Goal: Task Accomplishment & Management: Manage account settings

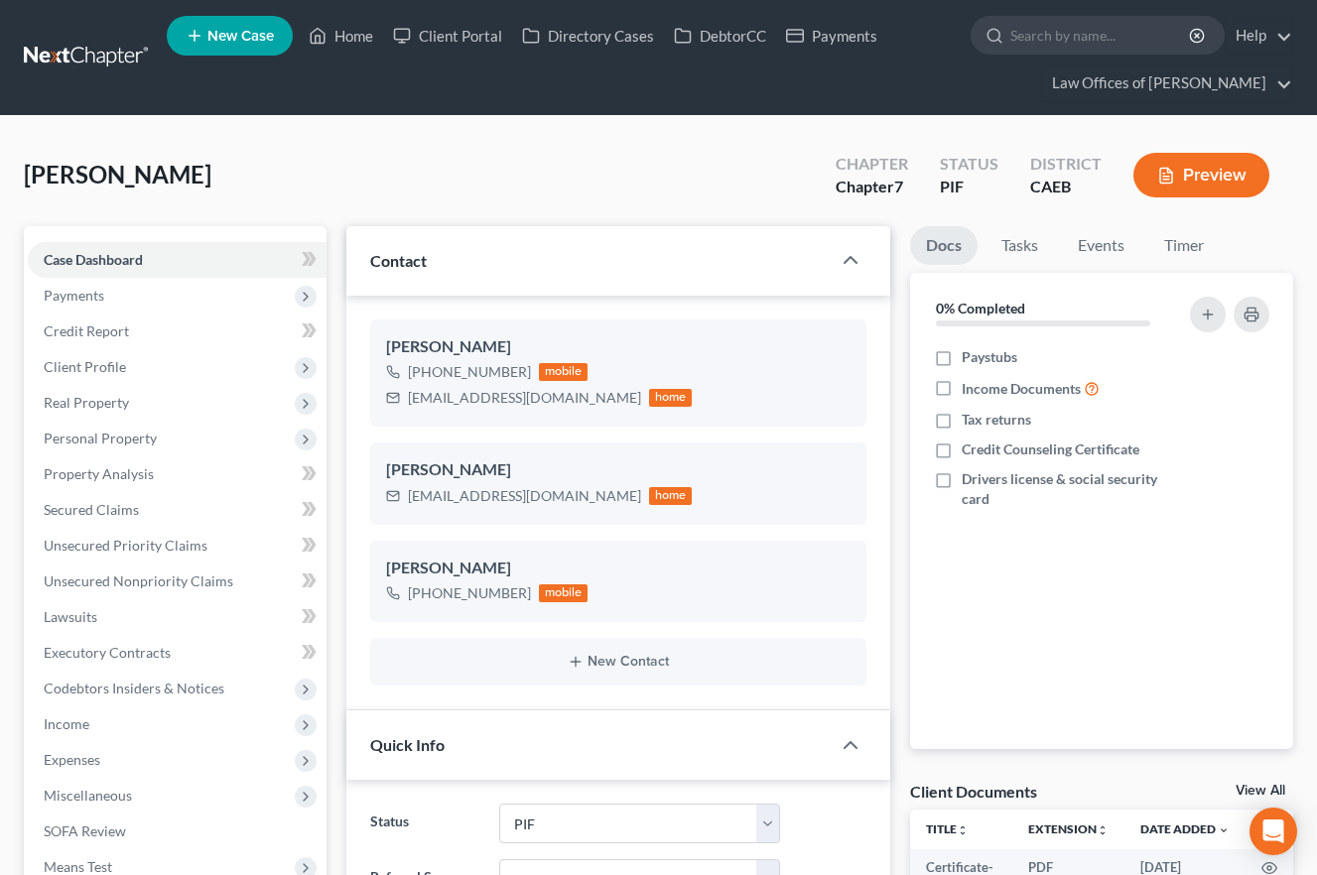
select select "11"
select select "0"
click at [342, 32] on link "Home" at bounding box center [341, 36] width 84 height 36
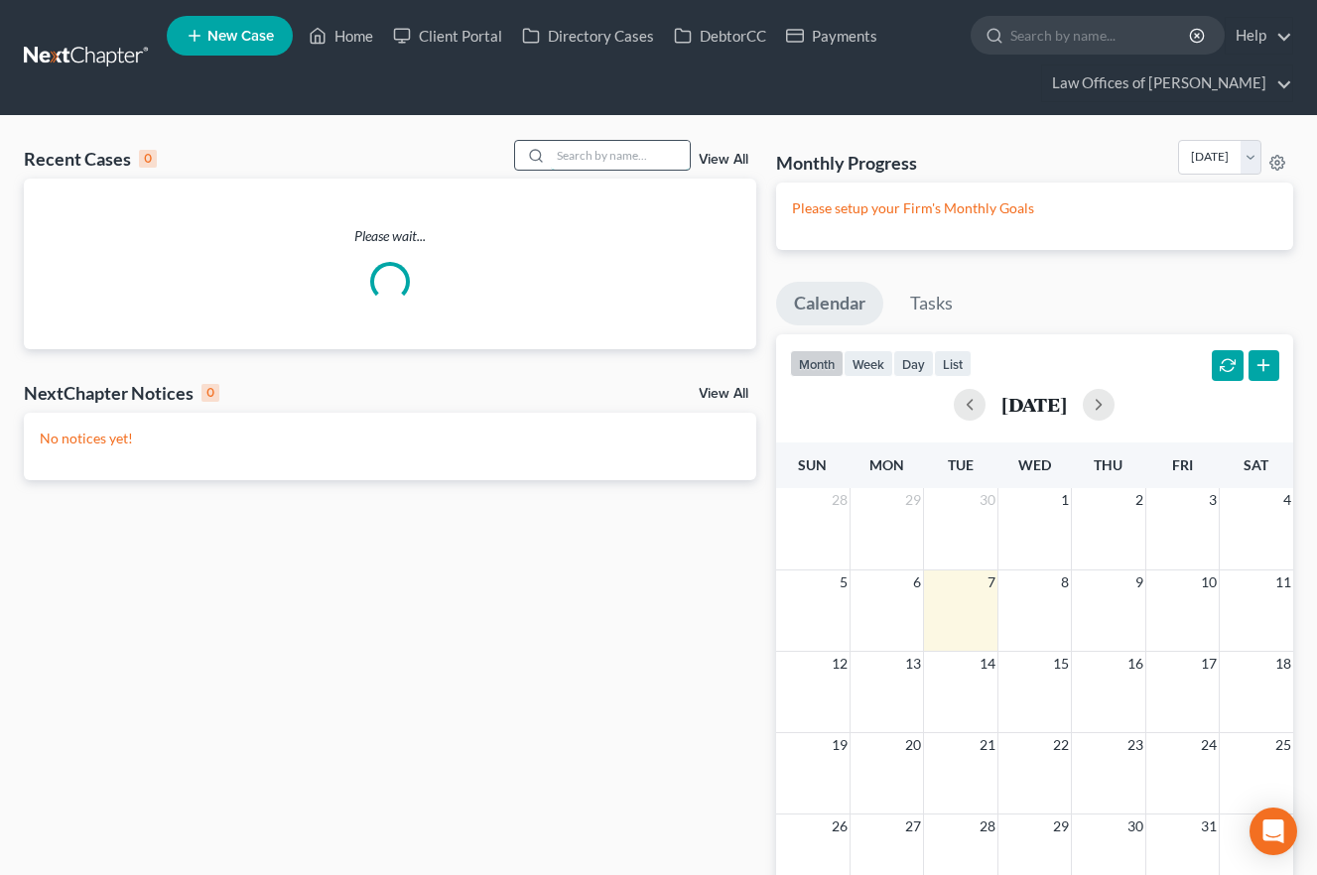
click at [594, 150] on input "search" at bounding box center [620, 155] width 139 height 29
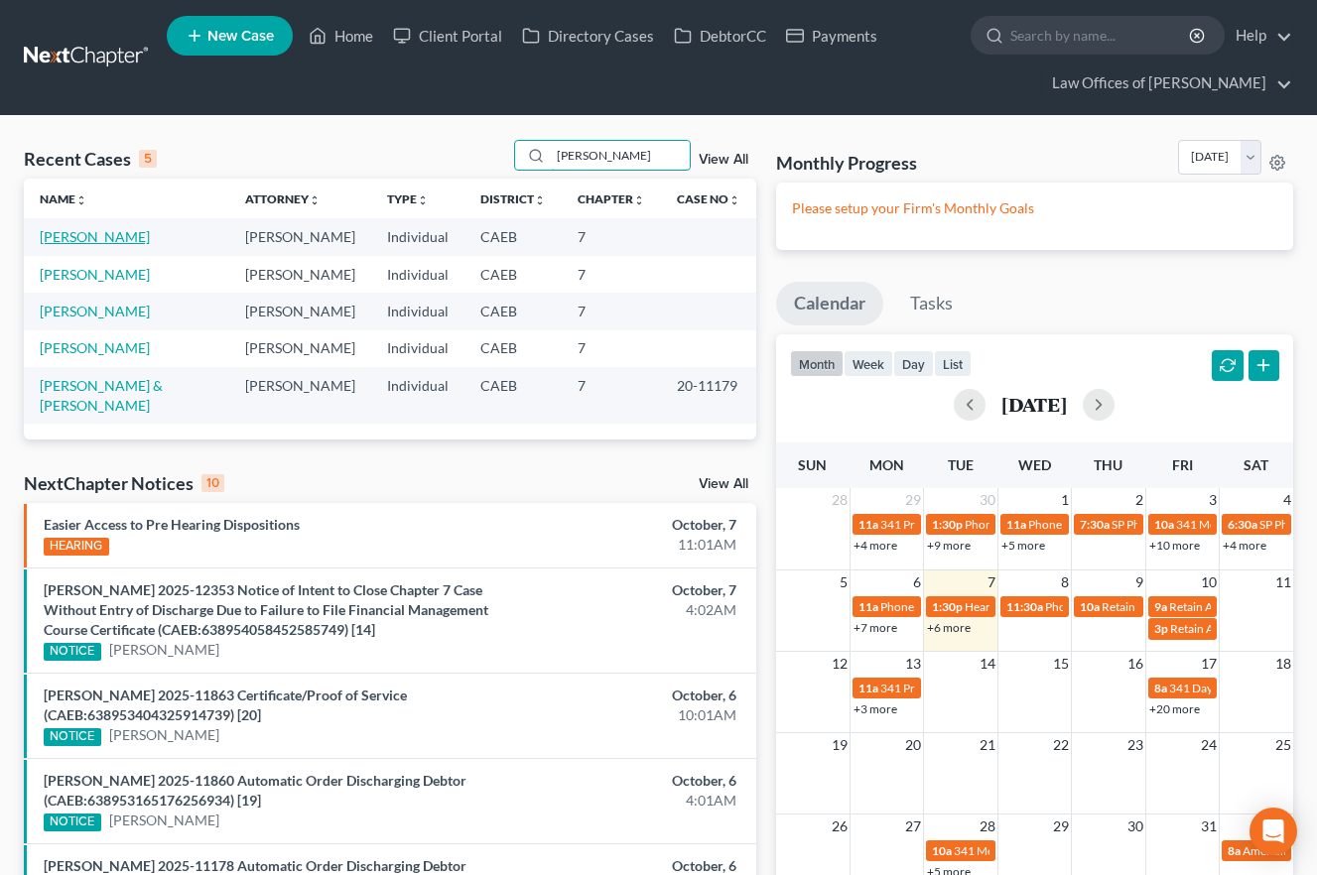
type input "[PERSON_NAME]"
click at [150, 241] on link "[PERSON_NAME]" at bounding box center [95, 236] width 110 height 17
select select "11"
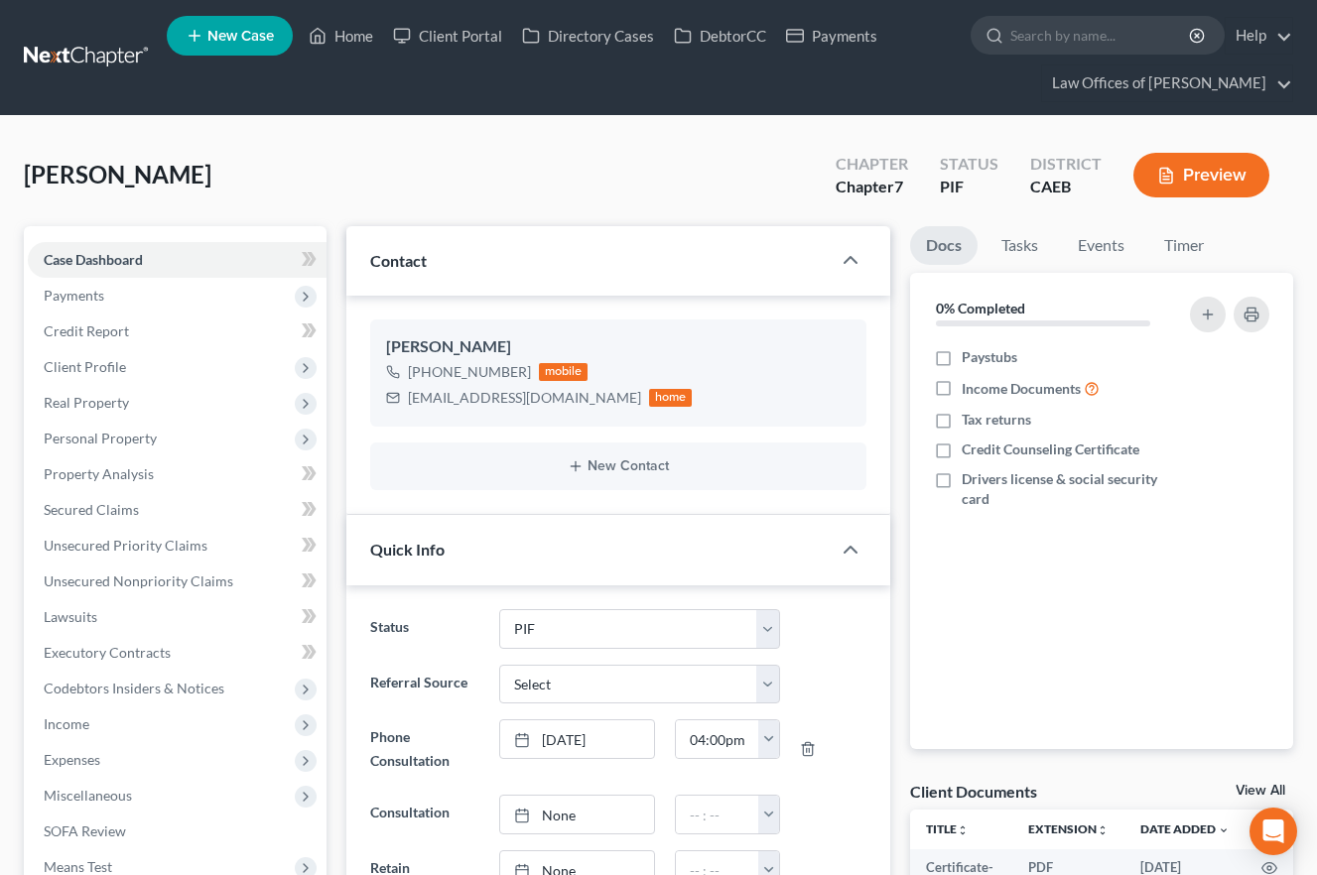
scroll to position [4319, 0]
click at [362, 47] on link "Home" at bounding box center [341, 36] width 84 height 36
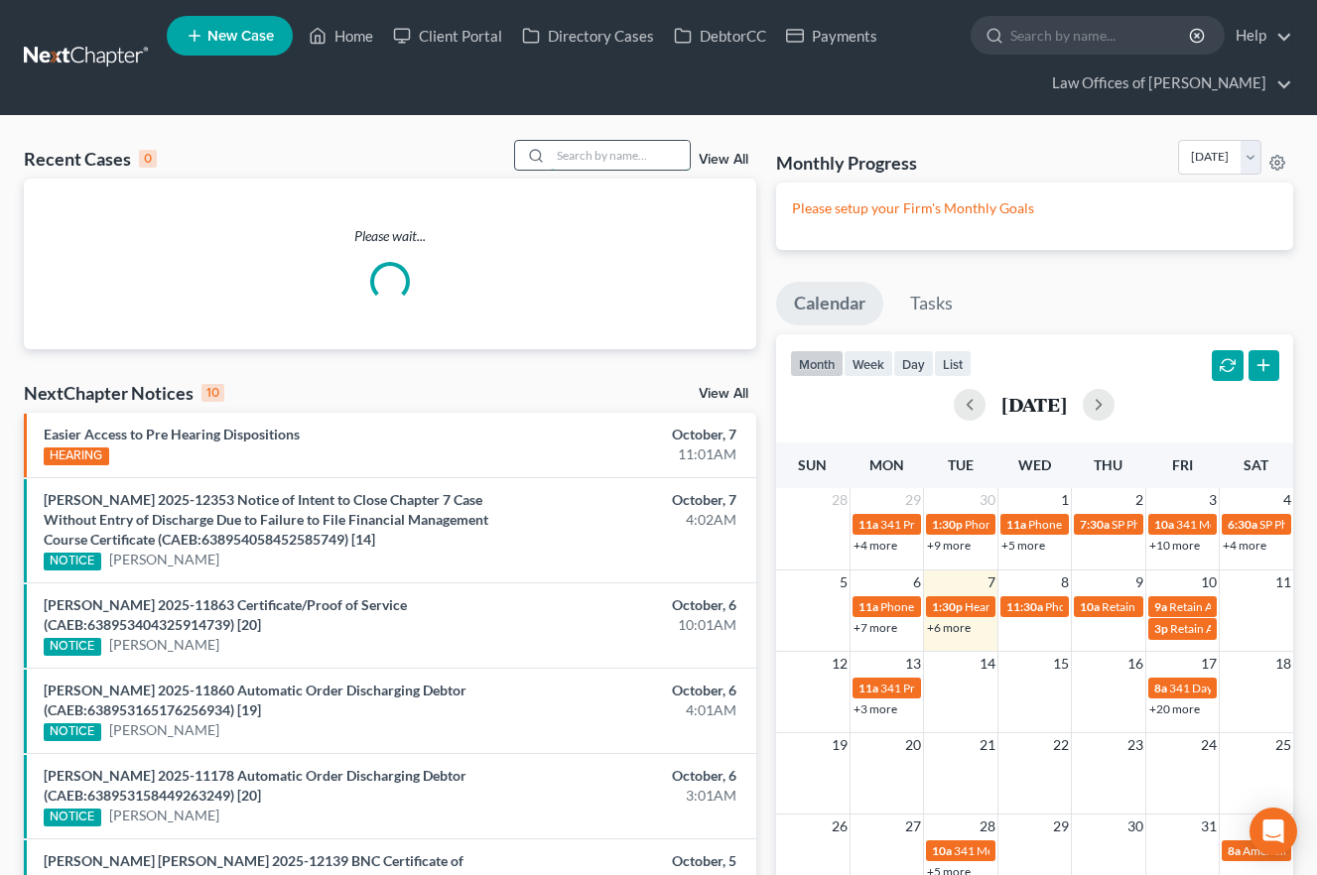
click at [562, 160] on input "search" at bounding box center [620, 155] width 139 height 29
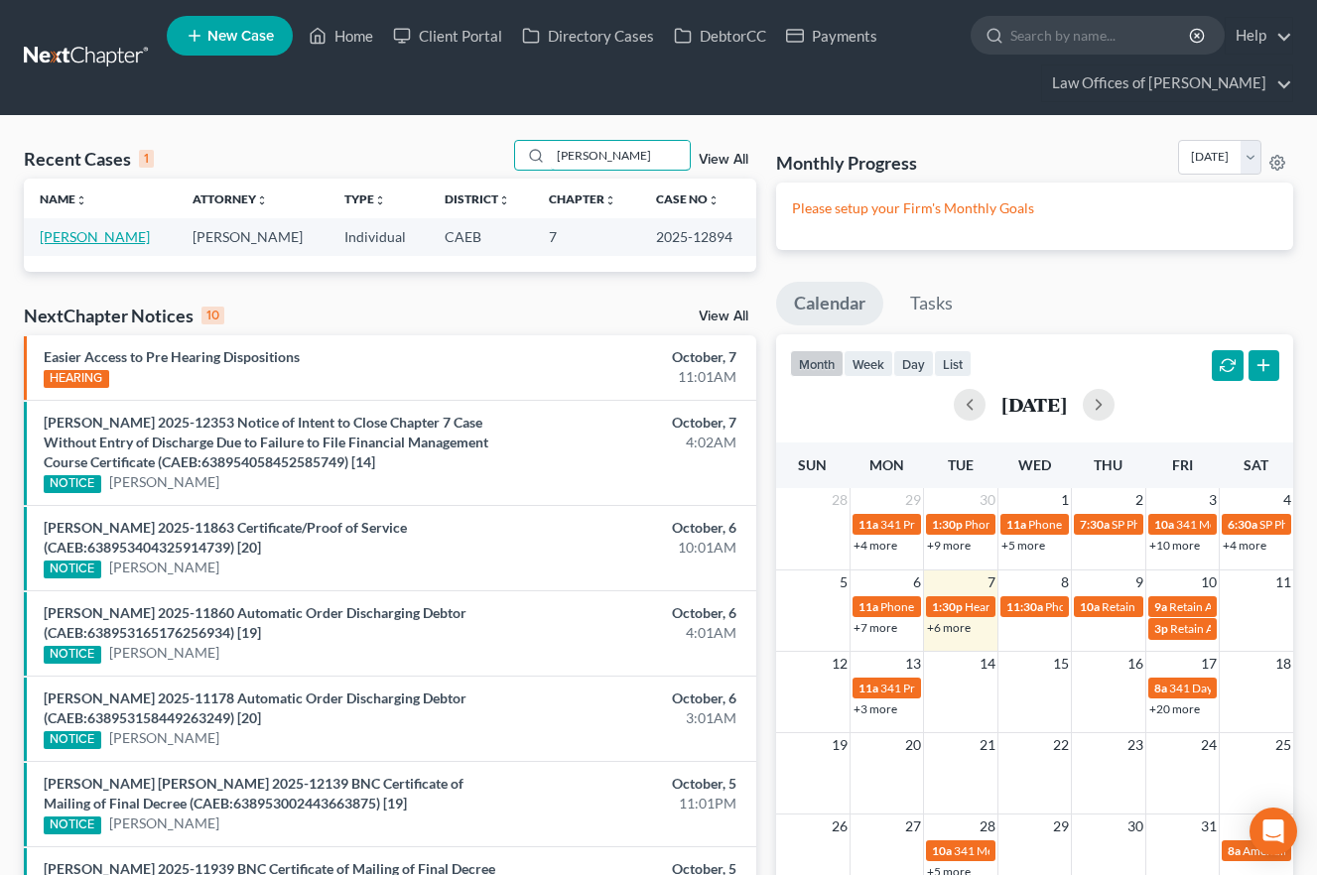
type input "[PERSON_NAME]"
click at [150, 235] on link "[PERSON_NAME]" at bounding box center [95, 236] width 110 height 17
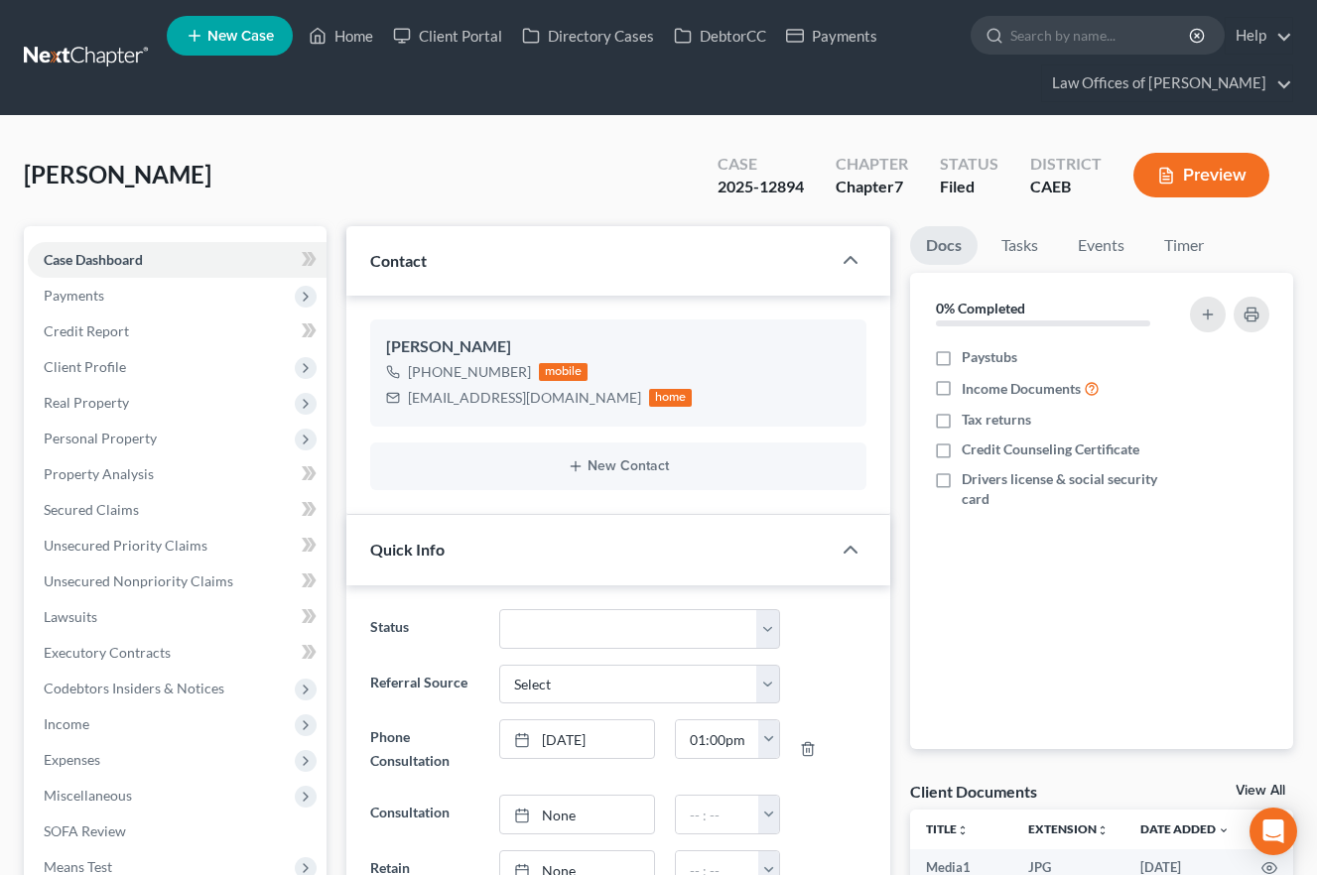
scroll to position [7575, 0]
drag, startPoint x: 344, startPoint y: 41, endPoint x: 842, endPoint y: 265, distance: 545.4
click at [344, 42] on link "Home" at bounding box center [341, 36] width 84 height 36
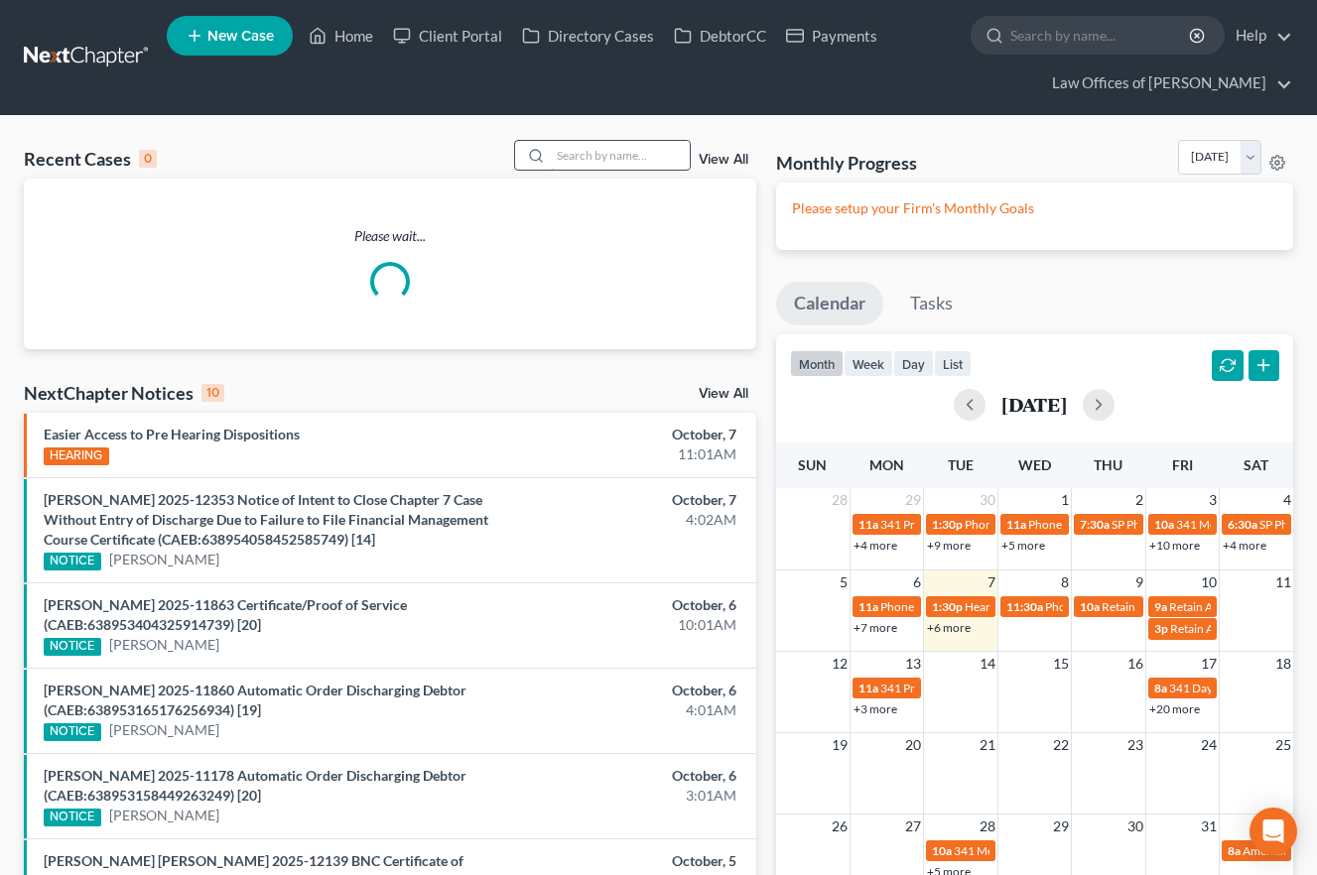
click at [630, 159] on input "search" at bounding box center [620, 155] width 139 height 29
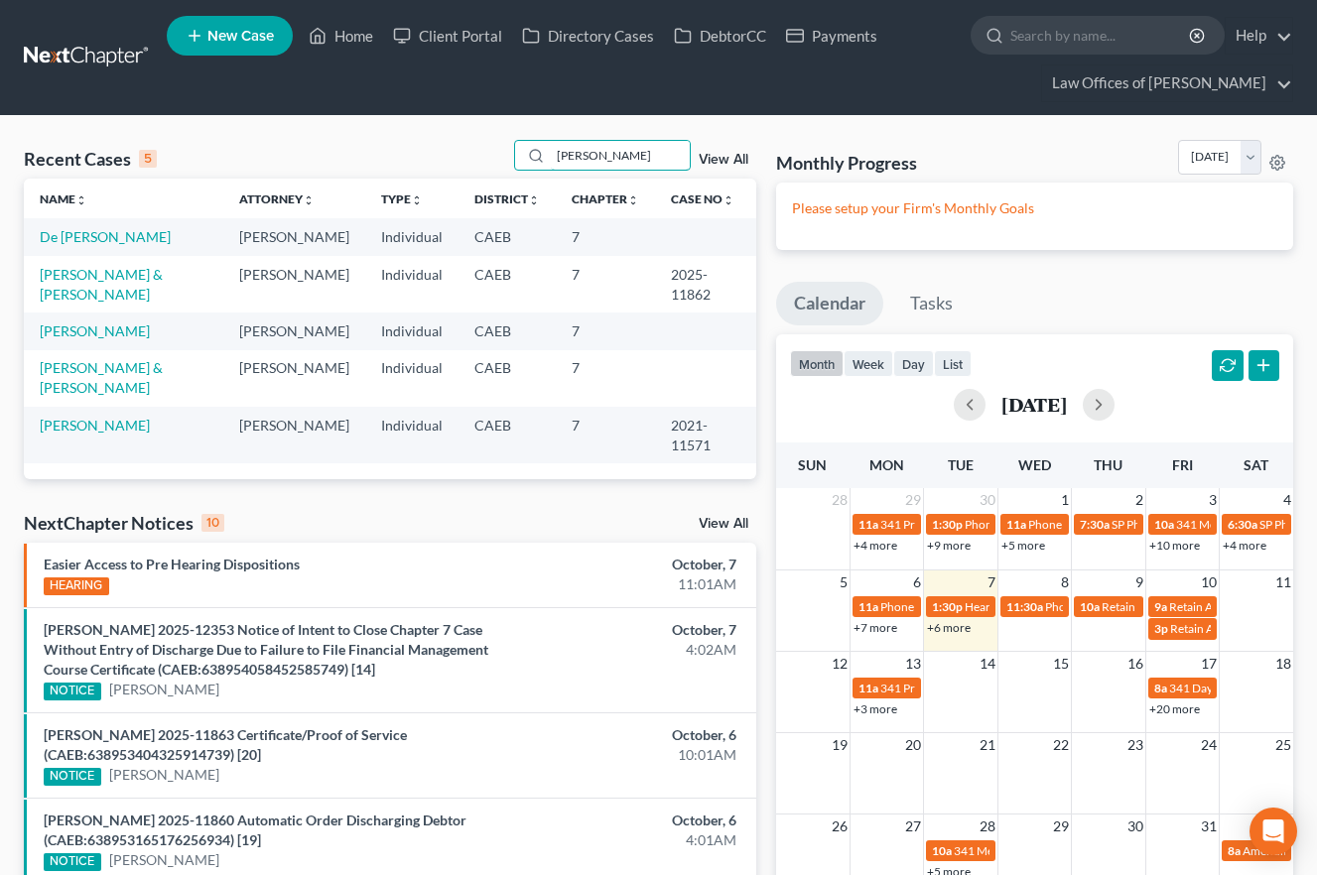
type input "[PERSON_NAME]"
click at [160, 261] on td "[PERSON_NAME] & [PERSON_NAME]" at bounding box center [123, 284] width 199 height 57
click at [163, 274] on link "[PERSON_NAME] & [PERSON_NAME]" at bounding box center [101, 284] width 123 height 37
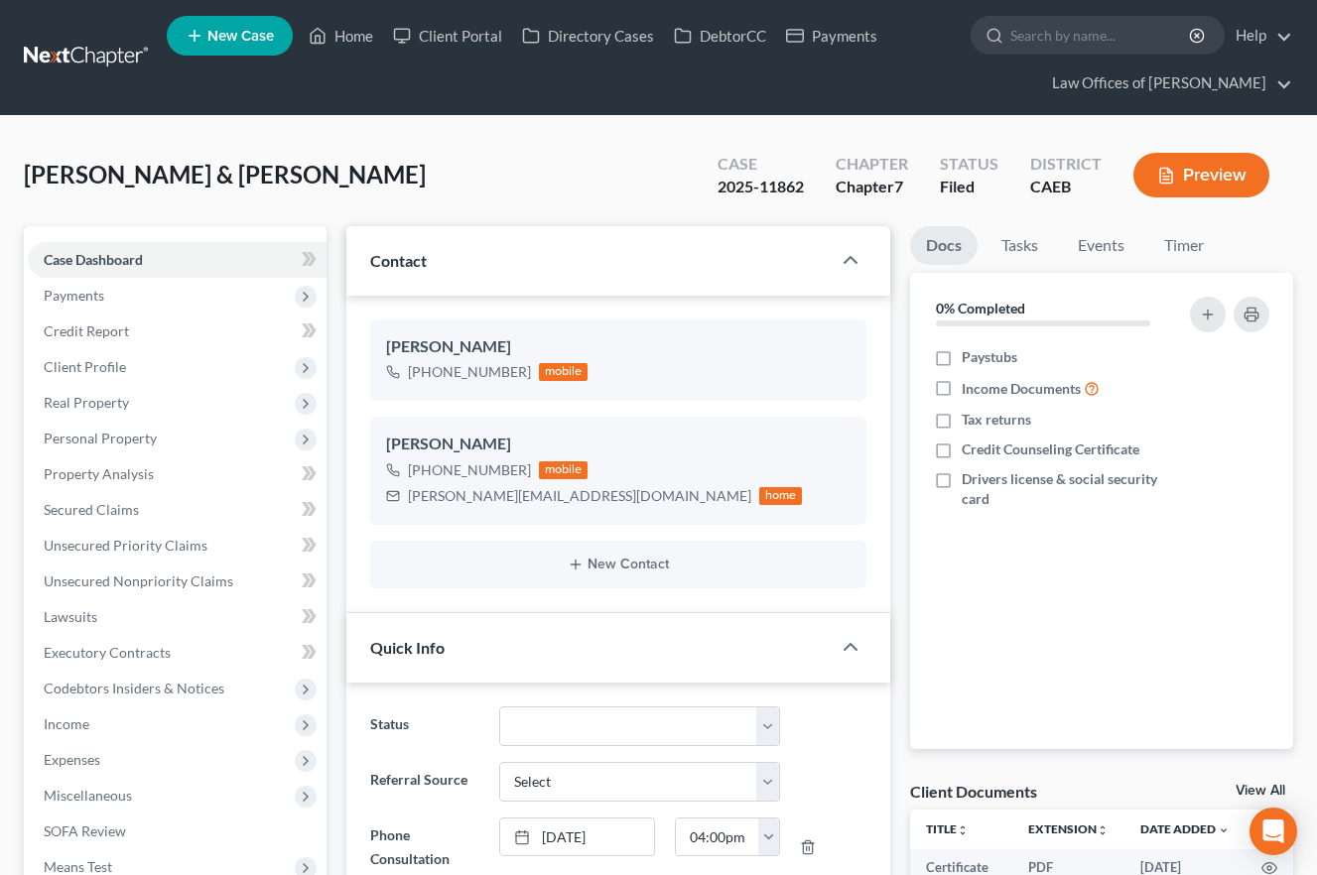
scroll to position [237, 0]
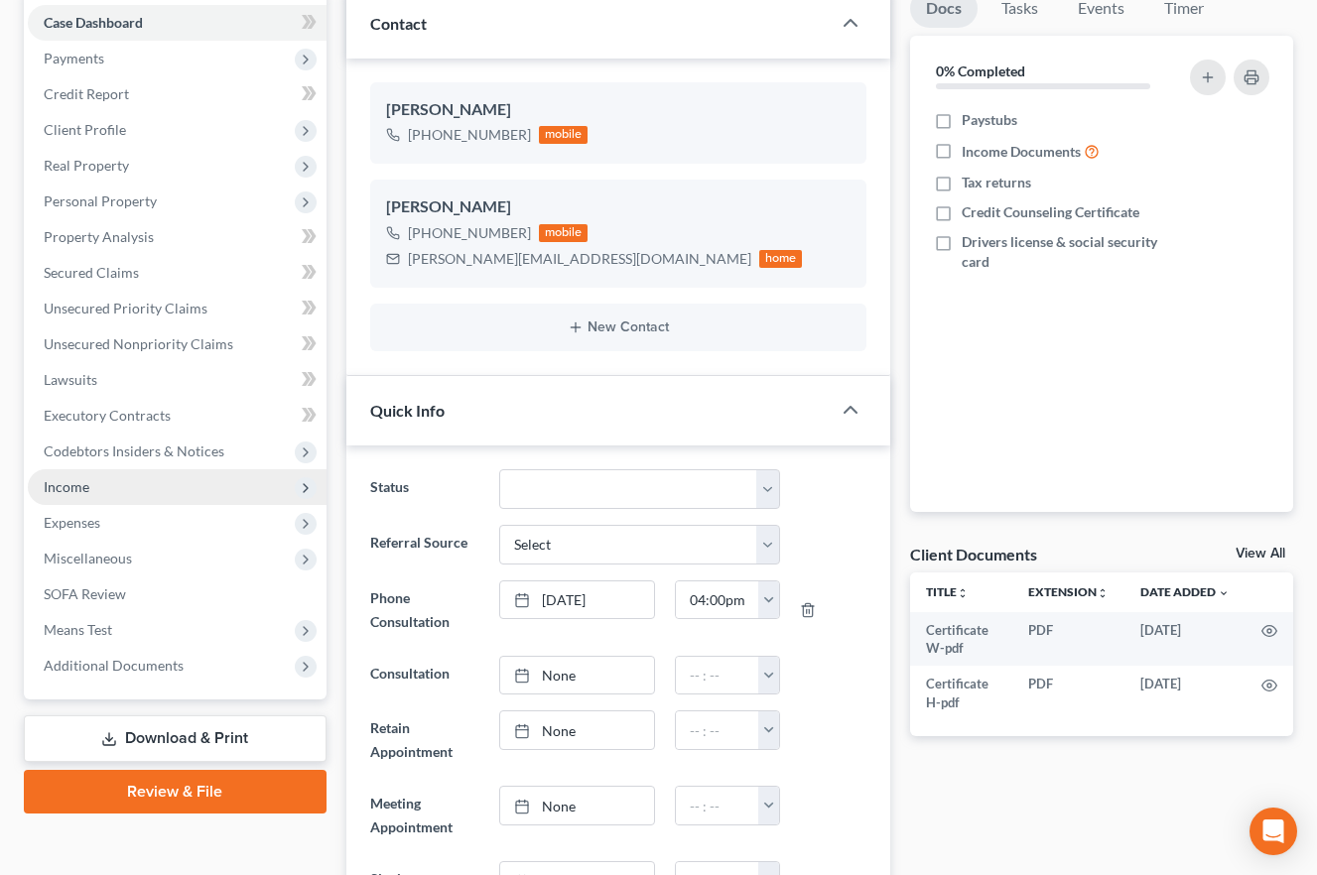
drag, startPoint x: 124, startPoint y: 666, endPoint x: 136, endPoint y: 490, distance: 176.1
click at [125, 666] on span "Additional Documents" at bounding box center [114, 665] width 140 height 17
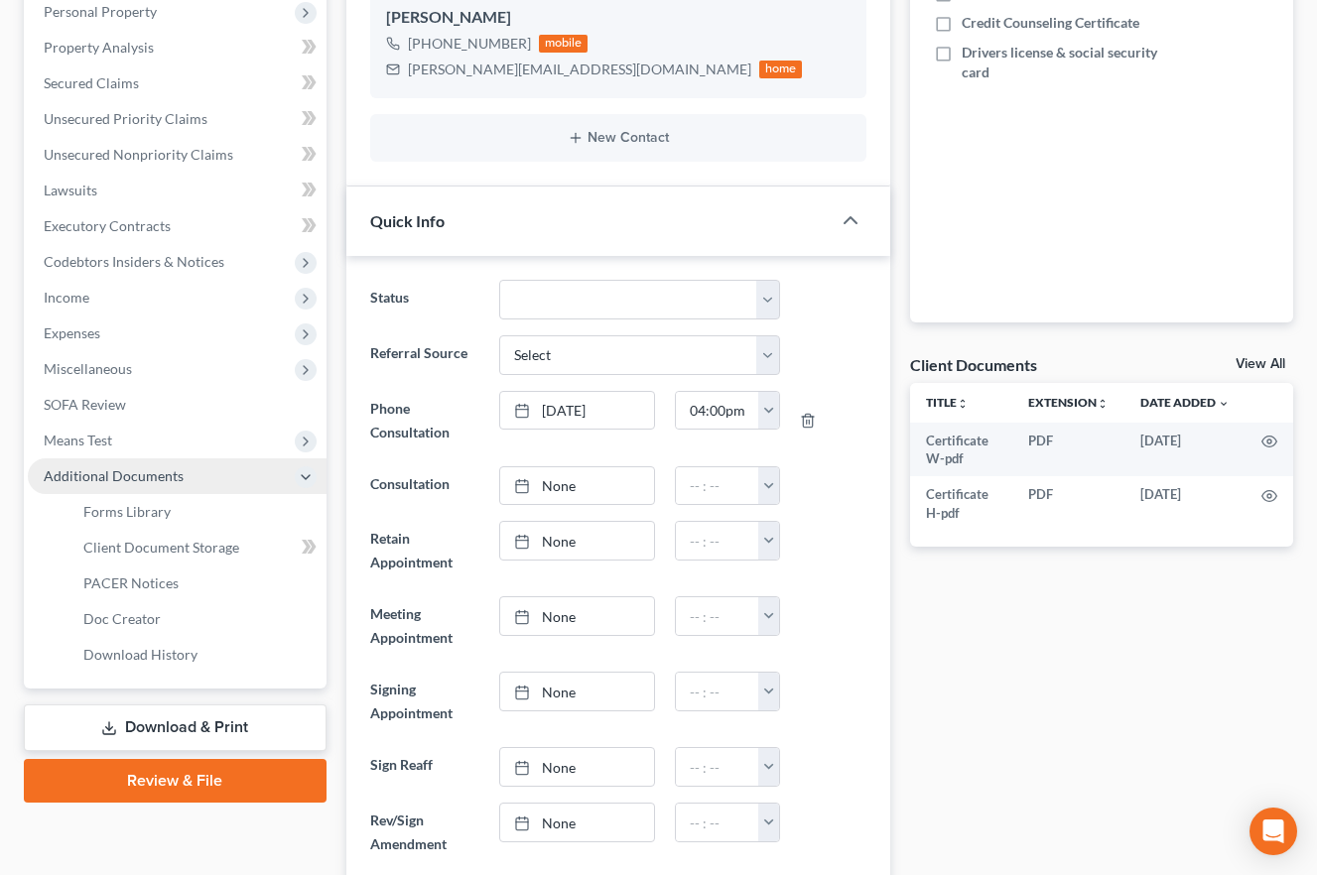
scroll to position [10627, 0]
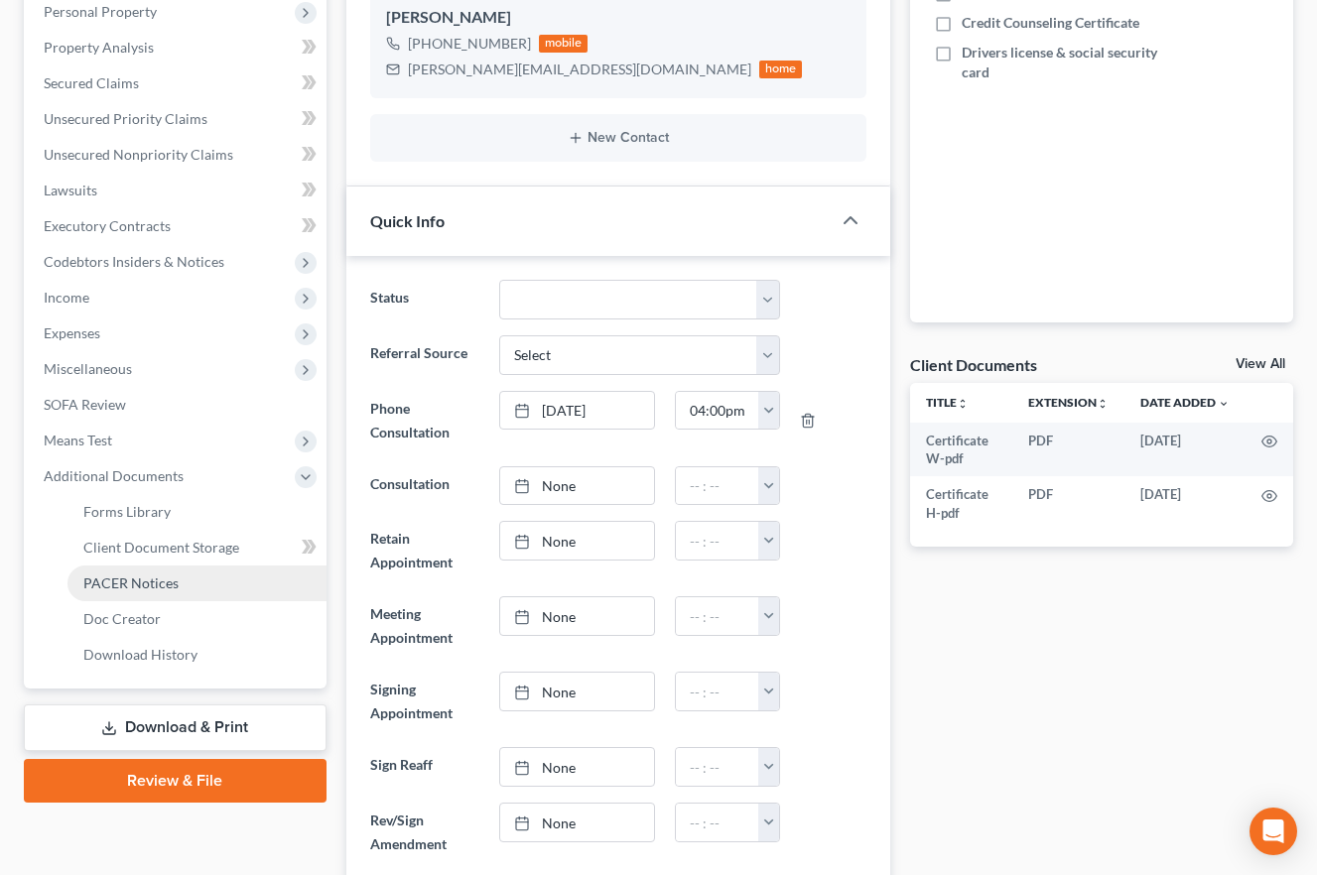
click at [144, 580] on span "PACER Notices" at bounding box center [130, 583] width 95 height 17
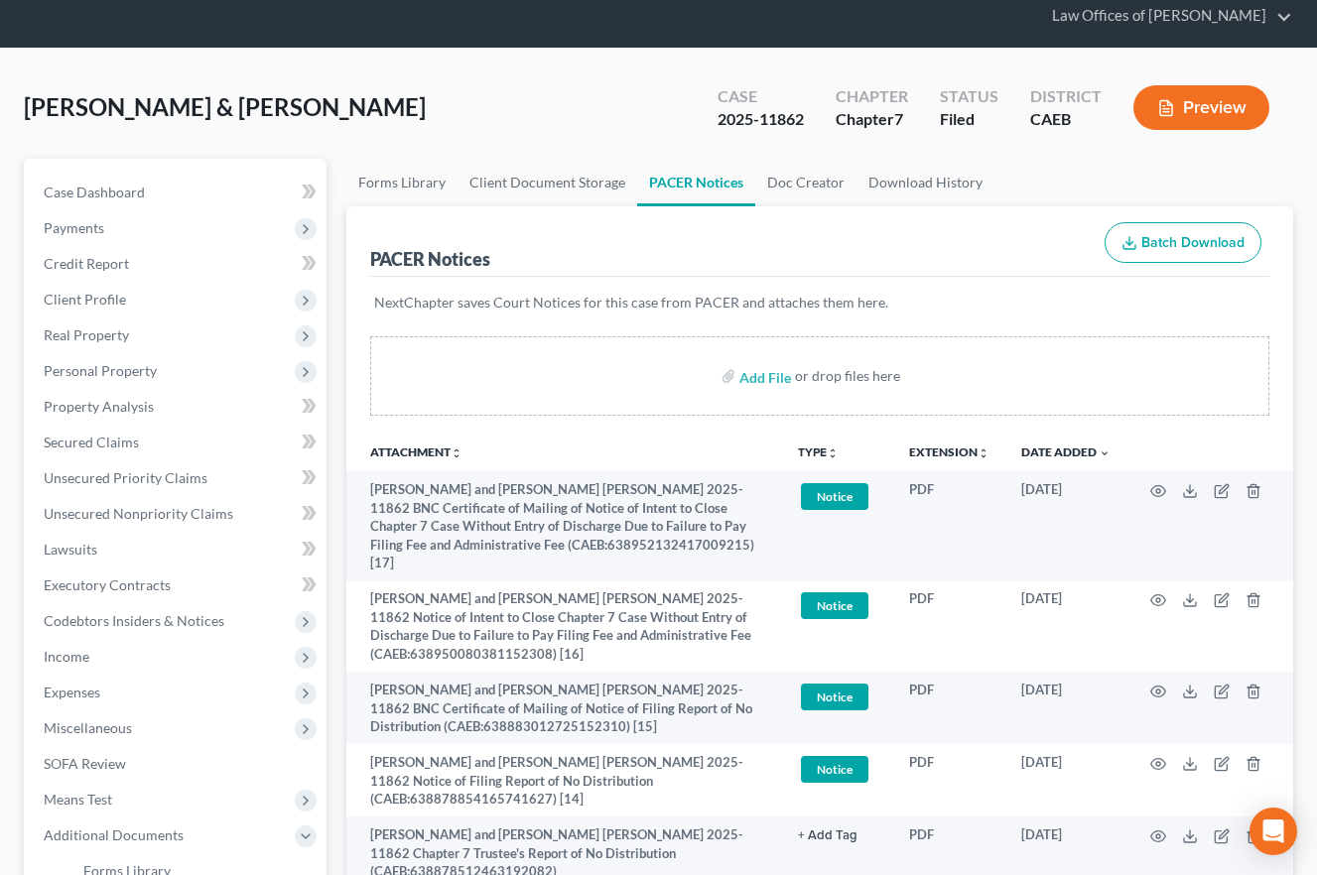
scroll to position [186, 0]
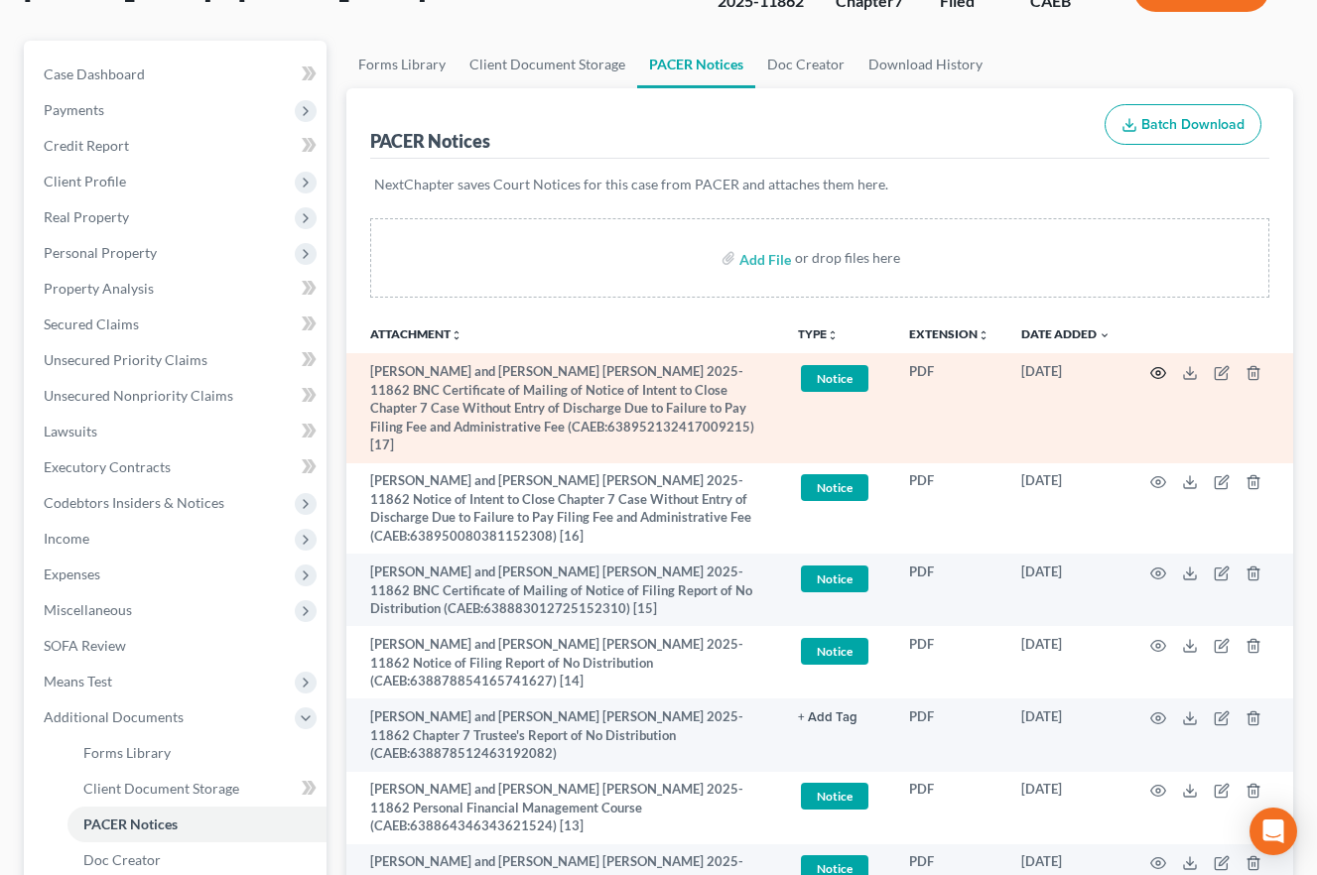
click at [1156, 369] on icon "button" at bounding box center [1158, 373] width 16 height 16
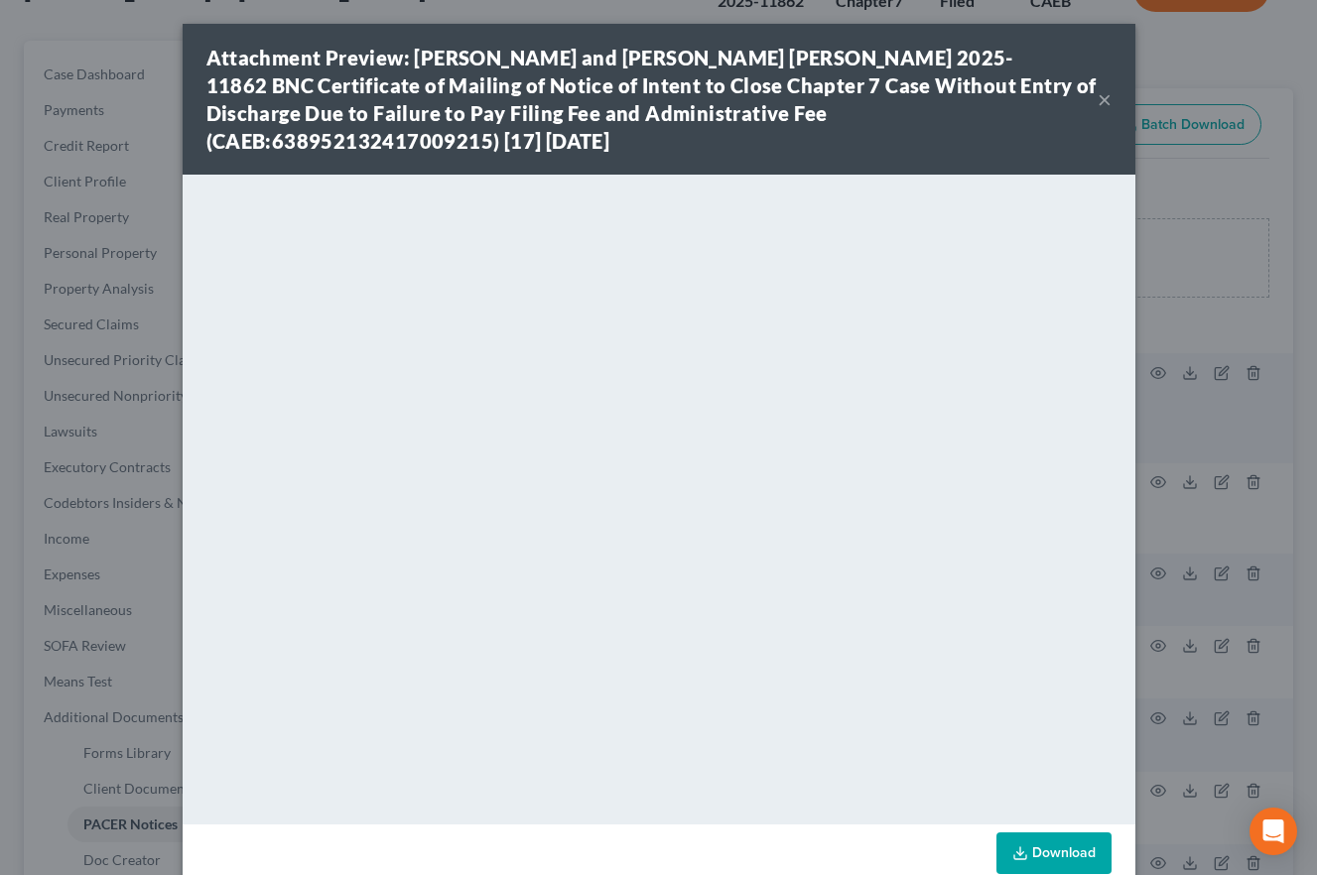
click at [1107, 99] on button "×" at bounding box center [1105, 99] width 14 height 24
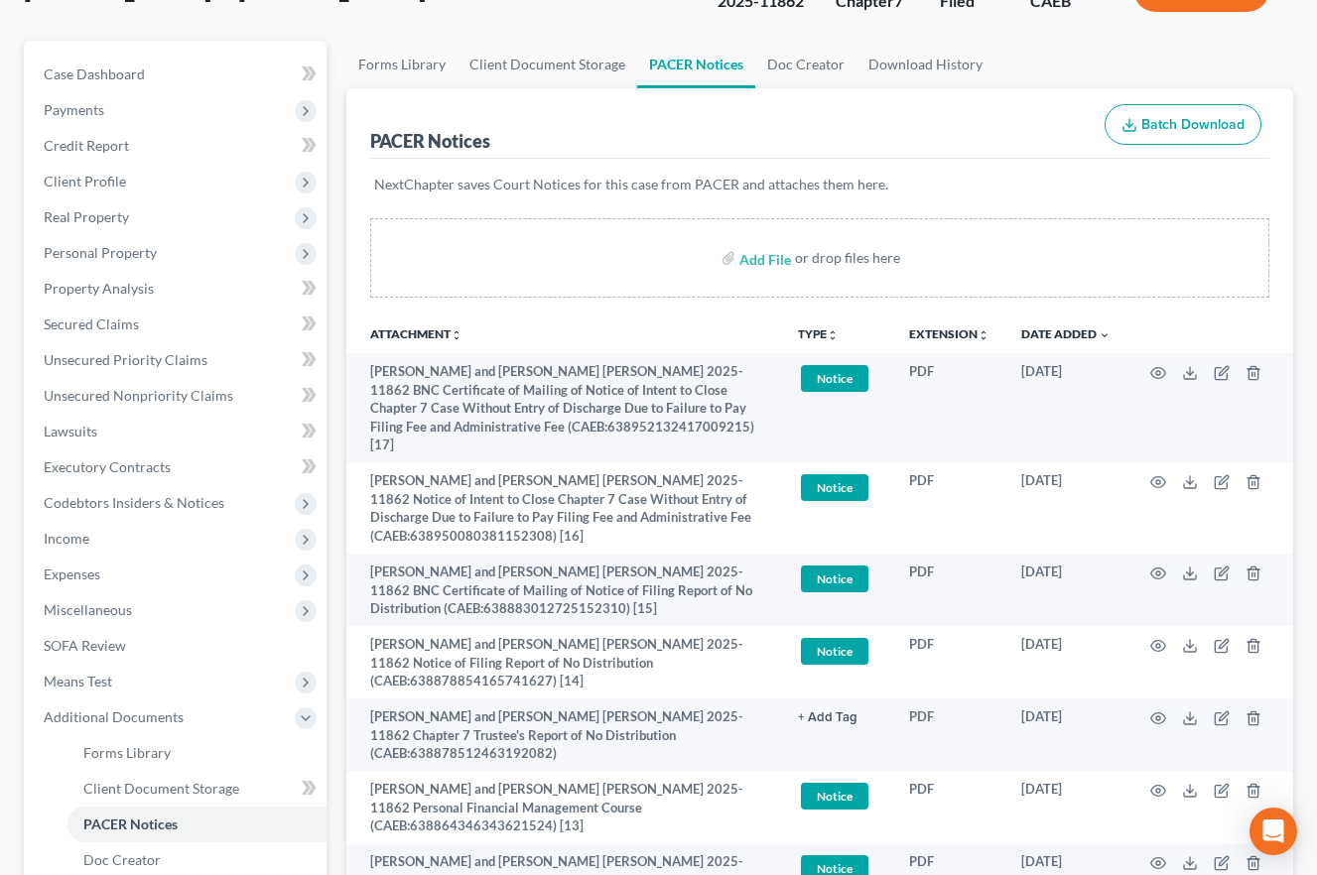
click at [334, 389] on div "Case Dashboard Payments Invoices Payments Payments Credit Report Client Profile" at bounding box center [175, 682] width 323 height 1282
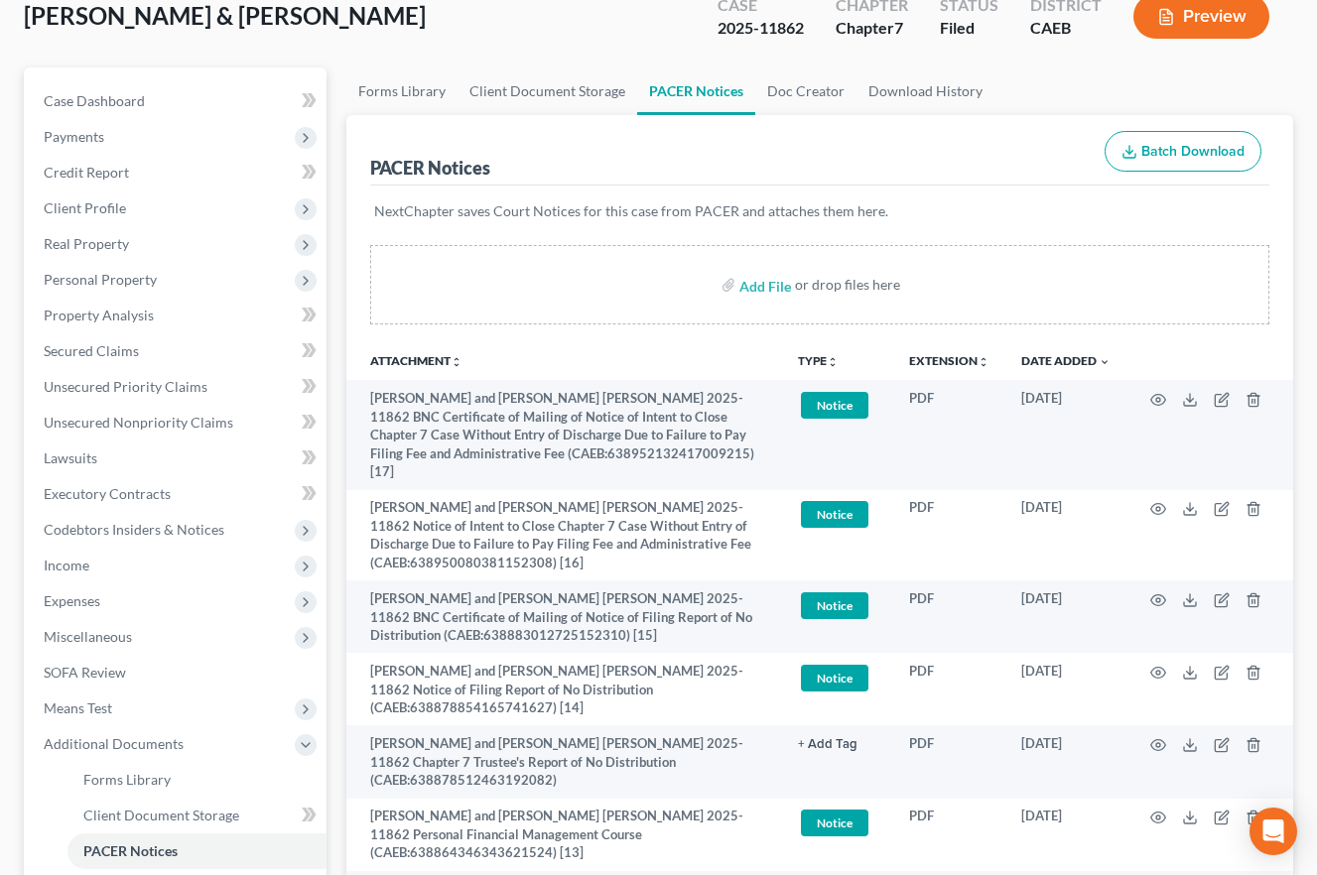
scroll to position [0, 0]
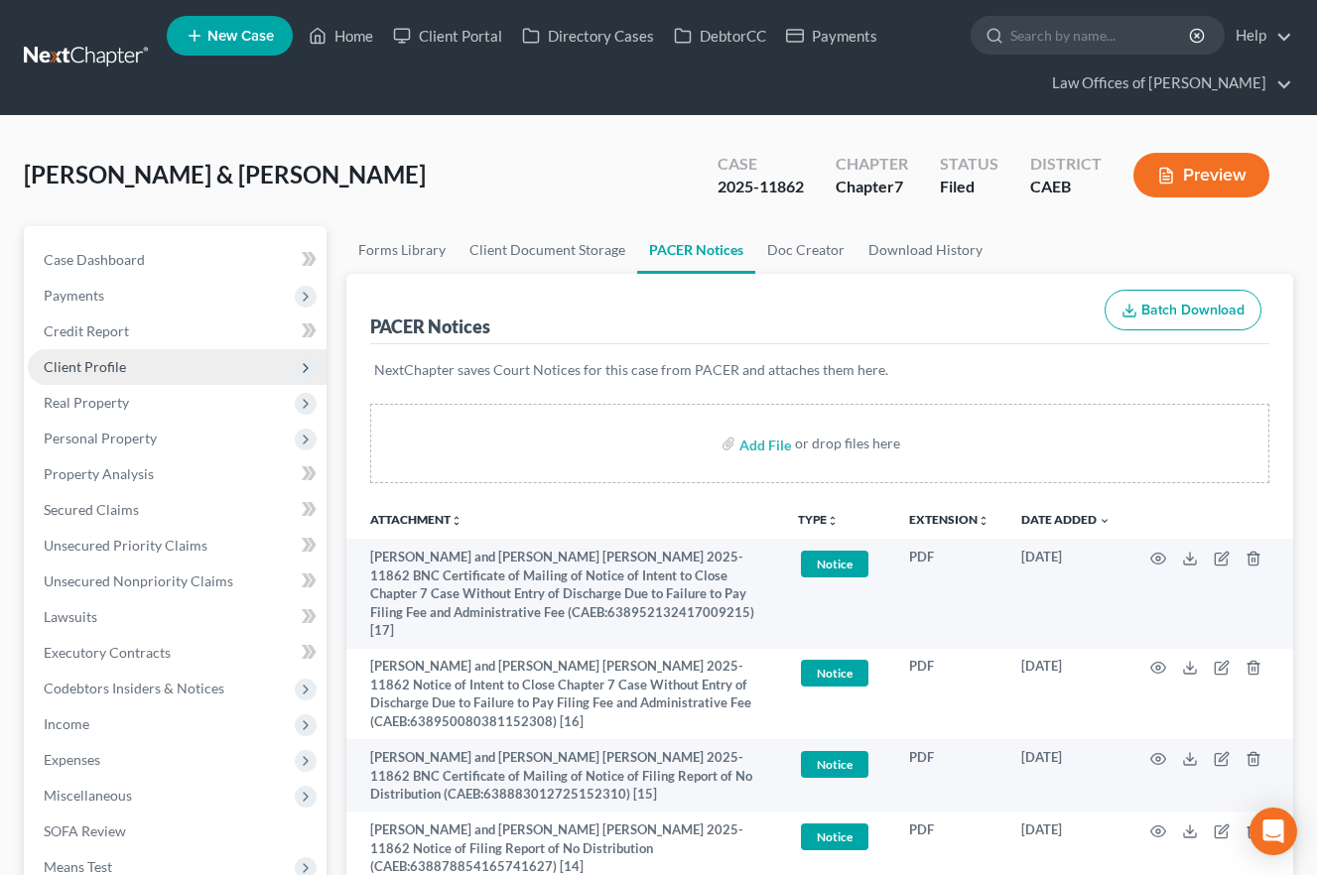
click at [101, 372] on span "Client Profile" at bounding box center [85, 366] width 82 height 17
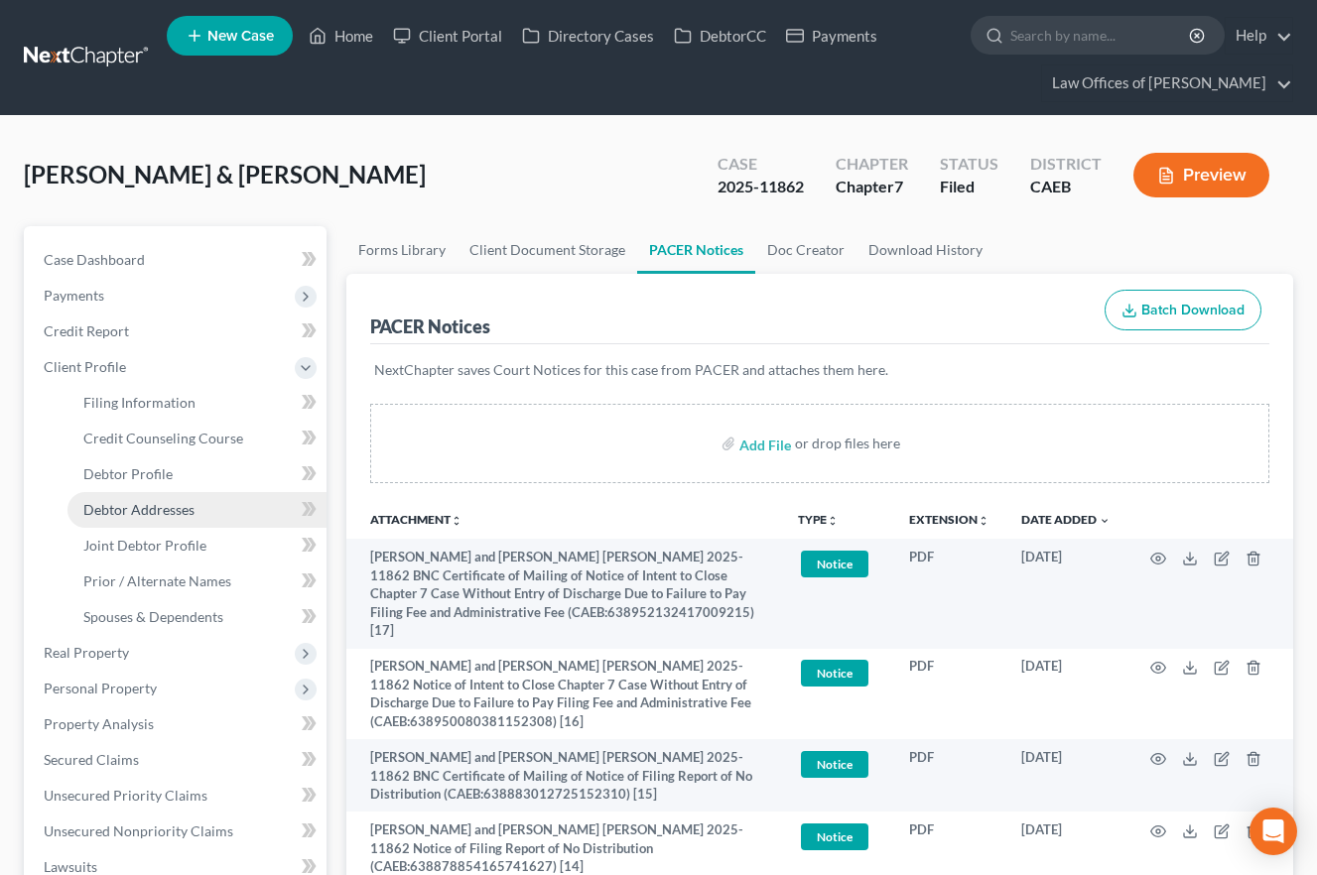
click at [160, 505] on span "Debtor Addresses" at bounding box center [138, 509] width 111 height 17
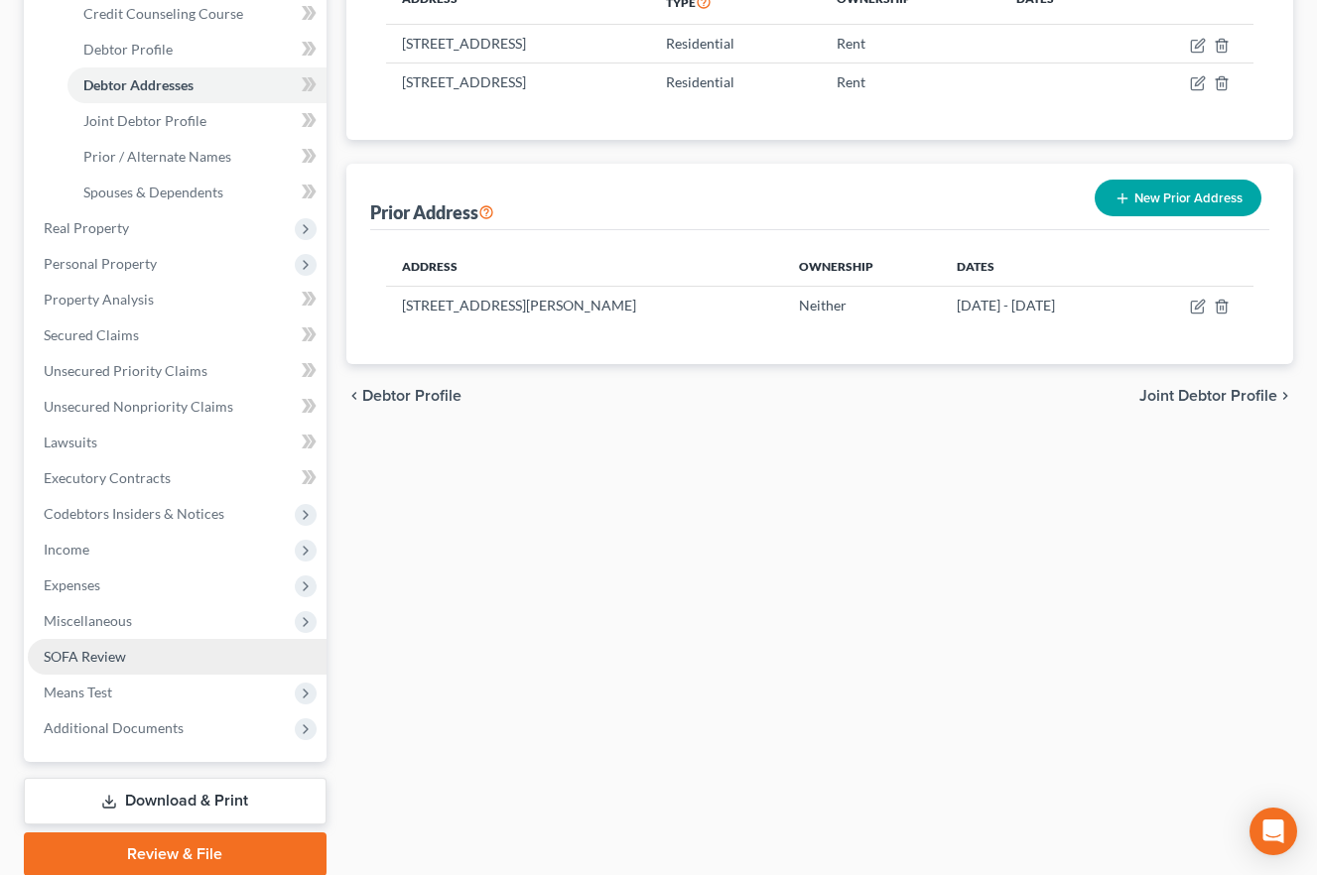
scroll to position [501, 0]
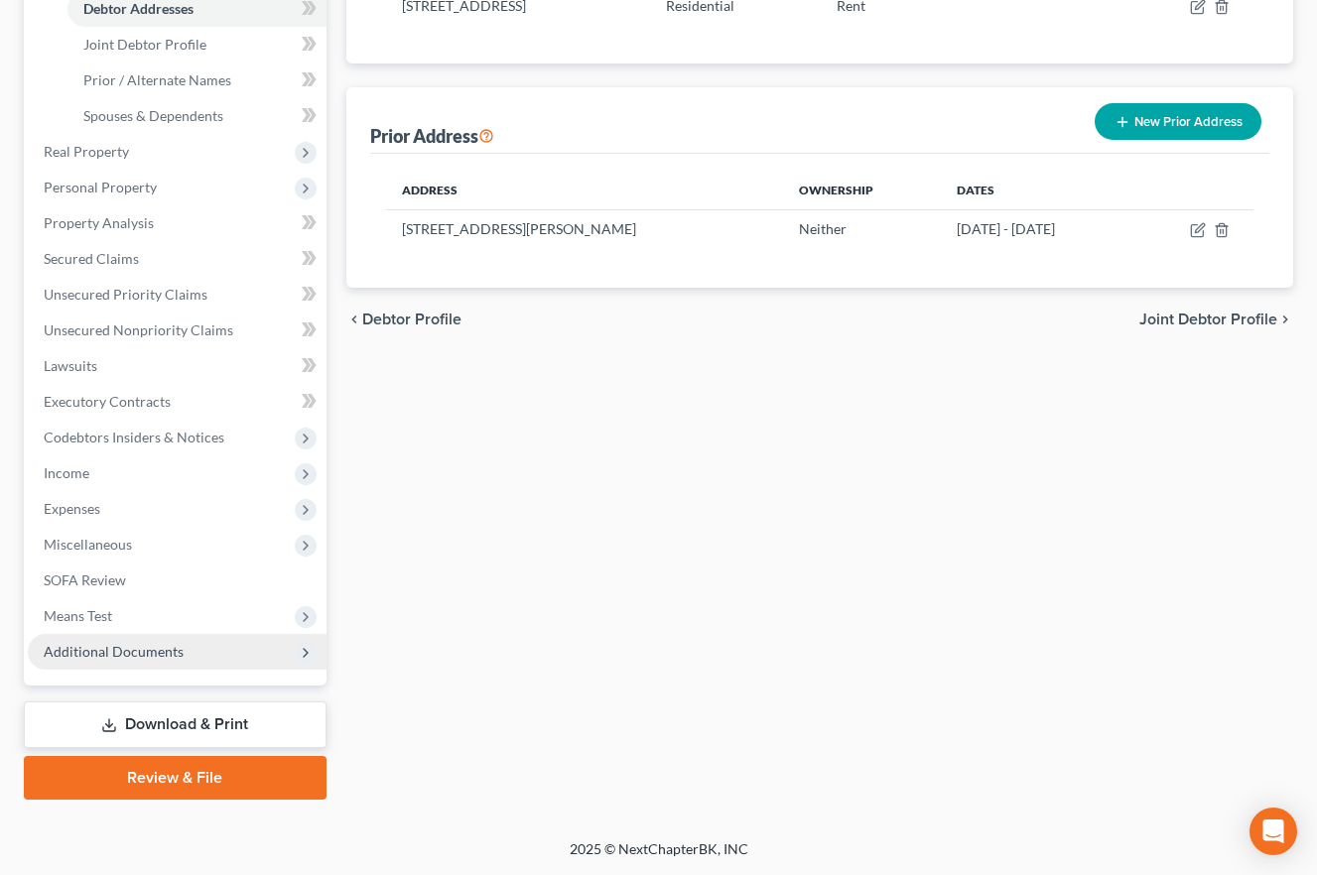
click at [141, 654] on span "Additional Documents" at bounding box center [114, 651] width 140 height 17
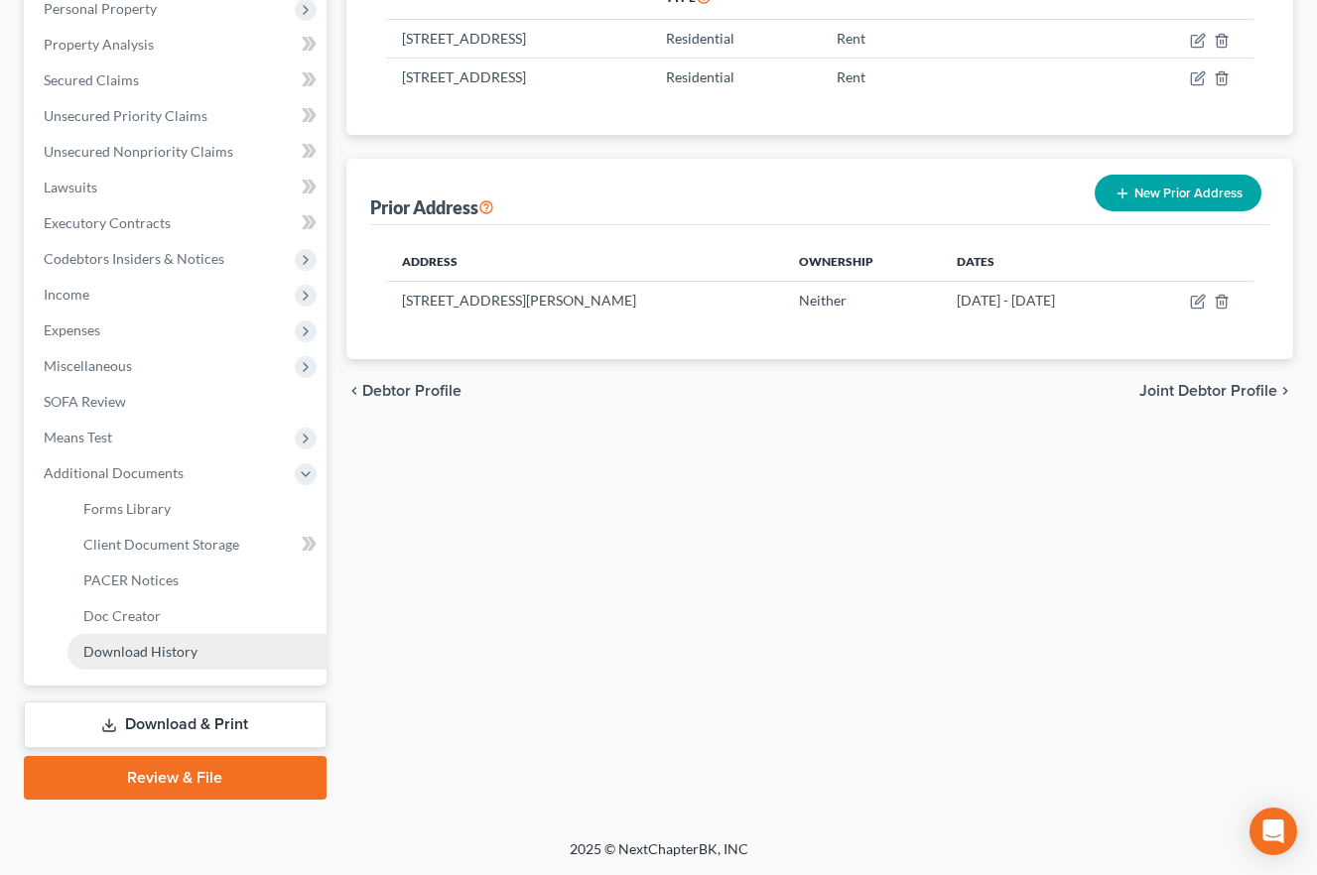
scroll to position [430, 0]
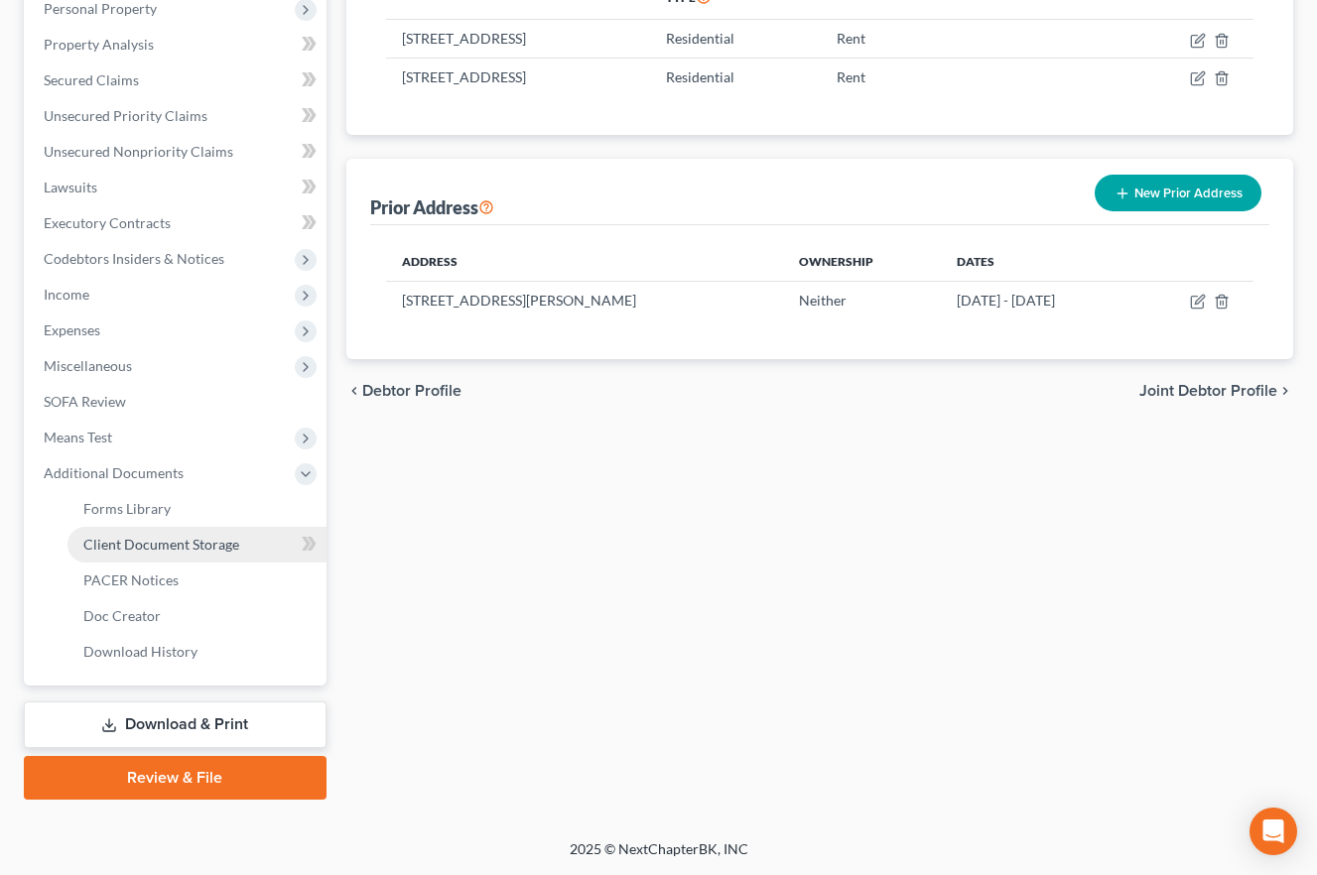
click at [147, 542] on span "Client Document Storage" at bounding box center [161, 544] width 156 height 17
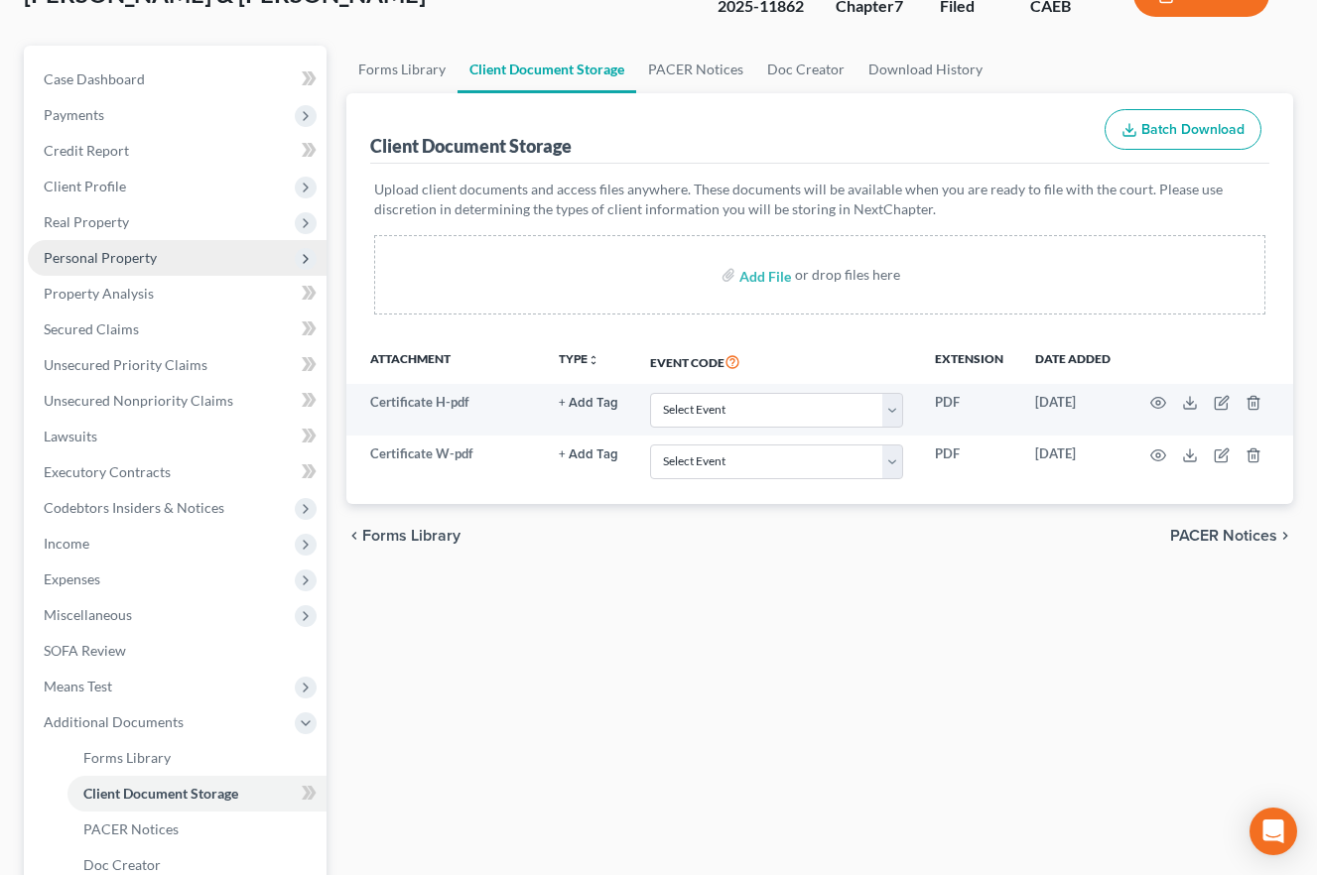
scroll to position [176, 0]
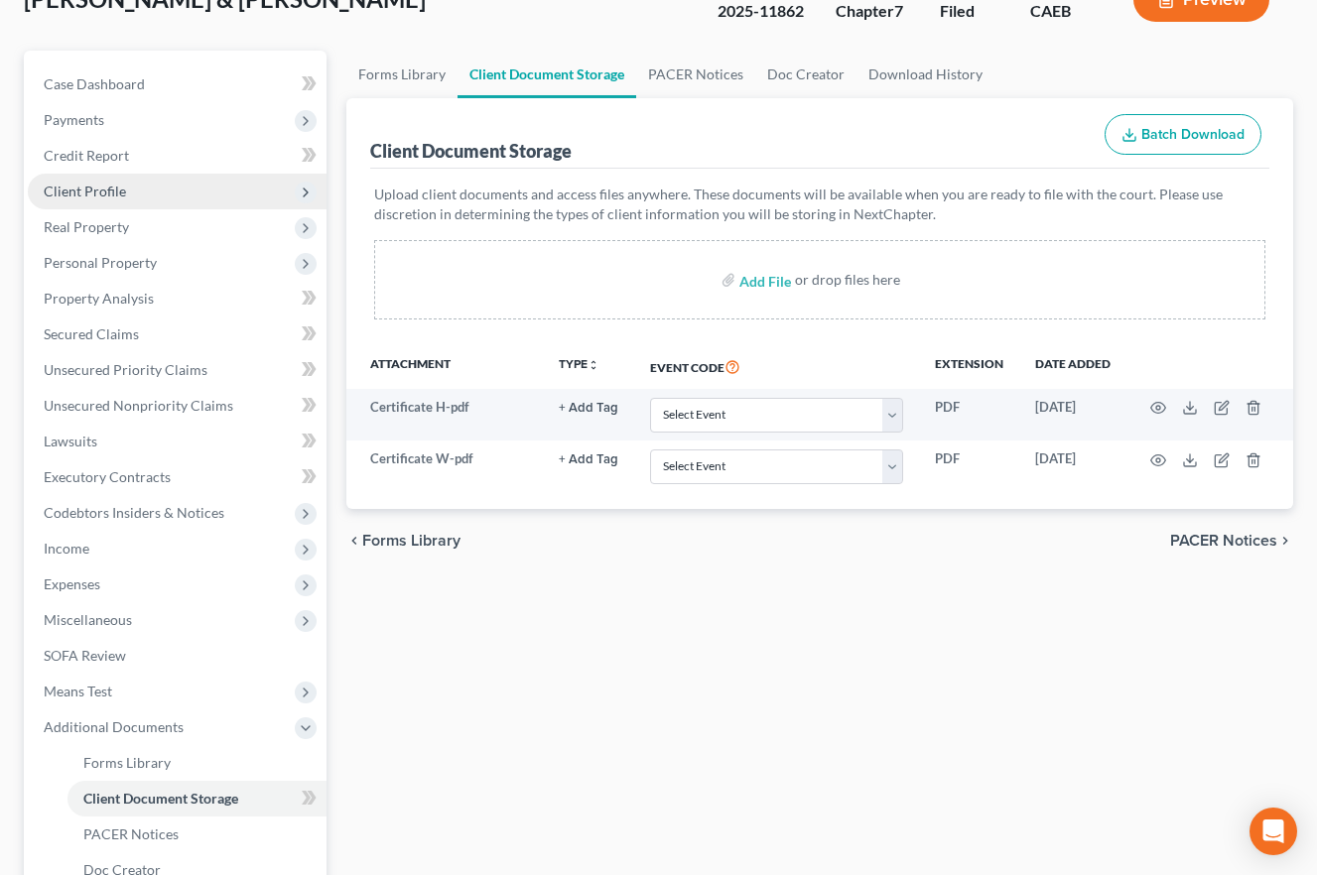
click at [114, 192] on span "Client Profile" at bounding box center [85, 191] width 82 height 17
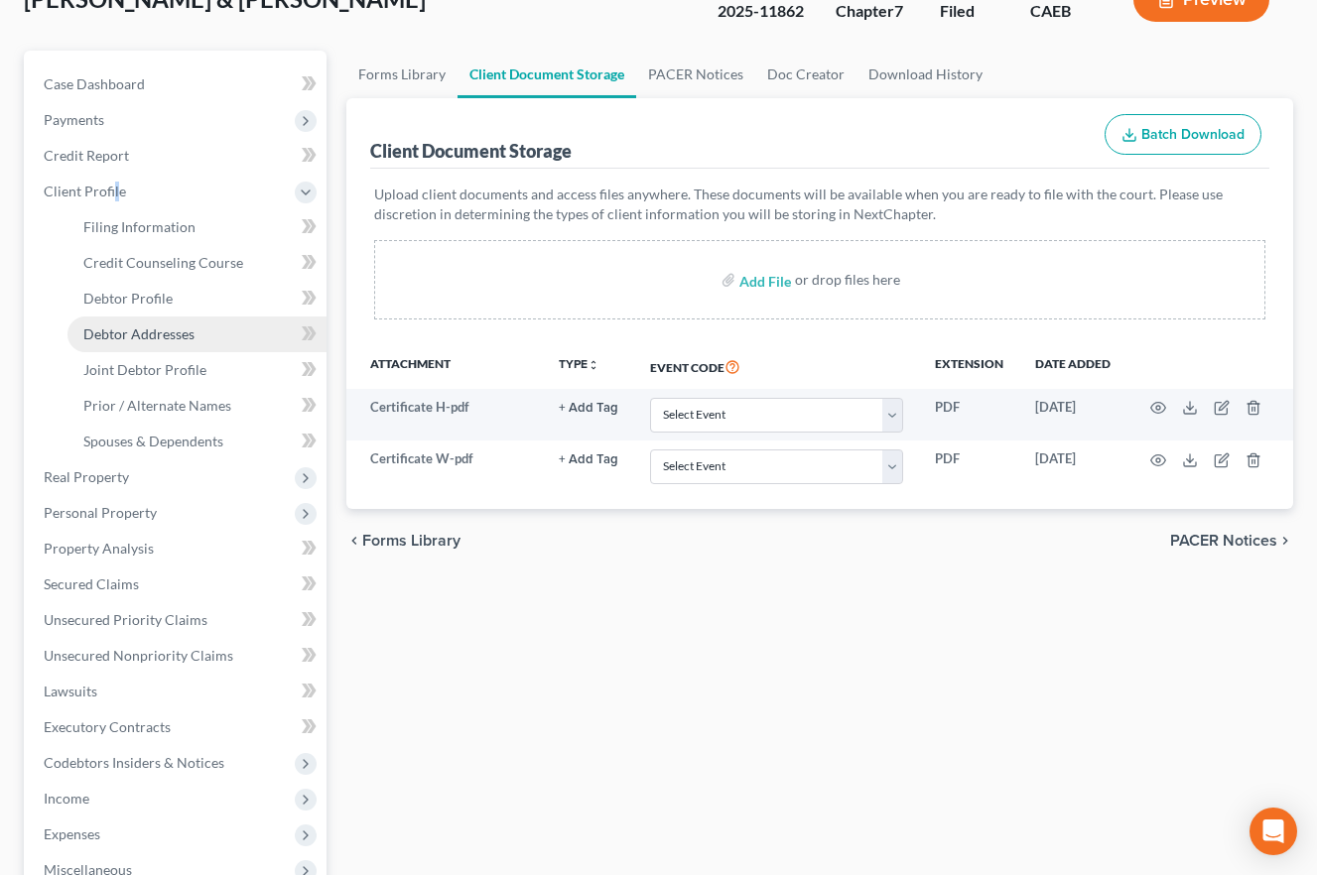
click at [157, 333] on span "Debtor Addresses" at bounding box center [138, 334] width 111 height 17
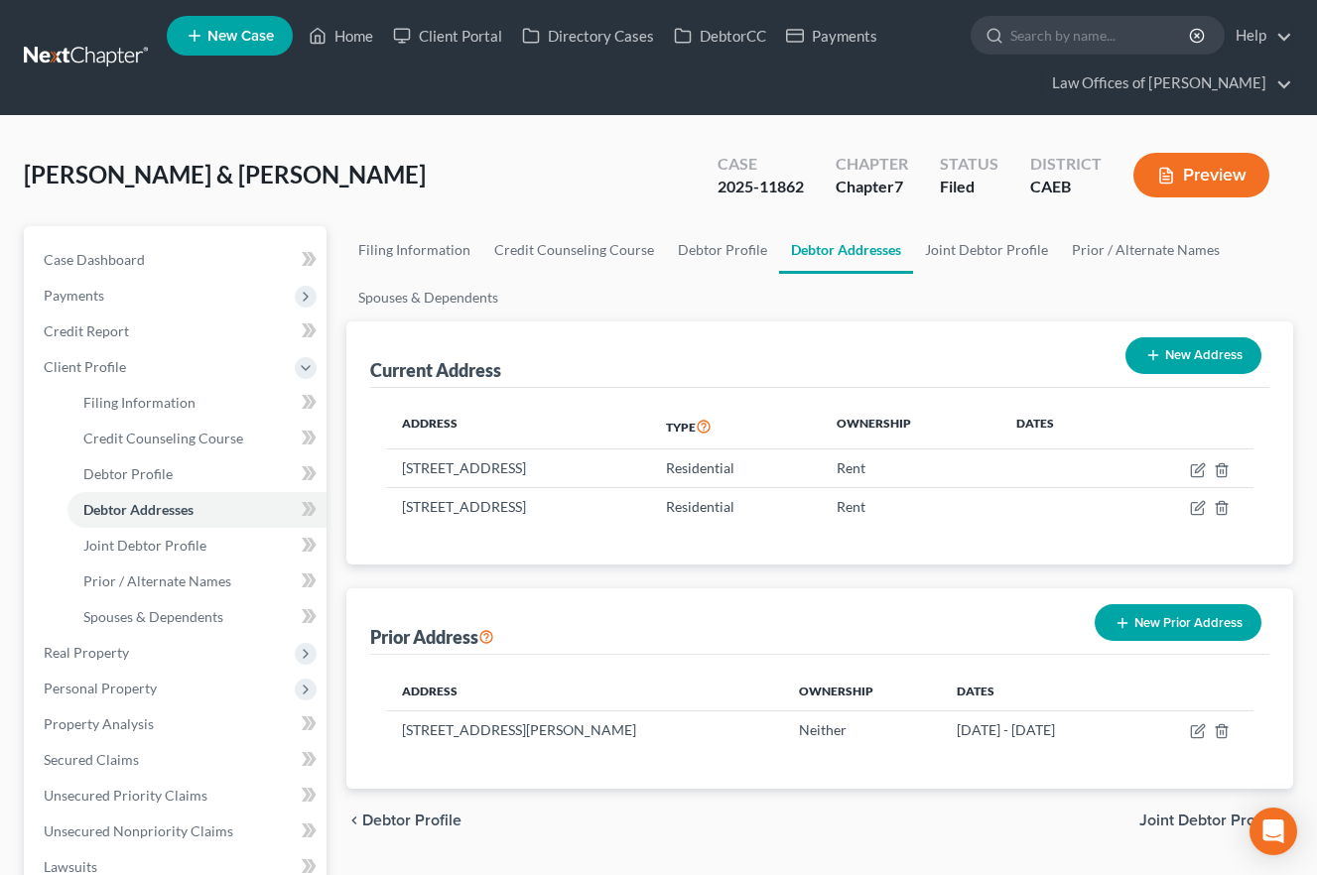
click at [336, 270] on div "Filing Information Credit Counseling Course Debtor Profile Debtor Addresses Joi…" at bounding box center [819, 763] width 967 height 1075
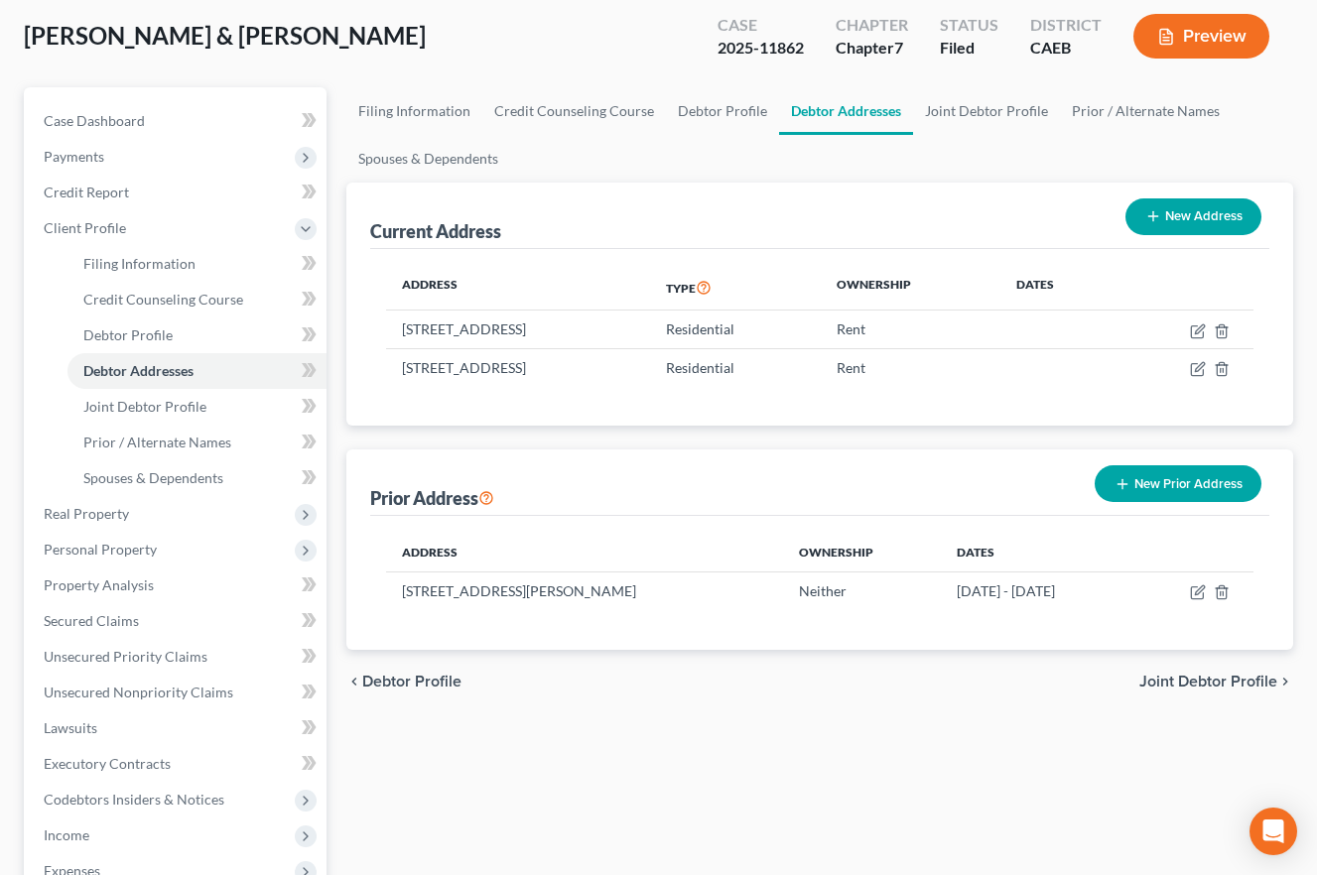
scroll to position [186, 0]
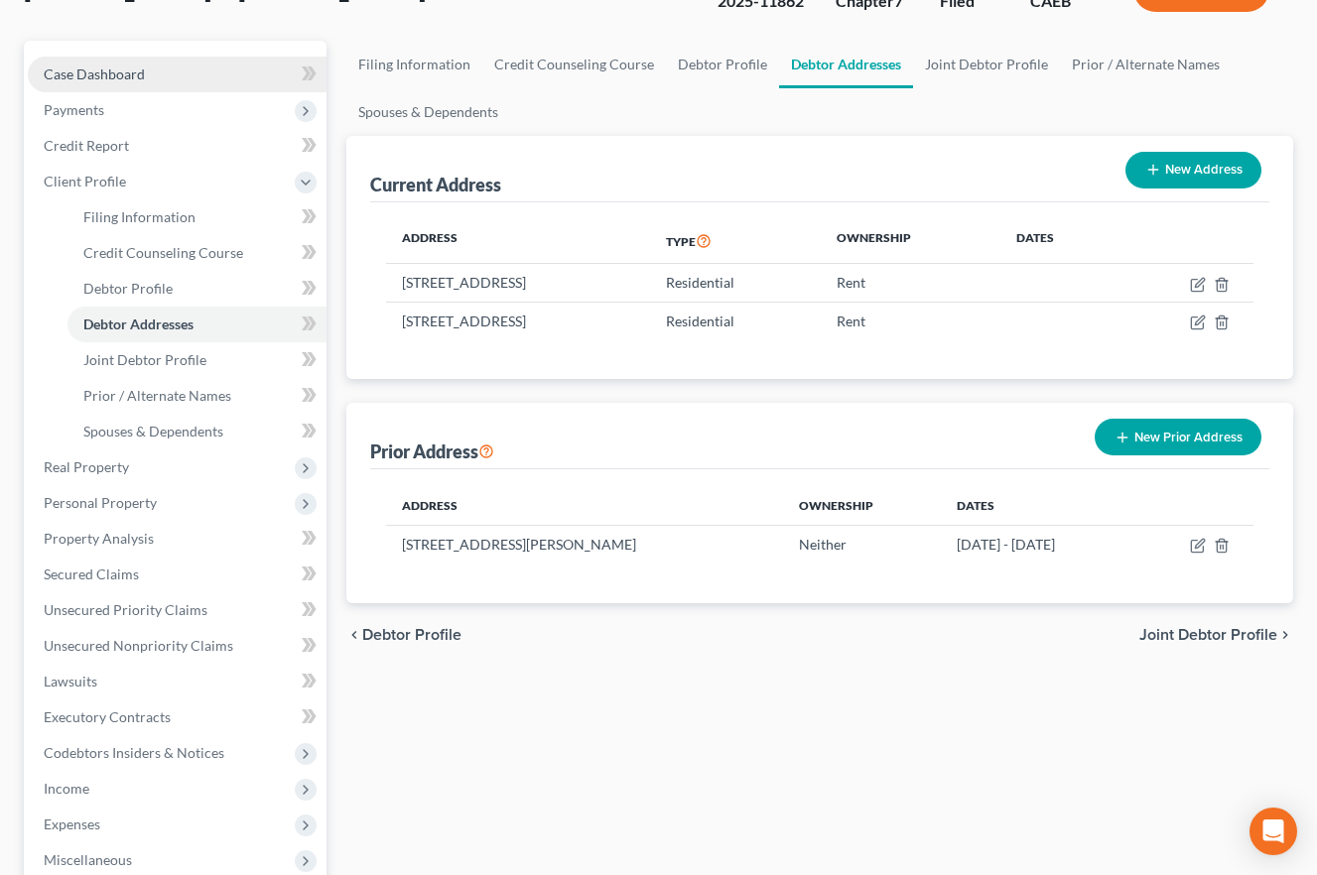
click at [139, 82] on link "Case Dashboard" at bounding box center [177, 75] width 299 height 36
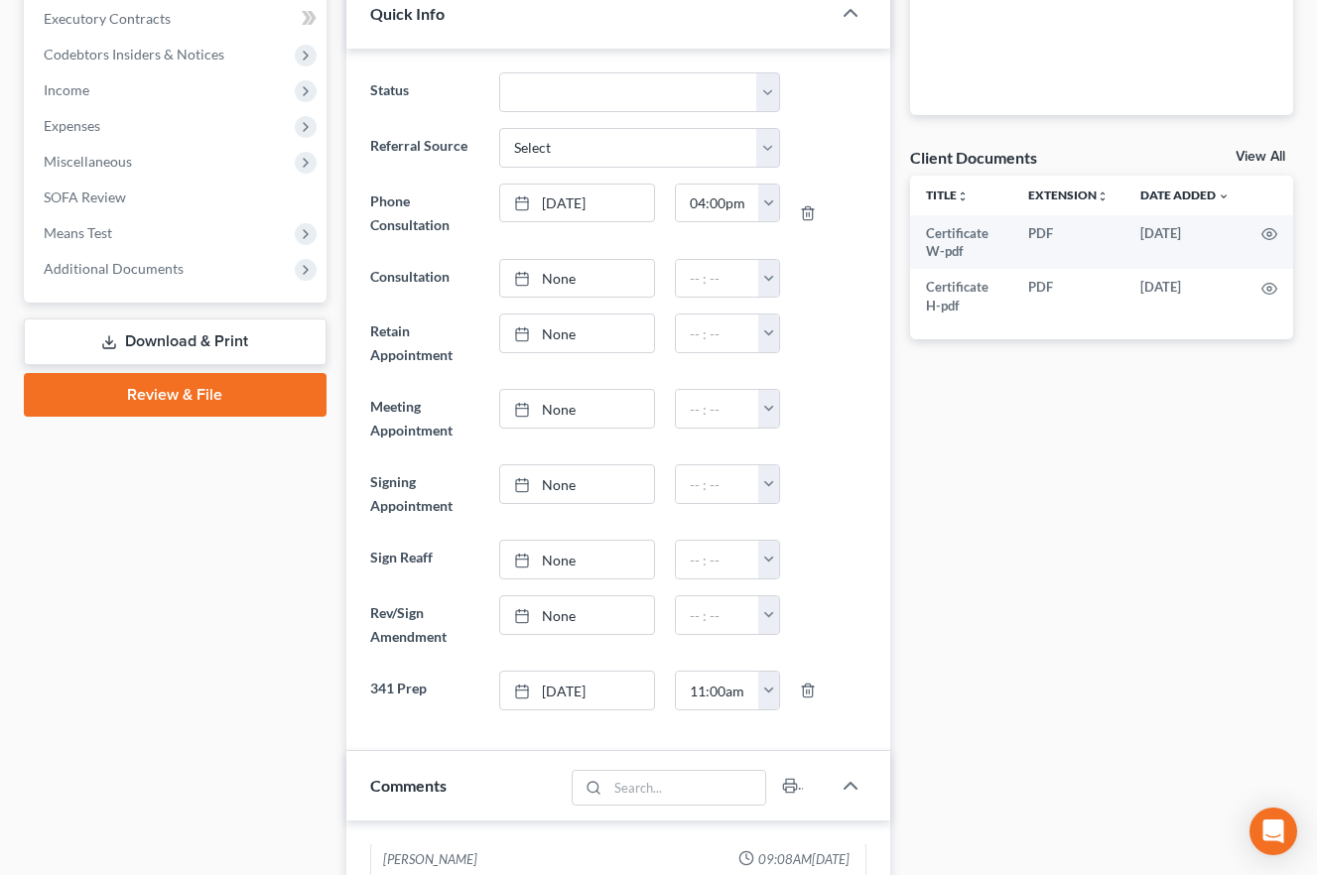
scroll to position [627, 0]
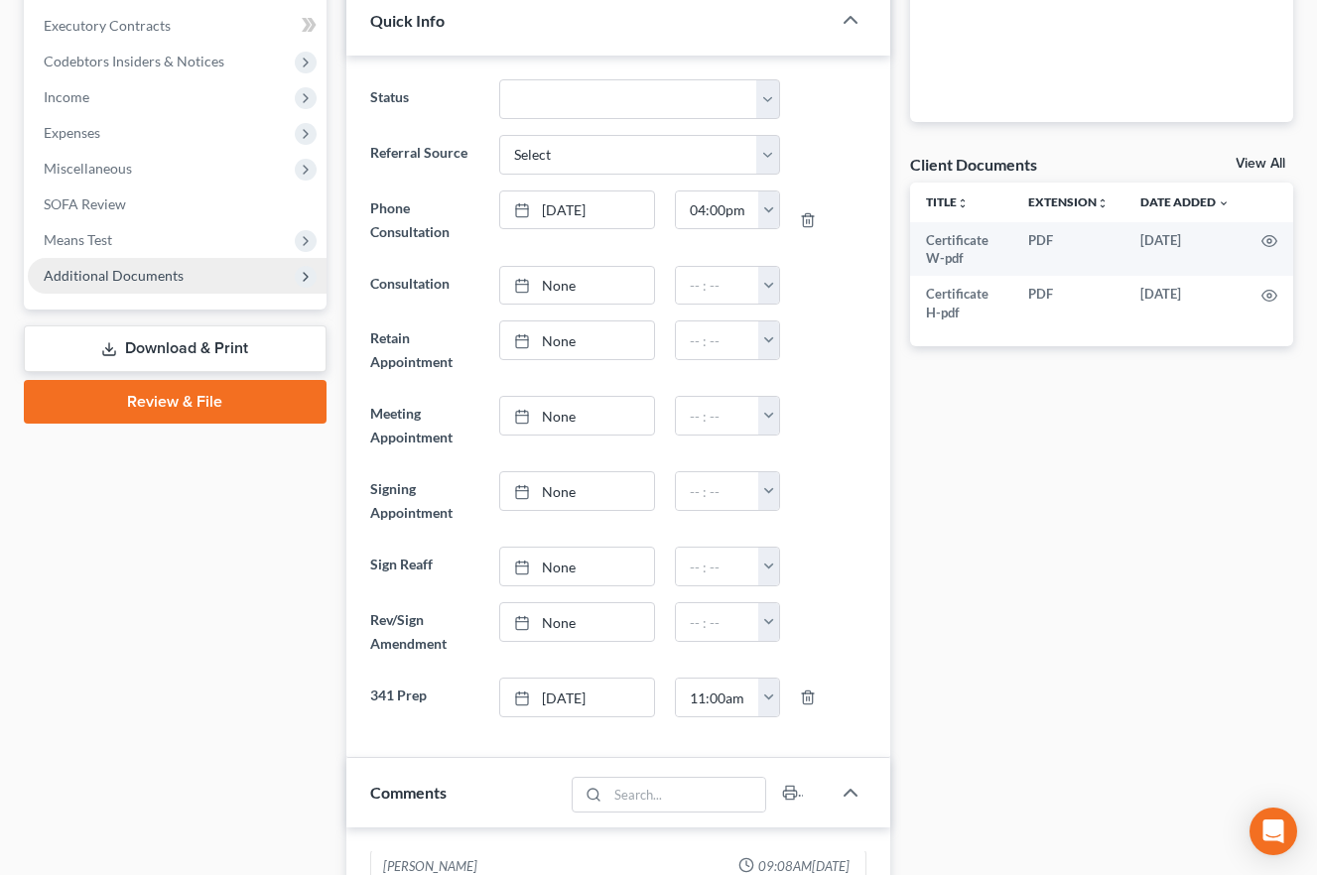
click at [101, 271] on span "Additional Documents" at bounding box center [114, 275] width 140 height 17
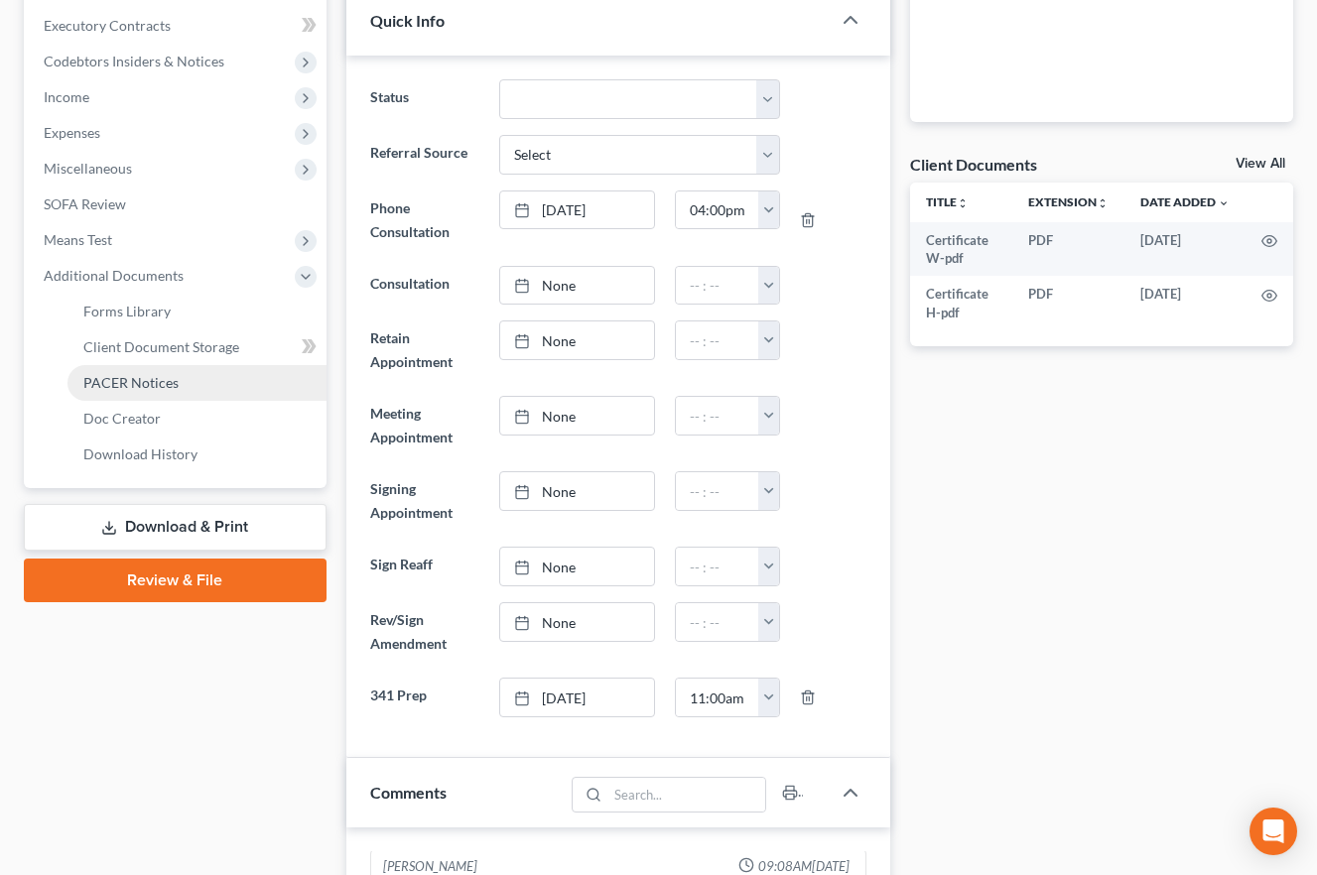
click at [164, 386] on span "PACER Notices" at bounding box center [130, 382] width 95 height 17
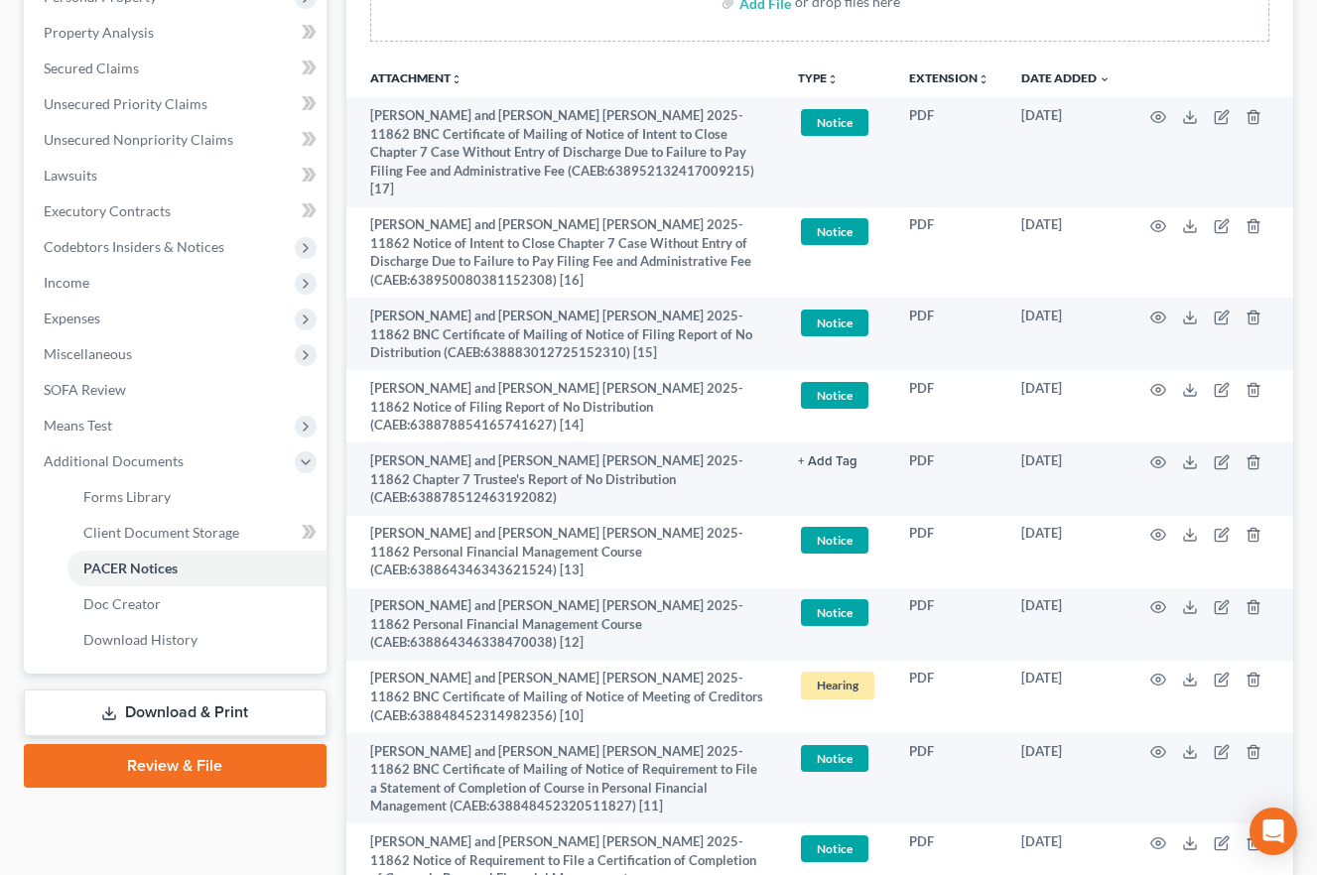
scroll to position [447, 0]
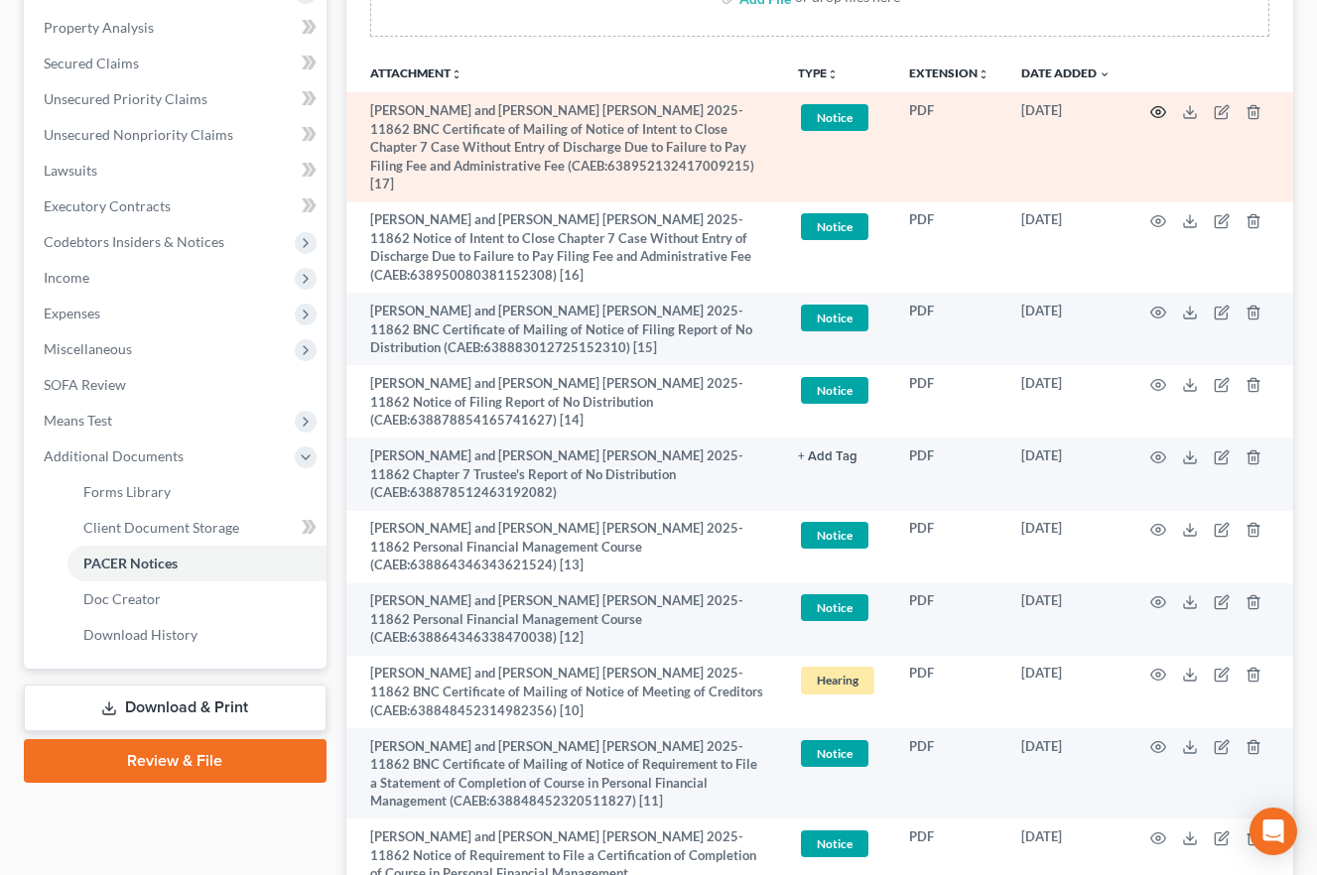
click at [1160, 113] on circle "button" at bounding box center [1158, 112] width 4 height 4
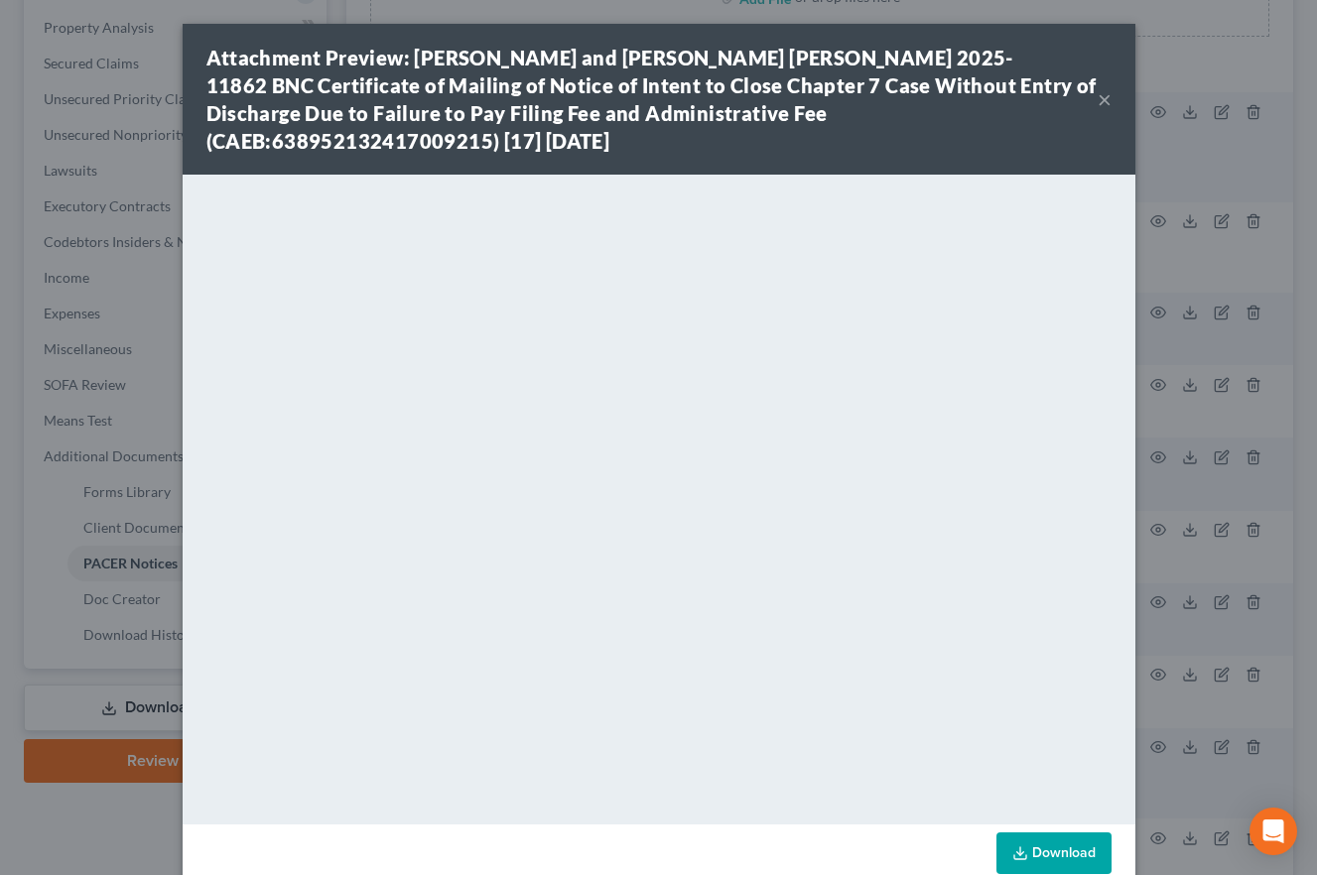
click at [1110, 97] on button "×" at bounding box center [1105, 99] width 14 height 24
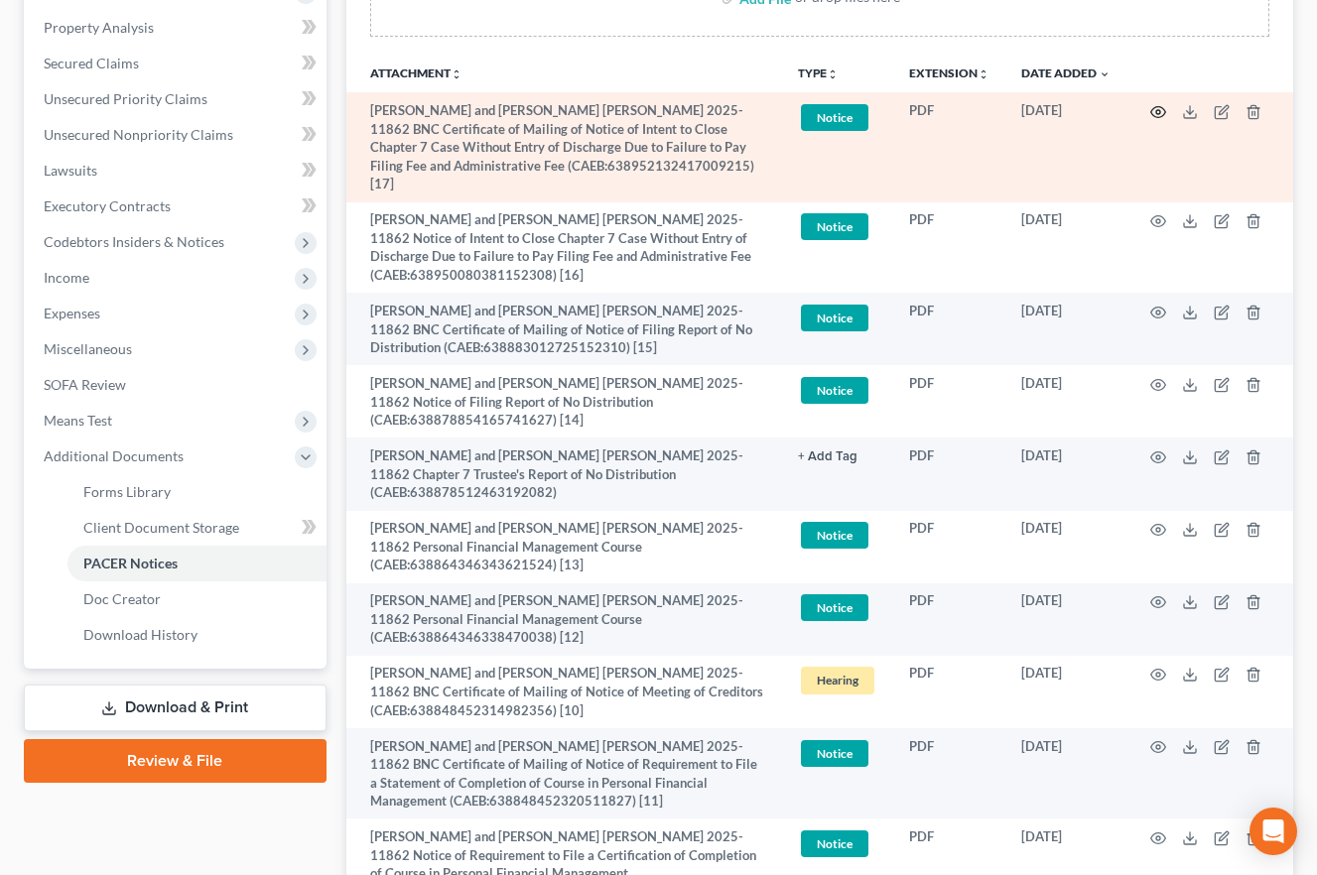
click at [1161, 113] on icon "button" at bounding box center [1158, 112] width 16 height 16
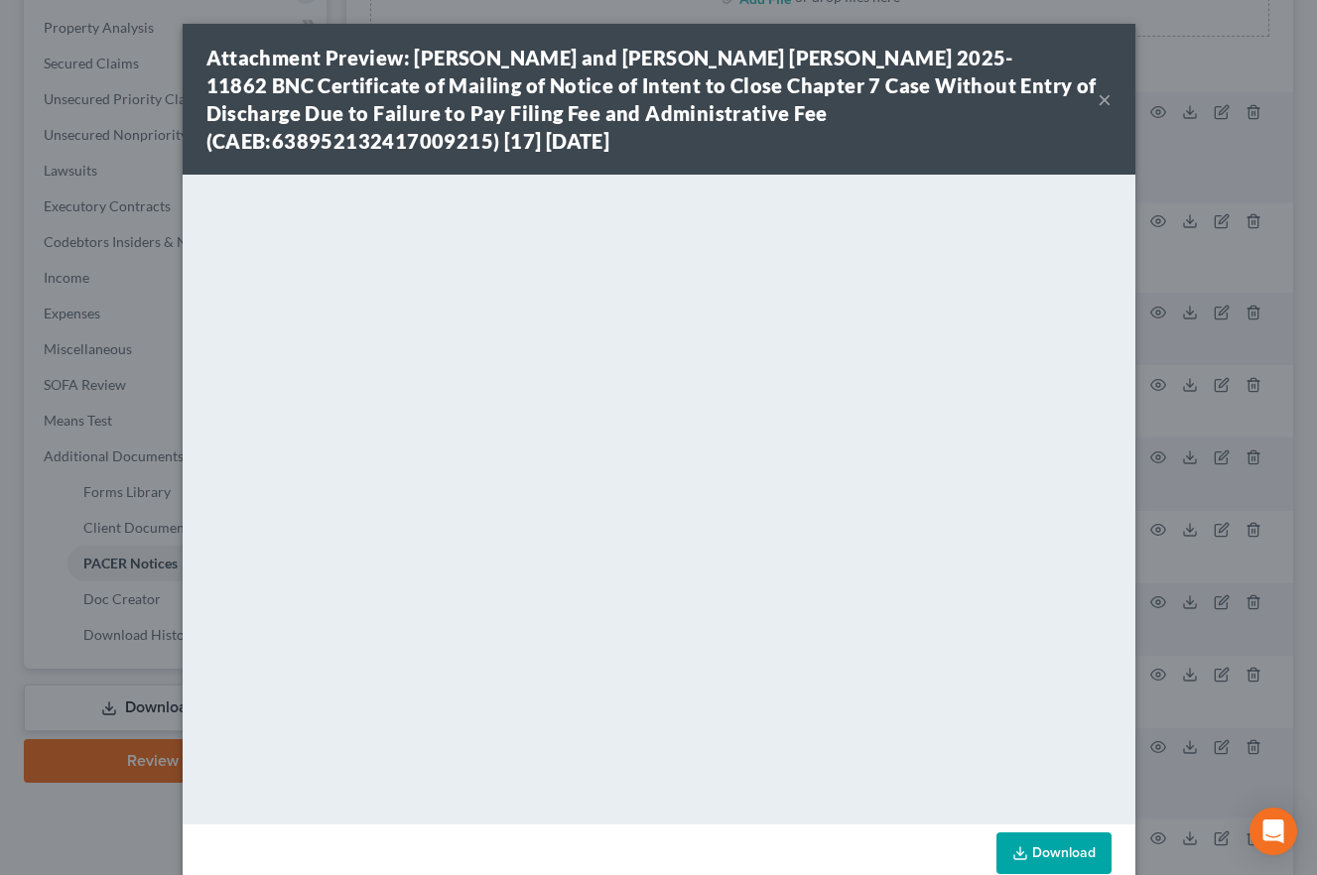
click at [1101, 100] on button "×" at bounding box center [1105, 99] width 14 height 24
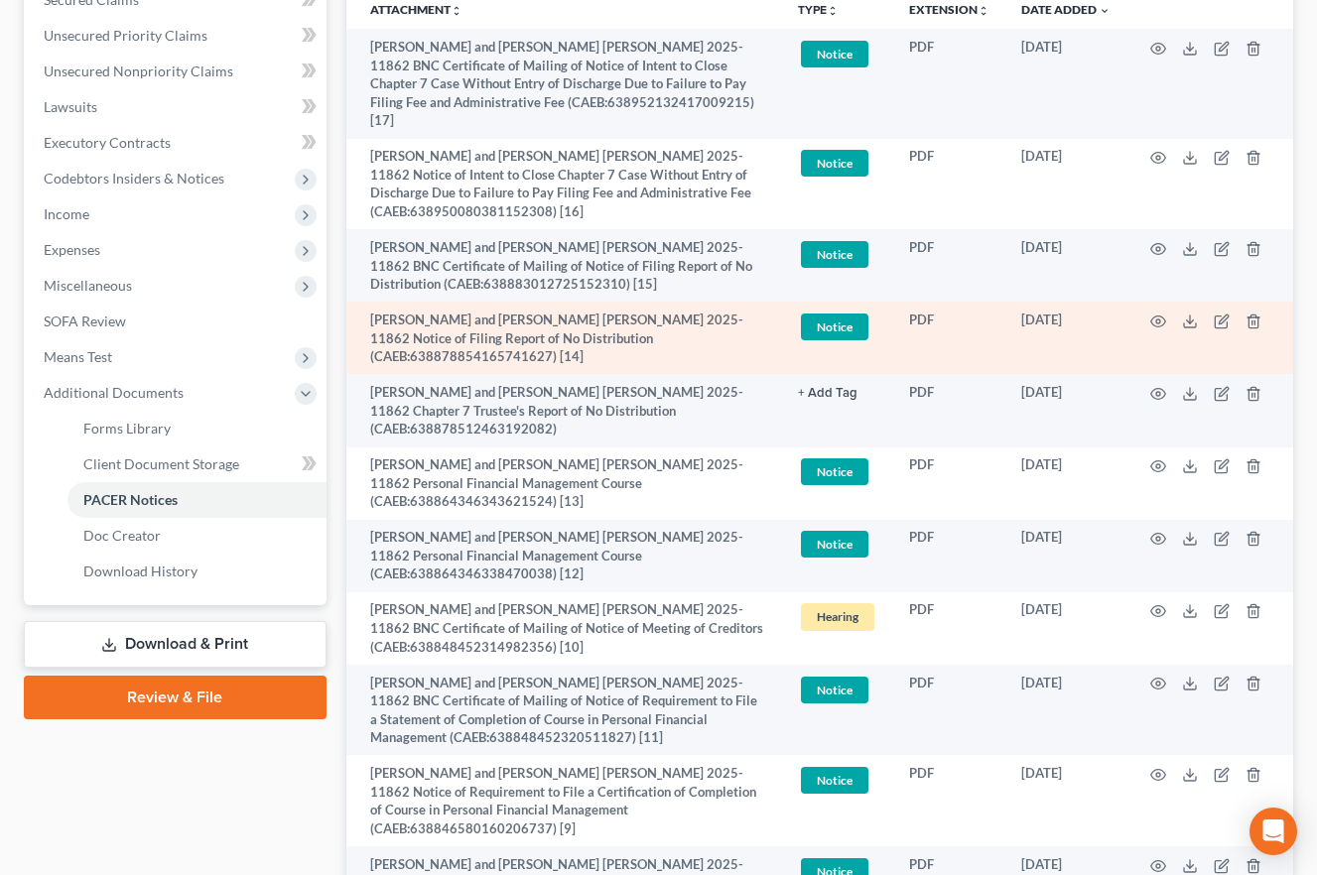
scroll to position [512, 0]
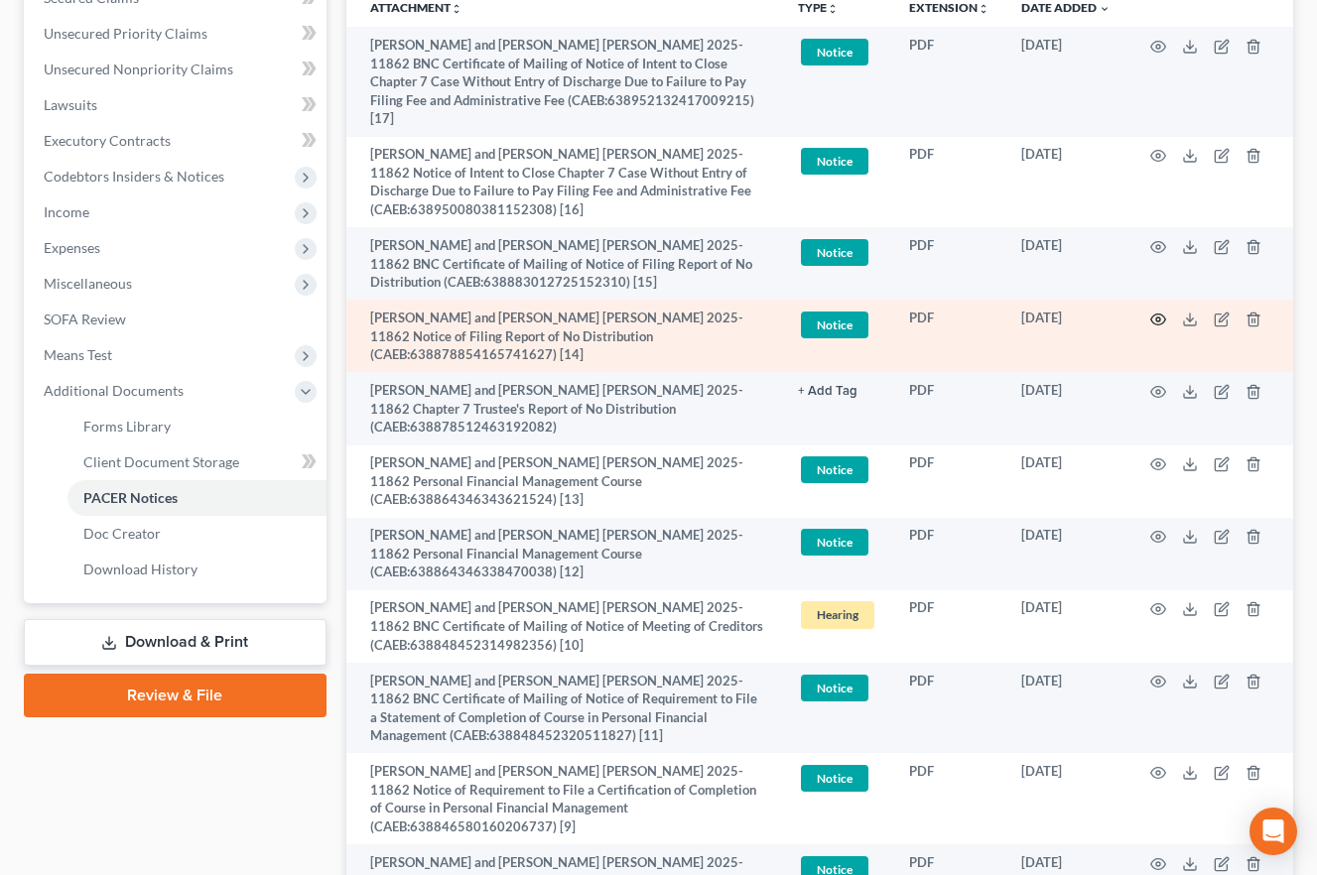
click at [1162, 322] on icon "button" at bounding box center [1158, 319] width 15 height 11
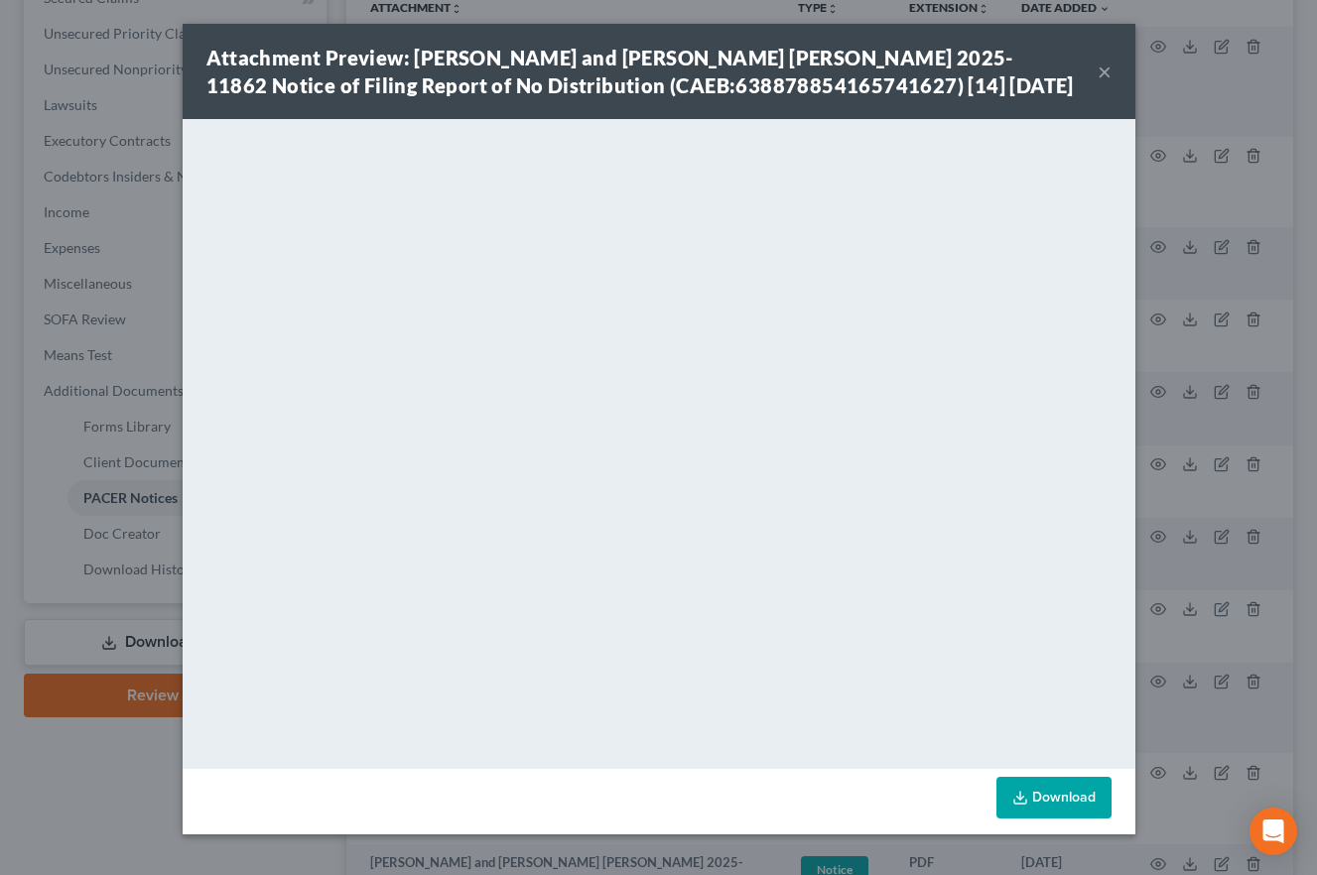
click at [1100, 80] on button "×" at bounding box center [1105, 72] width 14 height 24
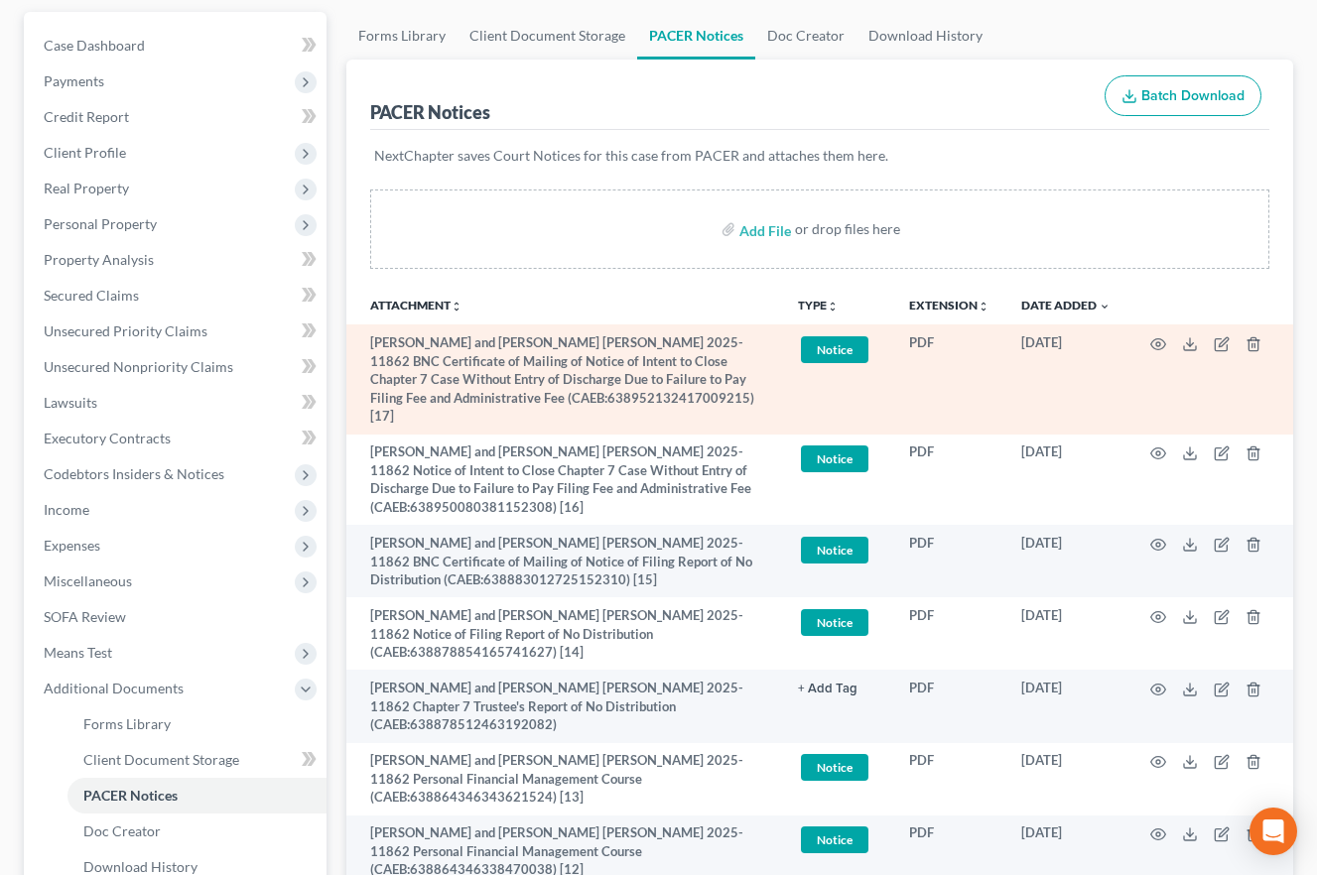
scroll to position [0, 0]
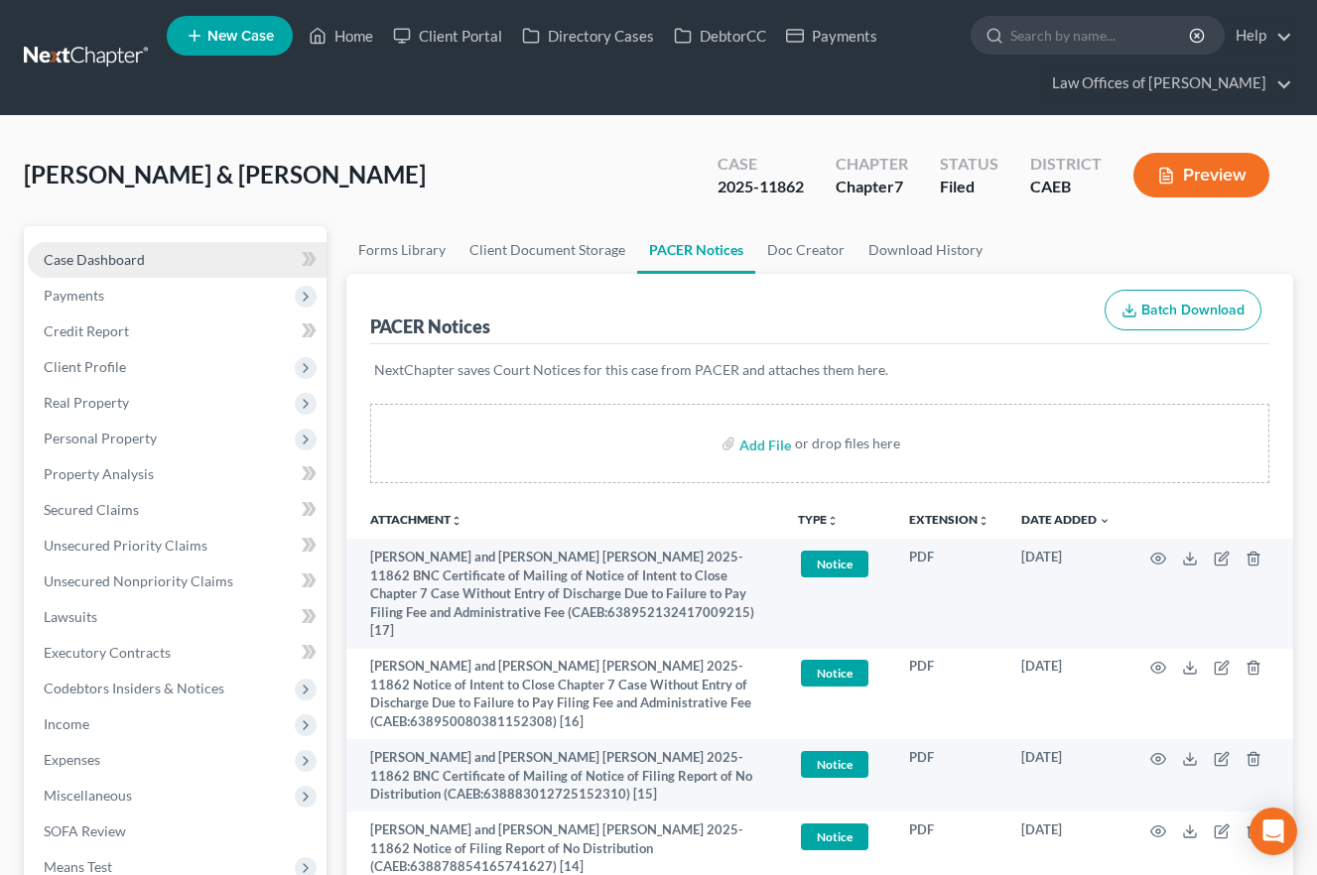
click at [202, 251] on link "Case Dashboard" at bounding box center [177, 260] width 299 height 36
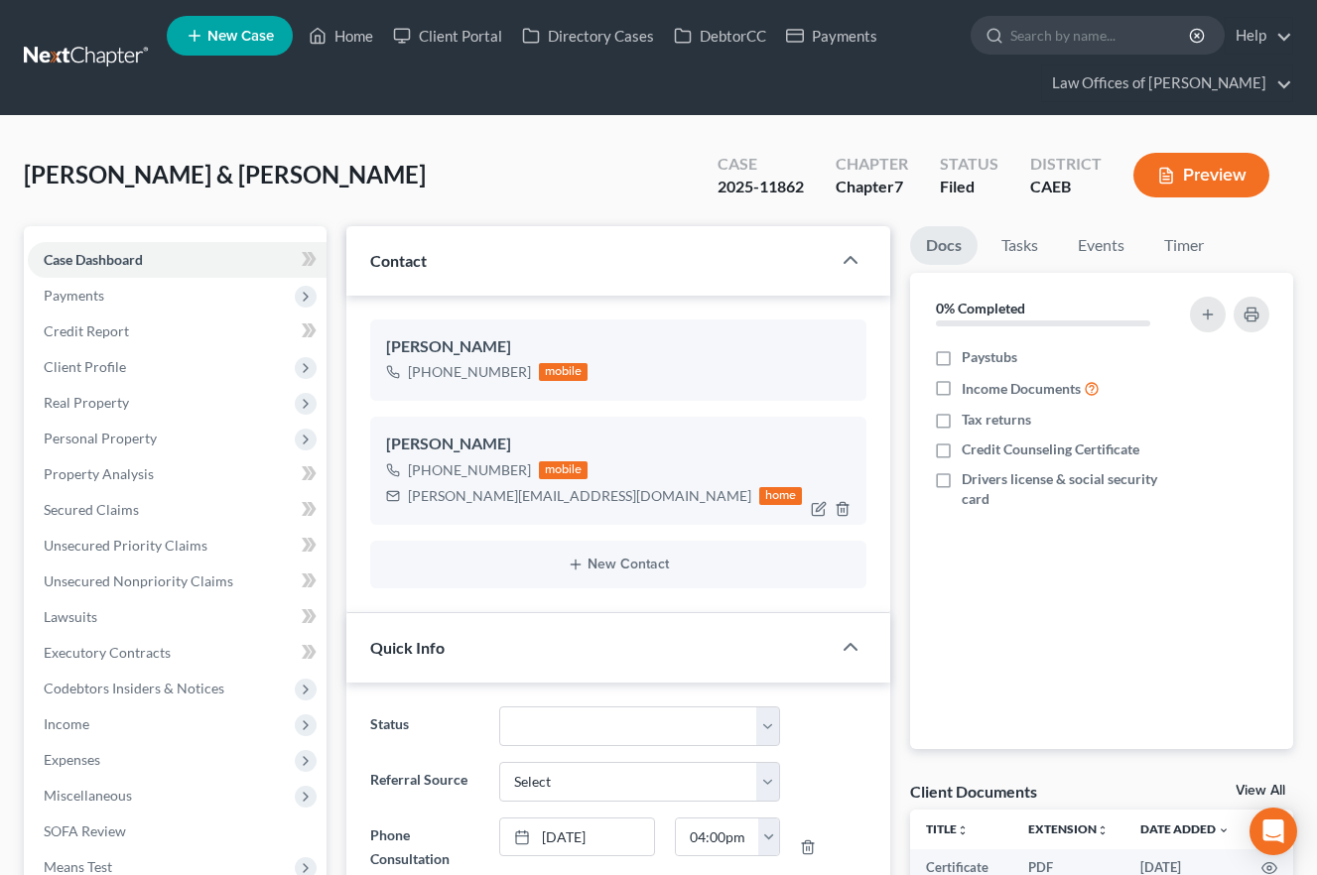
scroll to position [1758, 0]
click at [607, 495] on div "[PERSON_NAME][EMAIL_ADDRESS][DOMAIN_NAME]" at bounding box center [579, 496] width 343 height 20
click at [328, 164] on div "[PERSON_NAME] & [PERSON_NAME] Upgraded Case 2025-11862 Chapter Chapter 7 Status…" at bounding box center [658, 183] width 1269 height 86
click at [350, 32] on link "Home" at bounding box center [341, 36] width 84 height 36
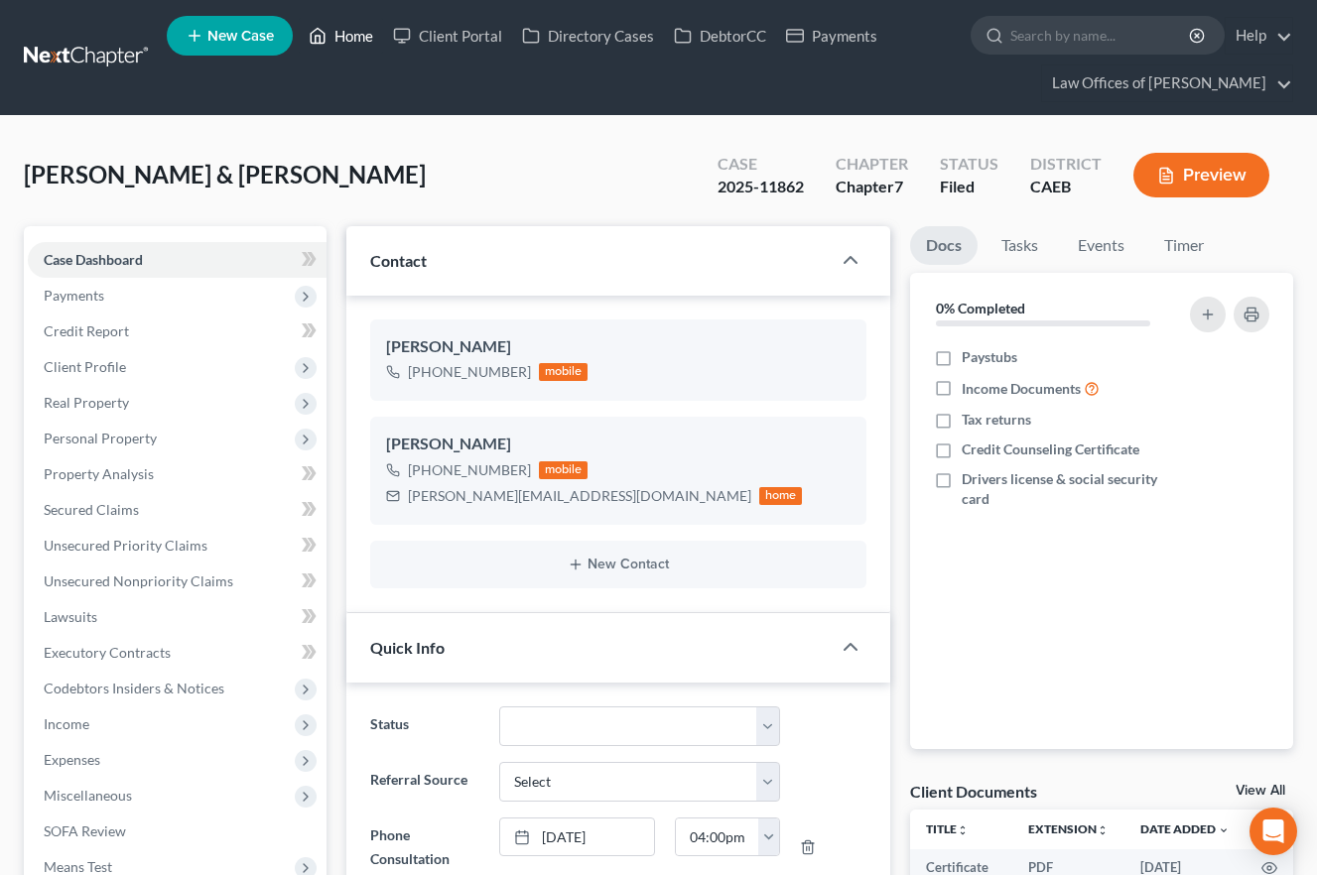
click at [349, 38] on link "Home" at bounding box center [341, 36] width 84 height 36
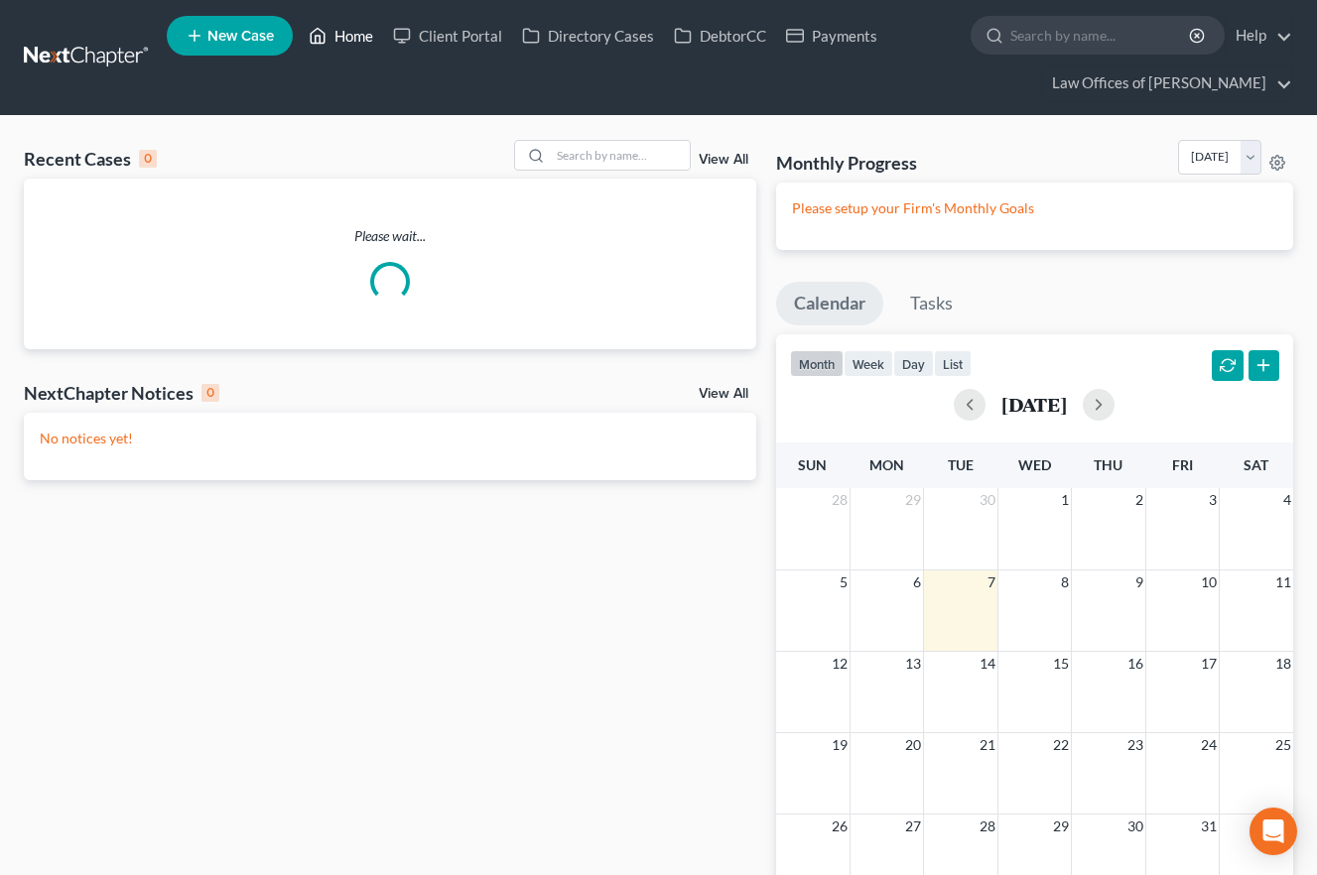
click at [357, 36] on link "Home" at bounding box center [341, 36] width 84 height 36
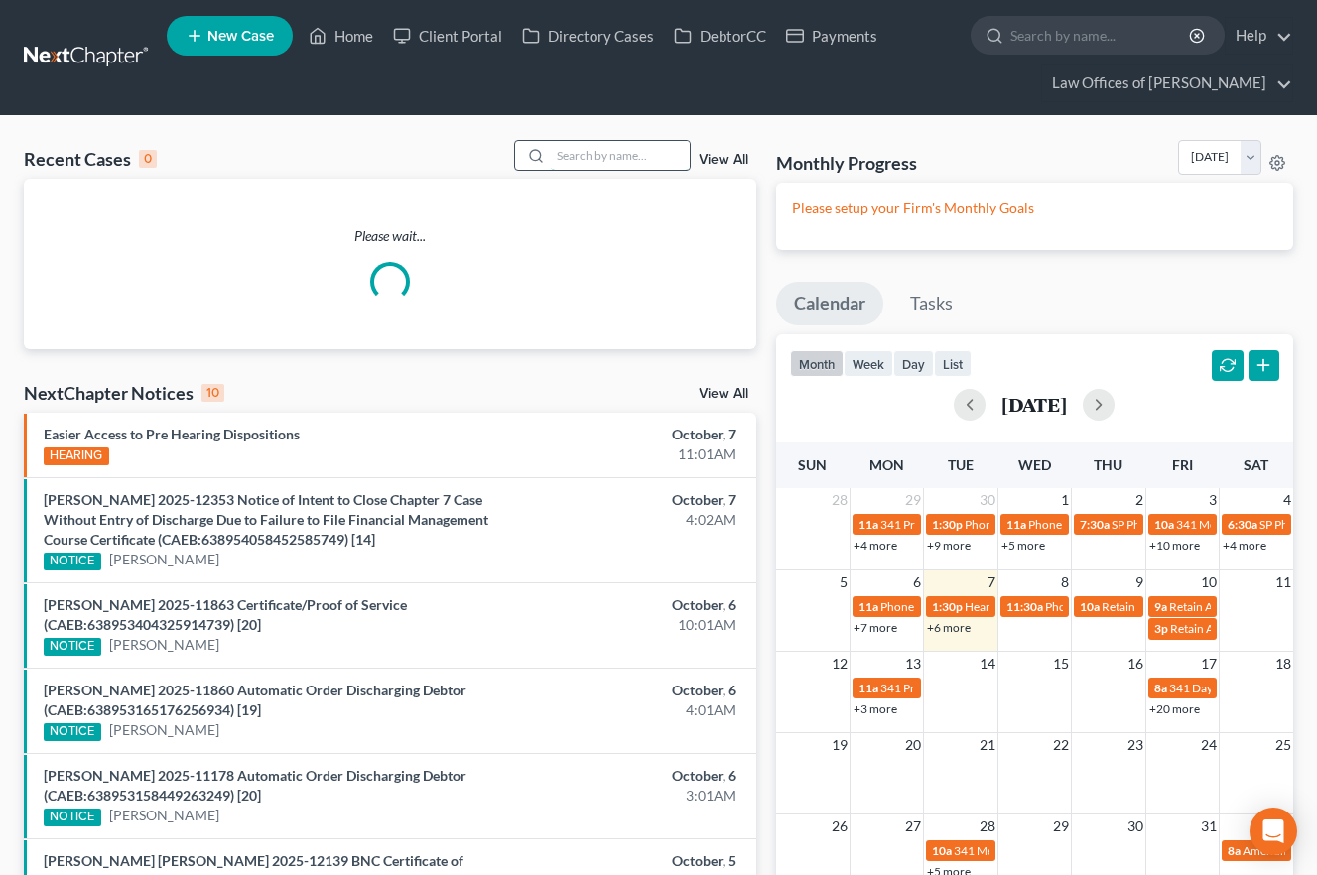
click at [612, 155] on input "search" at bounding box center [620, 155] width 139 height 29
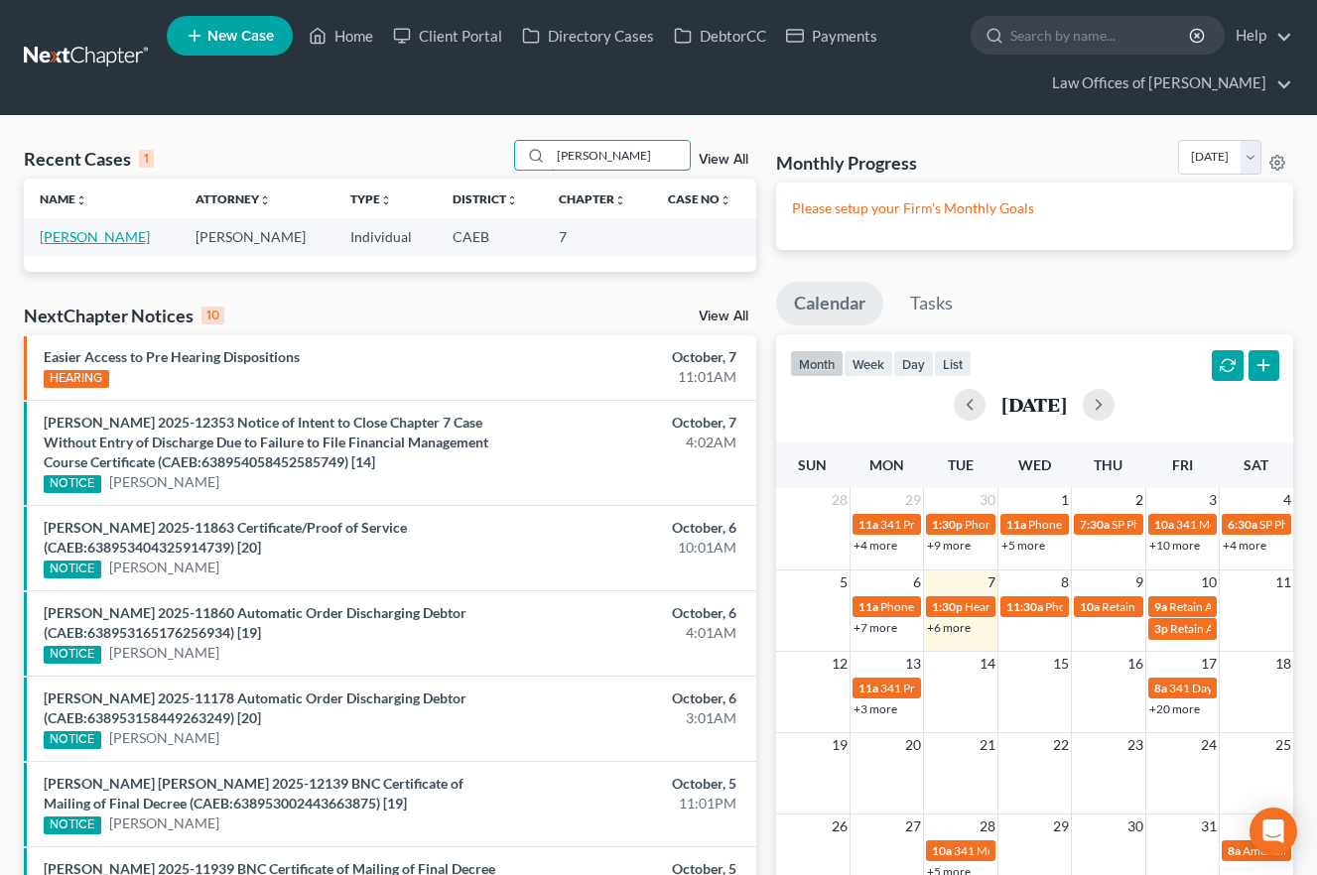
type input "[PERSON_NAME]"
click at [130, 238] on link "[PERSON_NAME]" at bounding box center [95, 236] width 110 height 17
select select "11"
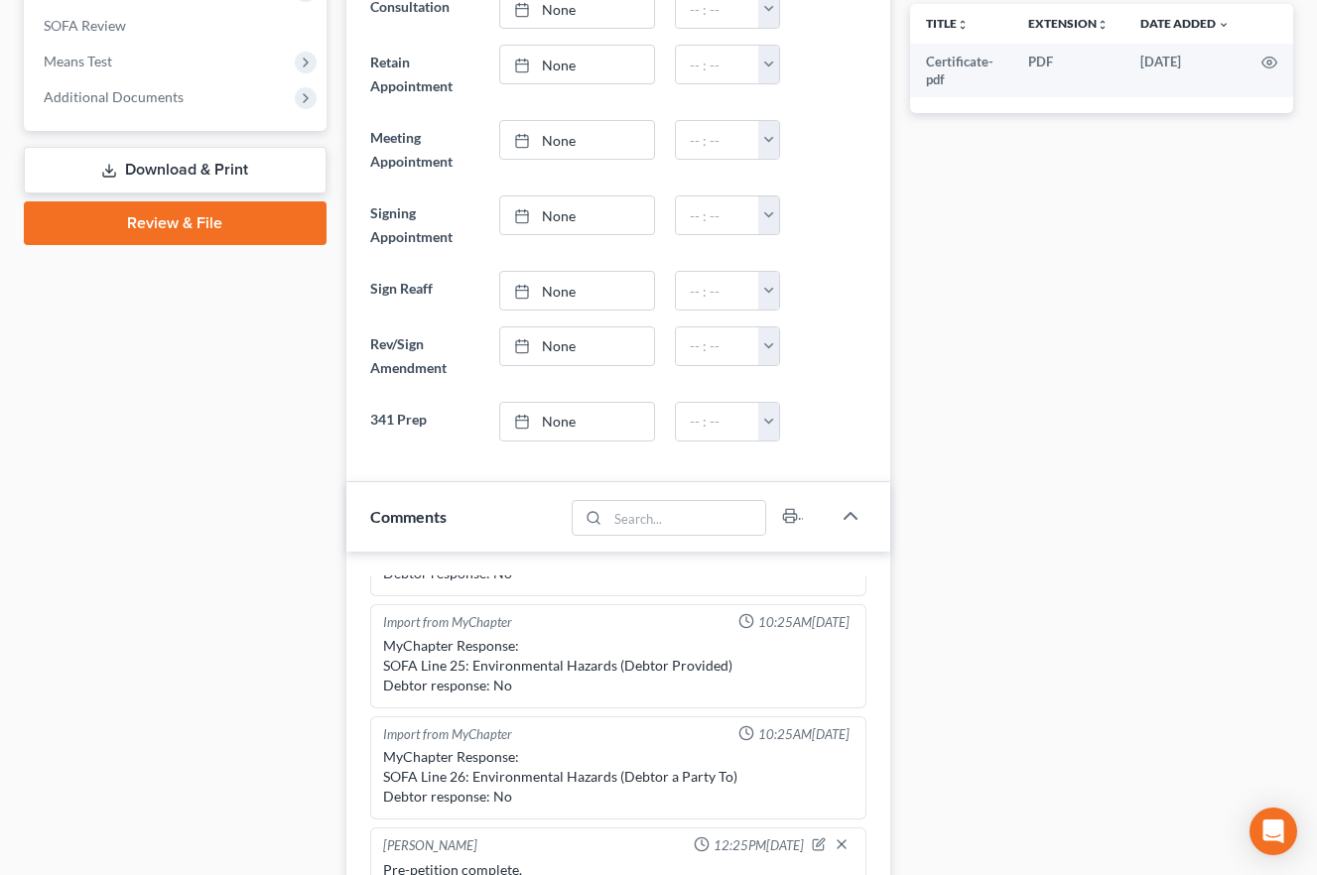
scroll to position [391, 0]
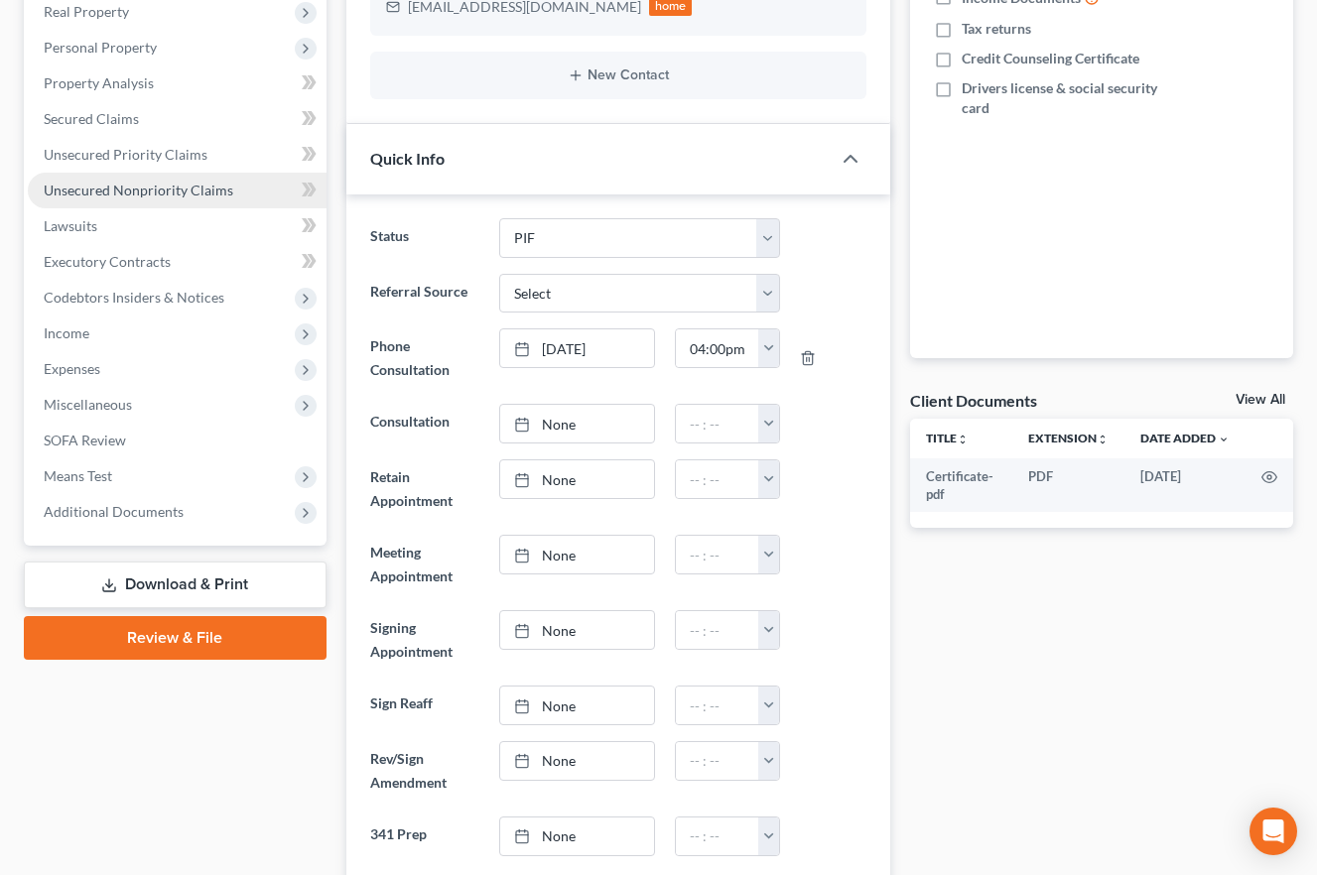
click at [177, 190] on span "Unsecured Nonpriority Claims" at bounding box center [139, 190] width 190 height 17
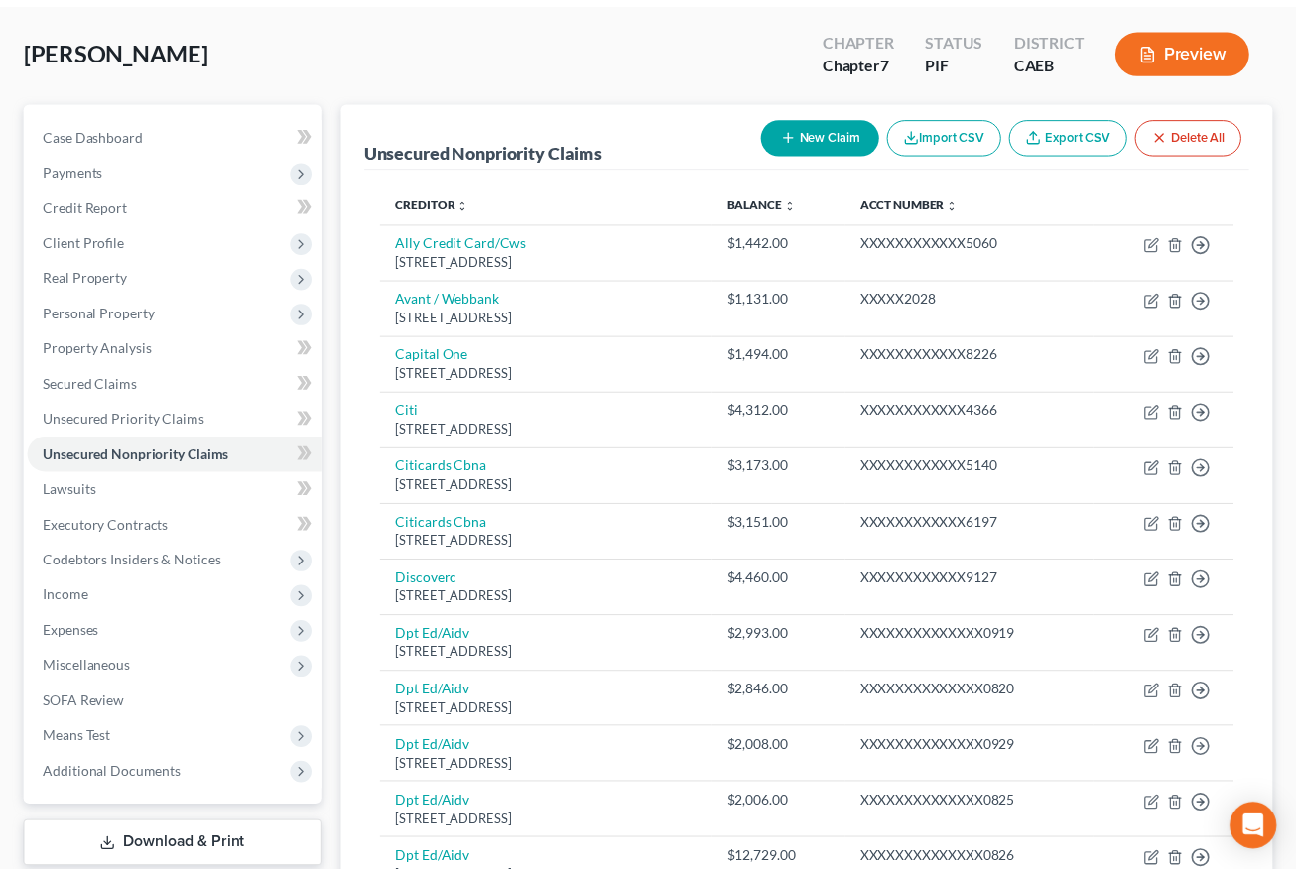
scroll to position [130, 0]
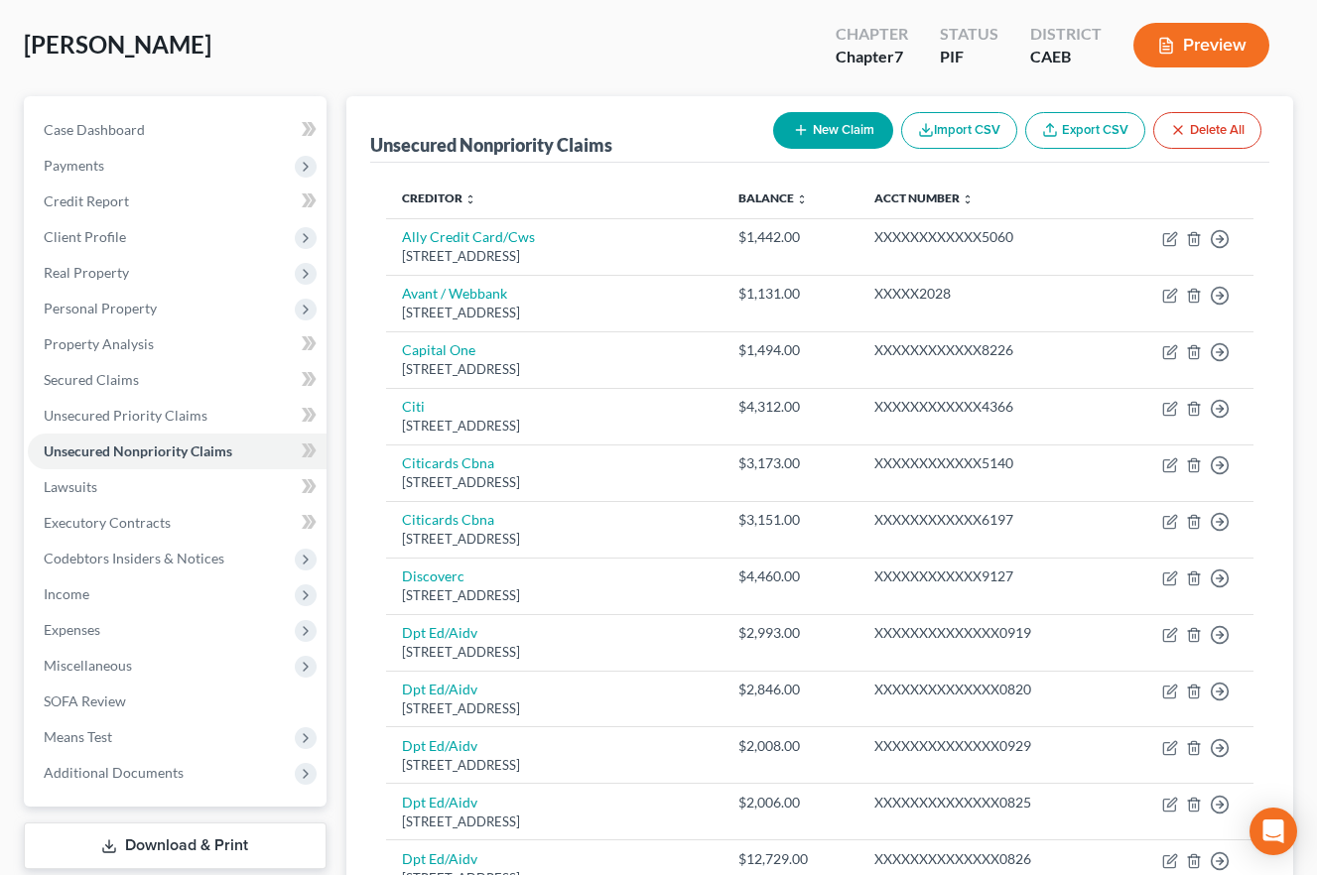
click at [845, 135] on button "New Claim" at bounding box center [833, 130] width 120 height 37
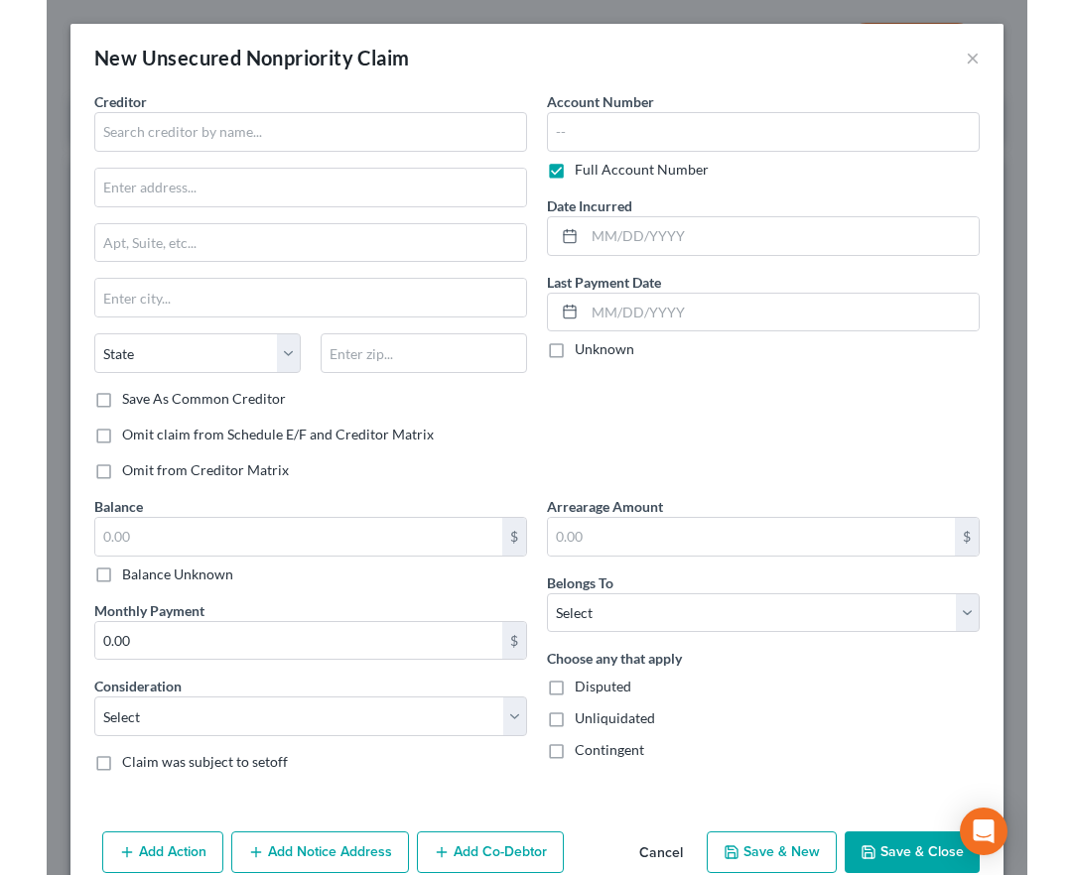
scroll to position [132, 0]
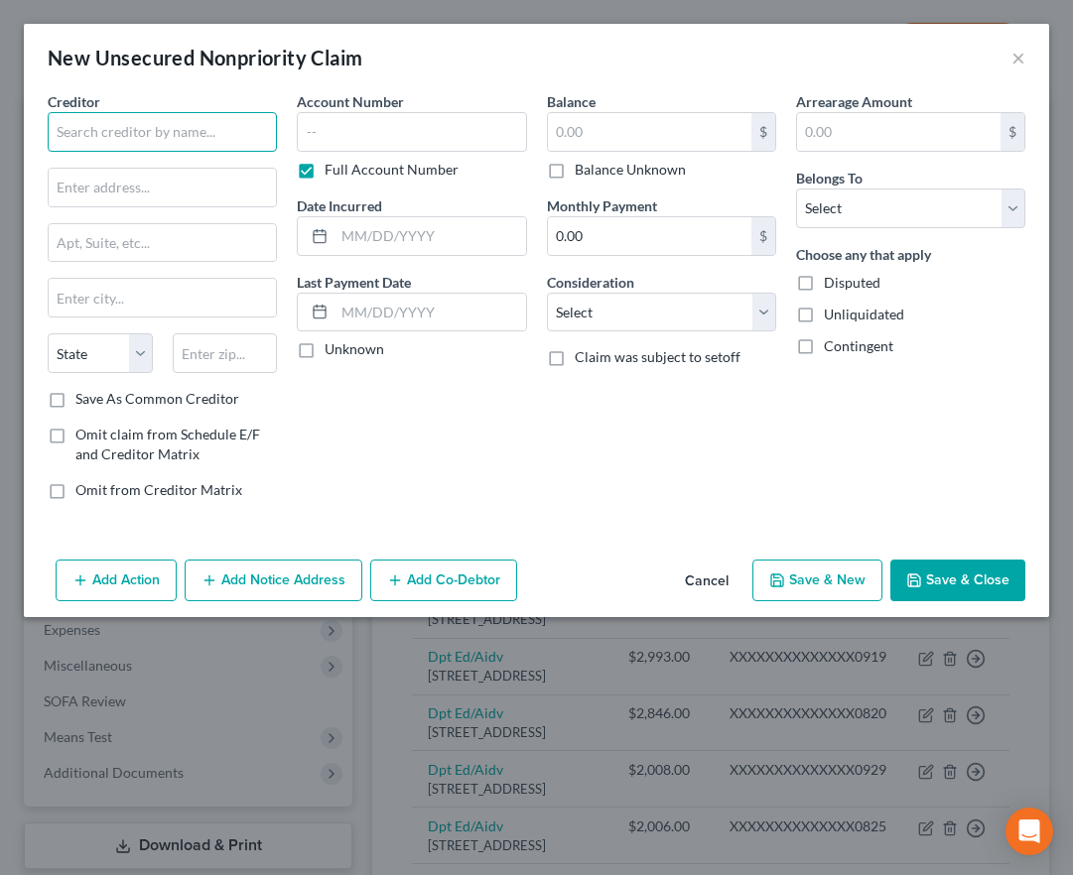
click at [144, 127] on input "text" at bounding box center [162, 132] width 229 height 40
type input "Celctic Bank"
type input "[STREET_ADDRESS]"
type input "Suite 300"
type input "S"
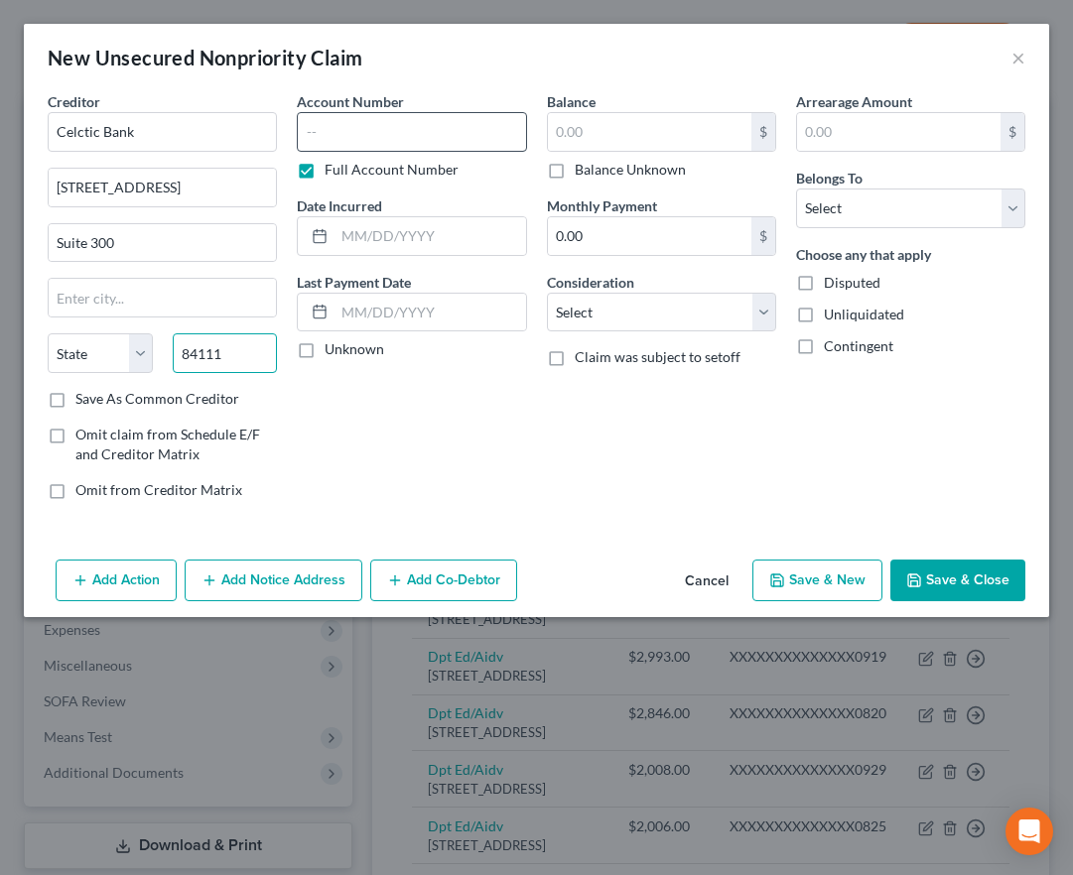
type input "84111"
click at [341, 145] on input "text" at bounding box center [411, 132] width 229 height 40
click at [342, 134] on input "text" at bounding box center [411, 132] width 229 height 40
type input "[GEOGRAPHIC_DATA]"
select select "46"
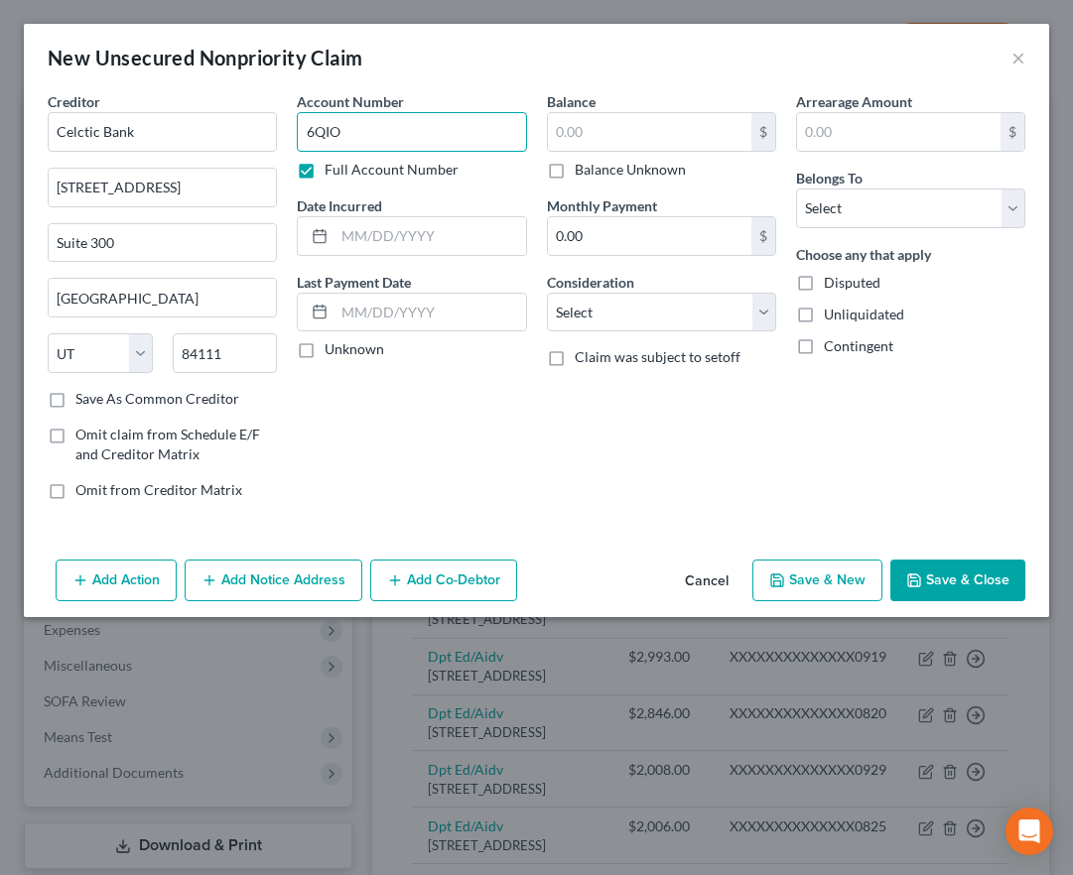
type input "6QIO"
click at [614, 129] on input "text" at bounding box center [649, 132] width 203 height 38
click at [602, 133] on input "14" at bounding box center [649, 132] width 203 height 38
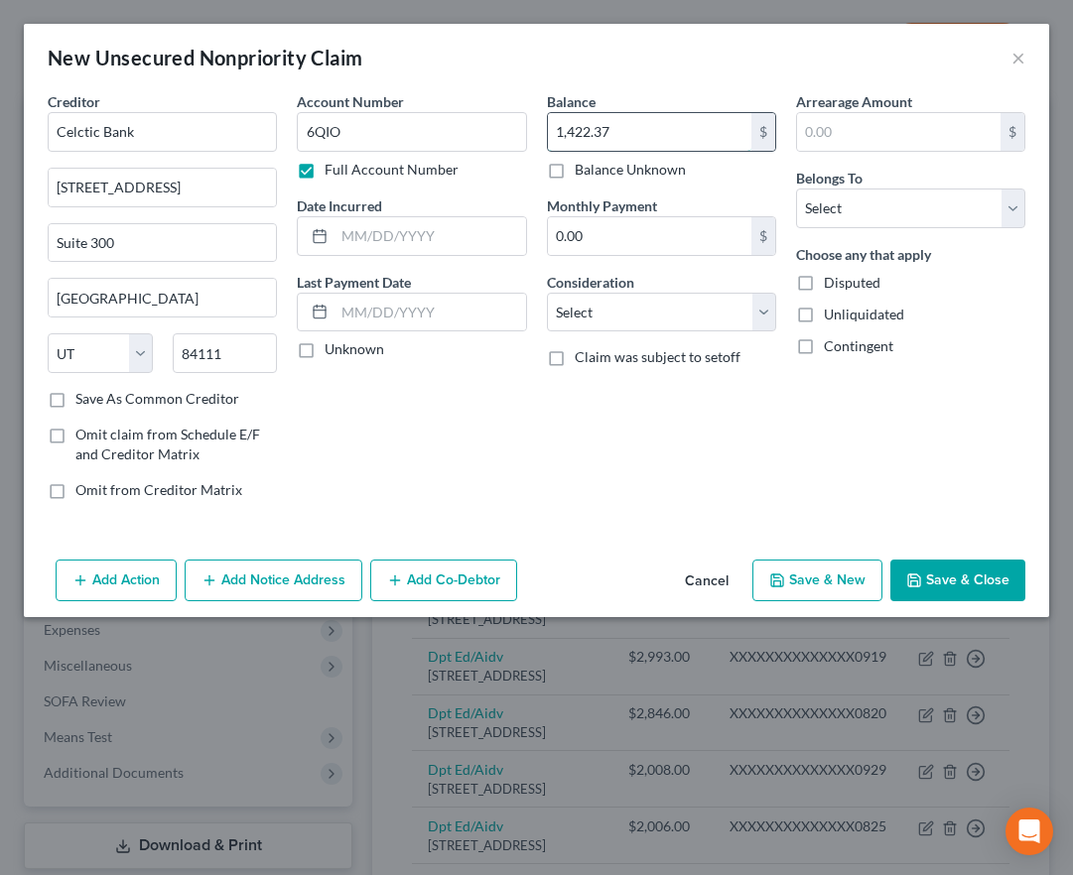
click at [617, 129] on input "1,422.37" at bounding box center [649, 132] width 203 height 38
click at [601, 131] on input "1,422.37" at bounding box center [649, 132] width 203 height 38
type input "1,422.47"
click at [843, 211] on select "Select Debtor 1 Only Debtor 2 Only Debtor 1 And Debtor 2 Only At Least One Of T…" at bounding box center [910, 209] width 229 height 40
click at [796, 189] on select "Select Debtor 1 Only Debtor 2 Only Debtor 1 And Debtor 2 Only At Least One Of T…" at bounding box center [910, 209] width 229 height 40
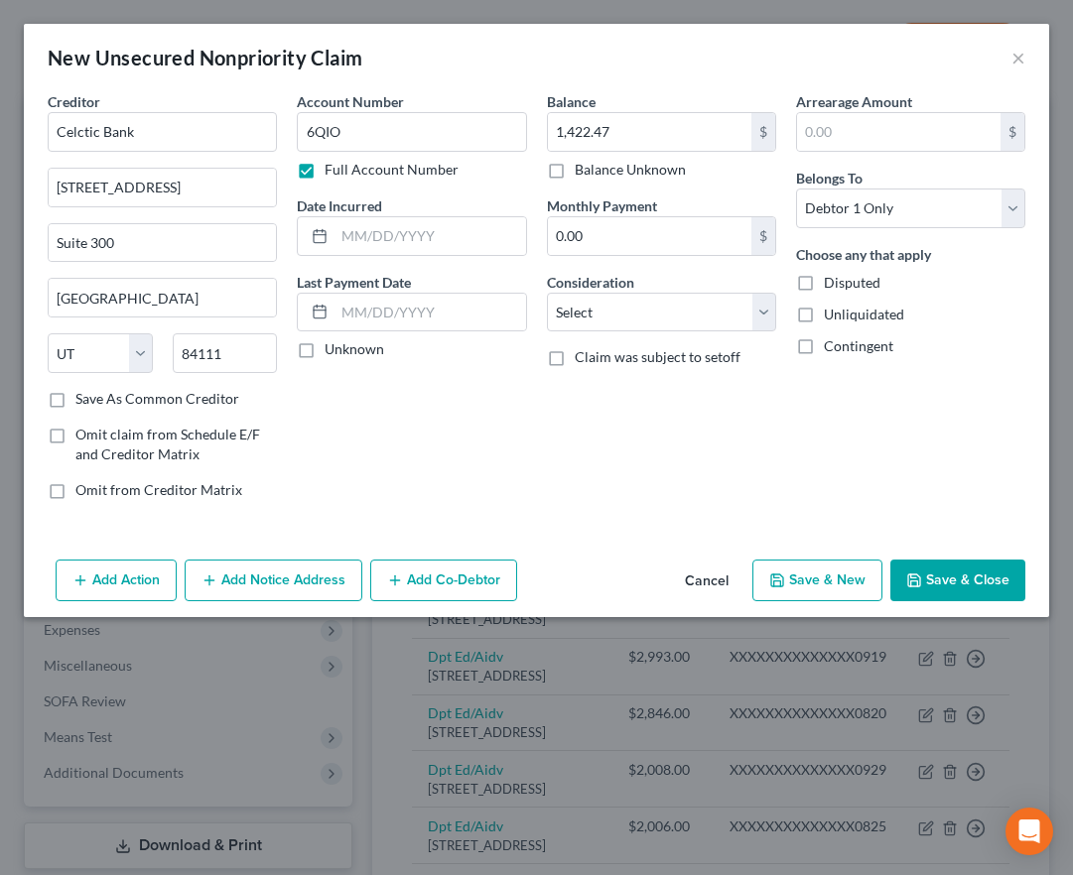
click at [932, 583] on button "Save & Close" at bounding box center [957, 581] width 135 height 42
click at [946, 579] on button "Save & Close" at bounding box center [957, 581] width 135 height 42
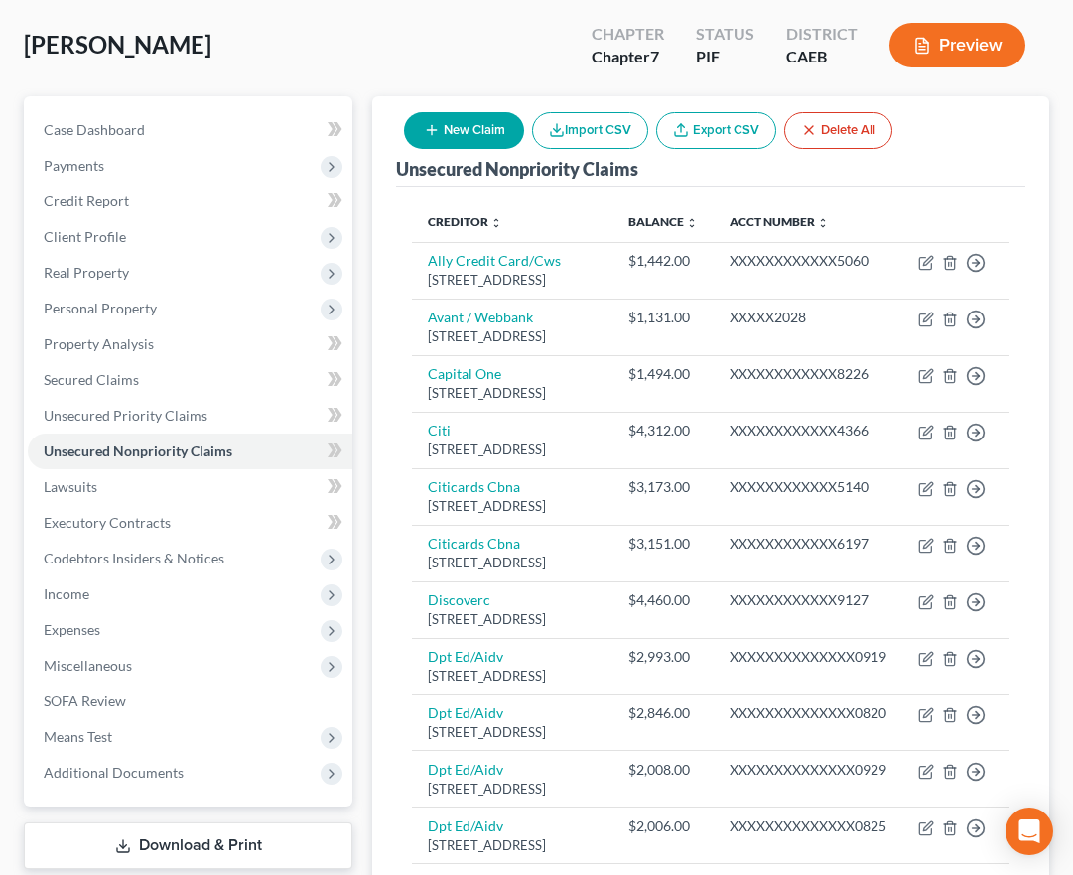
click at [469, 137] on button "New Claim" at bounding box center [464, 130] width 120 height 37
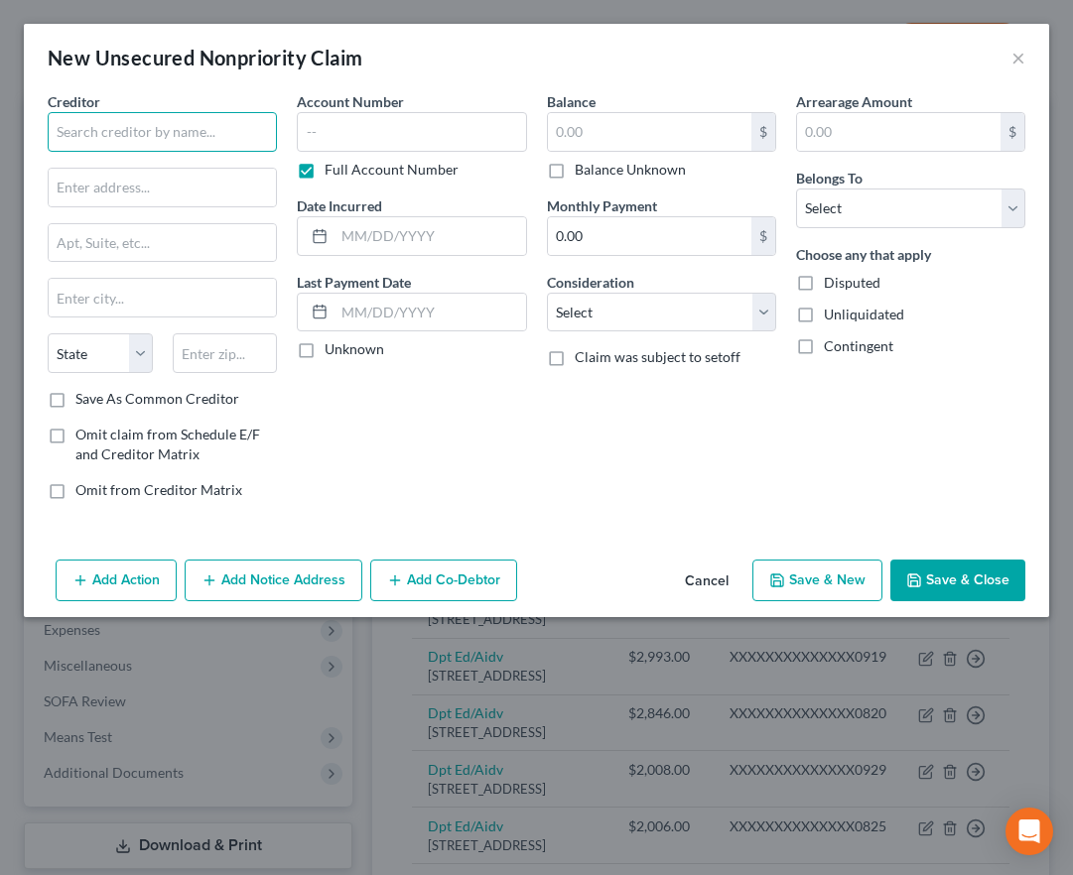
click at [152, 130] on input "text" at bounding box center [162, 132] width 229 height 40
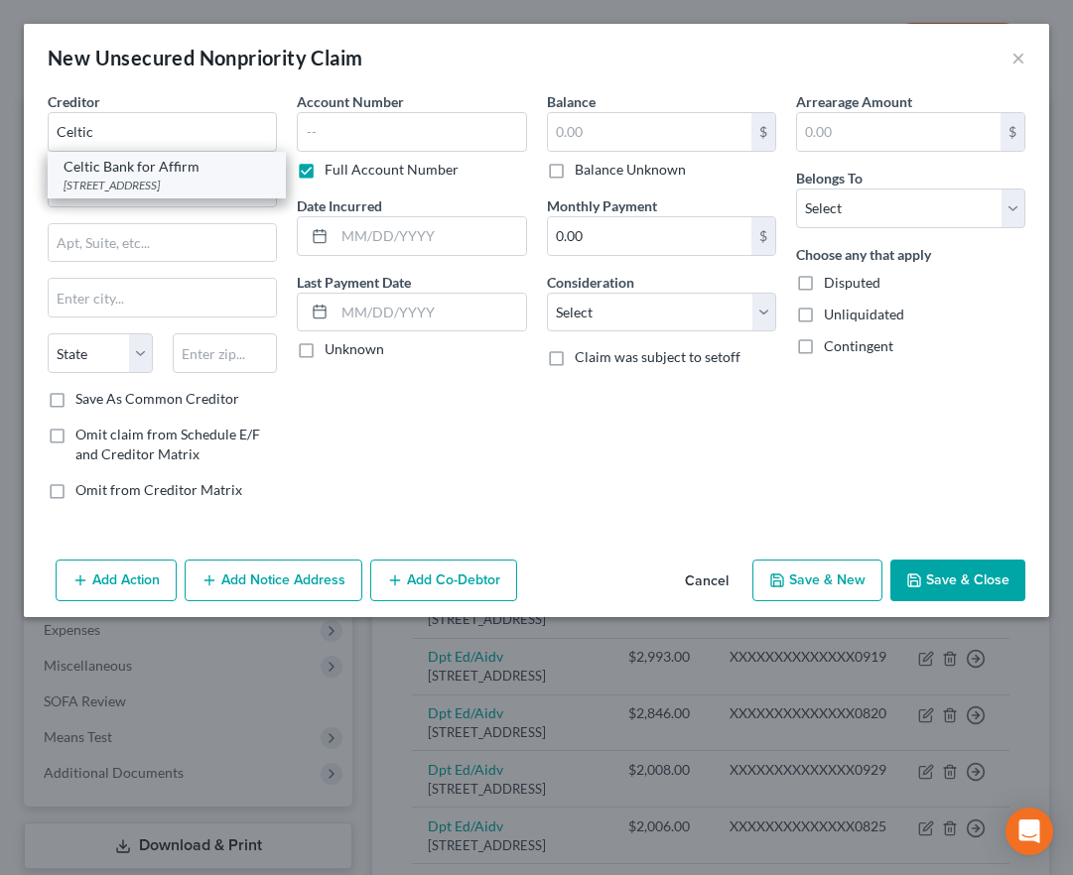
click at [176, 182] on div "[STREET_ADDRESS]" at bounding box center [167, 185] width 206 height 17
type input "Celtic Bank for Affirm"
type input "[STREET_ADDRESS]"
type input "[GEOGRAPHIC_DATA]"
select select "46"
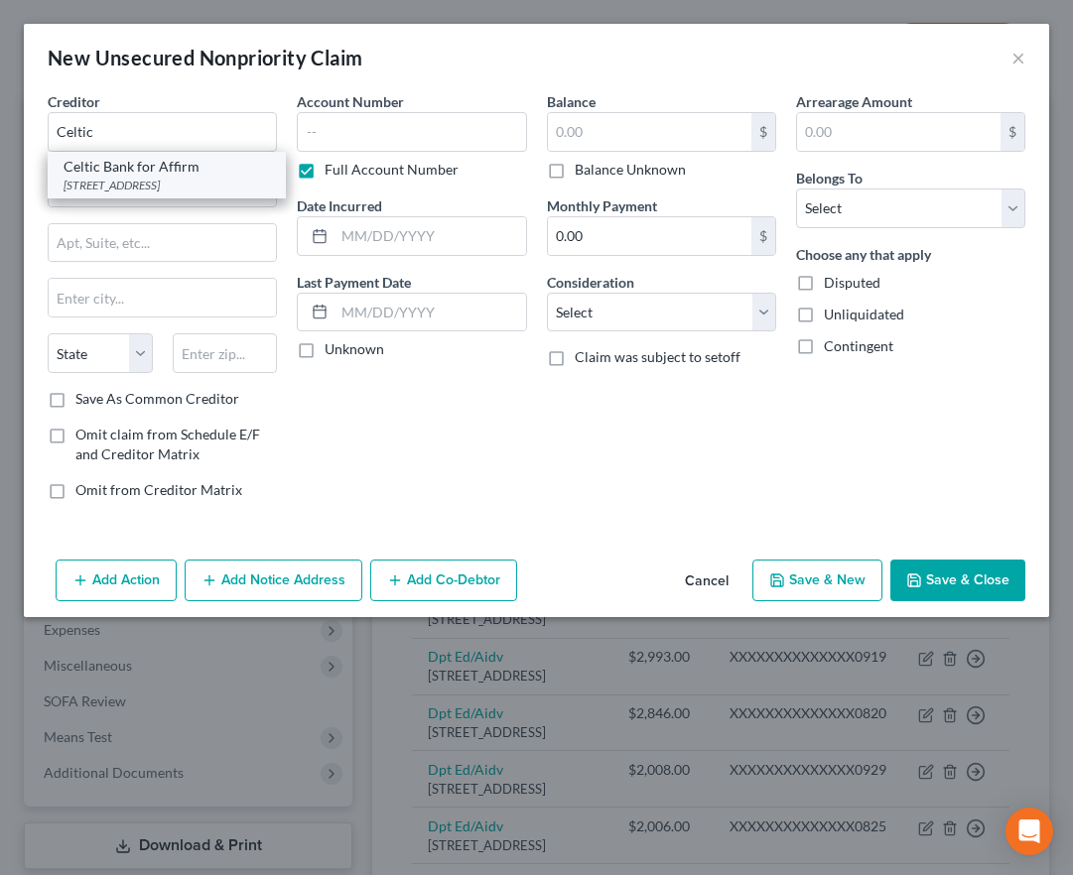
type input "84111"
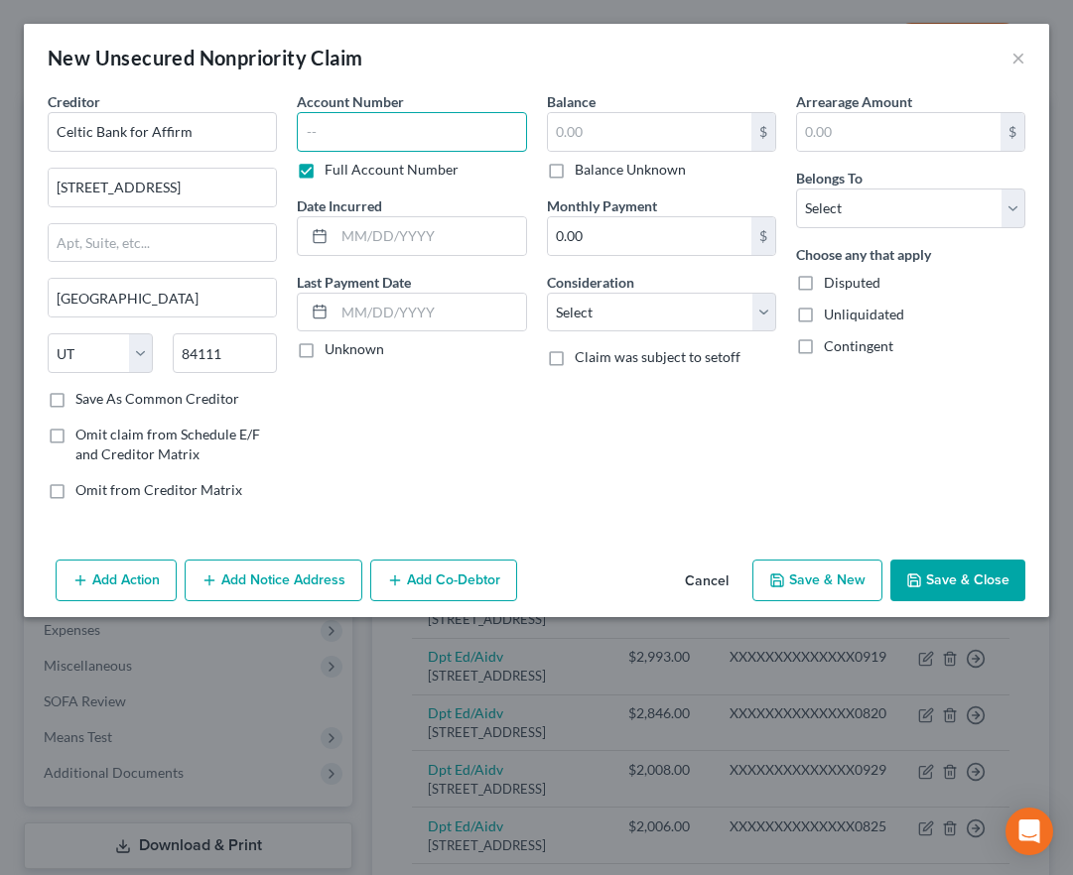
click at [420, 116] on input "text" at bounding box center [411, 132] width 229 height 40
click at [400, 131] on input "text" at bounding box center [411, 132] width 229 height 40
type input "FPJ4"
click at [629, 144] on input "text" at bounding box center [649, 132] width 203 height 38
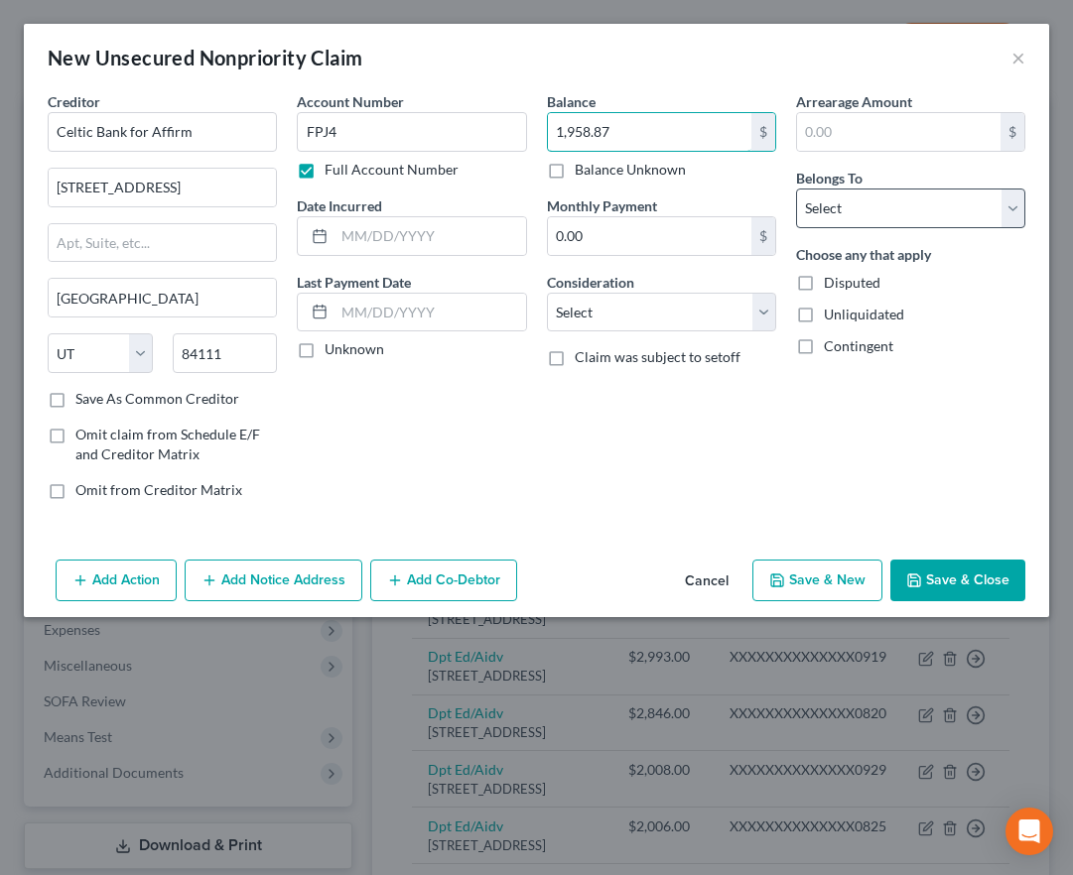
type input "1,958.87"
click at [832, 199] on select "Select Debtor 1 Only Debtor 2 Only Debtor 1 And Debtor 2 Only At Least One Of T…" at bounding box center [910, 209] width 229 height 40
select select "0"
click at [796, 189] on select "Select Debtor 1 Only Debtor 2 Only Debtor 1 And Debtor 2 Only At Least One Of T…" at bounding box center [910, 209] width 229 height 40
click at [943, 574] on button "Save & Close" at bounding box center [957, 581] width 135 height 42
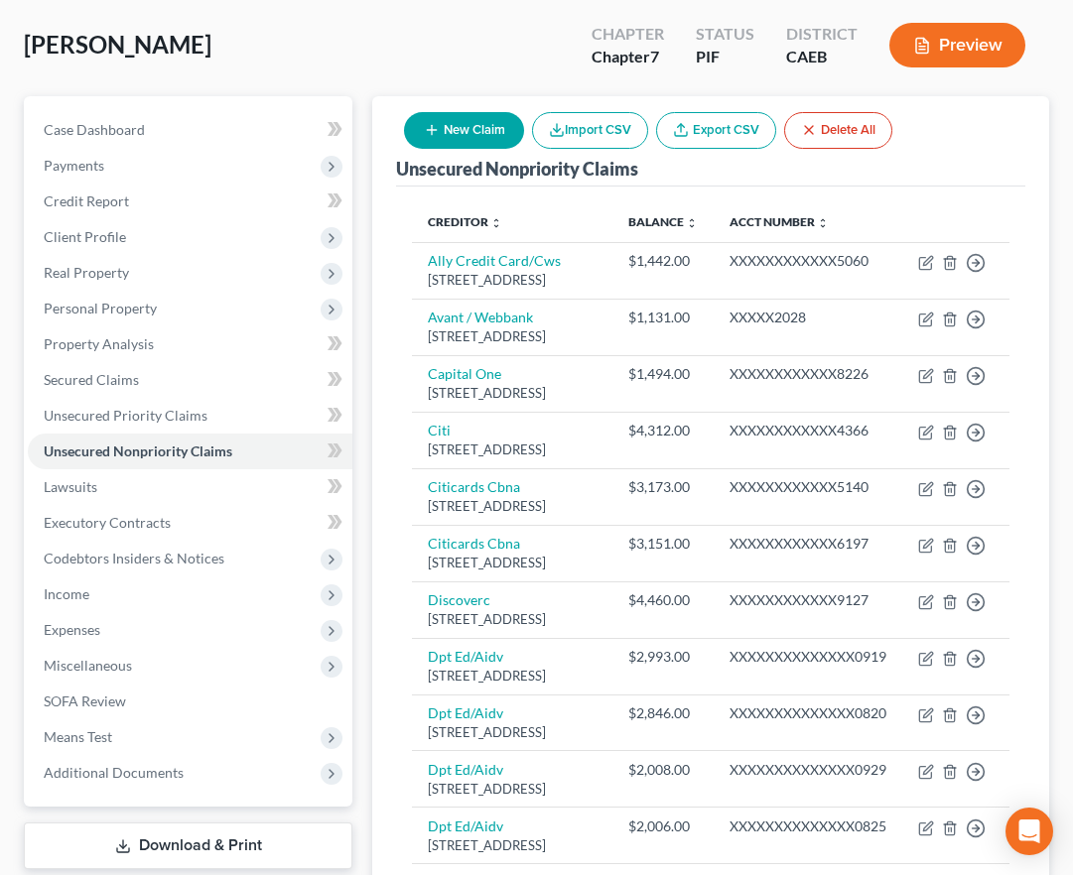
click at [457, 132] on button "New Claim" at bounding box center [464, 130] width 120 height 37
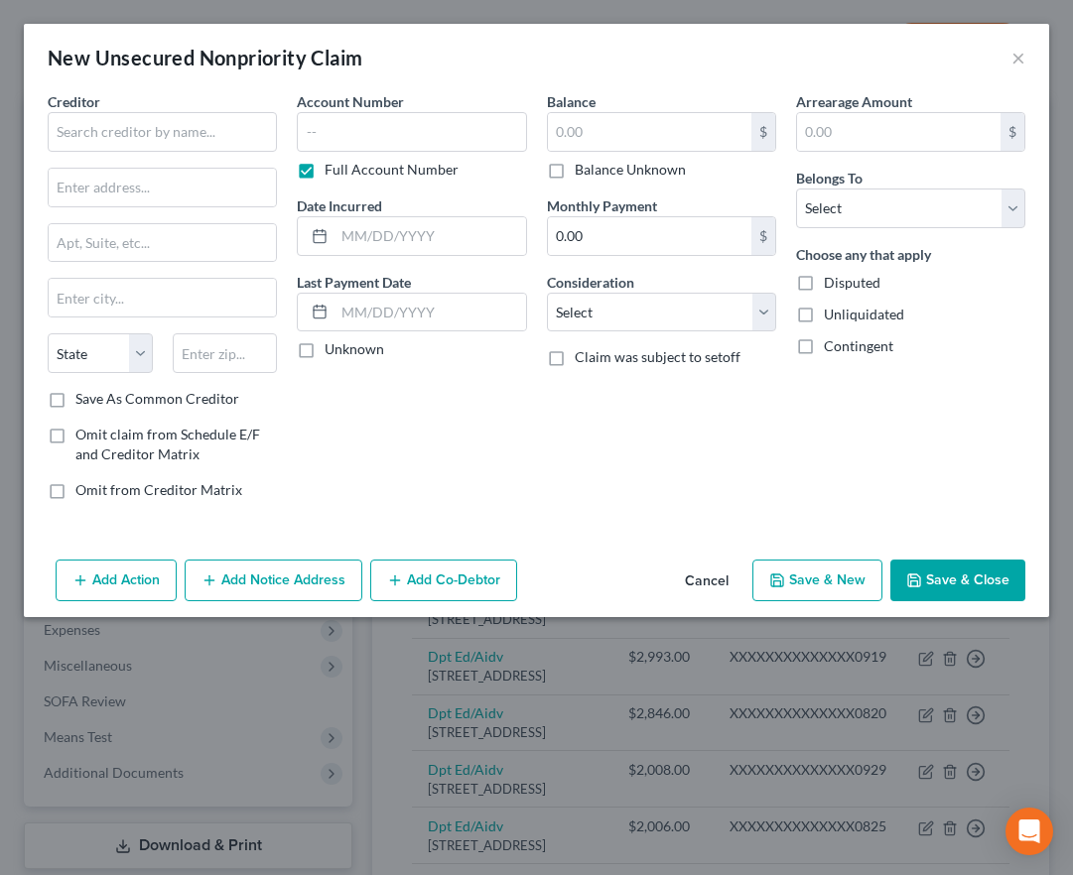
scroll to position [136, 0]
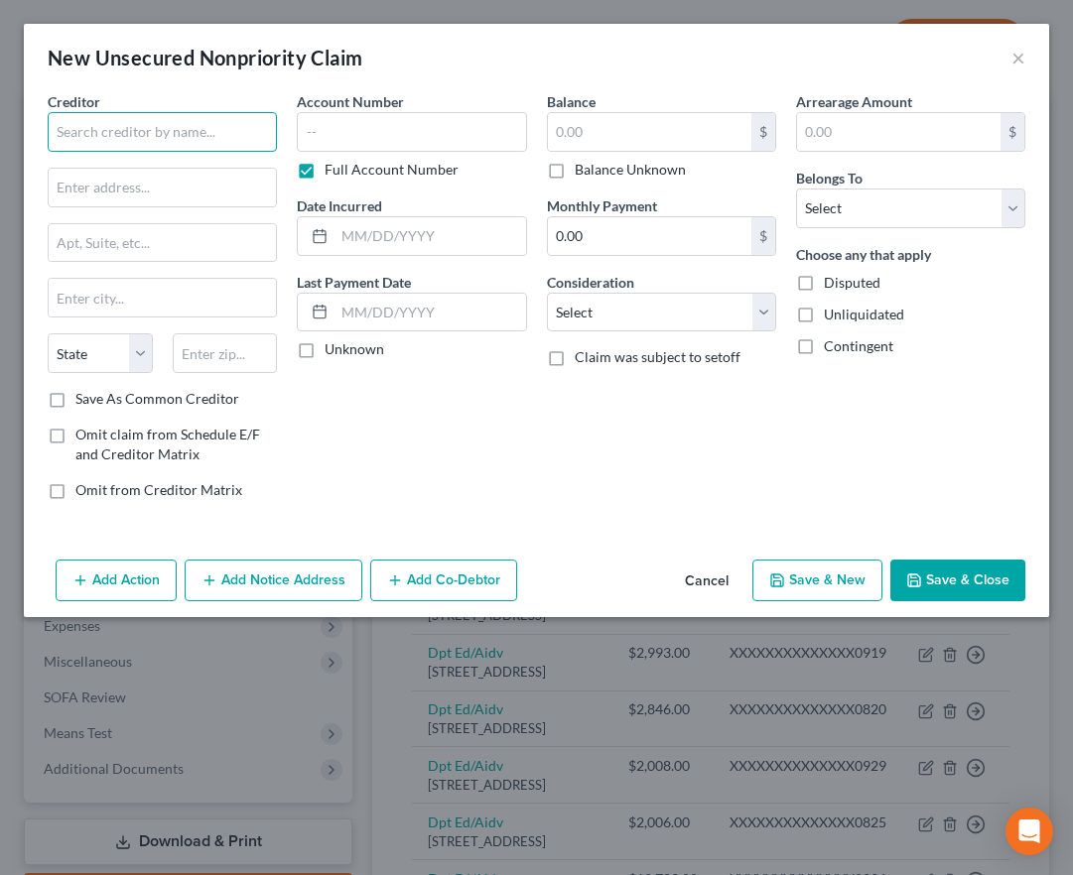
click at [122, 128] on input "text" at bounding box center [162, 132] width 229 height 40
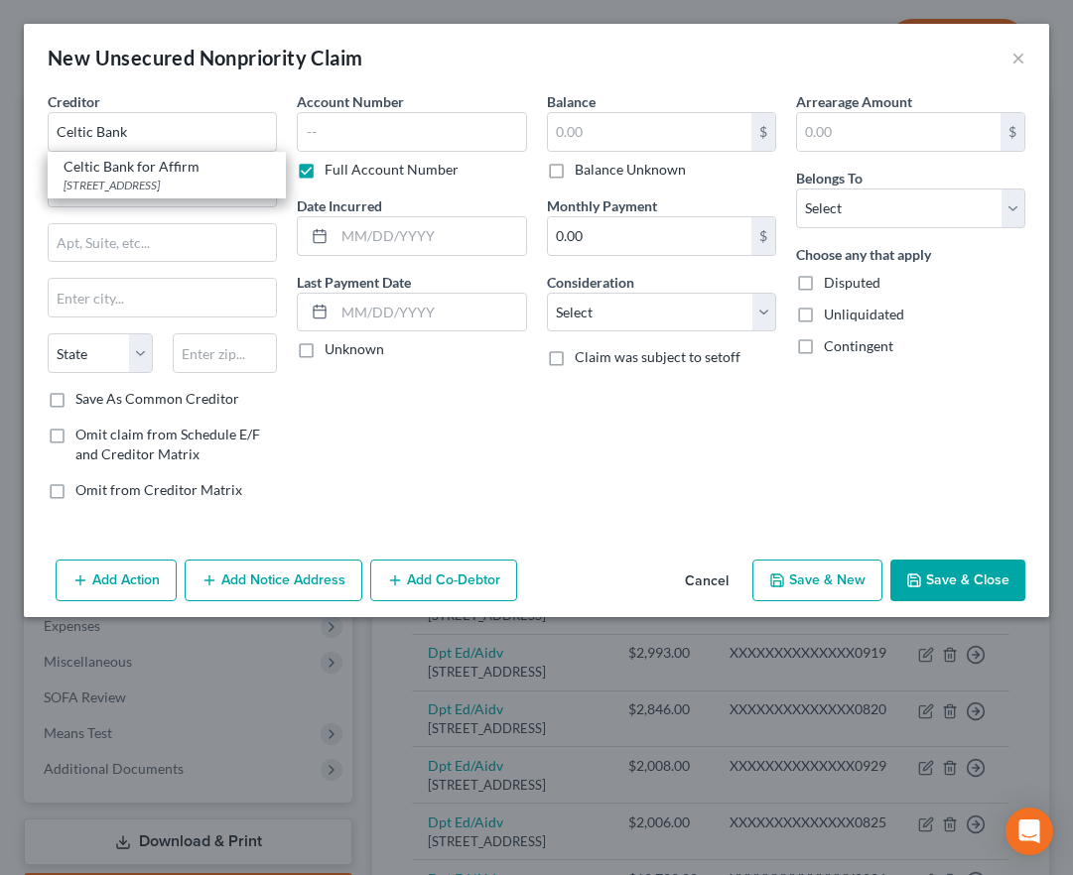
click at [114, 164] on div "Celtic Bank for Affirm" at bounding box center [167, 167] width 206 height 20
type input "Celtic Bank for Affirm"
type input "[STREET_ADDRESS]"
type input "[GEOGRAPHIC_DATA]"
select select "46"
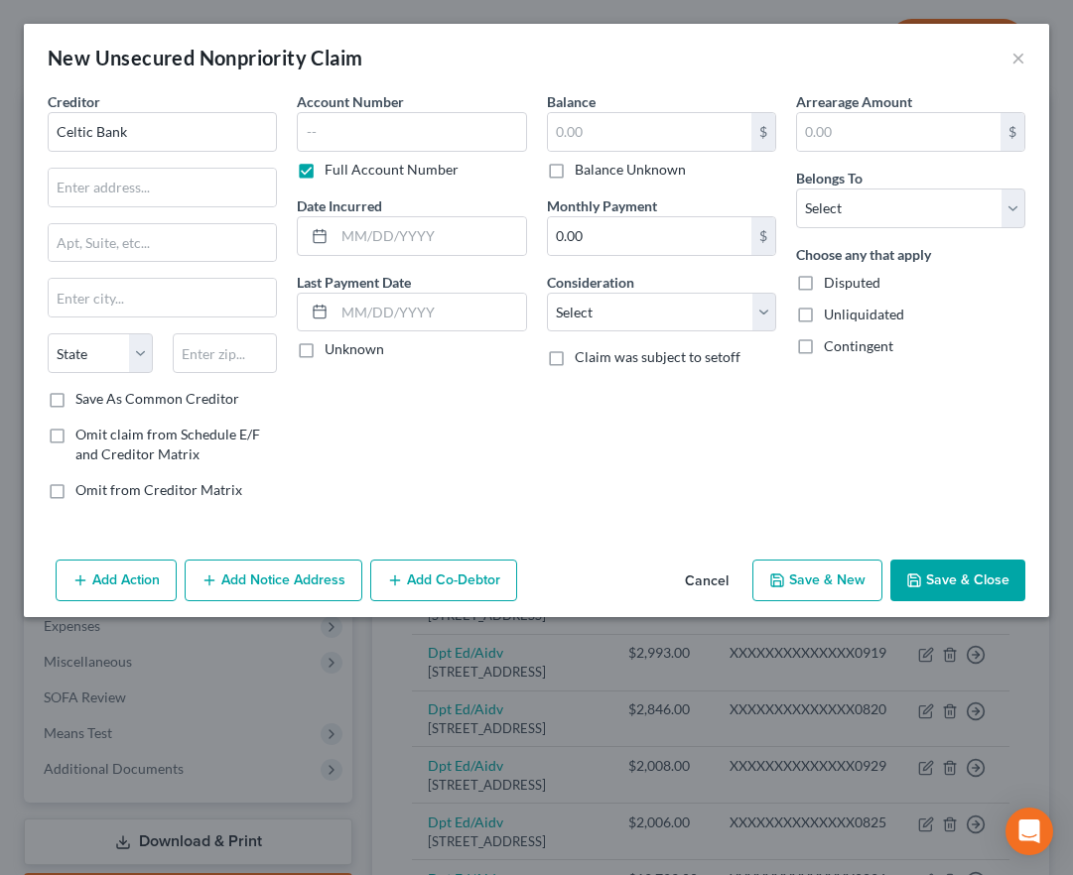
type input "84111"
click at [478, 140] on input "text" at bounding box center [411, 132] width 229 height 40
click at [330, 140] on input "text" at bounding box center [411, 132] width 229 height 40
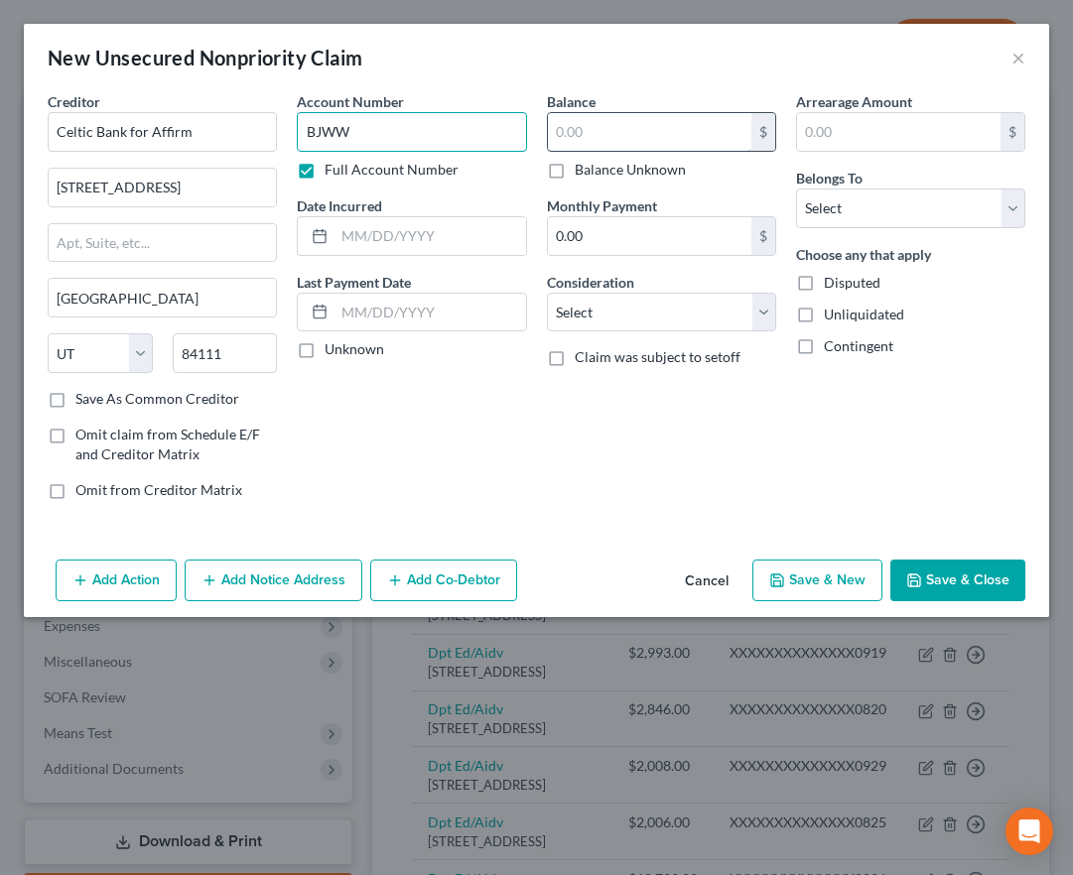
type input "BJWW"
click at [630, 134] on input "text" at bounding box center [649, 132] width 203 height 38
type input "870.14"
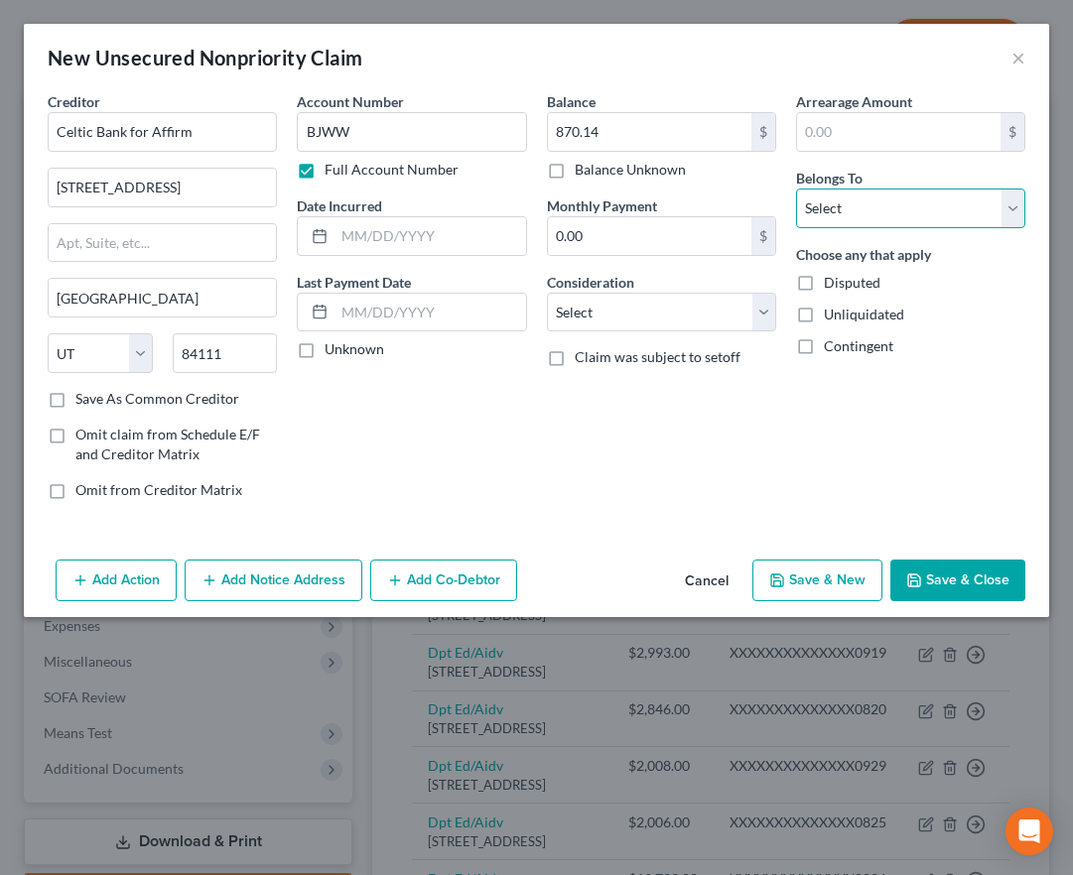
click at [858, 209] on select "Select Debtor 1 Only Debtor 2 Only Debtor 1 And Debtor 2 Only At Least One Of T…" at bounding box center [910, 209] width 229 height 40
select select "0"
click at [796, 189] on select "Select Debtor 1 Only Debtor 2 Only Debtor 1 And Debtor 2 Only At Least One Of T…" at bounding box center [910, 209] width 229 height 40
click at [954, 583] on button "Save & Close" at bounding box center [957, 581] width 135 height 42
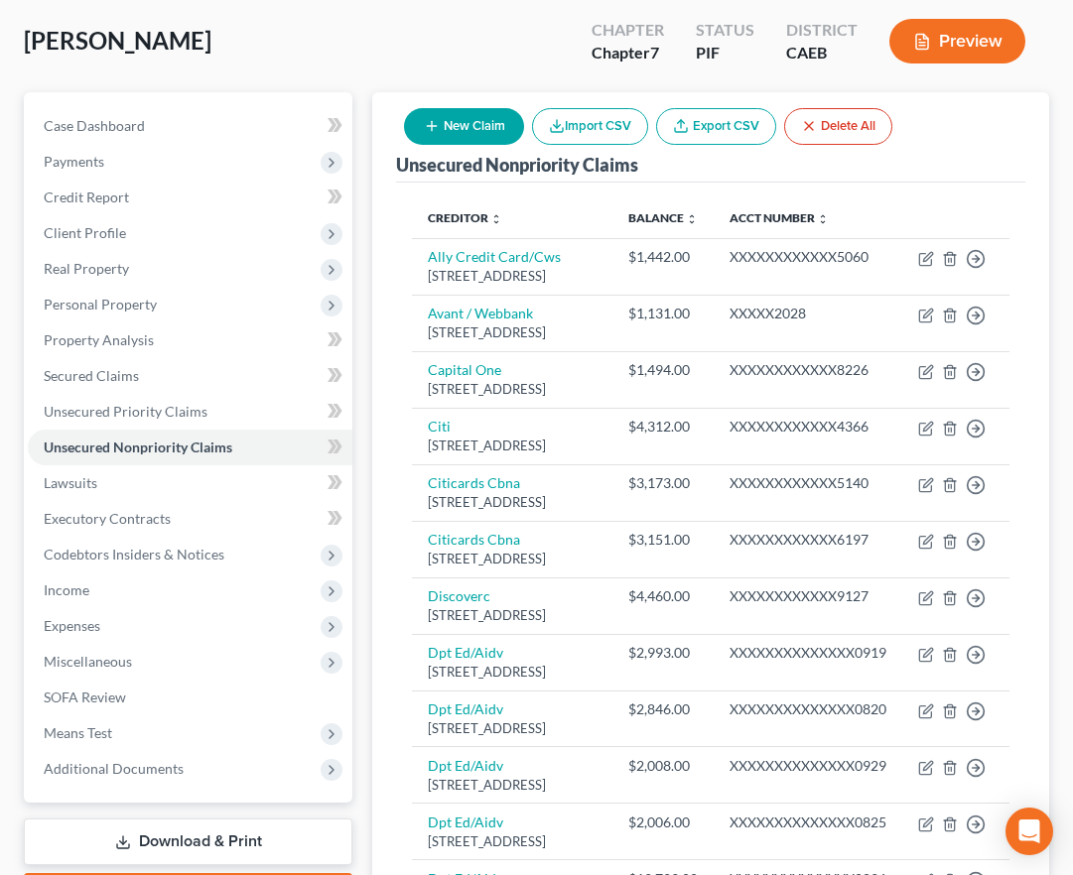
click at [464, 129] on button "New Claim" at bounding box center [464, 126] width 120 height 37
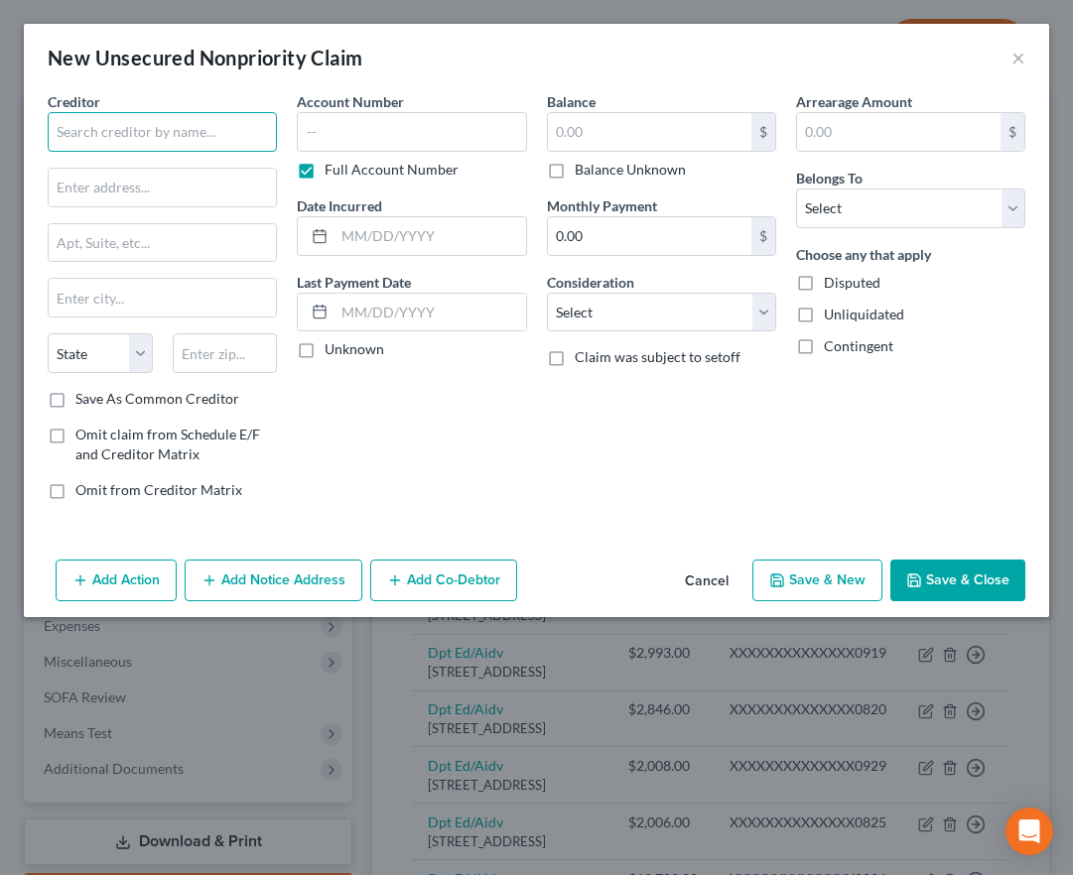
click at [152, 140] on input "text" at bounding box center [162, 132] width 229 height 40
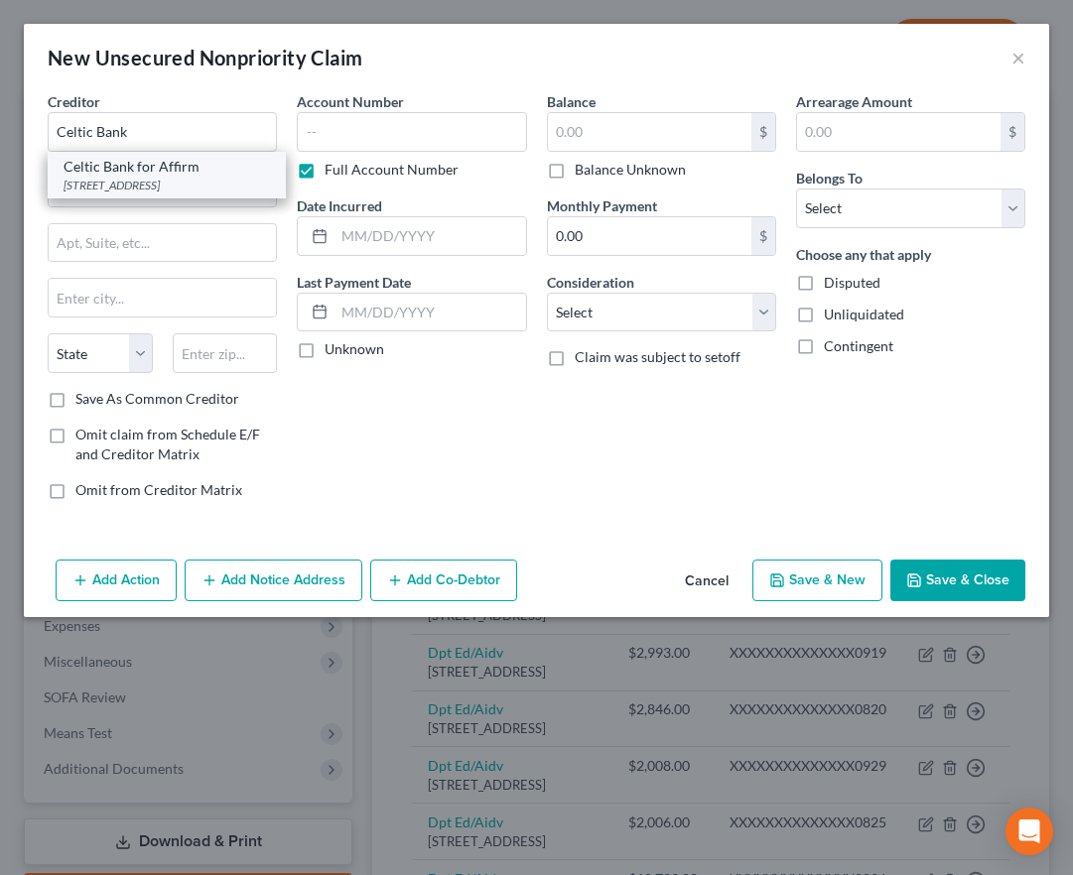
click at [135, 168] on div "Celtic Bank for Affirm" at bounding box center [167, 167] width 206 height 20
type input "Celtic Bank for Affirm"
type input "[STREET_ADDRESS]"
type input "[GEOGRAPHIC_DATA]"
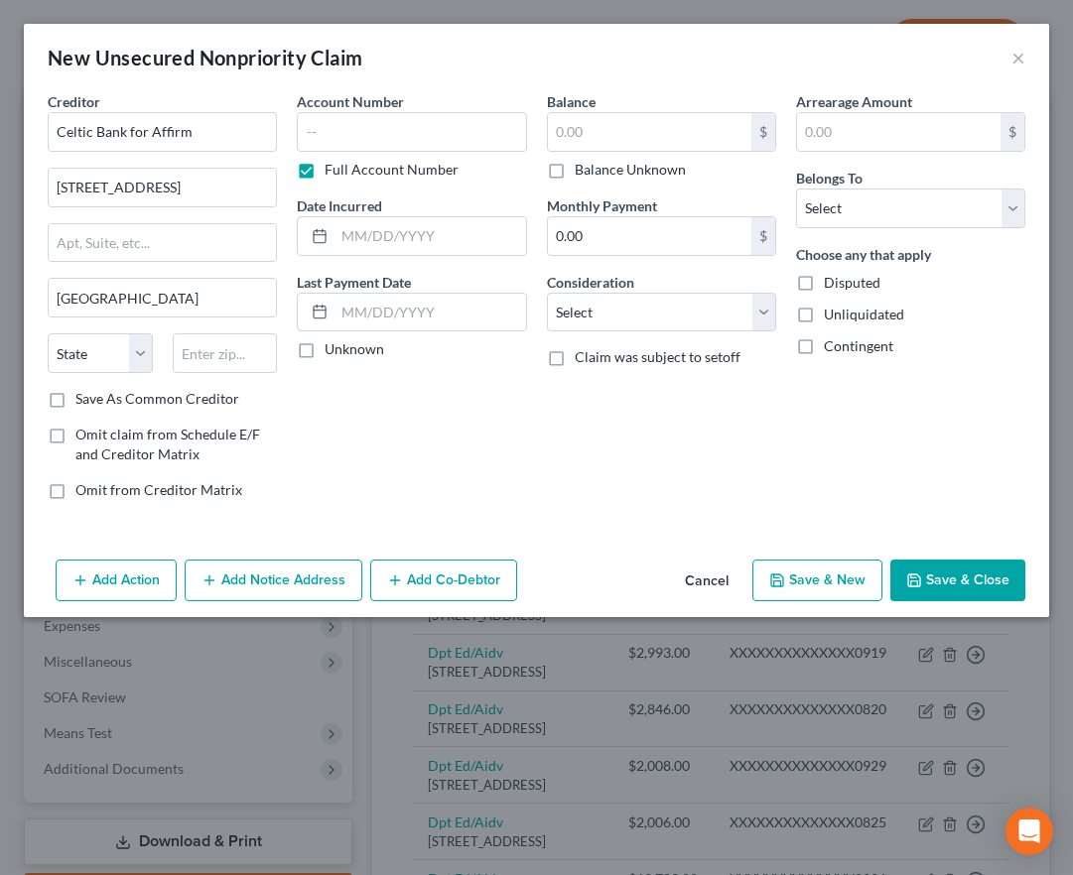
select select "46"
type input "84111"
click at [359, 119] on input "text" at bounding box center [411, 132] width 229 height 40
type input "VXAM"
click at [590, 132] on input "text" at bounding box center [649, 132] width 203 height 38
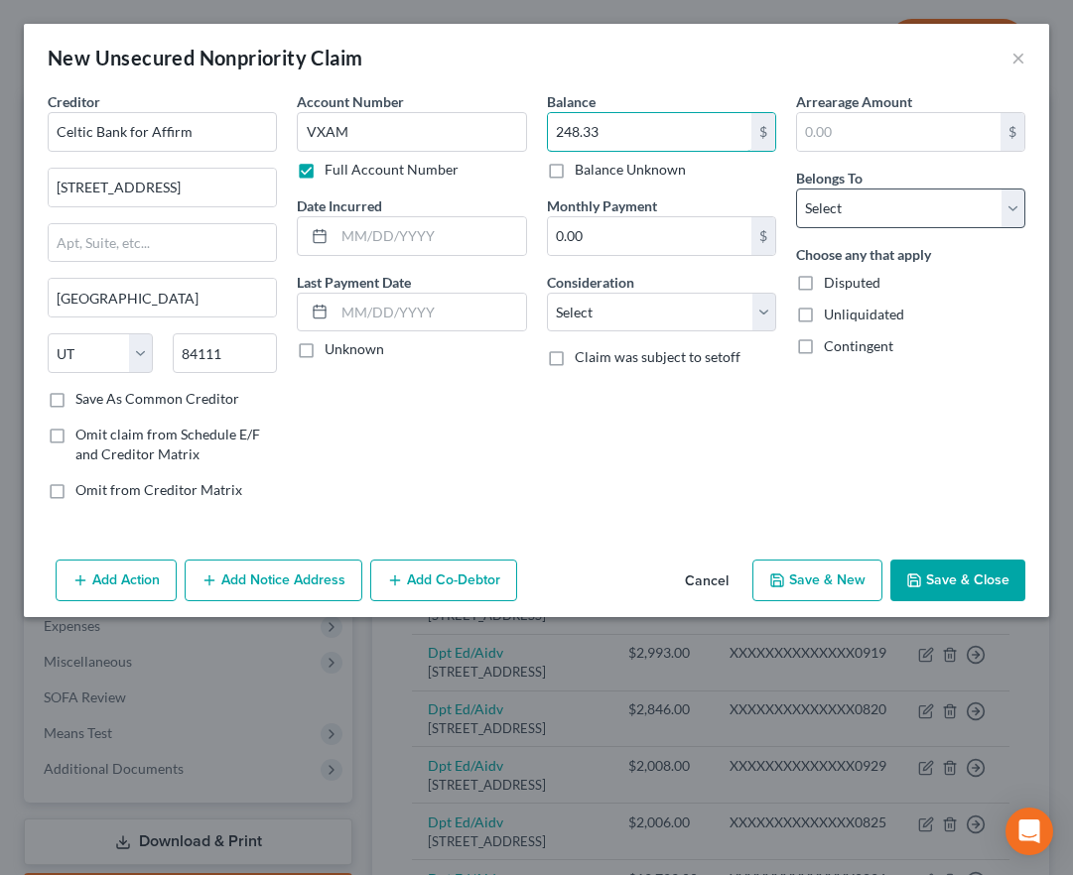
type input "248.33"
click at [868, 207] on select "Select Debtor 1 Only Debtor 2 Only Debtor 1 And Debtor 2 Only At Least One Of T…" at bounding box center [910, 209] width 229 height 40
select select "0"
click at [796, 189] on select "Select Debtor 1 Only Debtor 2 Only Debtor 1 And Debtor 2 Only At Least One Of T…" at bounding box center [910, 209] width 229 height 40
click at [954, 575] on button "Save & Close" at bounding box center [957, 581] width 135 height 42
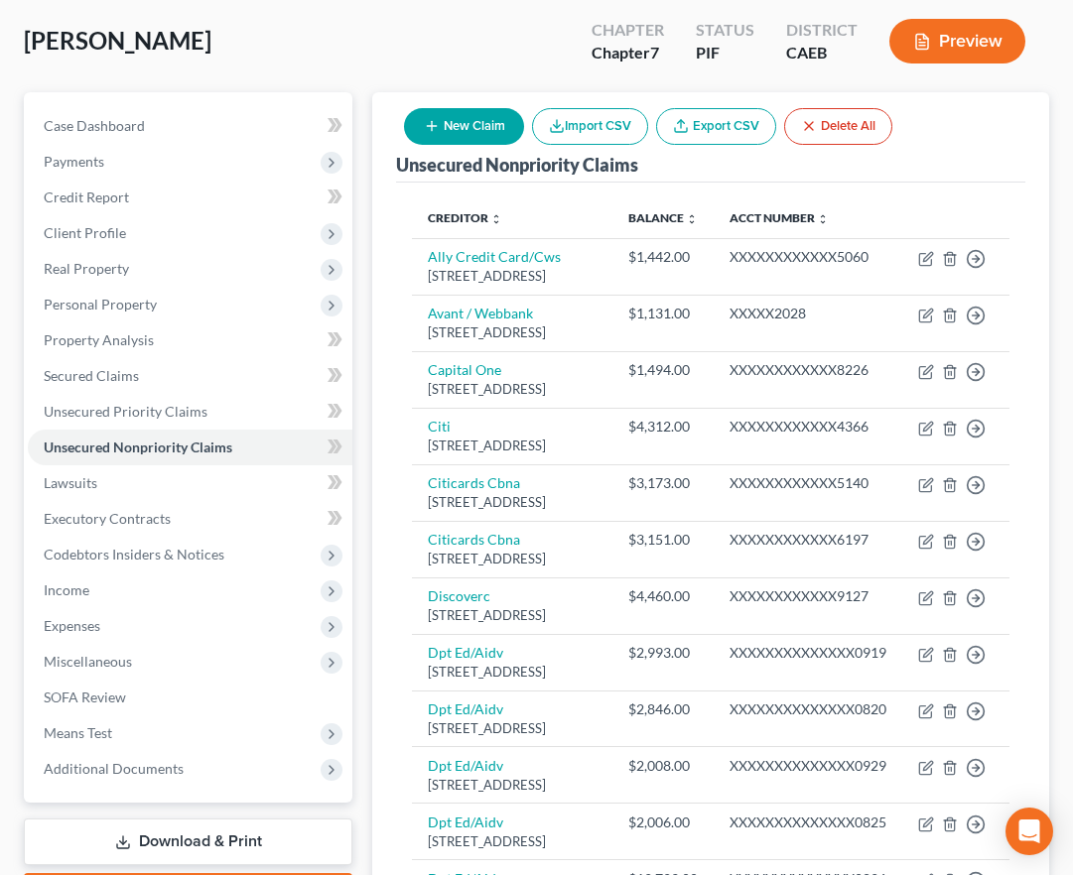
click at [472, 127] on button "New Claim" at bounding box center [464, 126] width 120 height 37
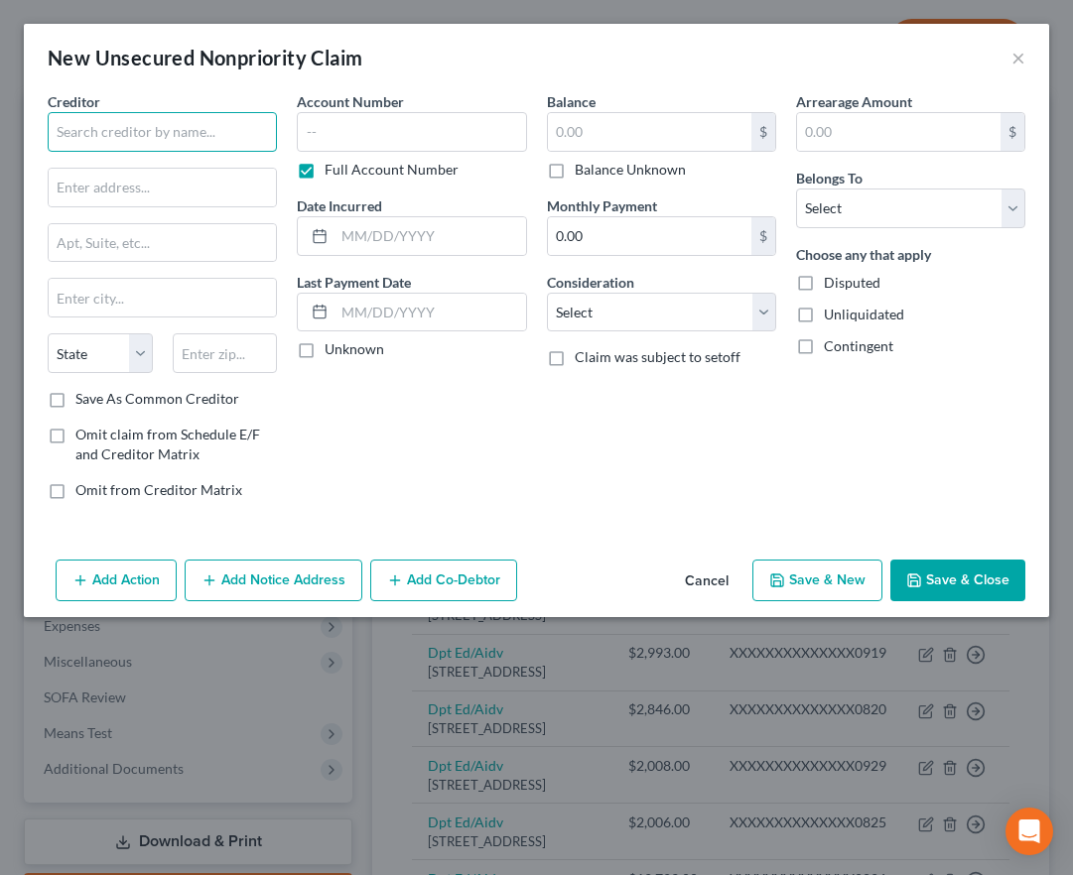
click at [133, 120] on input "text" at bounding box center [162, 132] width 229 height 40
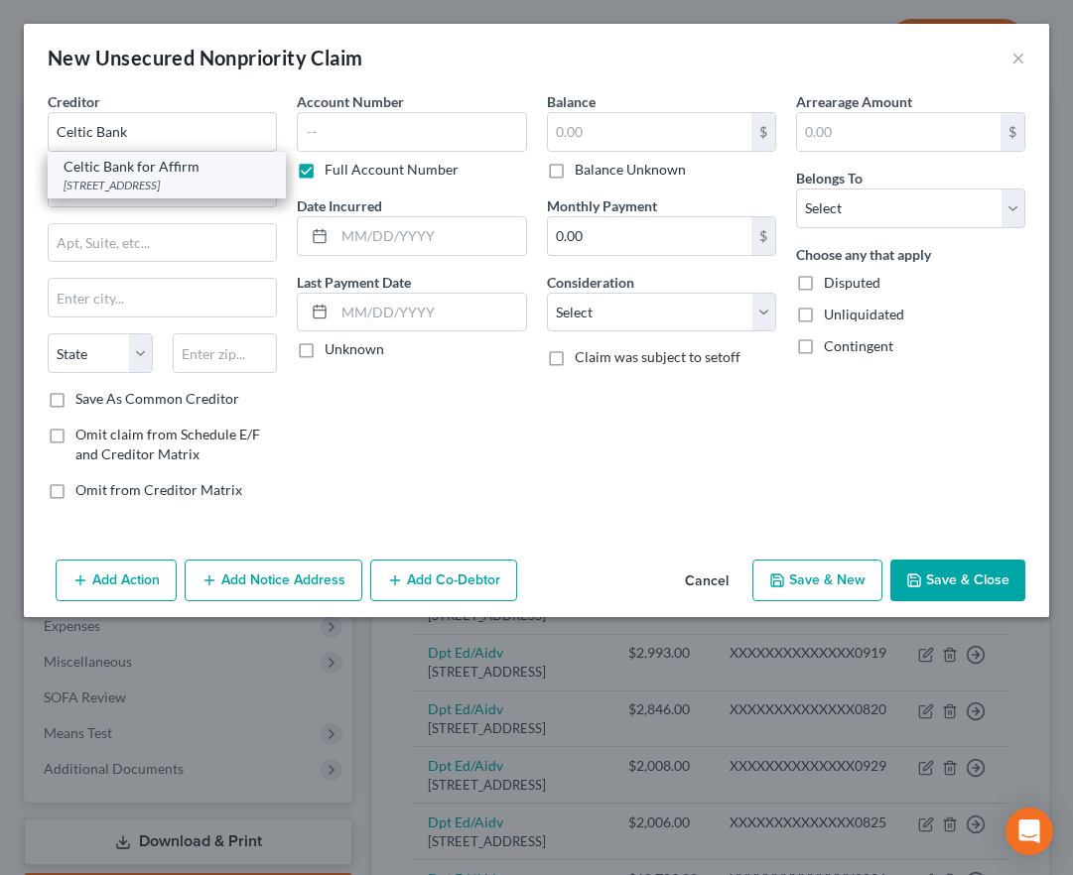
click at [118, 173] on div "Celtic Bank for Affirm" at bounding box center [167, 167] width 206 height 20
type input "Celtic Bank for Affirm"
type input "[STREET_ADDRESS]"
type input "[GEOGRAPHIC_DATA]"
select select "46"
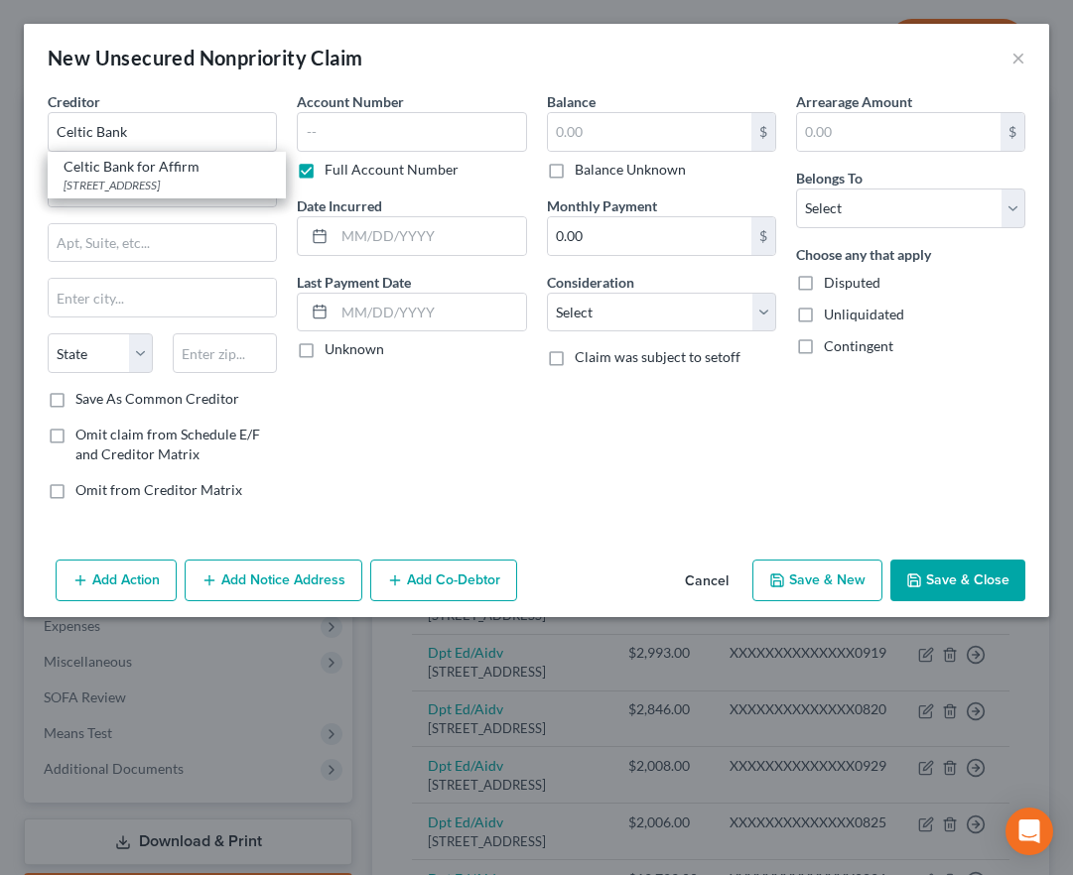
type input "84111"
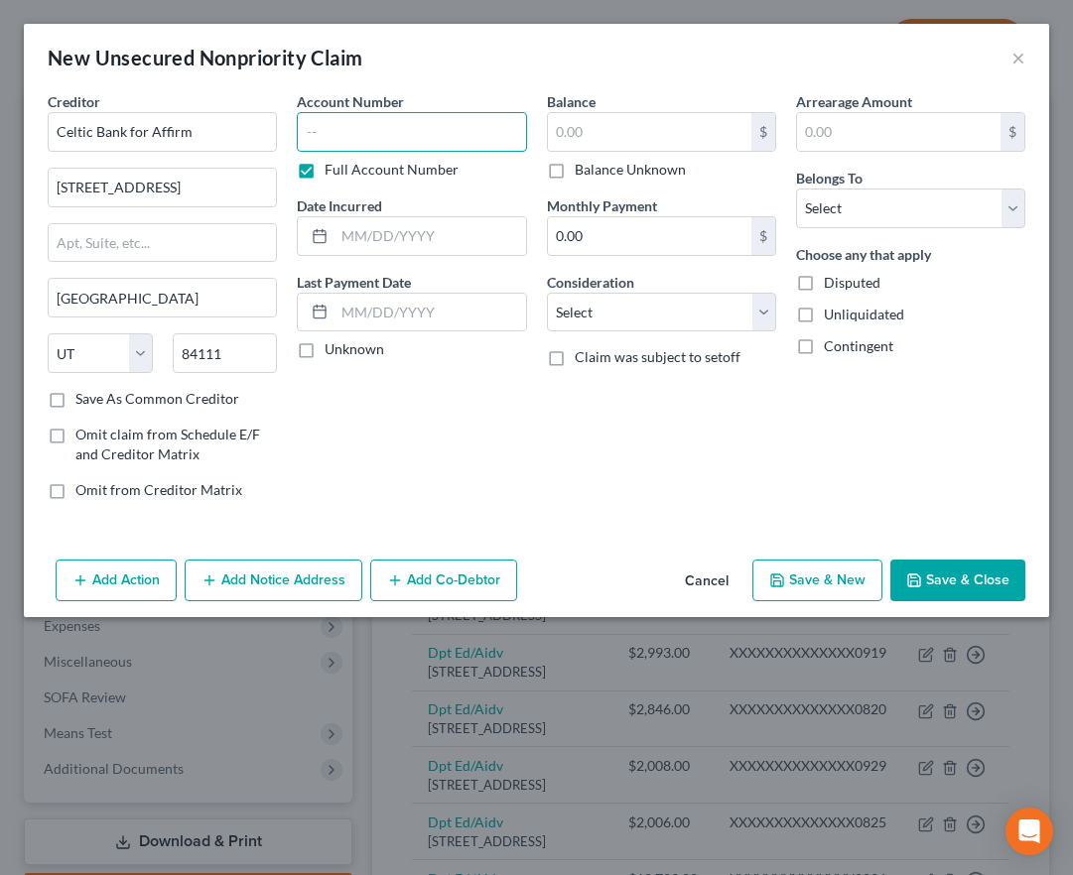
click at [359, 131] on input "text" at bounding box center [411, 132] width 229 height 40
type input "YK46"
click at [585, 131] on input "text" at bounding box center [649, 132] width 203 height 38
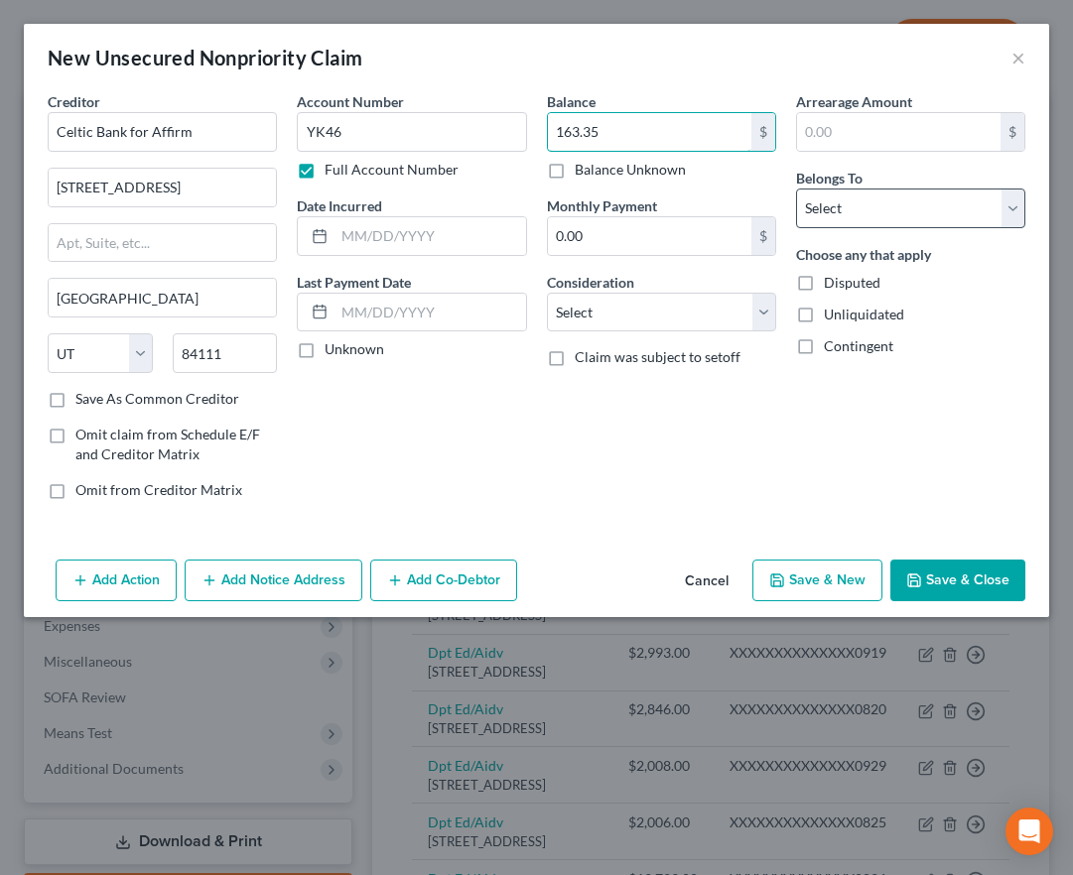
type input "163.35"
click at [842, 201] on select "Select Debtor 1 Only Debtor 2 Only Debtor 1 And Debtor 2 Only At Least One Of T…" at bounding box center [910, 209] width 229 height 40
select select "0"
click at [796, 189] on select "Select Debtor 1 Only Debtor 2 Only Debtor 1 And Debtor 2 Only At Least One Of T…" at bounding box center [910, 209] width 229 height 40
drag, startPoint x: 938, startPoint y: 596, endPoint x: 127, endPoint y: 281, distance: 870.0
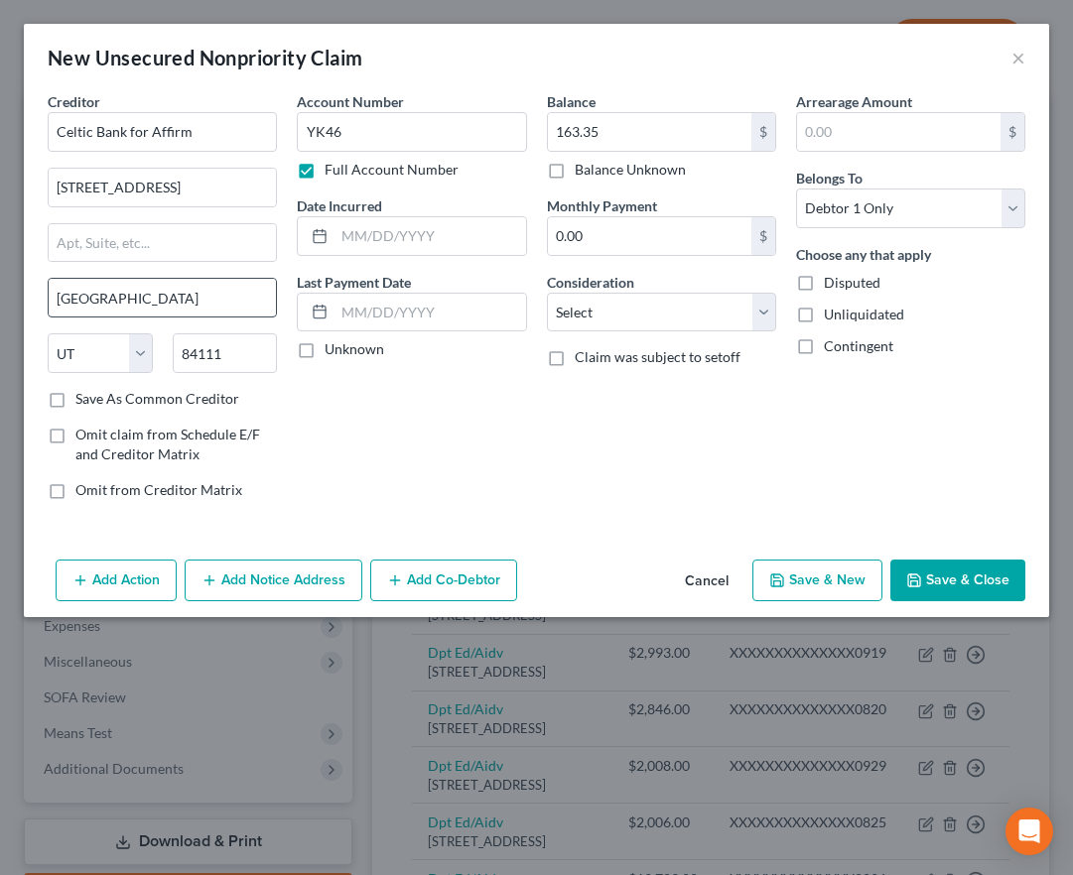
click at [935, 598] on button "Save & Close" at bounding box center [957, 581] width 135 height 42
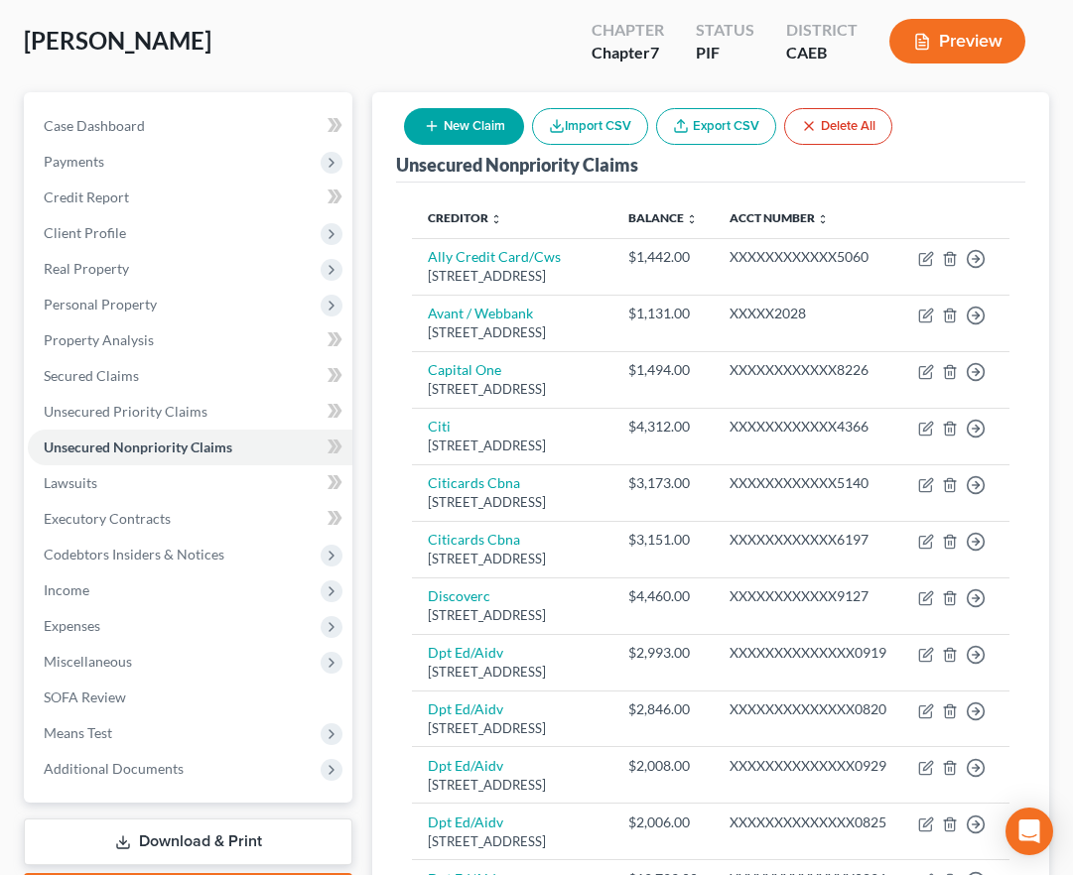
click at [465, 127] on button "New Claim" at bounding box center [464, 126] width 120 height 37
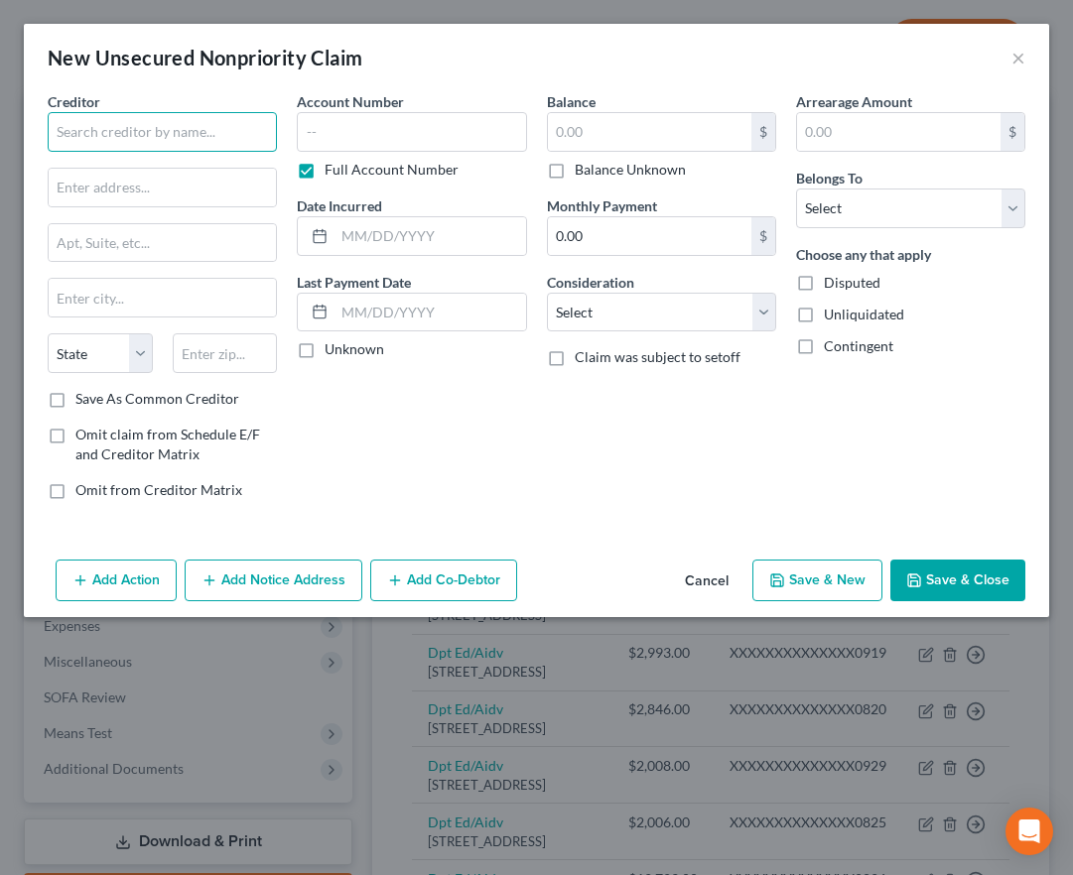
click at [231, 134] on input "text" at bounding box center [162, 132] width 229 height 40
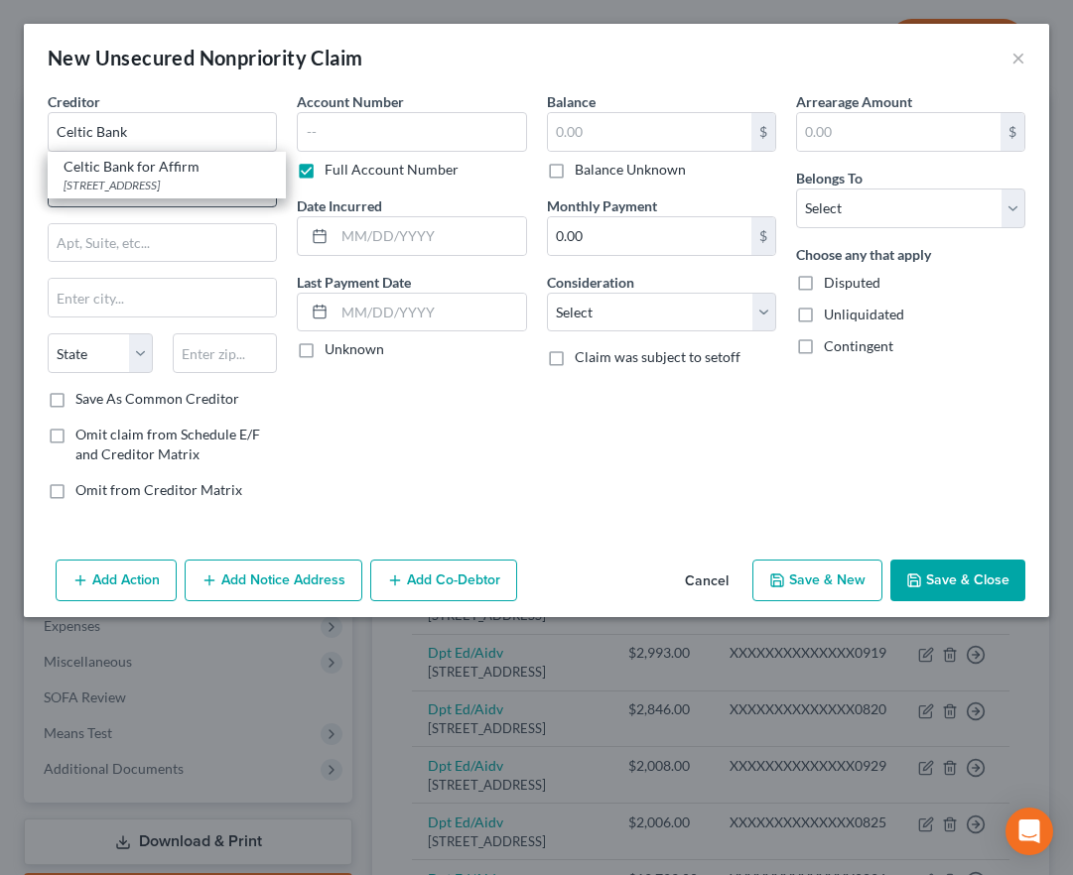
click at [117, 173] on div "Celtic Bank for Affirm" at bounding box center [167, 167] width 206 height 20
type input "Celtic Bank for Affirm"
type input "[STREET_ADDRESS]"
type input "[GEOGRAPHIC_DATA]"
select select "46"
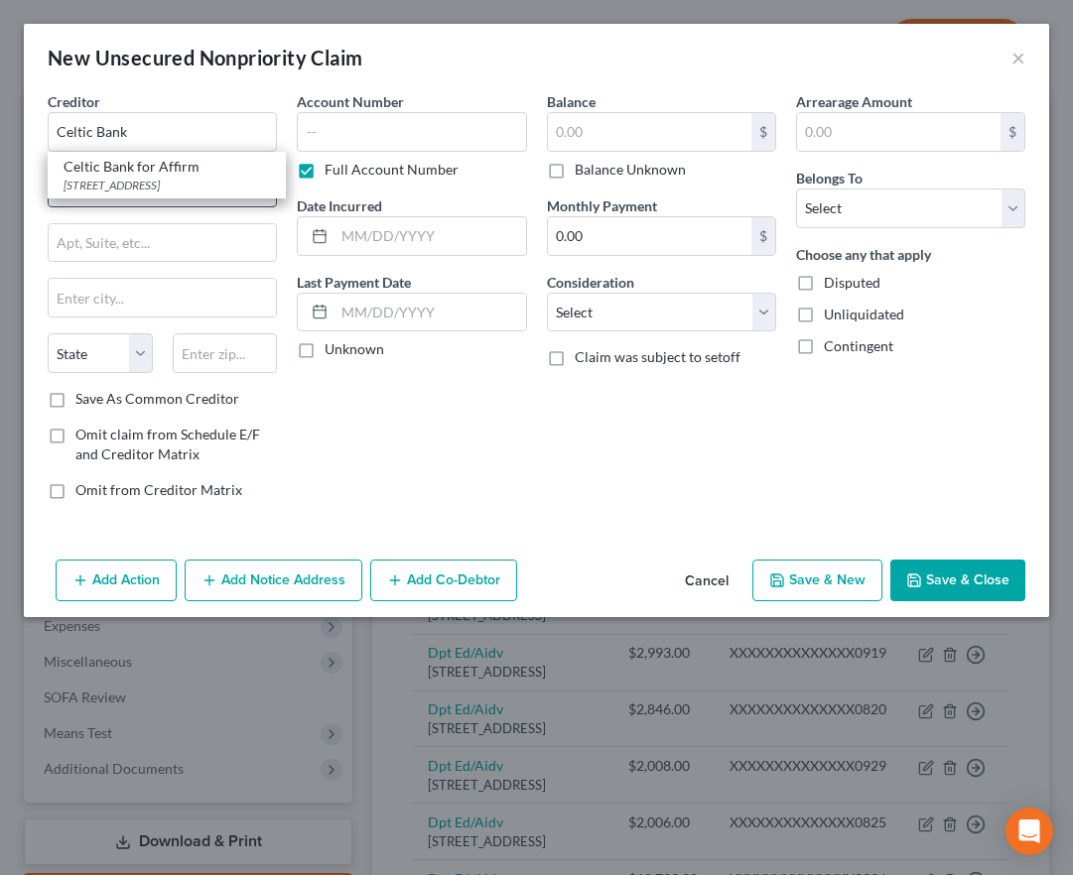
type input "84111"
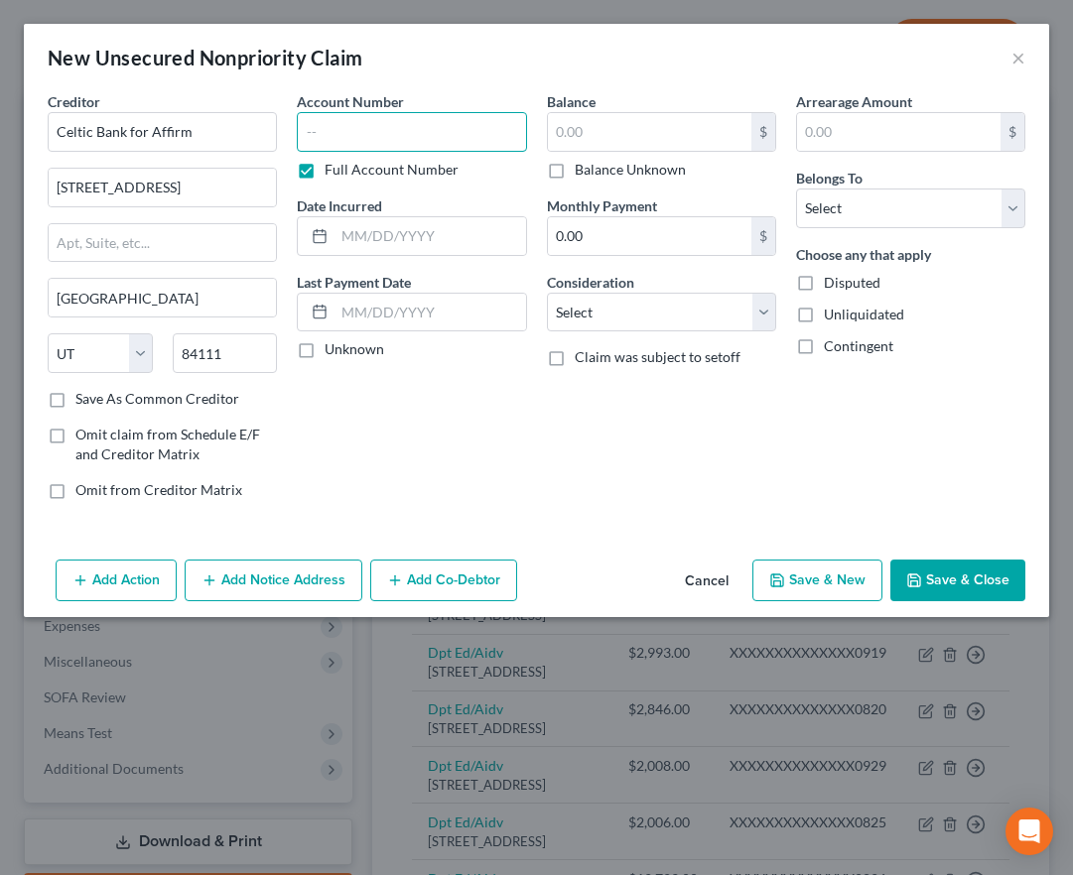
click at [357, 132] on input "text" at bounding box center [411, 132] width 229 height 40
type input "TN7U"
click at [639, 144] on input "text" at bounding box center [649, 132] width 203 height 38
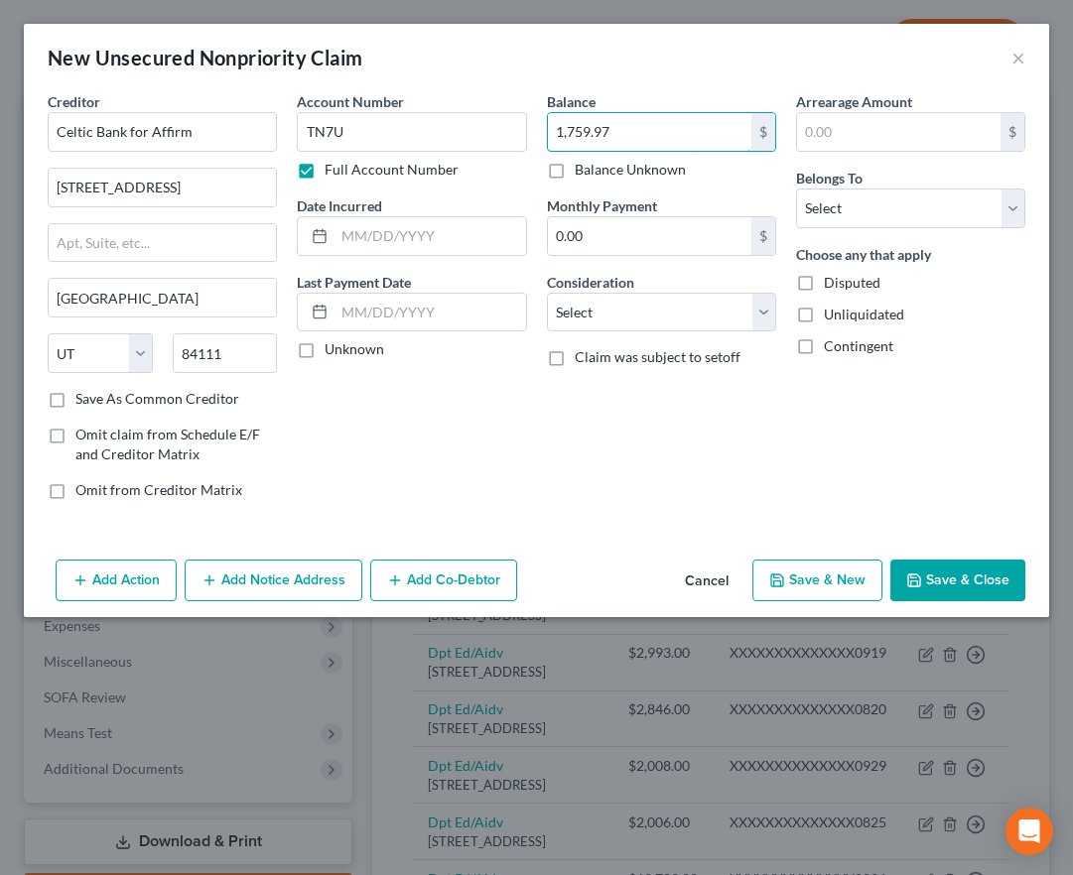
type input "1,759.97"
drag, startPoint x: 973, startPoint y: 576, endPoint x: 617, endPoint y: 151, distance: 553.7
click at [972, 577] on button "Save & Close" at bounding box center [957, 581] width 135 height 42
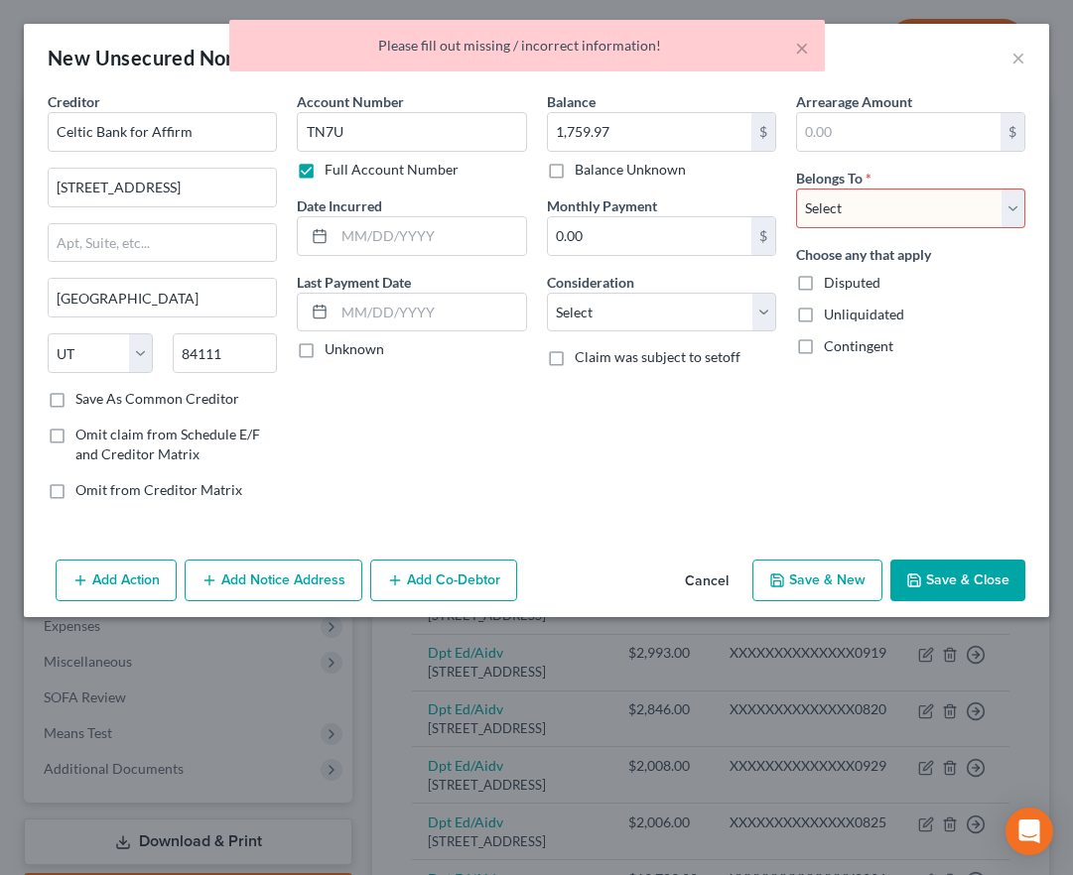
click at [831, 226] on select "Select Debtor 1 Only Debtor 2 Only Debtor 1 And Debtor 2 Only At Least One Of T…" at bounding box center [910, 209] width 229 height 40
select select "0"
click at [796, 189] on select "Select Debtor 1 Only Debtor 2 Only Debtor 1 And Debtor 2 Only At Least One Of T…" at bounding box center [910, 209] width 229 height 40
click at [952, 571] on button "Save & Close" at bounding box center [957, 581] width 135 height 42
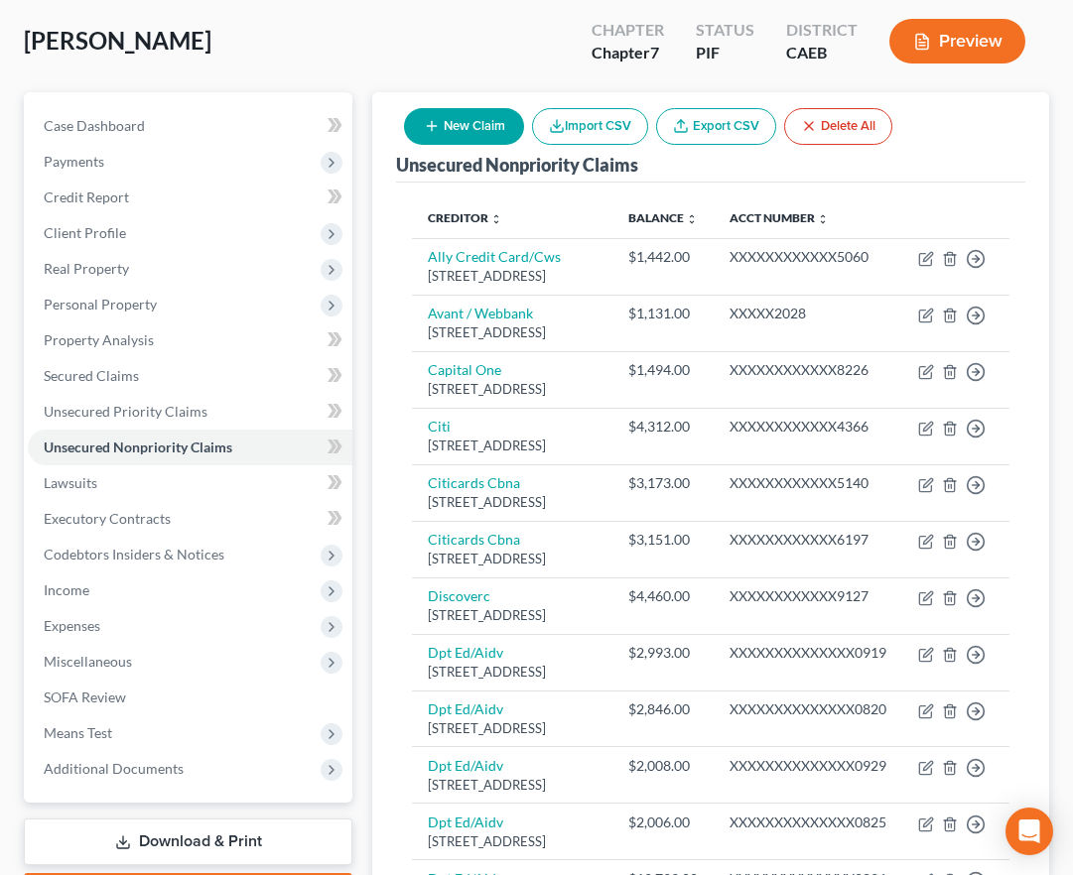
click at [502, 126] on button "New Claim" at bounding box center [464, 126] width 120 height 37
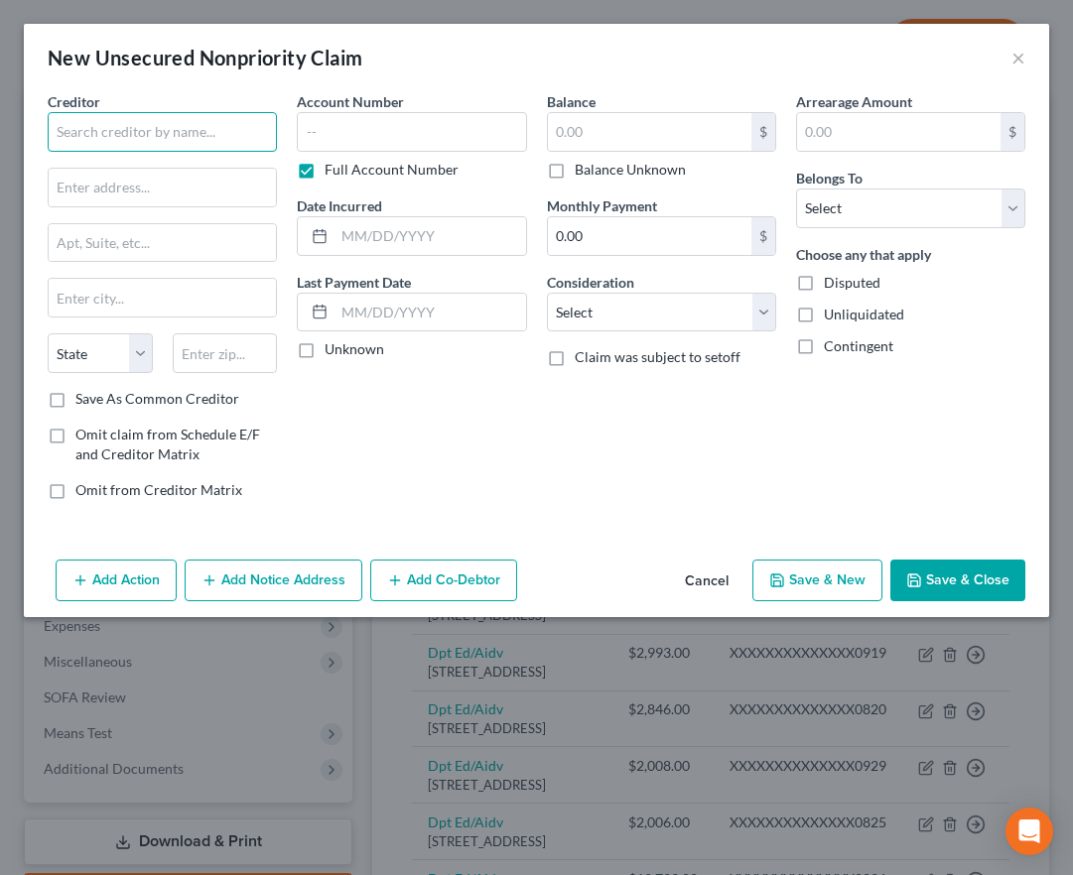
click at [195, 146] on input "text" at bounding box center [162, 132] width 229 height 40
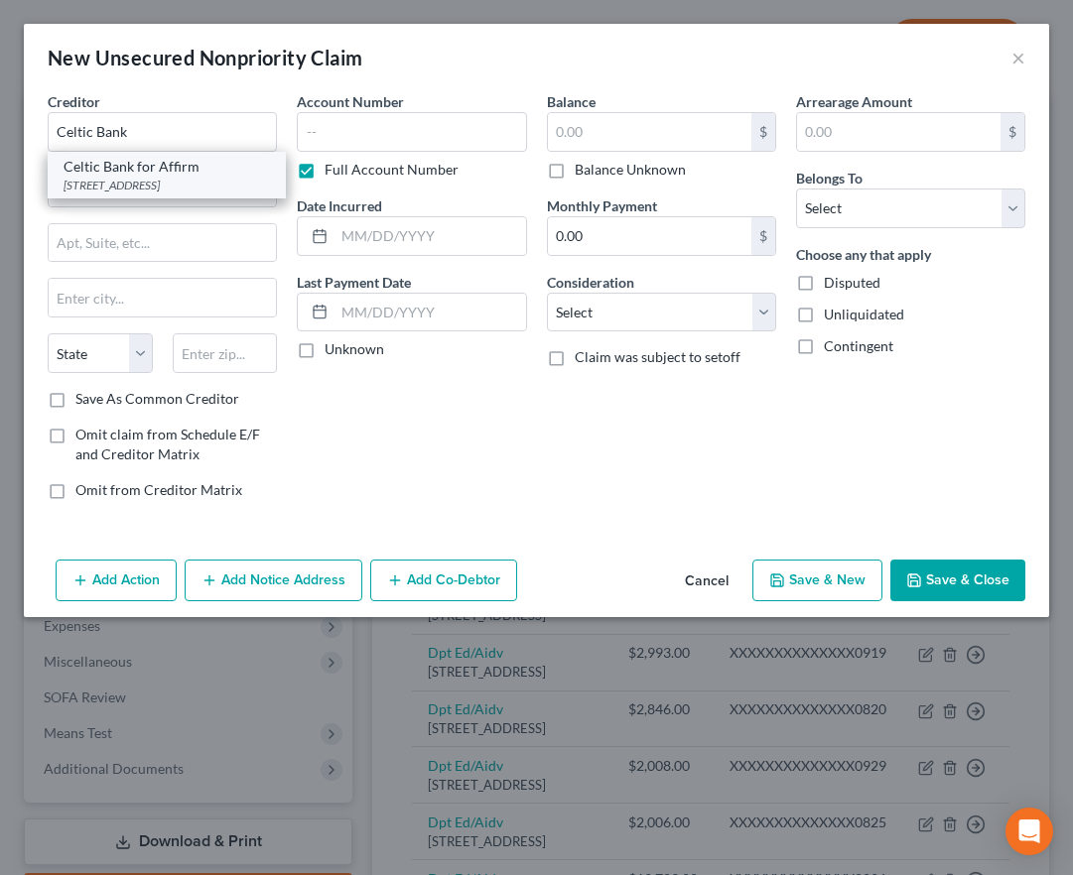
click at [142, 172] on div "Celtic Bank for Affirm" at bounding box center [167, 167] width 206 height 20
type input "Celtic Bank for Affirm"
type input "[STREET_ADDRESS]"
type input "[GEOGRAPHIC_DATA]"
select select "46"
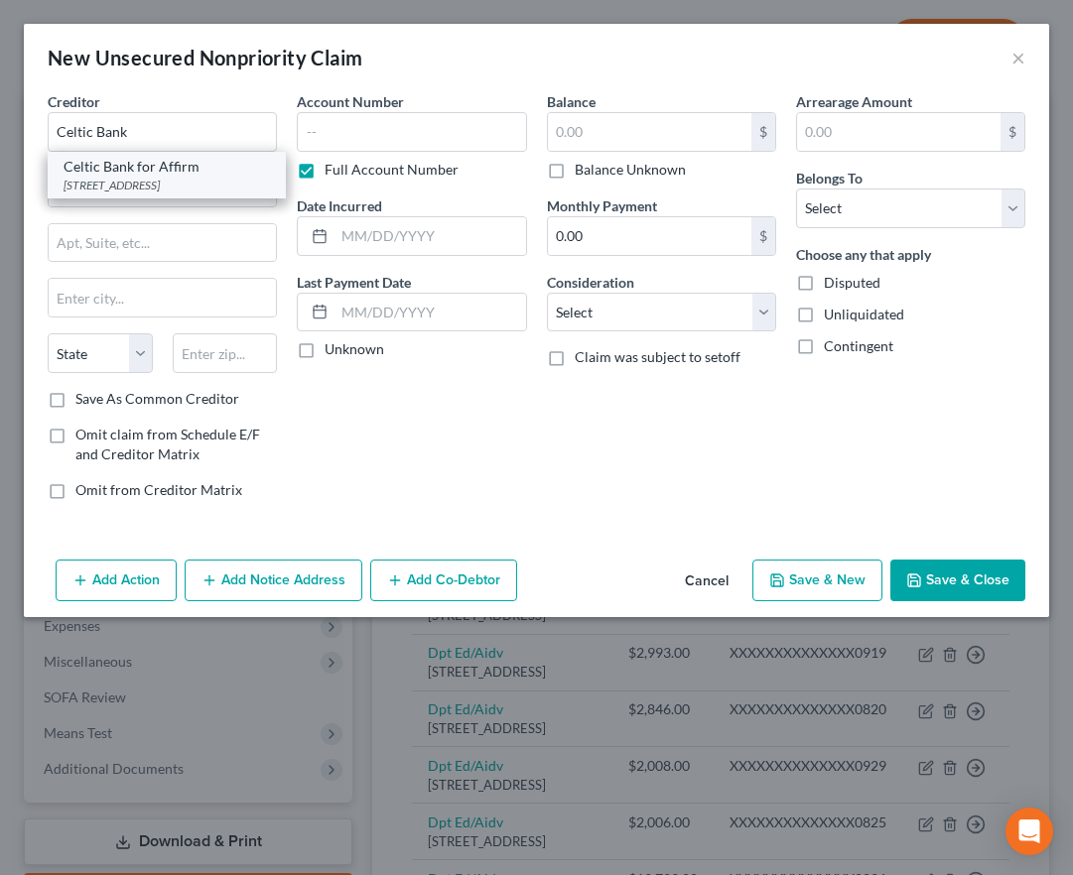
type input "84111"
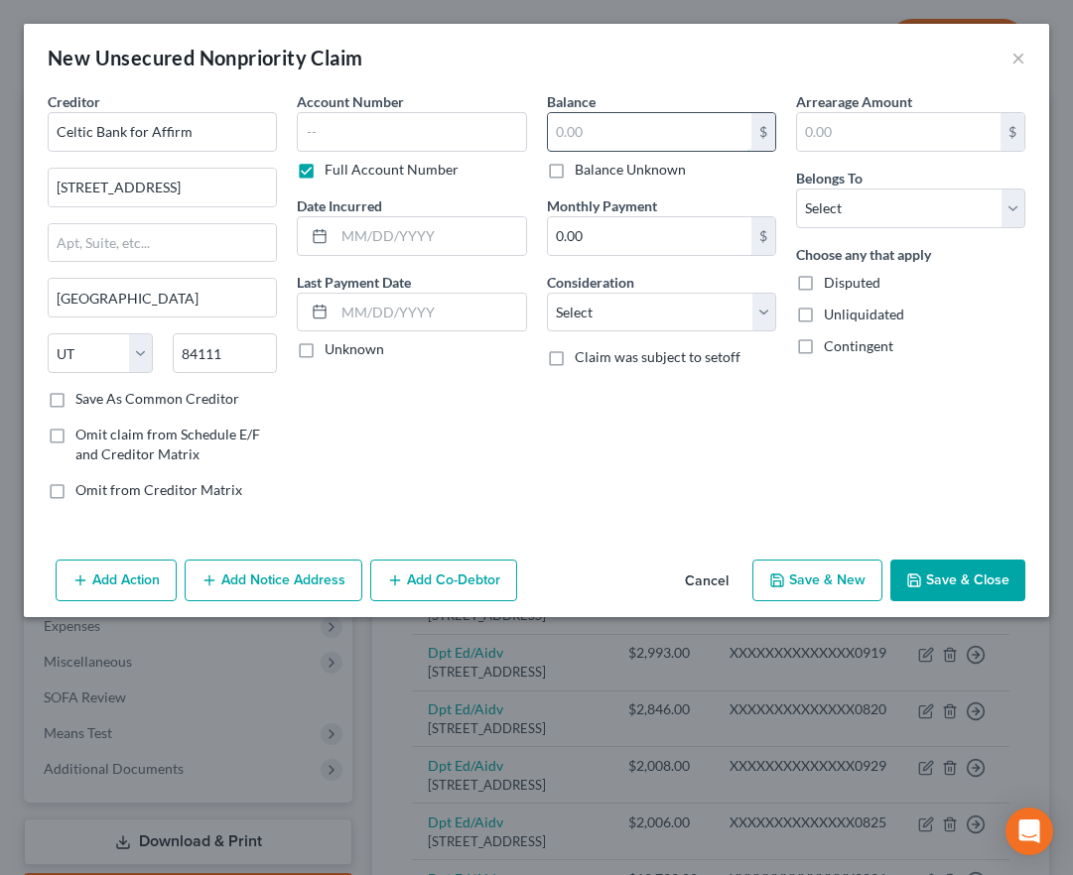
click at [615, 139] on input "text" at bounding box center [649, 132] width 203 height 38
type input "819.69"
click at [386, 128] on input "text" at bounding box center [411, 132] width 229 height 40
type input "JBAH"
click at [911, 207] on select "Select Debtor 1 Only Debtor 2 Only Debtor 1 And Debtor 2 Only At Least One Of T…" at bounding box center [910, 209] width 229 height 40
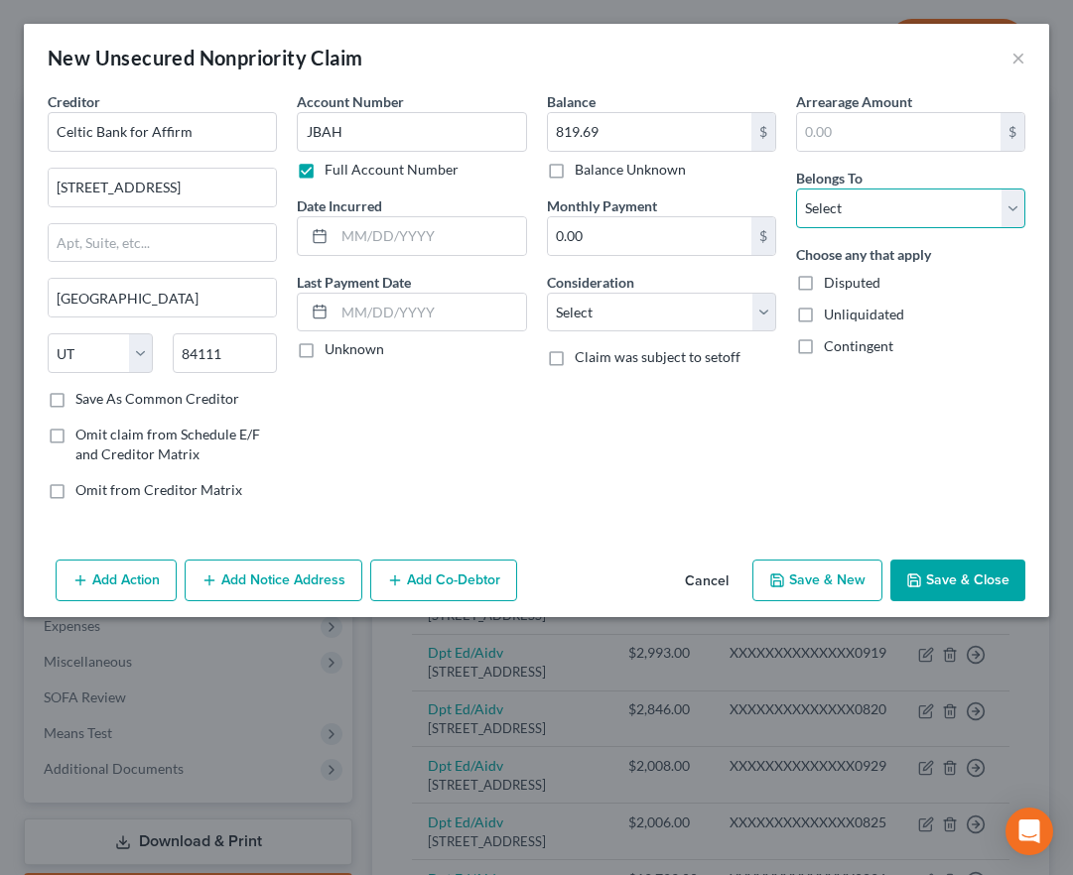
select select "0"
click at [796, 189] on select "Select Debtor 1 Only Debtor 2 Only Debtor 1 And Debtor 2 Only At Least One Of T…" at bounding box center [910, 209] width 229 height 40
click at [931, 585] on button "Save & Close" at bounding box center [957, 581] width 135 height 42
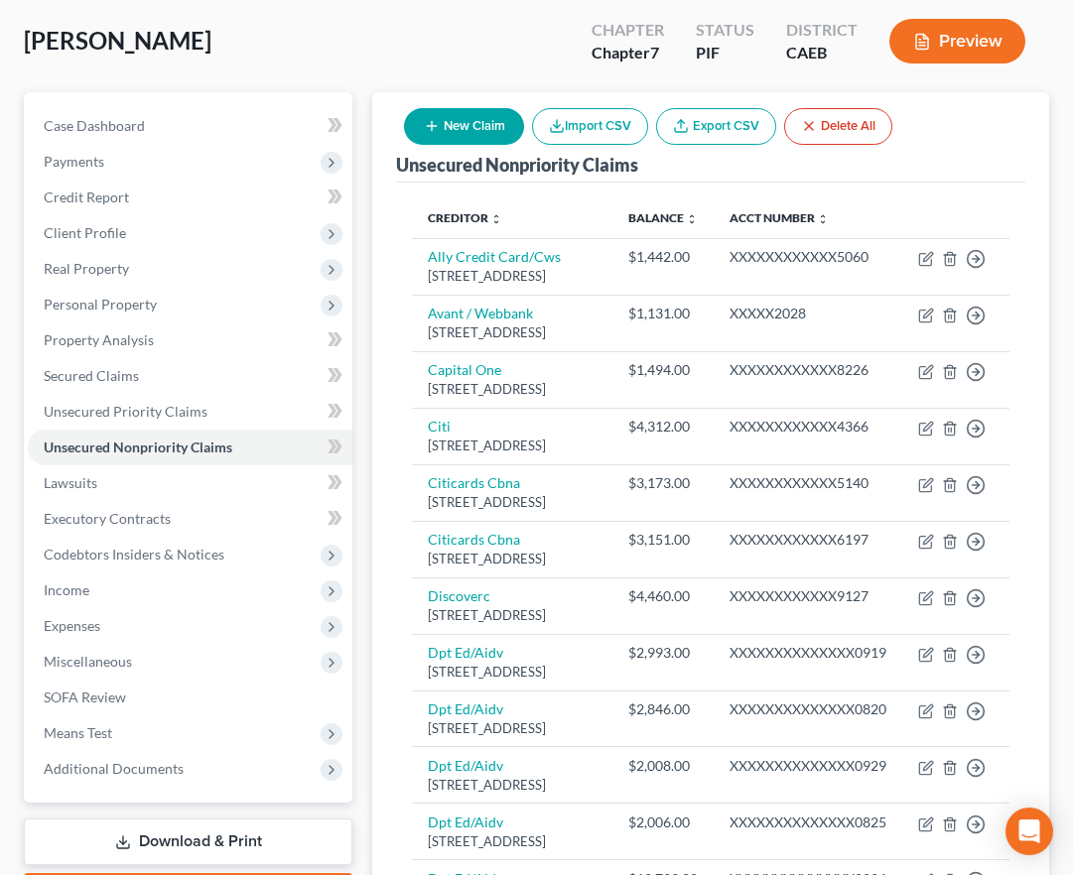
scroll to position [0, 0]
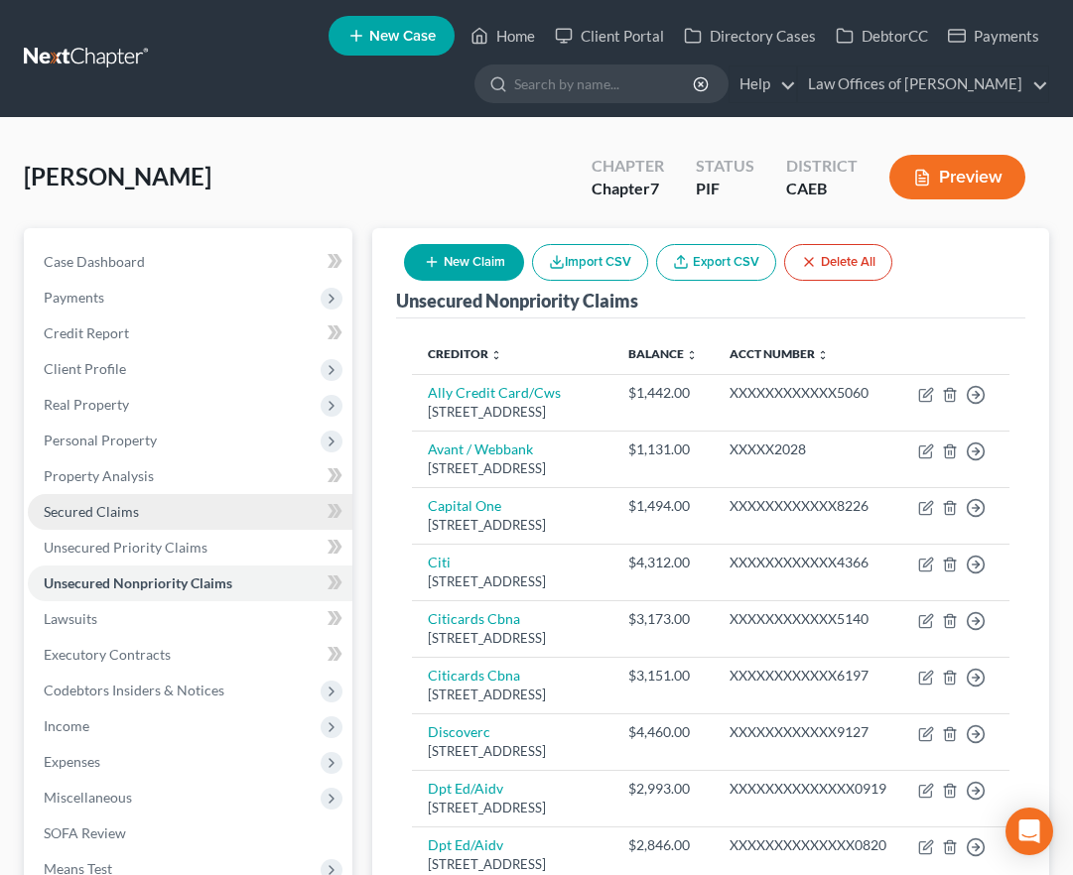
click at [89, 503] on span "Secured Claims" at bounding box center [91, 511] width 95 height 17
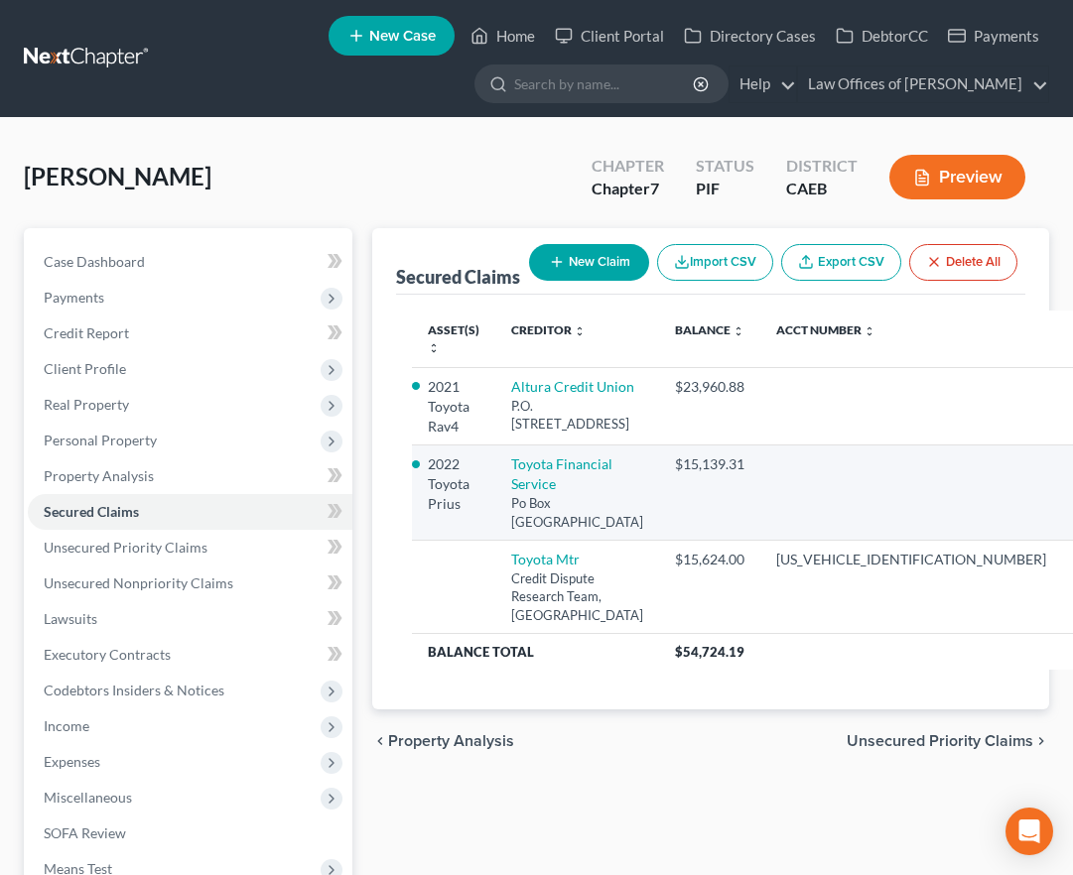
click at [1079, 472] on icon "button" at bounding box center [1085, 466] width 12 height 12
select select "14"
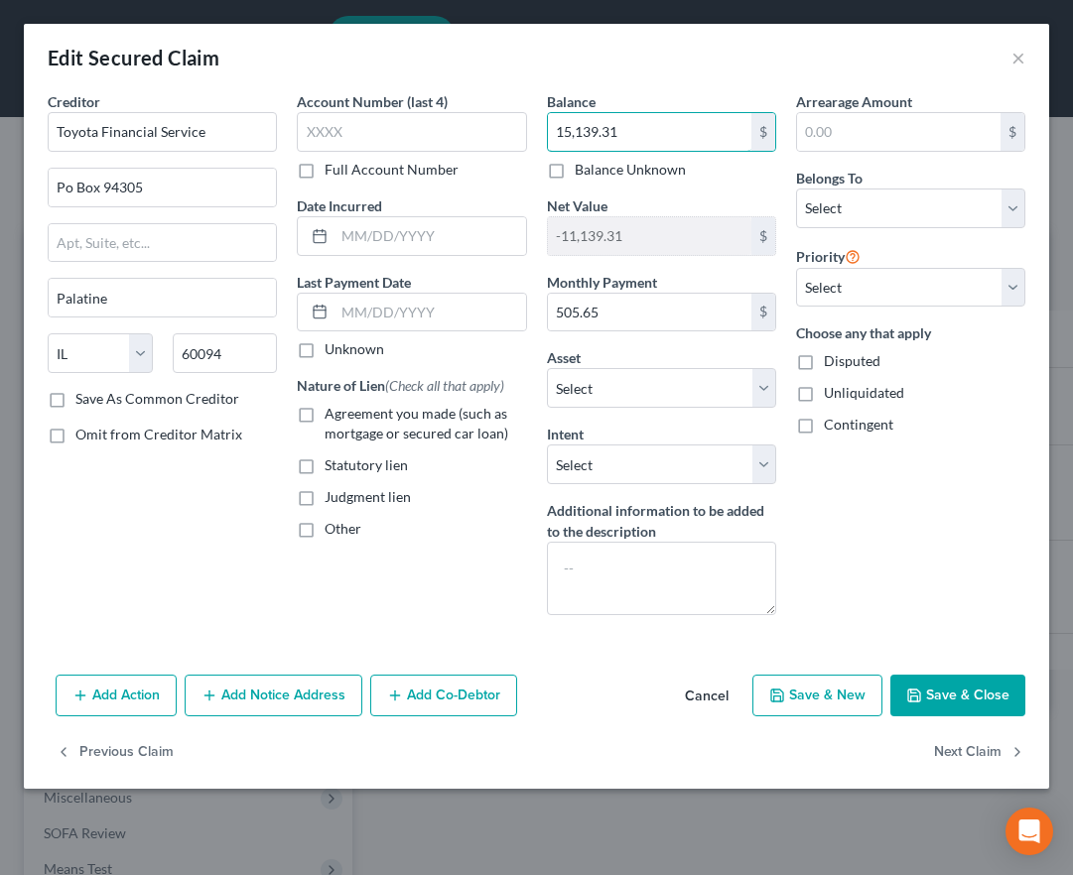
drag, startPoint x: 599, startPoint y: 132, endPoint x: 677, endPoint y: 176, distance: 88.9
click at [600, 134] on input "15,139.31" at bounding box center [649, 132] width 203 height 38
click at [588, 130] on input "15,139.31" at bounding box center [649, 132] width 203 height 38
drag, startPoint x: 596, startPoint y: 132, endPoint x: 629, endPoint y: 169, distance: 49.2
click at [597, 132] on input "15,139.31" at bounding box center [649, 132] width 203 height 38
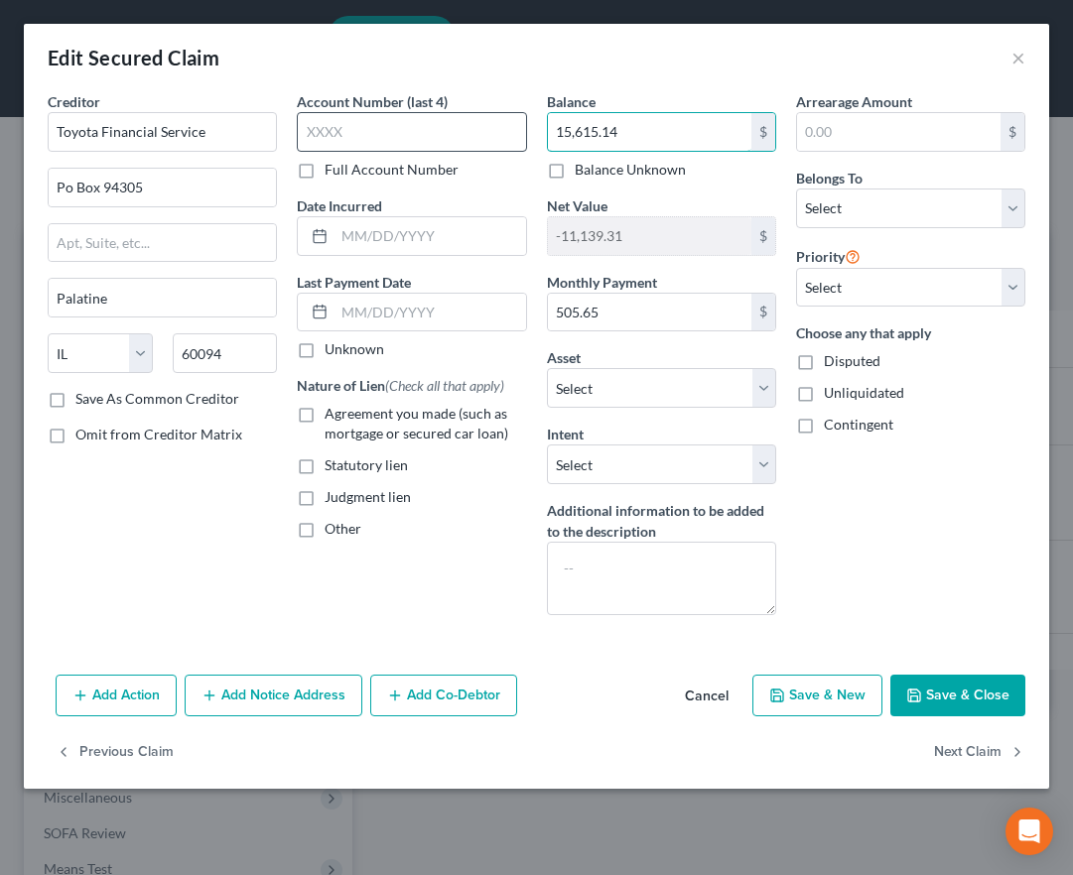
type input "15,615.14"
click at [389, 145] on input "text" at bounding box center [411, 132] width 229 height 40
type input "8760"
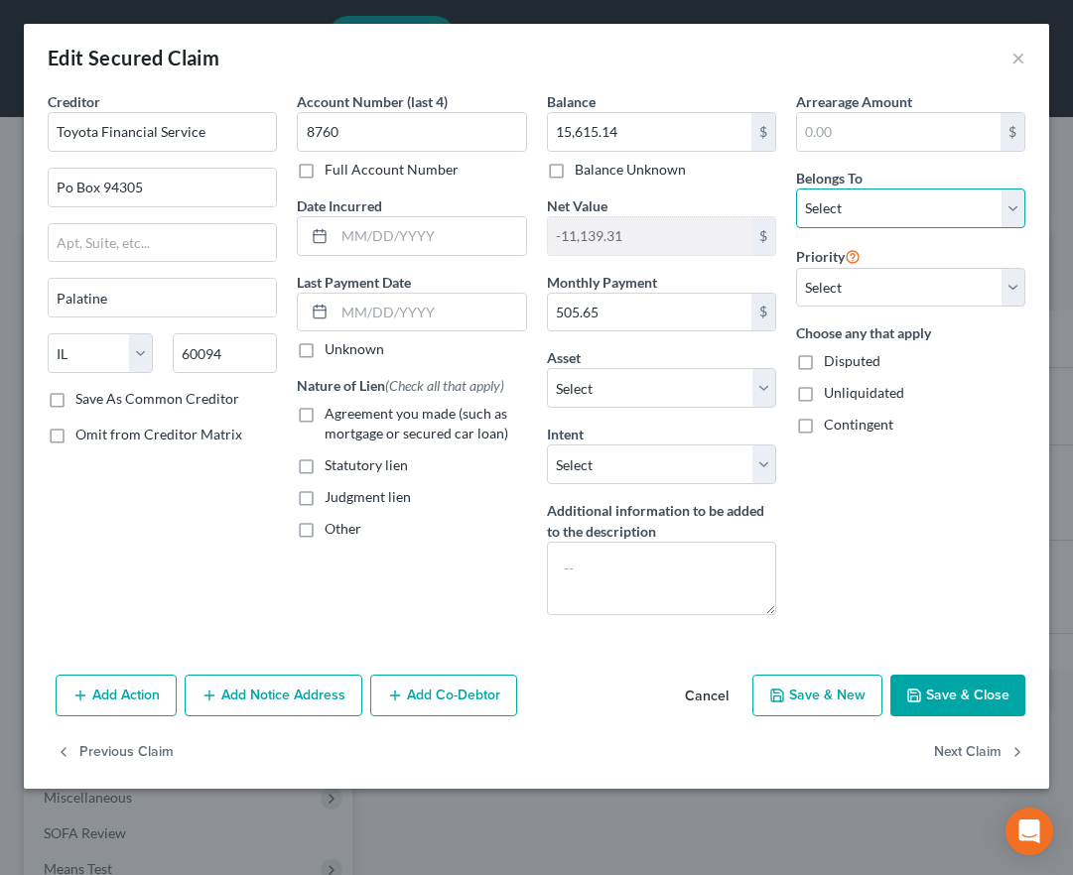
click at [849, 217] on select "Select Debtor 1 Only Debtor 2 Only Debtor 1 And Debtor 2 Only At Least One Of T…" at bounding box center [910, 209] width 229 height 40
select select "0"
click at [796, 189] on select "Select Debtor 1 Only Debtor 2 Only Debtor 1 And Debtor 2 Only At Least One Of T…" at bounding box center [910, 209] width 229 height 40
click at [991, 701] on button "Save & Close" at bounding box center [957, 696] width 135 height 42
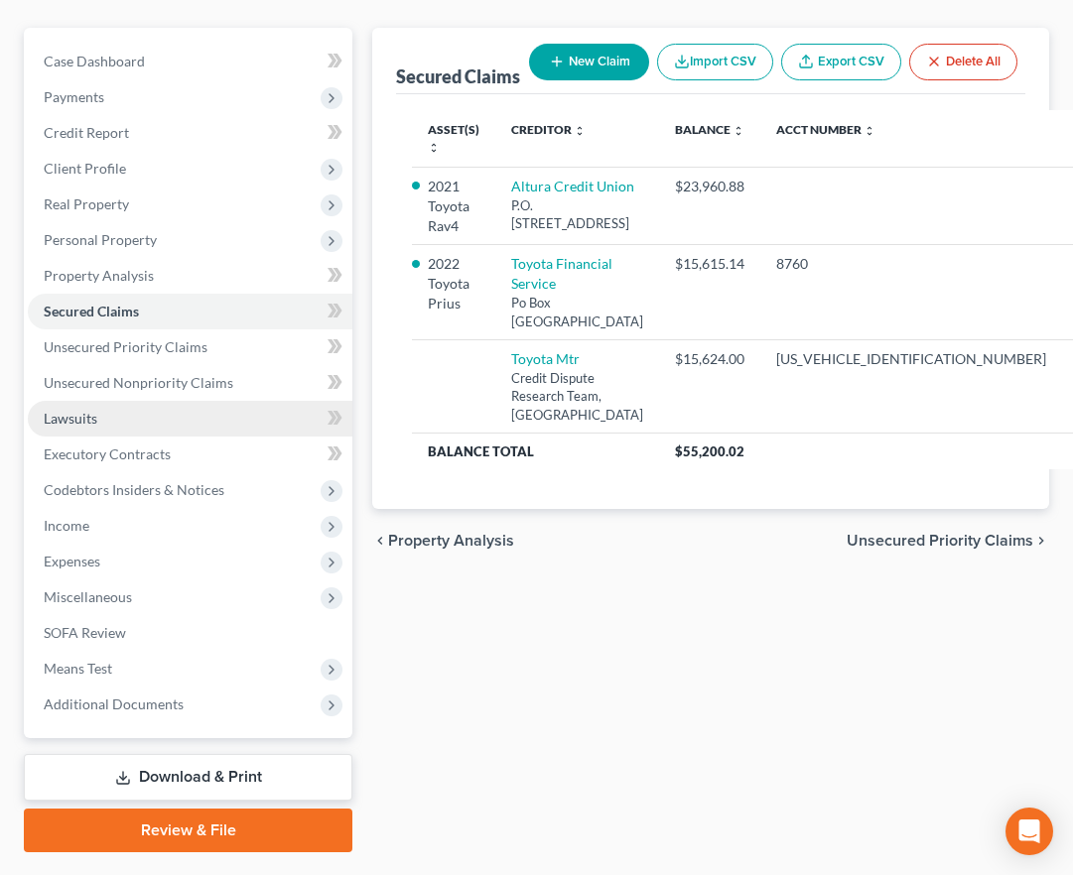
scroll to position [207, 0]
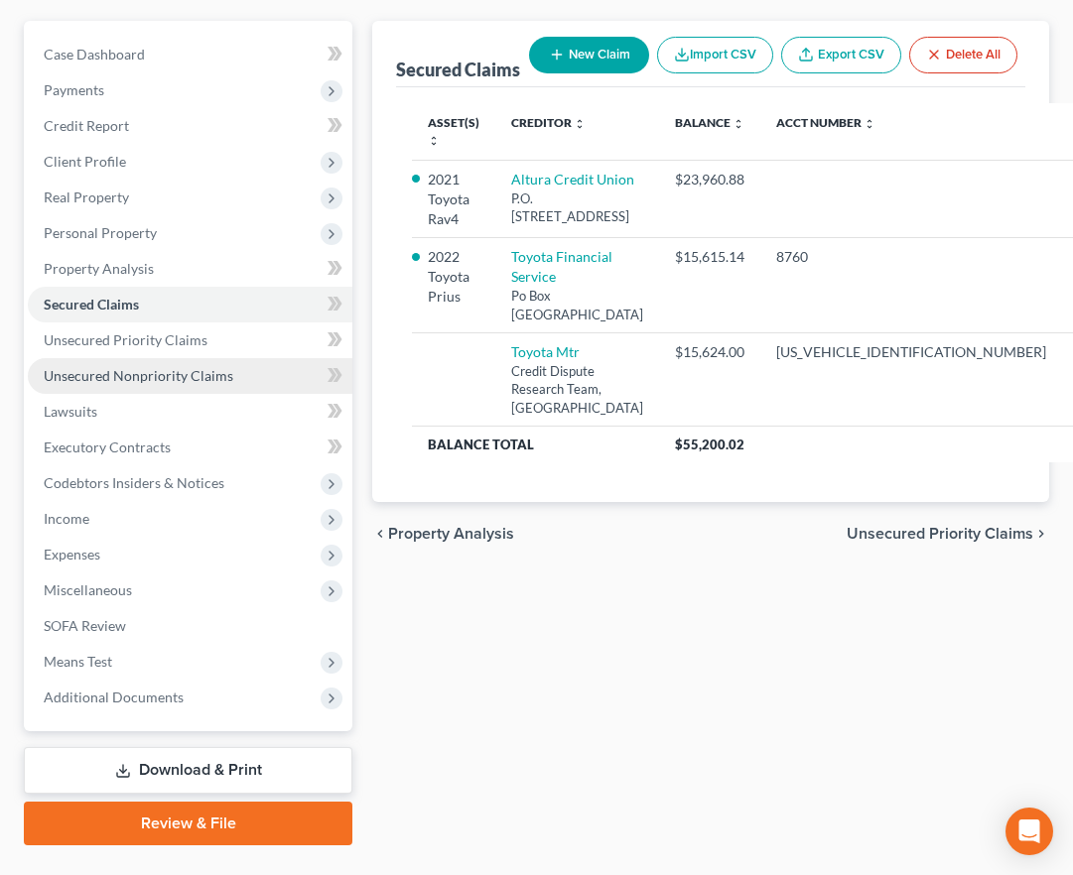
click at [145, 370] on span "Unsecured Nonpriority Claims" at bounding box center [139, 375] width 190 height 17
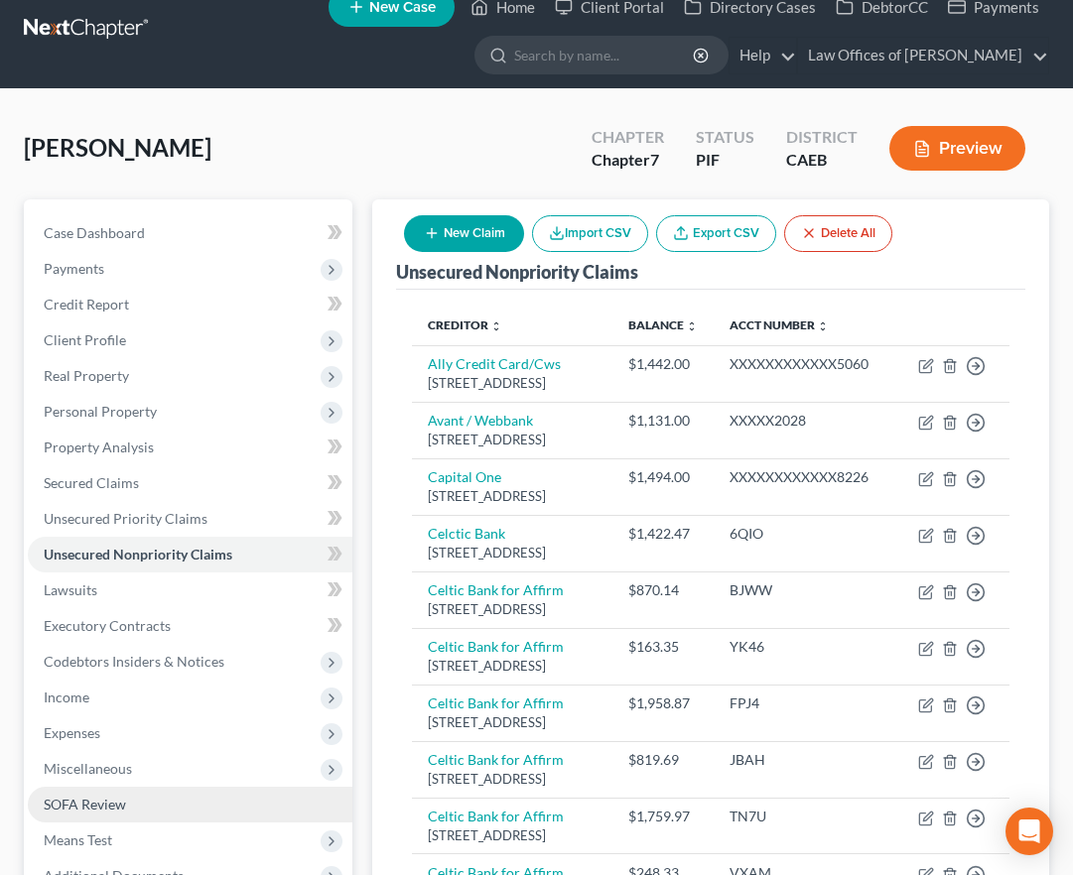
scroll to position [34, 0]
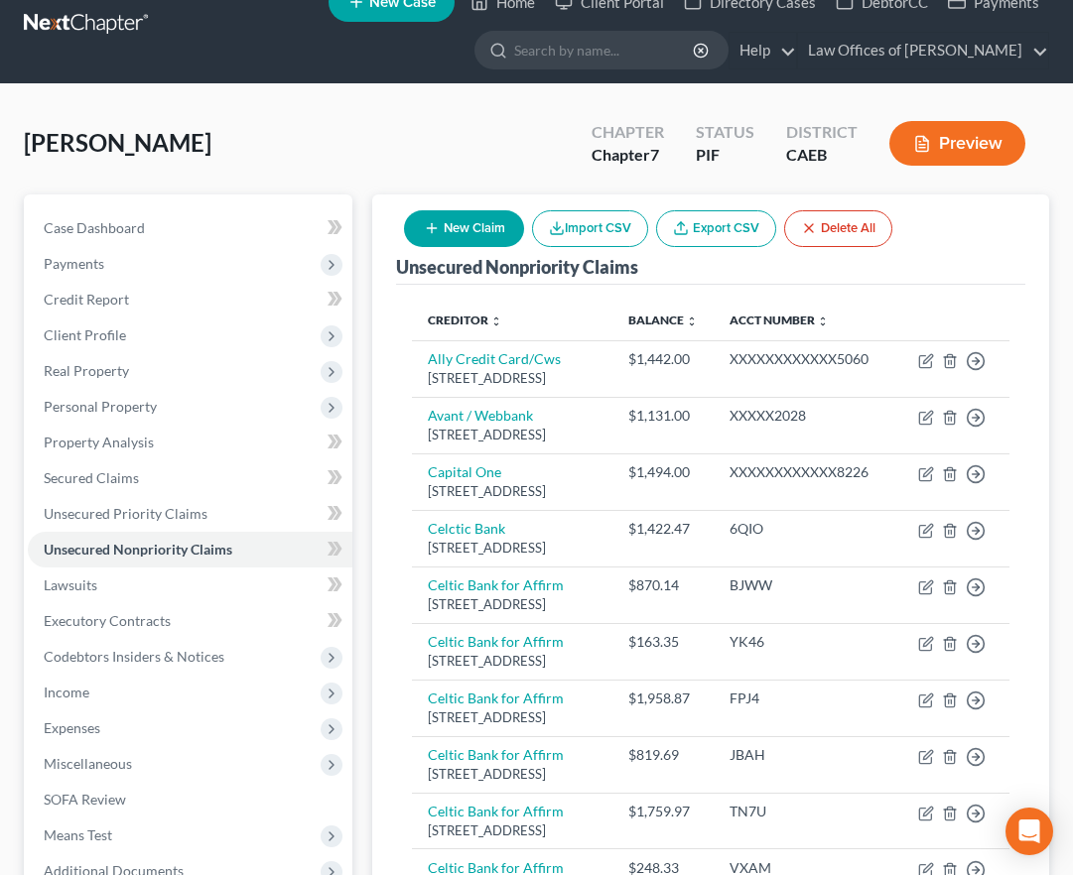
click at [476, 225] on button "New Claim" at bounding box center [464, 228] width 120 height 37
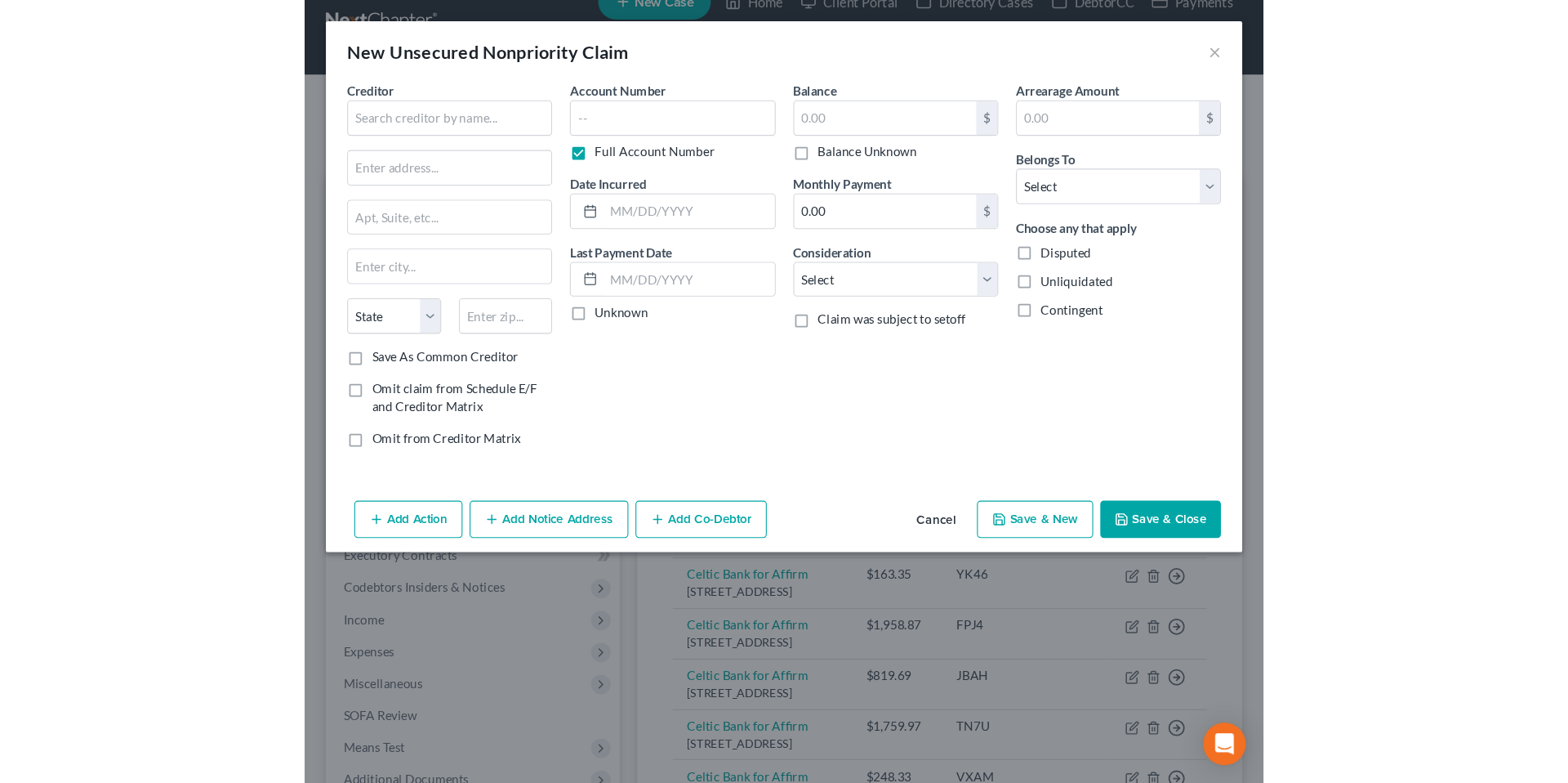
scroll to position [27, 0]
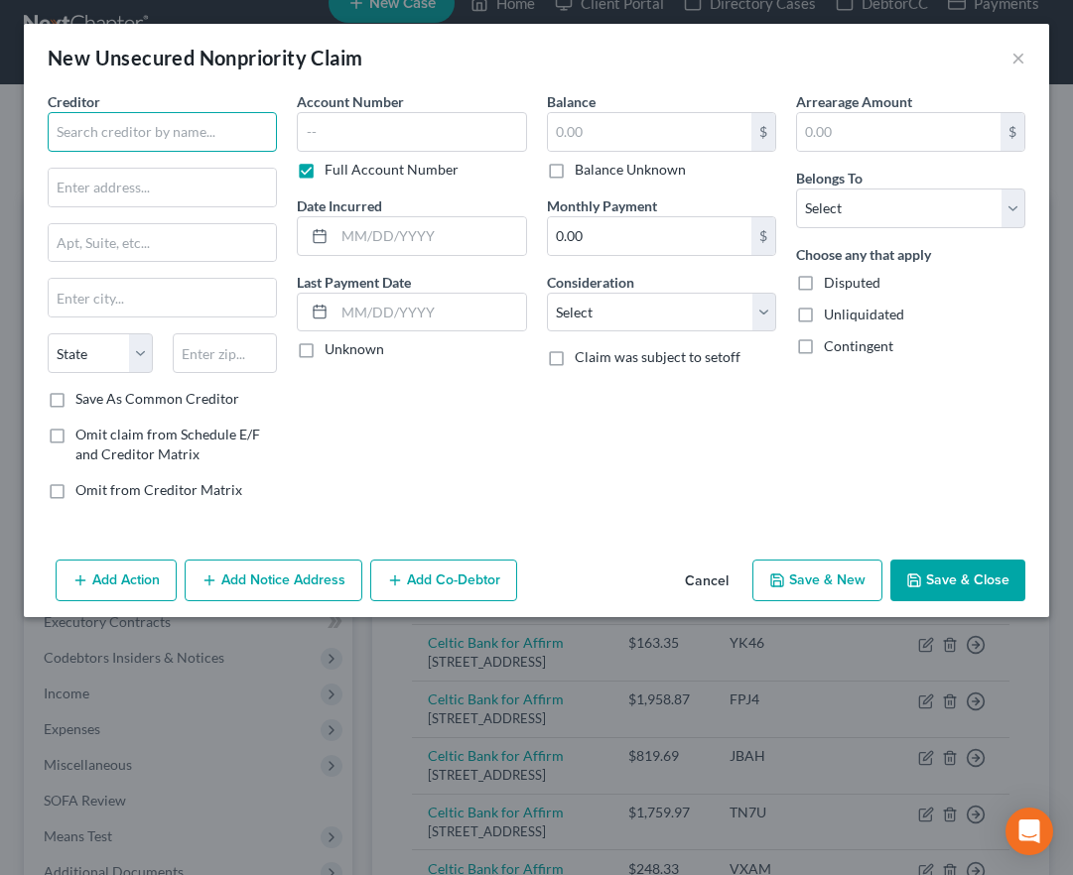
click at [154, 135] on input "text" at bounding box center [162, 132] width 229 height 40
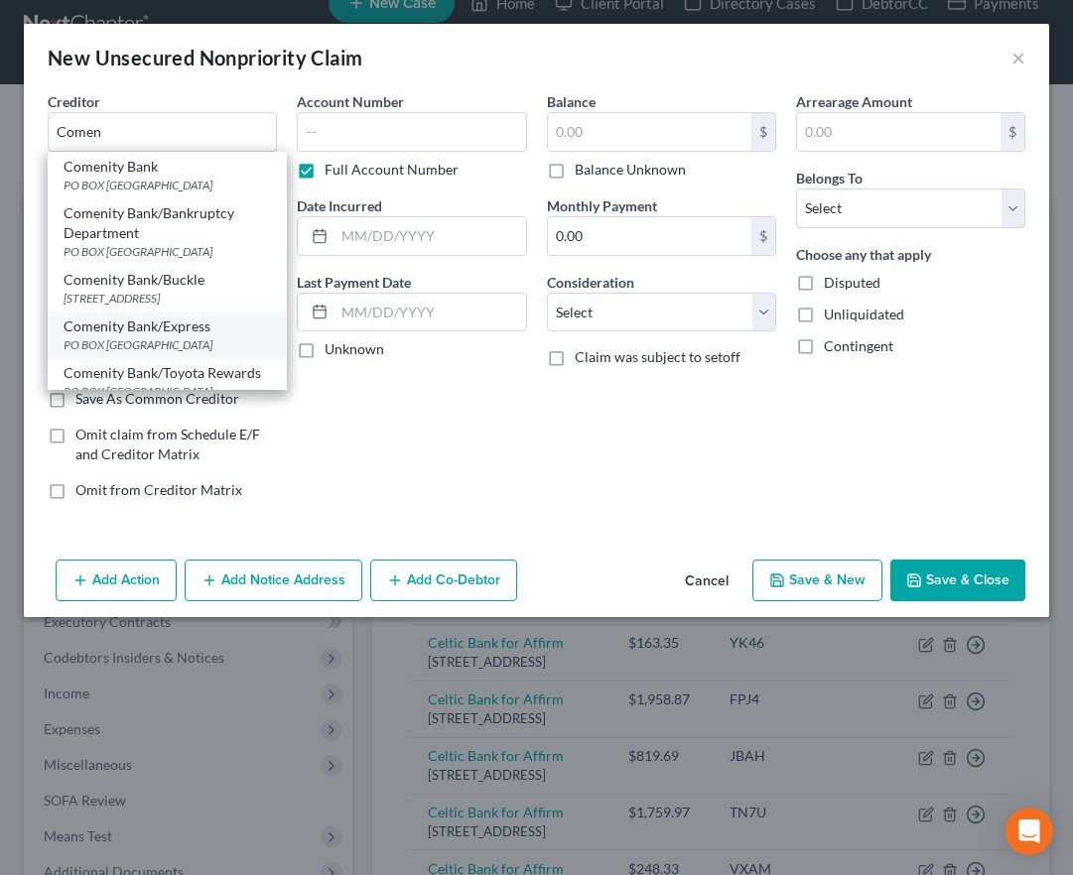
click at [147, 348] on div "PO BOX [GEOGRAPHIC_DATA]" at bounding box center [167, 344] width 207 height 17
type input "Comenity Bank/Express"
type input "PO BOX 182273"
type input "Columbus"
select select "36"
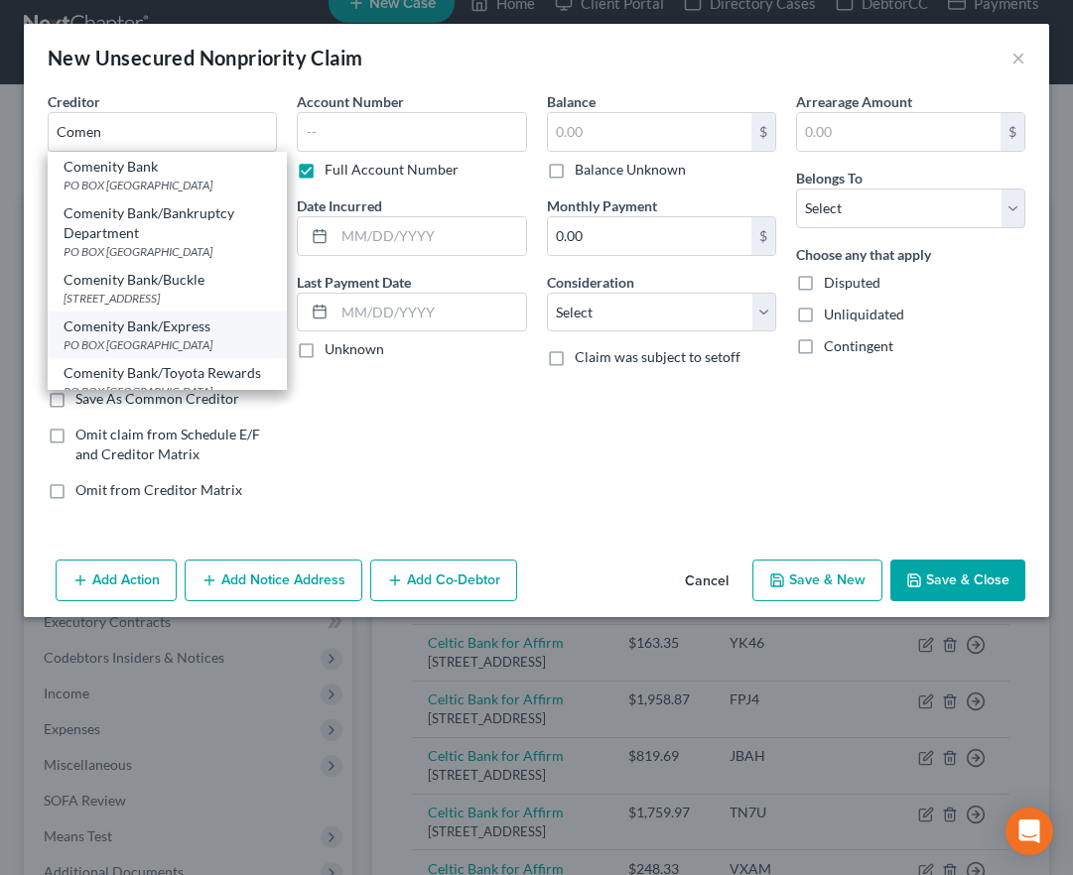
type input "43218"
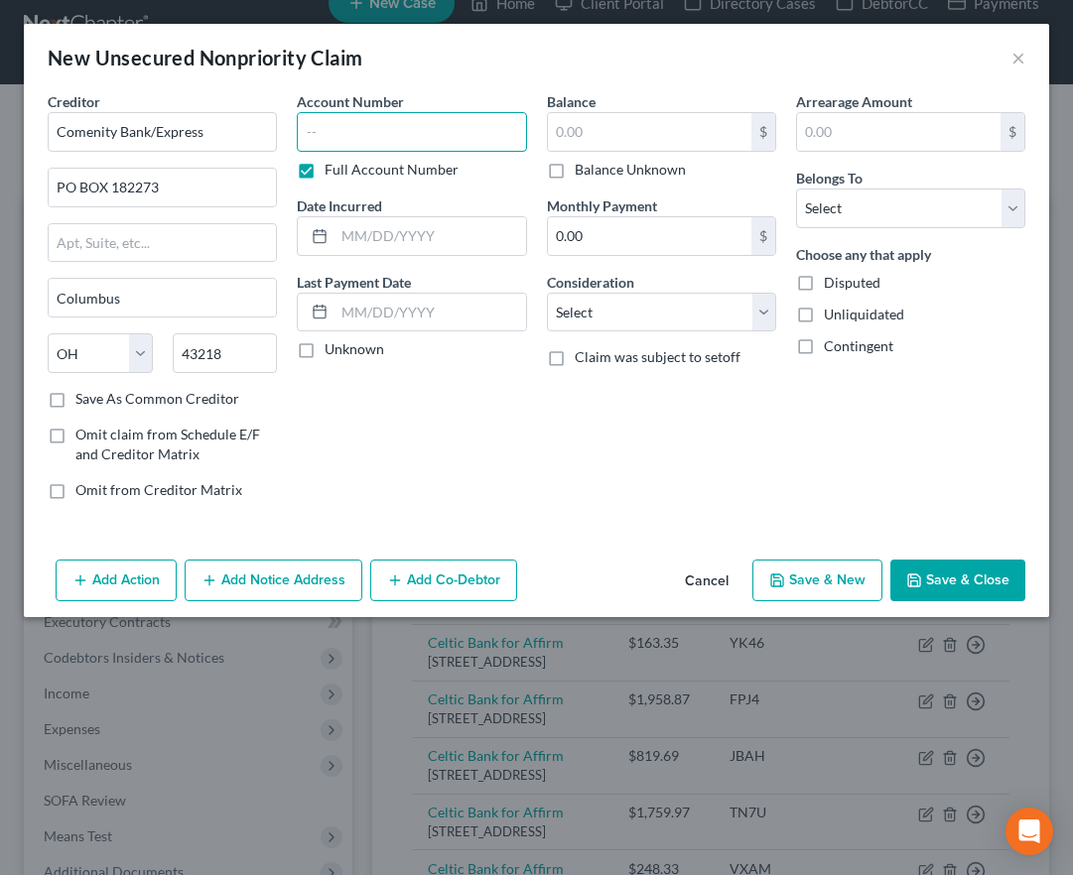
click at [339, 144] on input "text" at bounding box center [411, 132] width 229 height 40
click at [324, 144] on input "text" at bounding box center [411, 132] width 229 height 40
type input "8290"
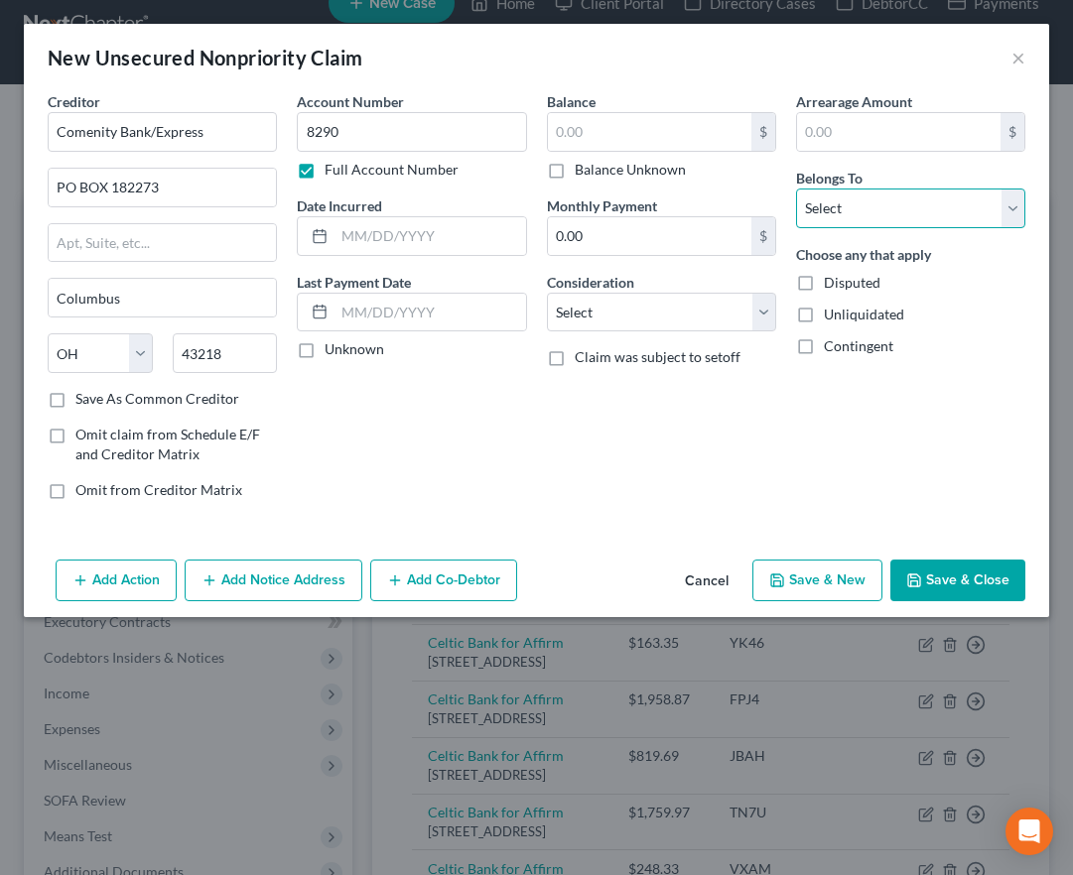
click at [830, 207] on select "Select Debtor 1 Only Debtor 2 Only Debtor 1 And Debtor 2 Only At Least One Of T…" at bounding box center [910, 209] width 229 height 40
select select "0"
click at [796, 189] on select "Select Debtor 1 Only Debtor 2 Only Debtor 1 And Debtor 2 Only At Least One Of T…" at bounding box center [910, 209] width 229 height 40
click at [605, 126] on input "text" at bounding box center [649, 132] width 203 height 38
type input "0"
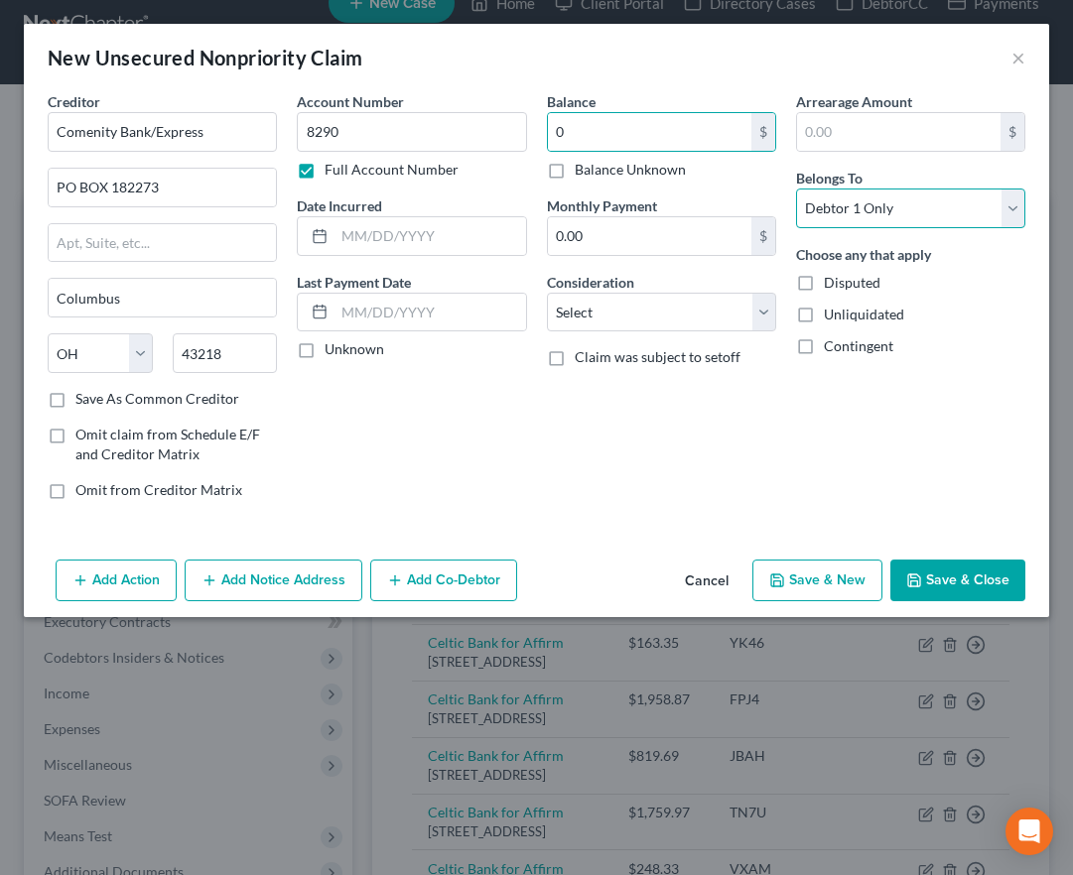
click at [917, 201] on select "Select Debtor 1 Only Debtor 2 Only Debtor 1 And Debtor 2 Only At Least One Of T…" at bounding box center [910, 209] width 229 height 40
click at [796, 189] on select "Select Debtor 1 Only Debtor 2 Only Debtor 1 And Debtor 2 Only At Least One Of T…" at bounding box center [910, 209] width 229 height 40
click at [960, 578] on button "Save & Close" at bounding box center [957, 581] width 135 height 42
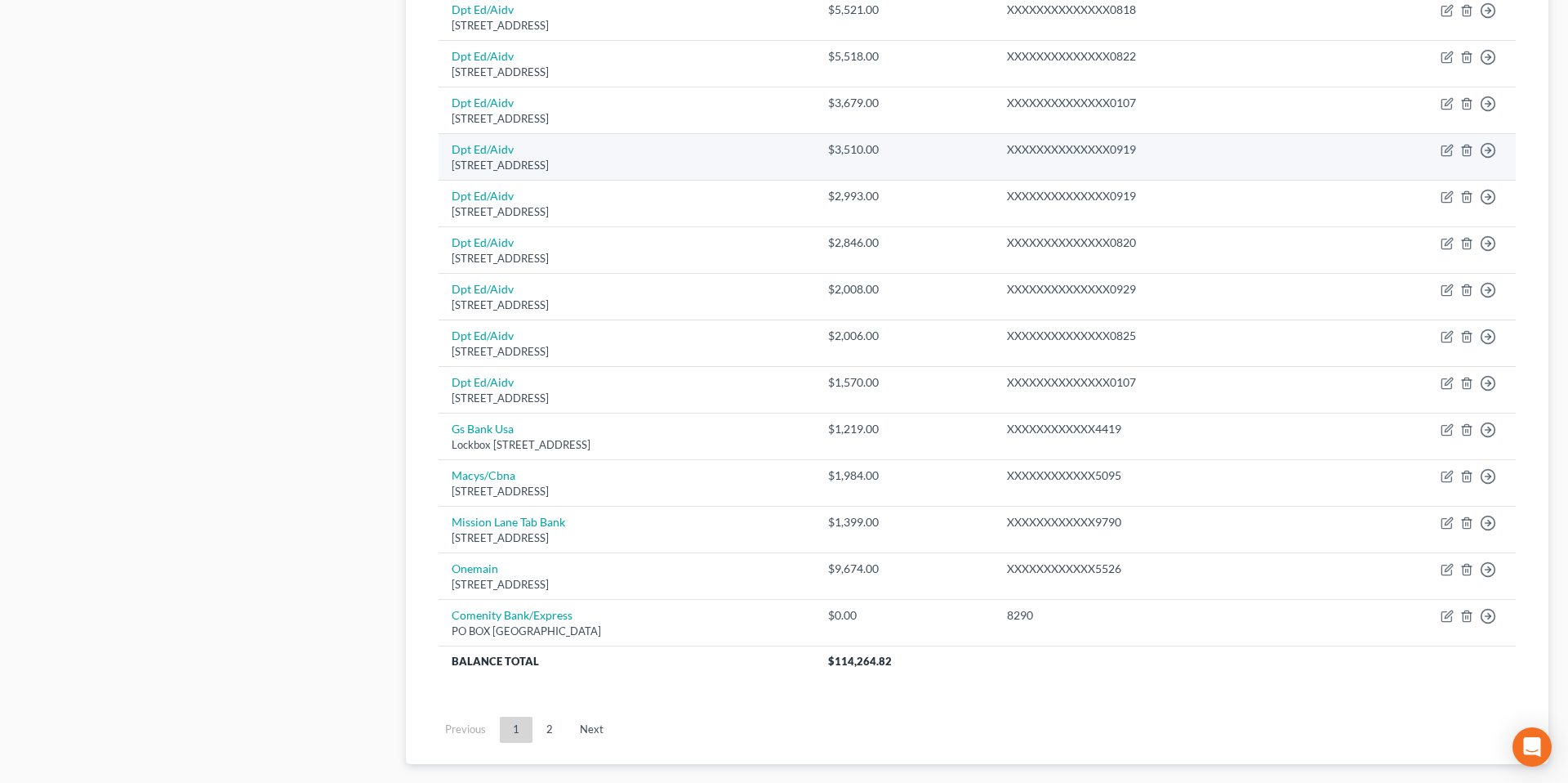
scroll to position [1150, 0]
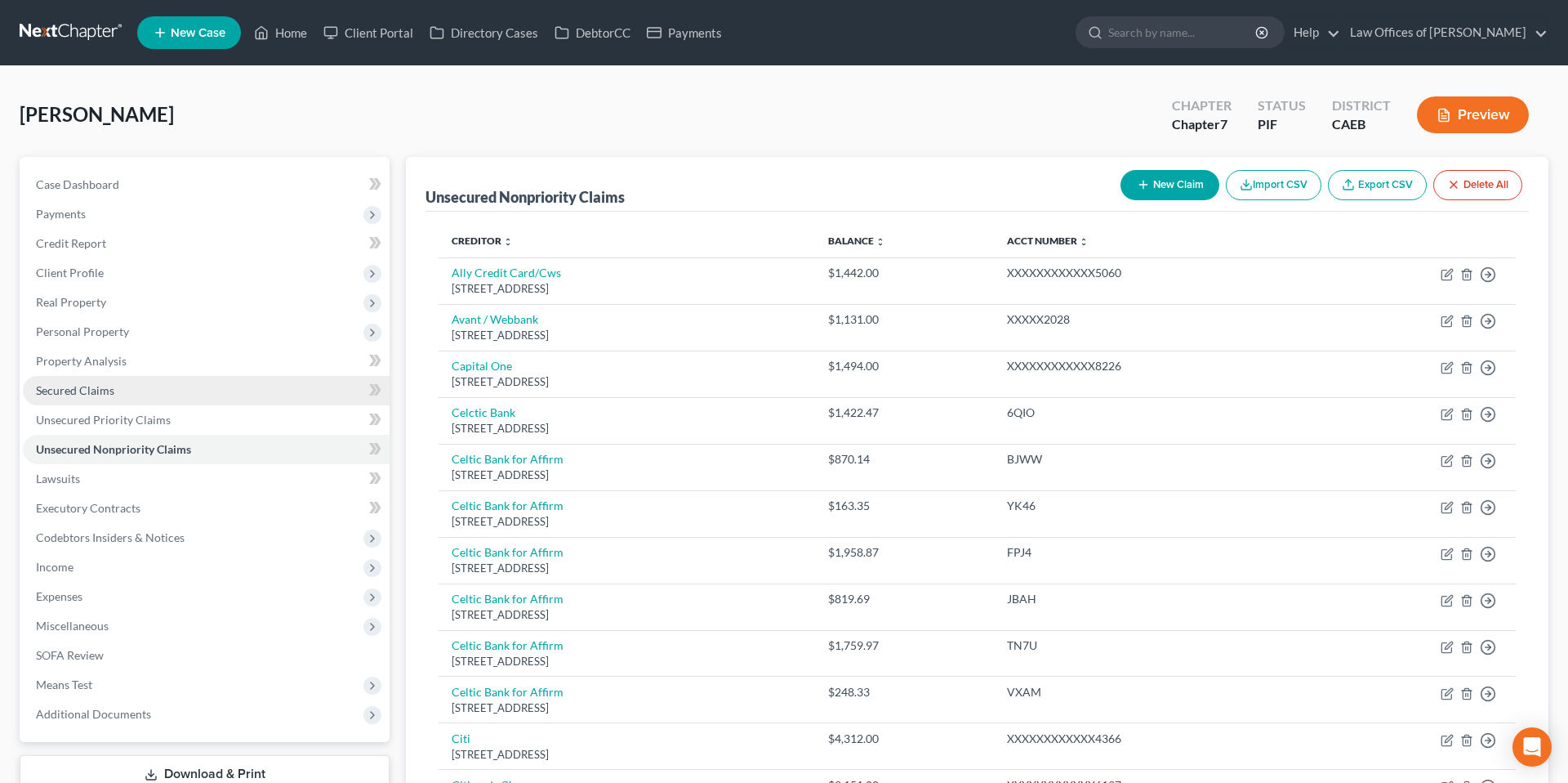
click at [69, 390] on span "Secured Claims" at bounding box center [75, 389] width 78 height 14
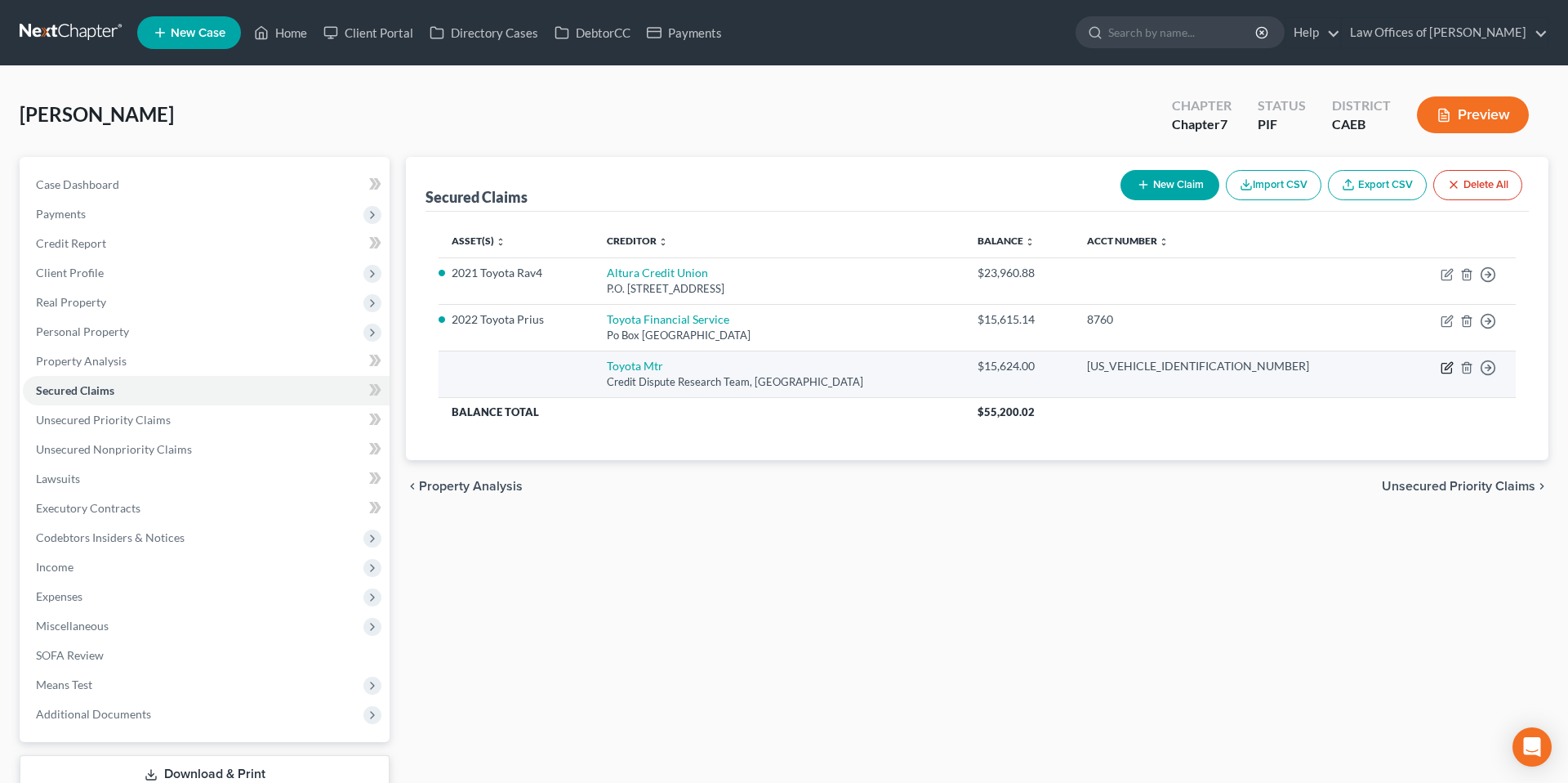
click at [1083, 368] on icon "button" at bounding box center [1448, 368] width 13 height 13
select select "45"
select select "0"
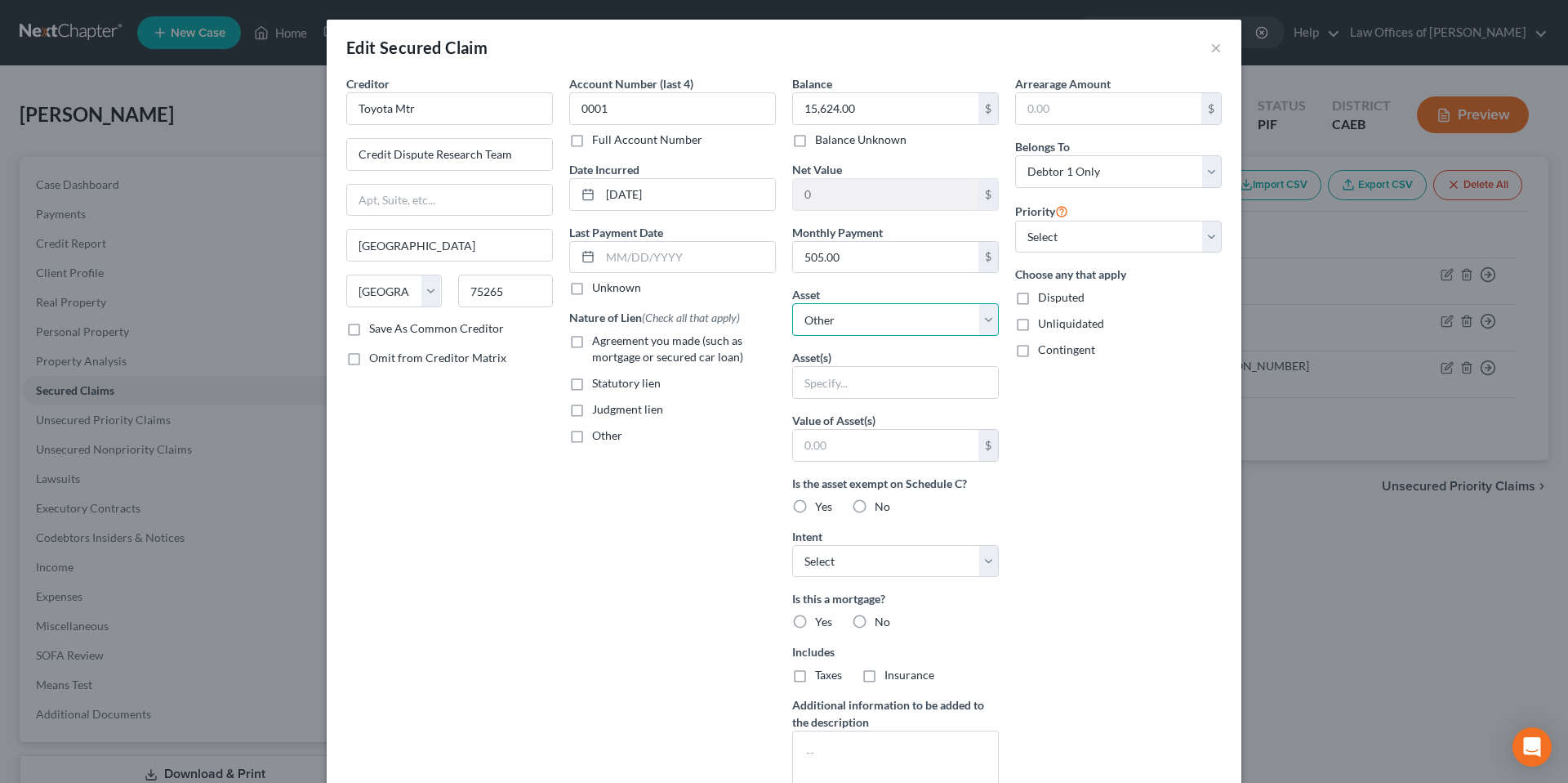
click at [858, 328] on select "Select Other Multiple Assets 2022 Toyota Prius - $4000.0 2021 Toyota Rav4 - $18…" at bounding box center [896, 319] width 207 height 33
click at [845, 325] on select "Select Other Multiple Assets 2022 Toyota Prius - $4000.0 2021 Toyota Rav4 - $18…" at bounding box center [896, 319] width 207 height 33
click at [982, 322] on select "Select Other Multiple Assets 2022 Toyota Prius - $4000.0 2021 Toyota Rav4 - $18…" at bounding box center [896, 319] width 207 height 33
click at [793, 303] on select "Select Other Multiple Assets 2022 Toyota Prius - $4000.0 2021 Toyota Rav4 - $18…" at bounding box center [896, 319] width 207 height 33
click at [851, 388] on input "text" at bounding box center [896, 383] width 205 height 31
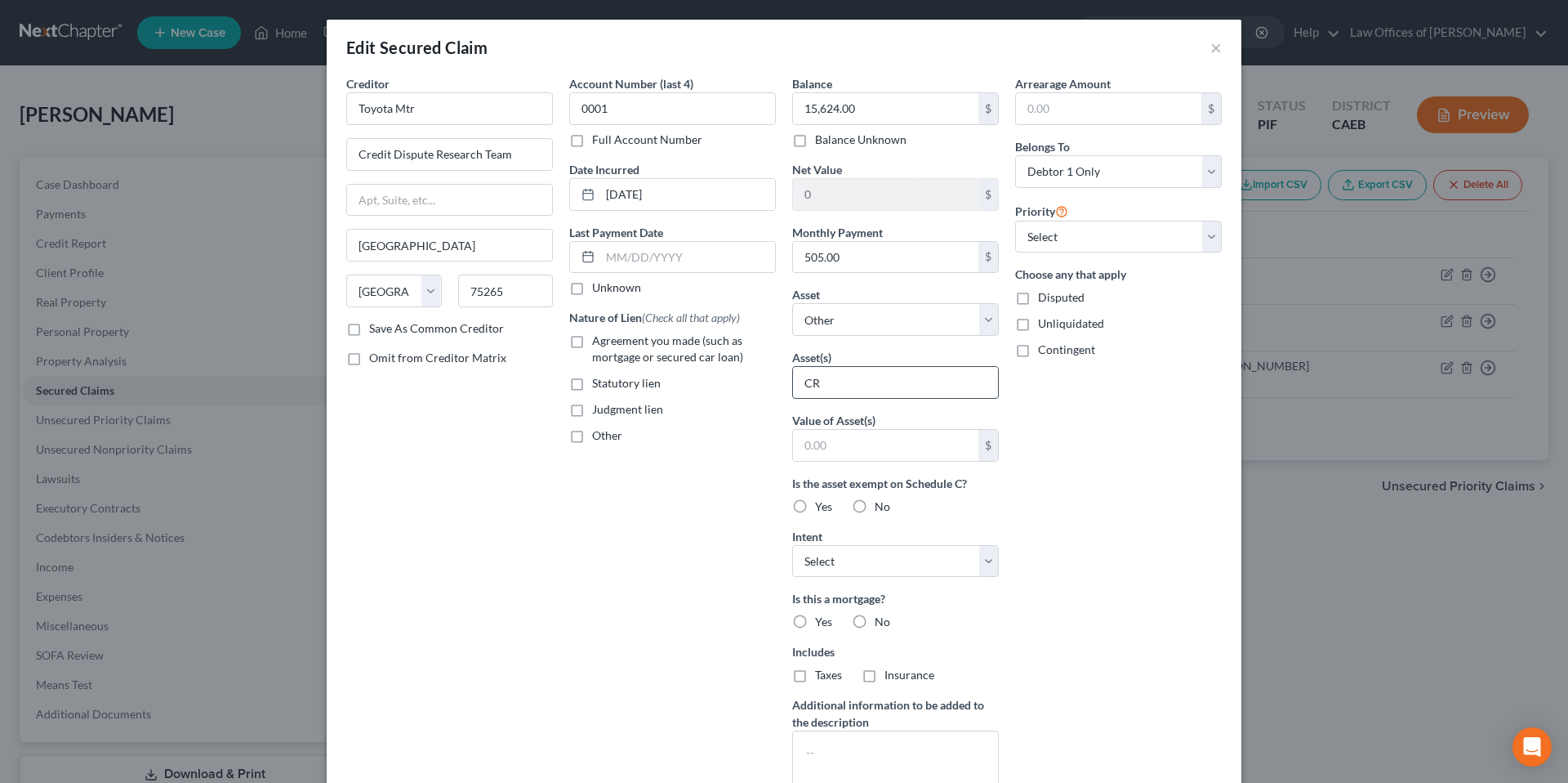
type input "C"
drag, startPoint x: 869, startPoint y: 383, endPoint x: 832, endPoint y: 383, distance: 37.0
click at [832, 383] on input "2021 Toyota HRV" at bounding box center [896, 383] width 205 height 31
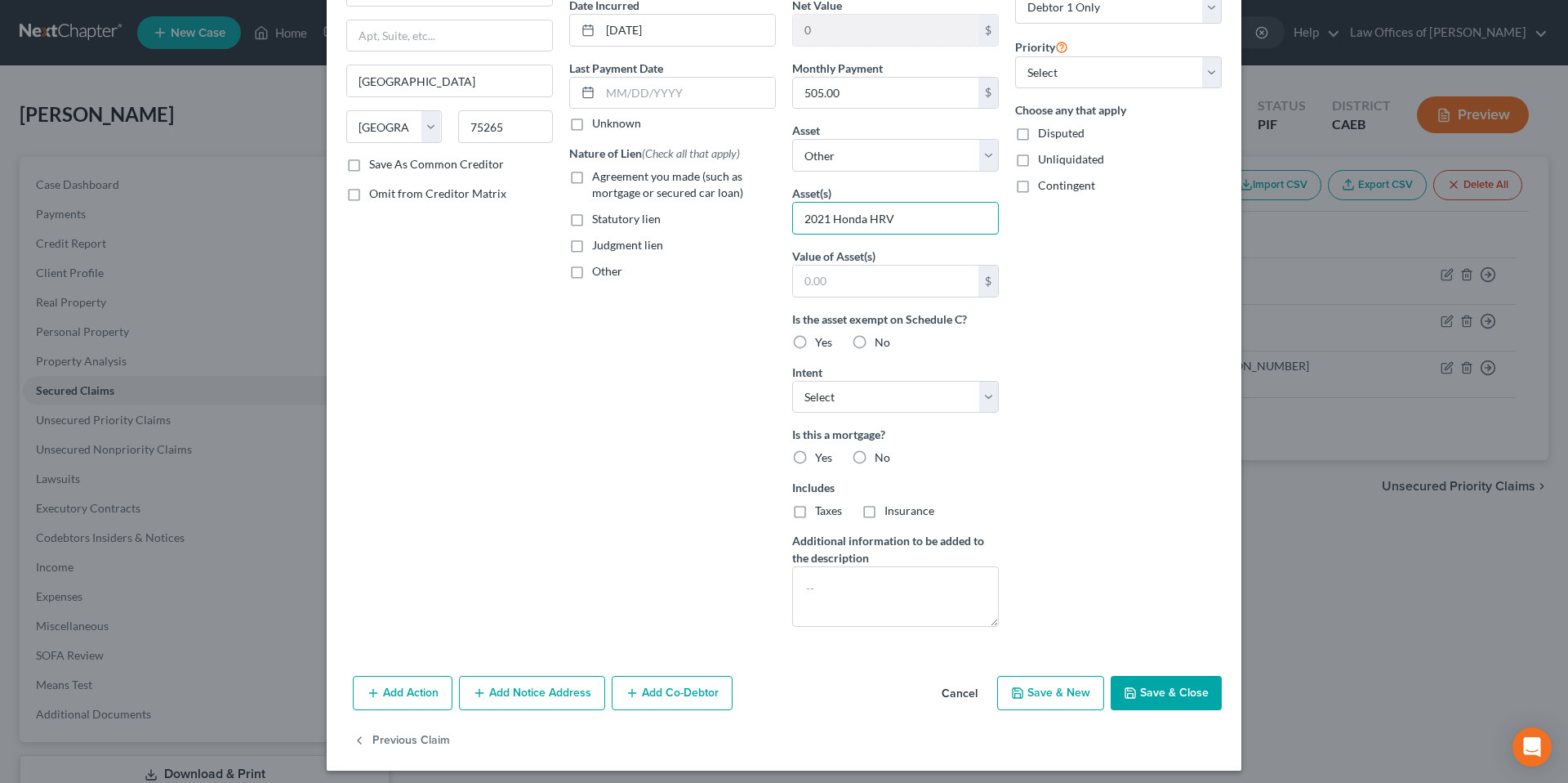
scroll to position [171, 0]
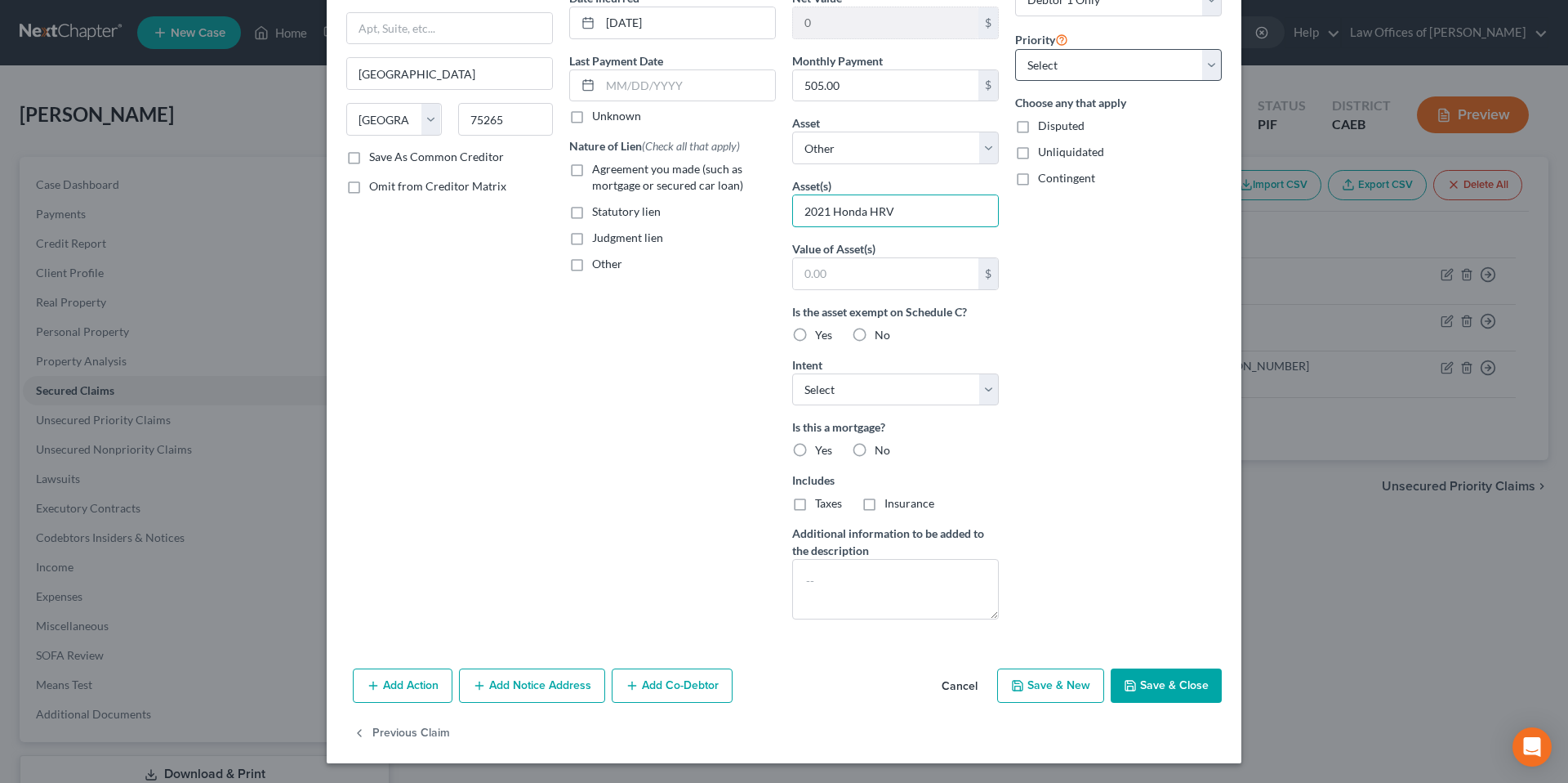
type input "2021 Honda HRV"
click at [1083, 66] on select "Select 1st 2nd 3rd 4th 5th 6th 7th 8th 9th 10th 11th 12th 13th 14th 15th 16th 1…" at bounding box center [1119, 66] width 207 height 33
select select "0"
click at [1016, 49] on select "Select 1st 2nd 3rd 4th 5th 6th 7th 8th 9th 10th 11th 12th 13th 14th 15th 16th 1…" at bounding box center [1119, 66] width 207 height 33
click at [1058, 66] on select "Select 1st 2nd 3rd 4th 5th 6th 7th 8th 9th 10th 11th 12th 13th 14th 15th 16th 1…" at bounding box center [1119, 66] width 207 height 33
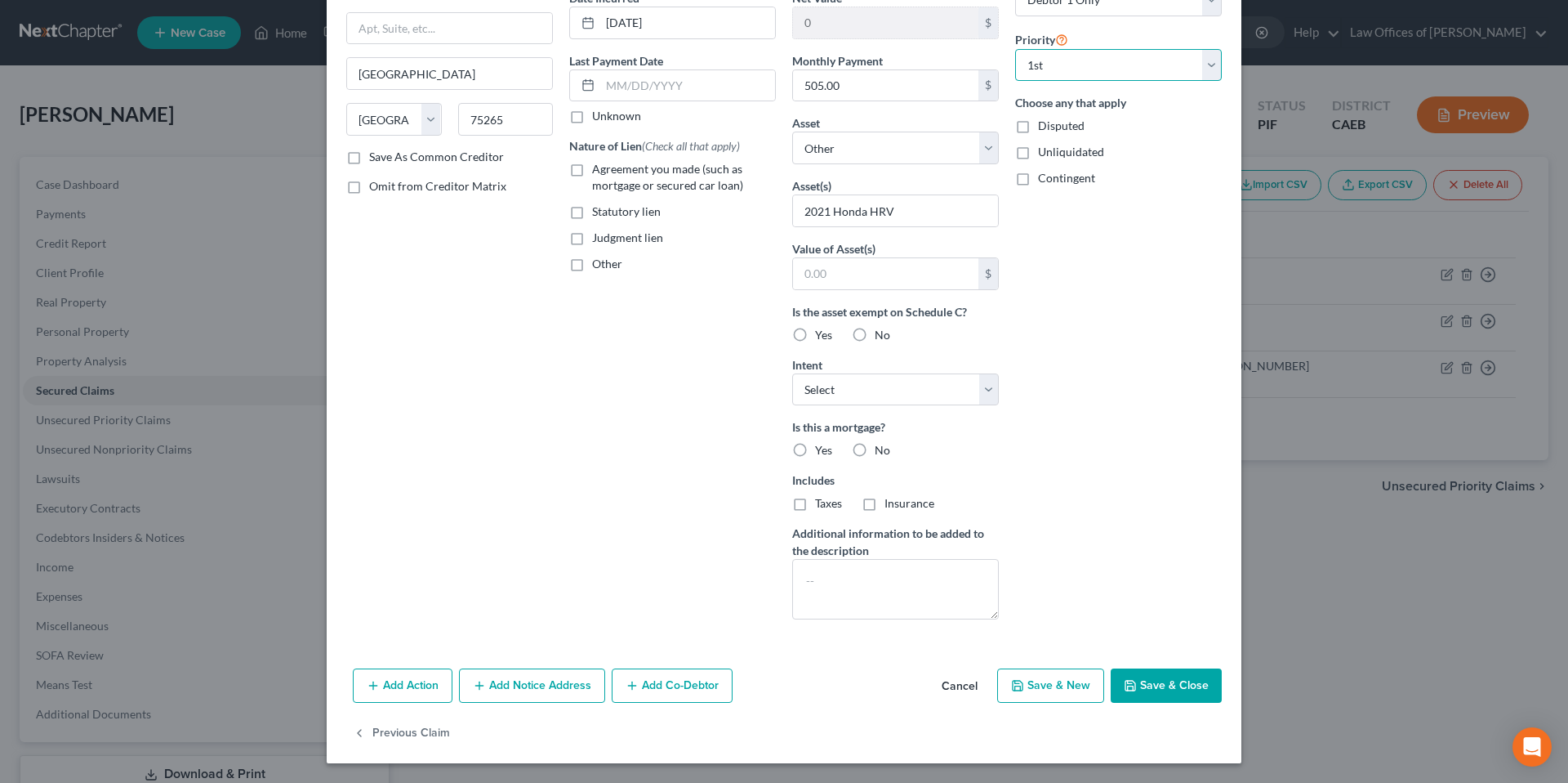
select select
click at [1016, 49] on select "Select 1st 2nd 3rd 4th 5th 6th 7th 8th 9th 10th 11th 12th 13th 14th 15th 16th 1…" at bounding box center [1119, 66] width 207 height 33
drag, startPoint x: 1139, startPoint y: 689, endPoint x: 486, endPoint y: 372, distance: 725.9
click at [1083, 690] on button "Save & Close" at bounding box center [1166, 686] width 111 height 35
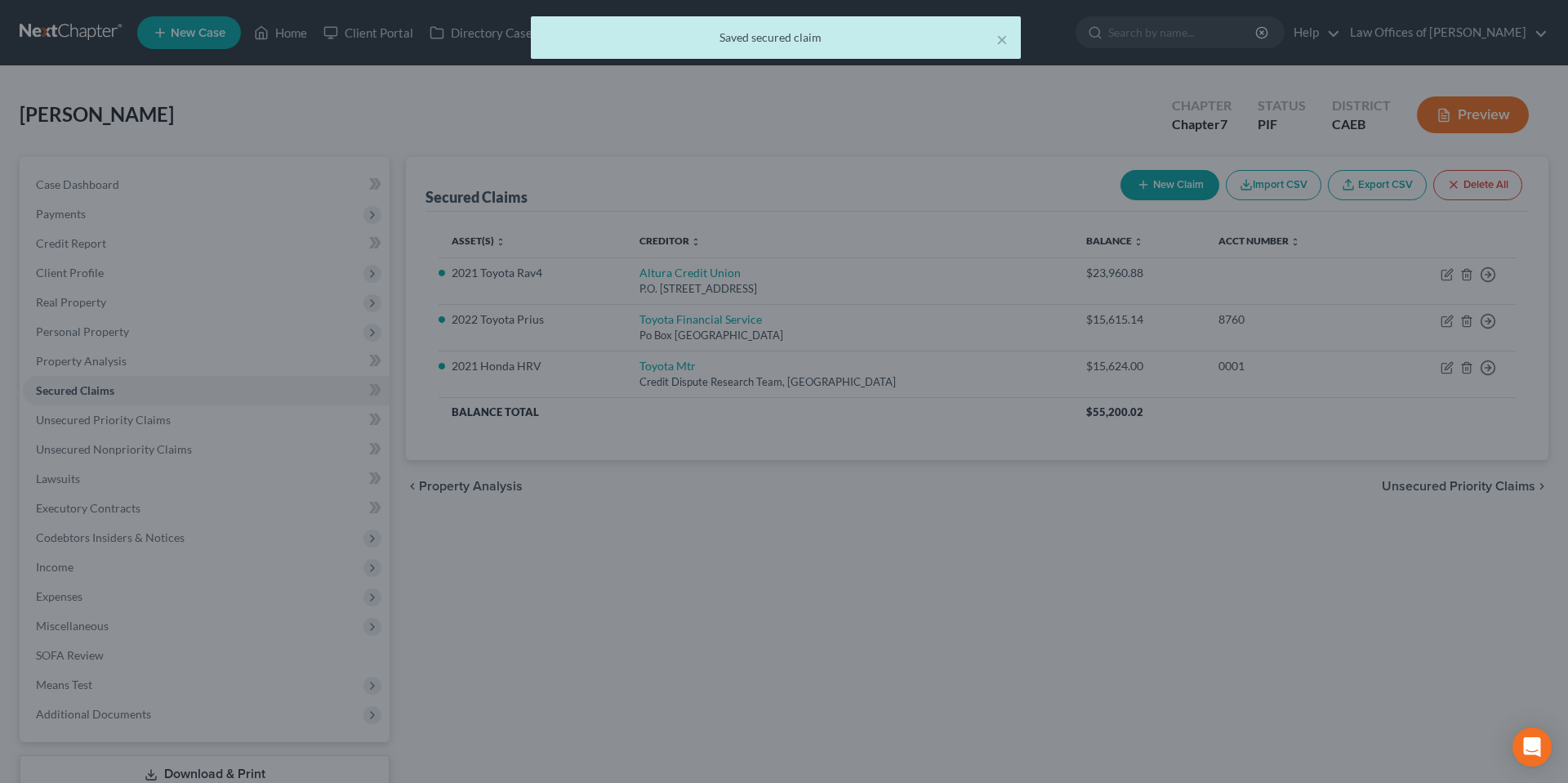
scroll to position [0, 0]
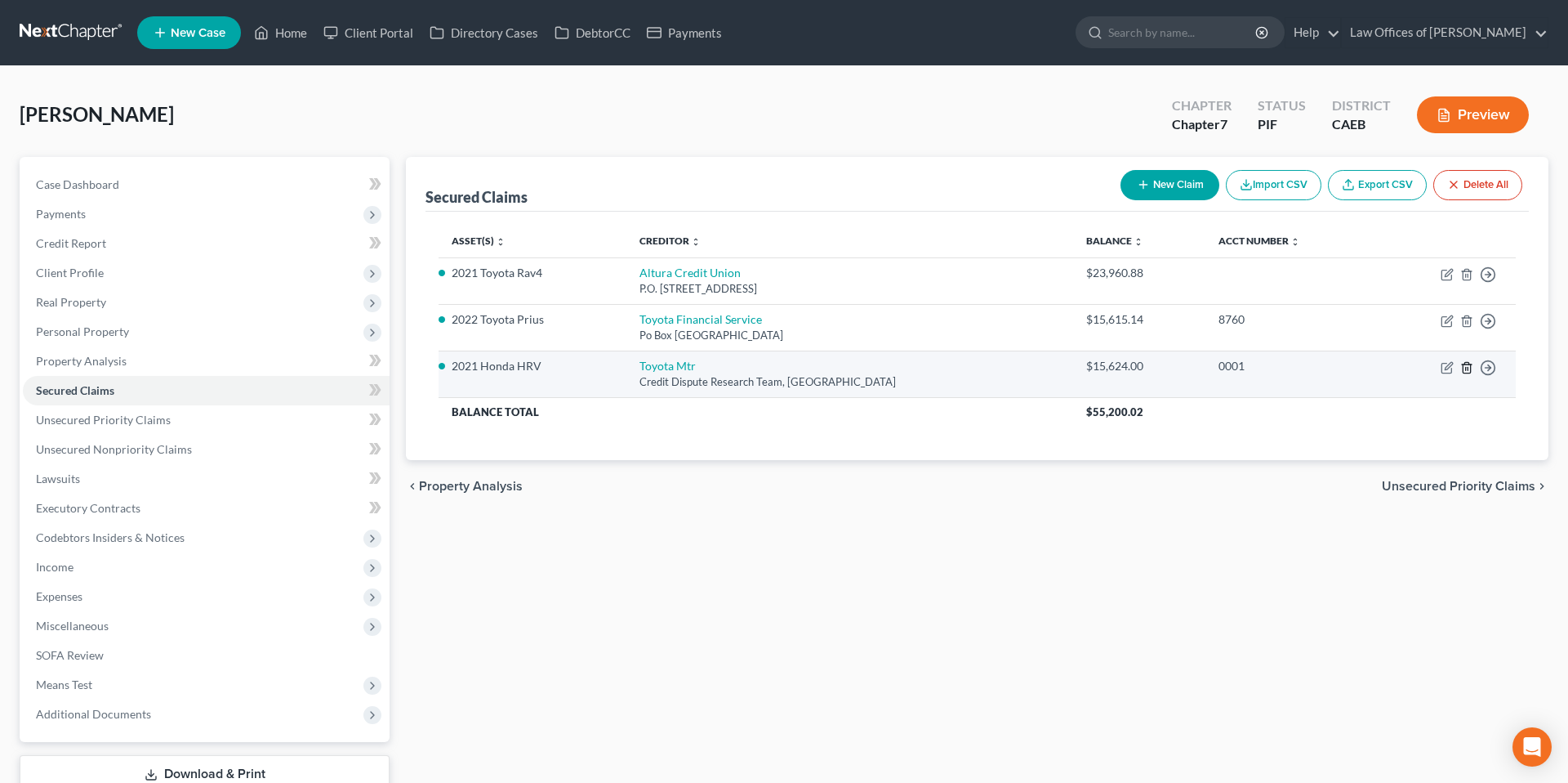
click at [1083, 369] on icon "button" at bounding box center [1467, 368] width 13 height 13
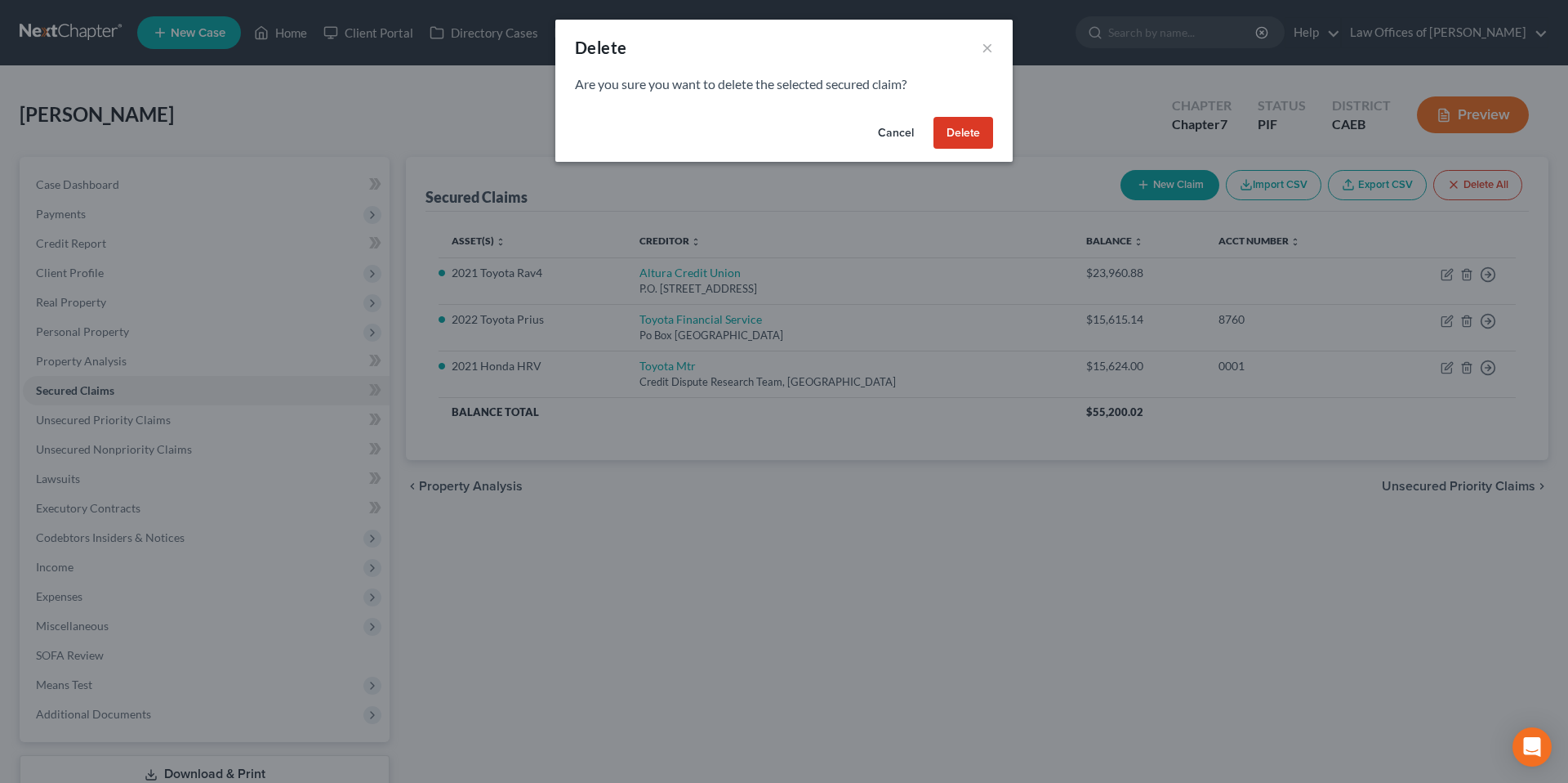
click at [979, 135] on button "Delete" at bounding box center [963, 133] width 59 height 33
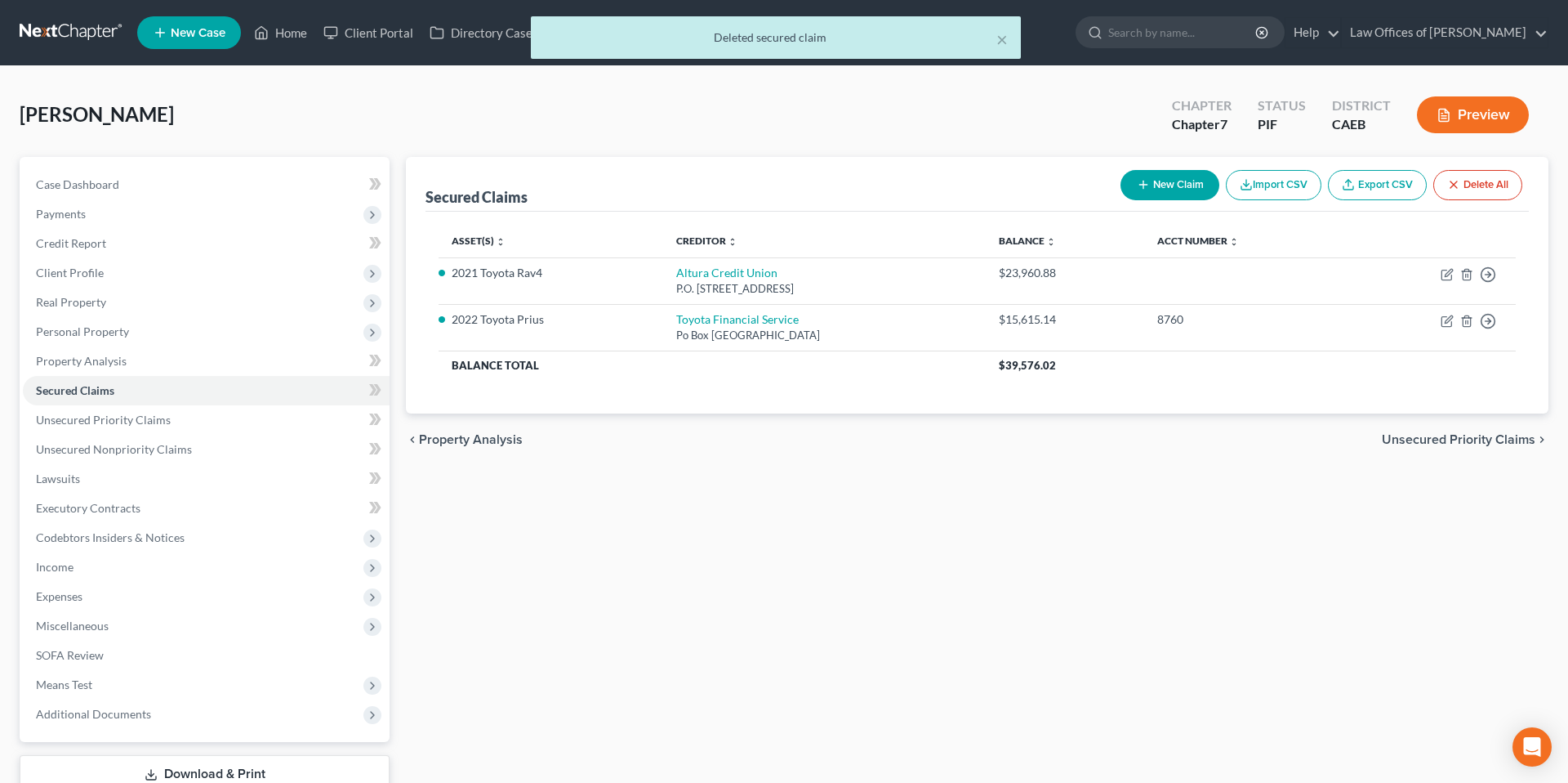
click at [285, 33] on div "× Deleted secured claim" at bounding box center [775, 42] width 1568 height 51
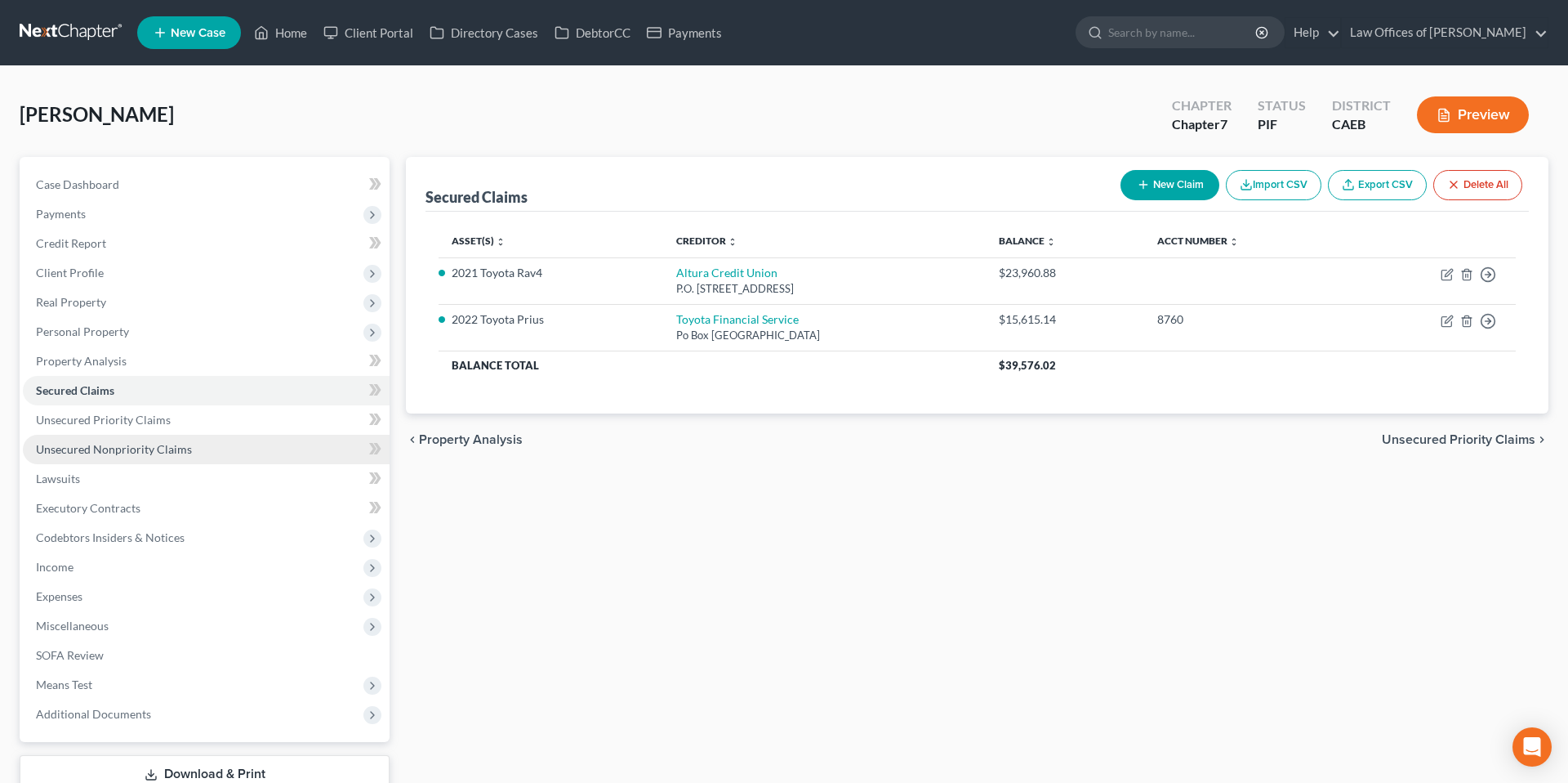
click at [128, 449] on span "Unsecured Nonpriority Claims" at bounding box center [114, 449] width 156 height 14
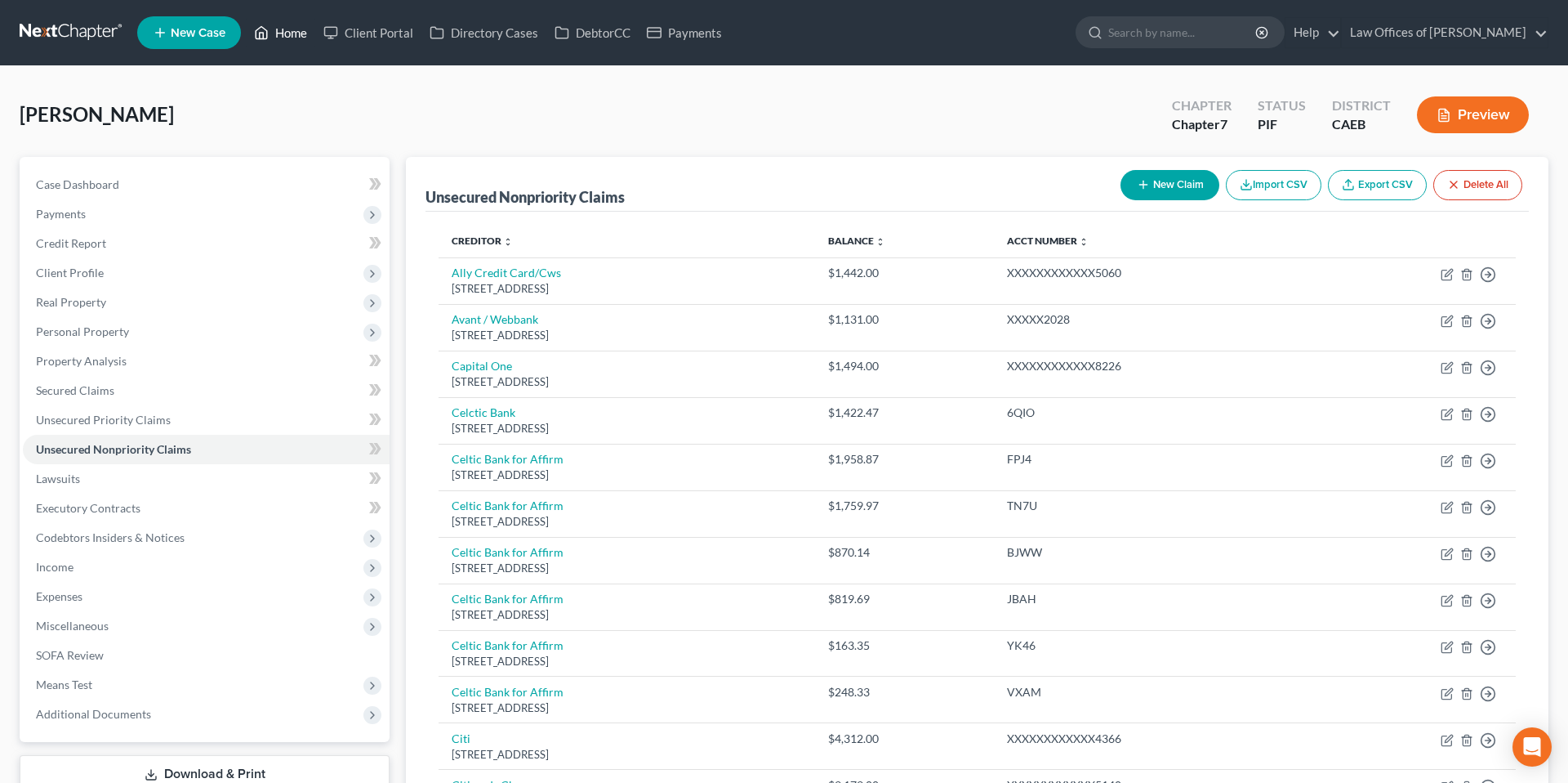
drag, startPoint x: 283, startPoint y: 30, endPoint x: 275, endPoint y: 32, distance: 8.2
click at [282, 31] on link "Home" at bounding box center [281, 33] width 69 height 30
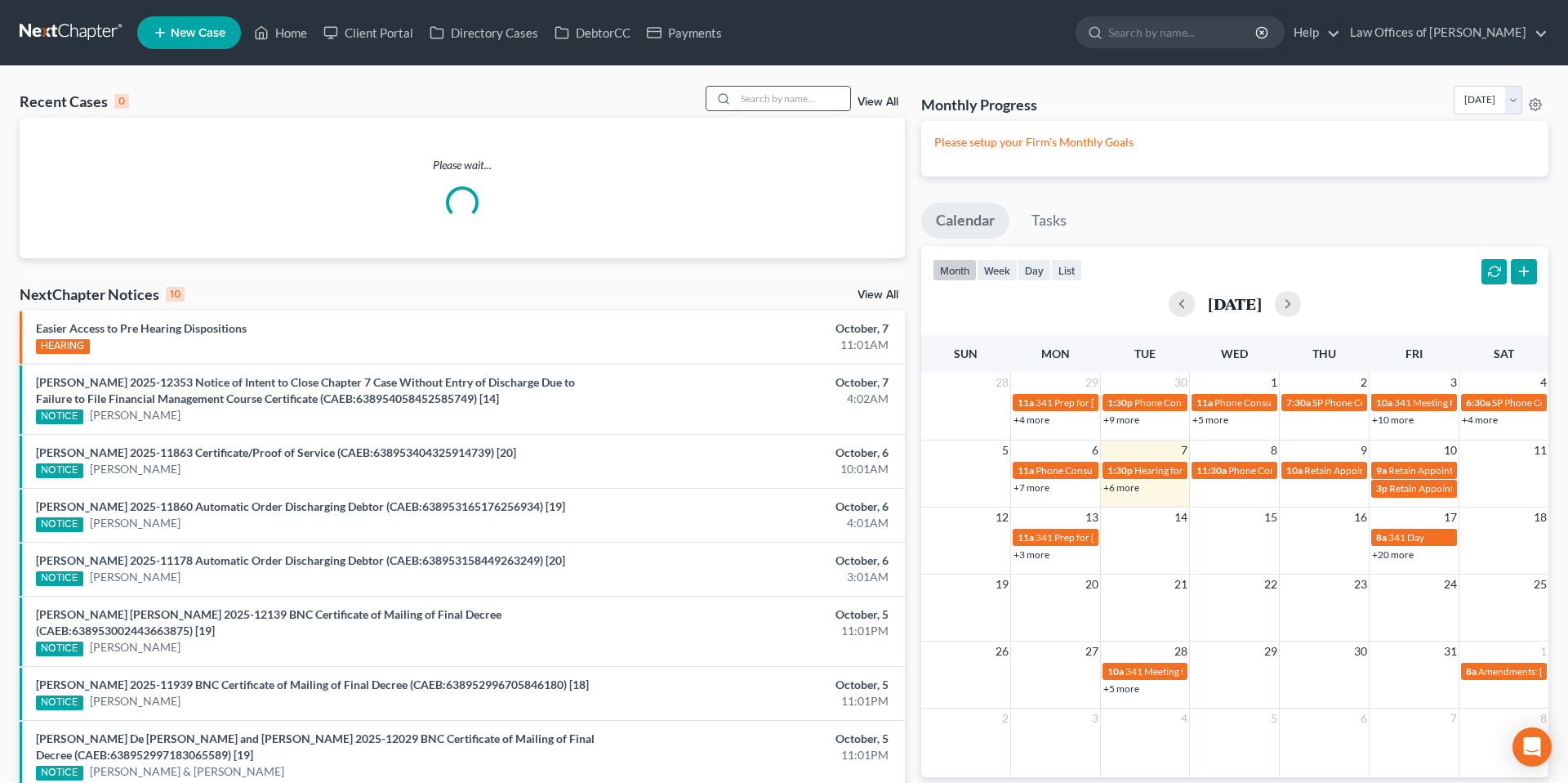
click at [799, 96] on input "search" at bounding box center [793, 98] width 114 height 24
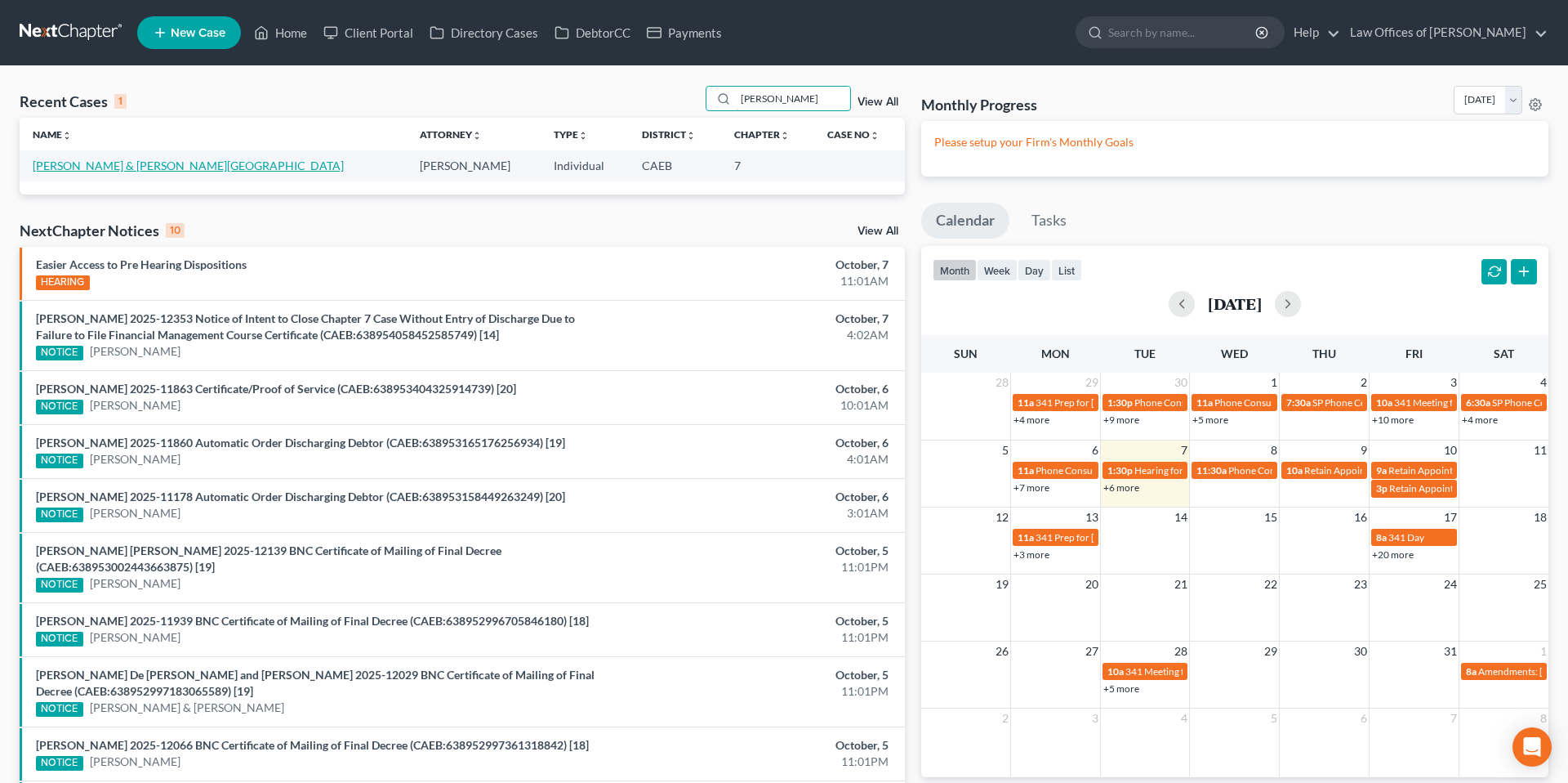
type input "[PERSON_NAME]"
click at [185, 162] on link "[PERSON_NAME] & [PERSON_NAME][GEOGRAPHIC_DATA]" at bounding box center [188, 165] width 311 height 14
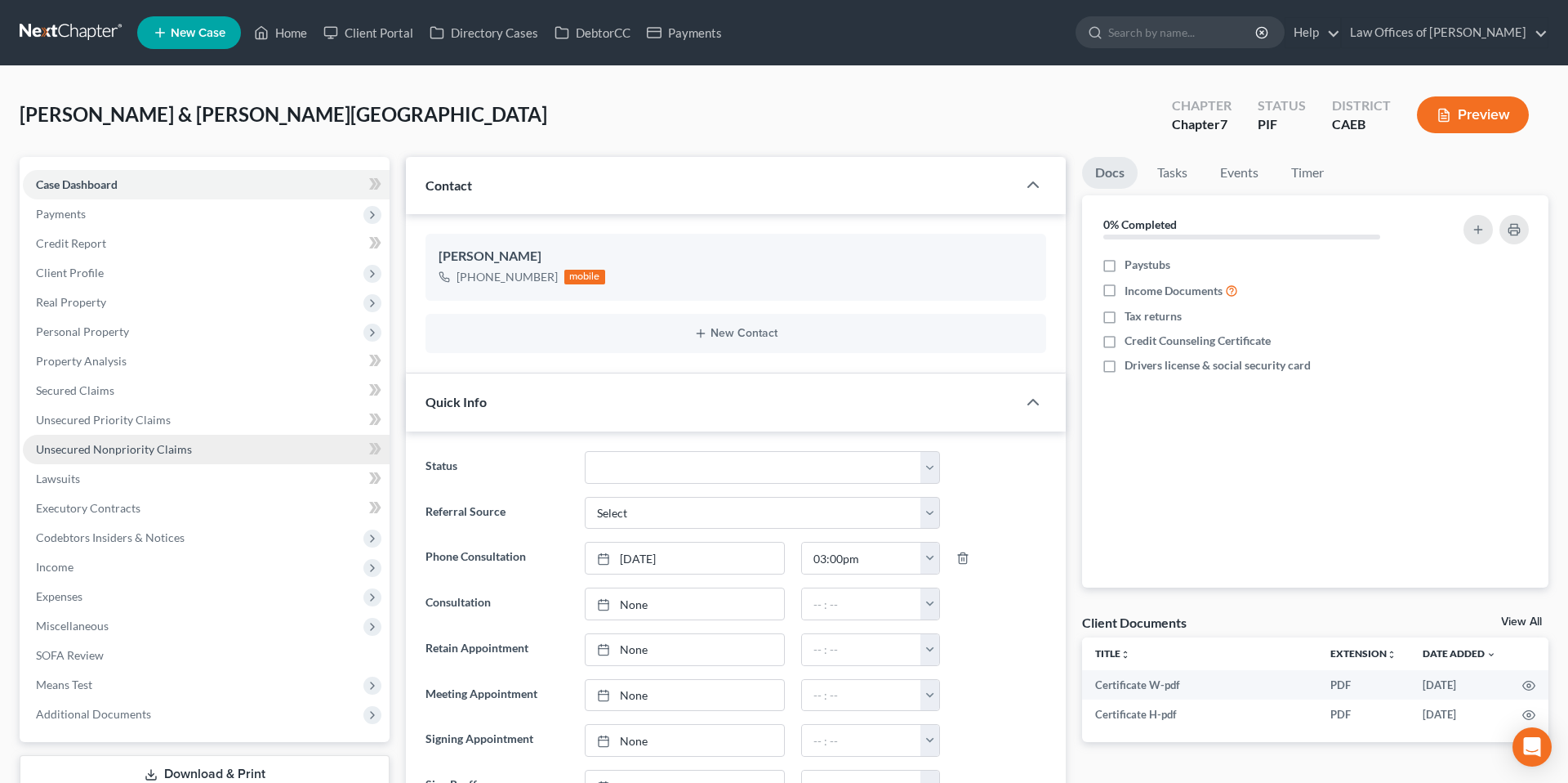
click at [150, 450] on span "Unsecured Nonpriority Claims" at bounding box center [114, 449] width 156 height 14
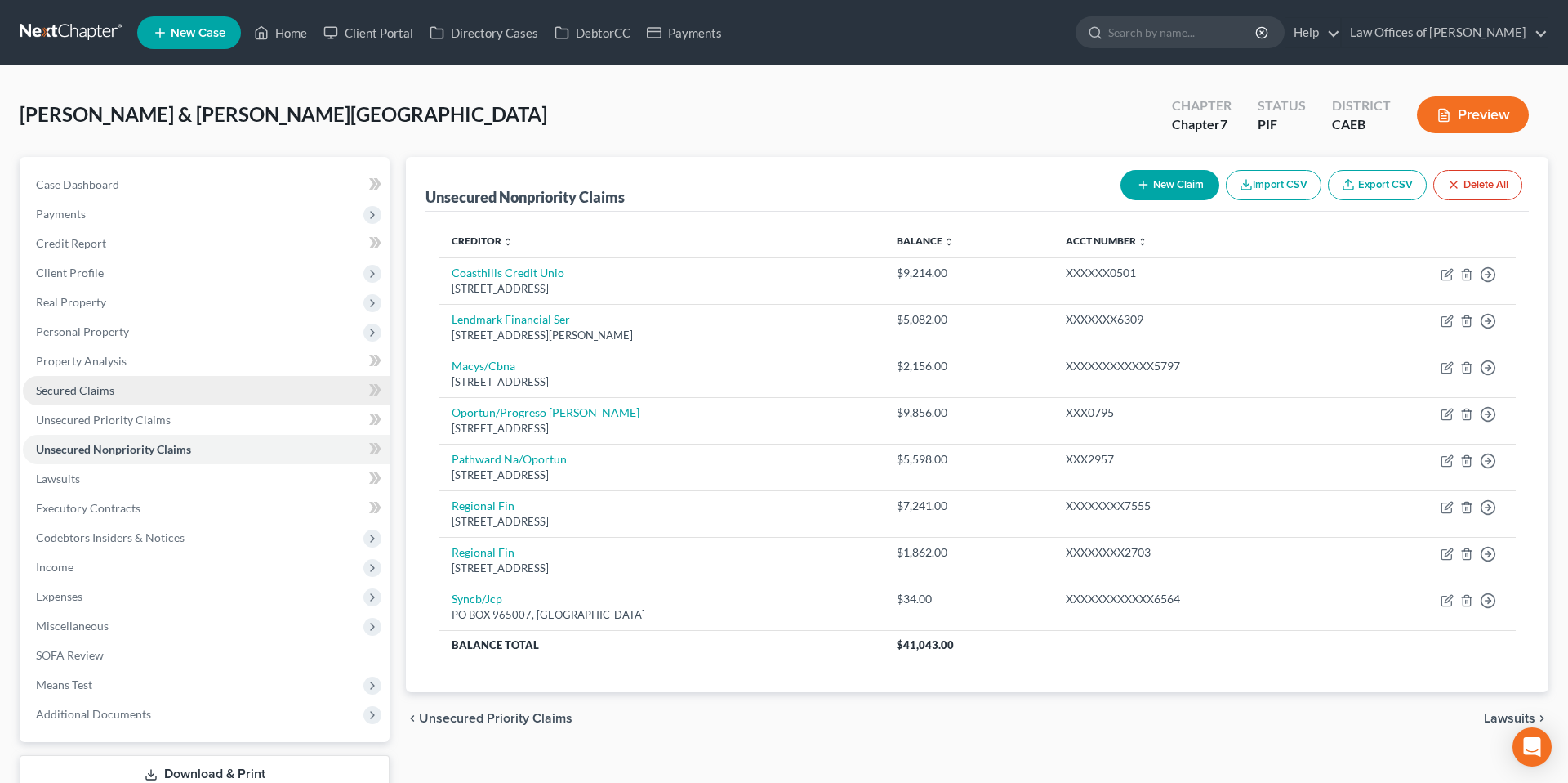
drag, startPoint x: 98, startPoint y: 398, endPoint x: 109, endPoint y: 395, distance: 11.4
click at [98, 397] on link "Secured Claims" at bounding box center [207, 391] width 367 height 30
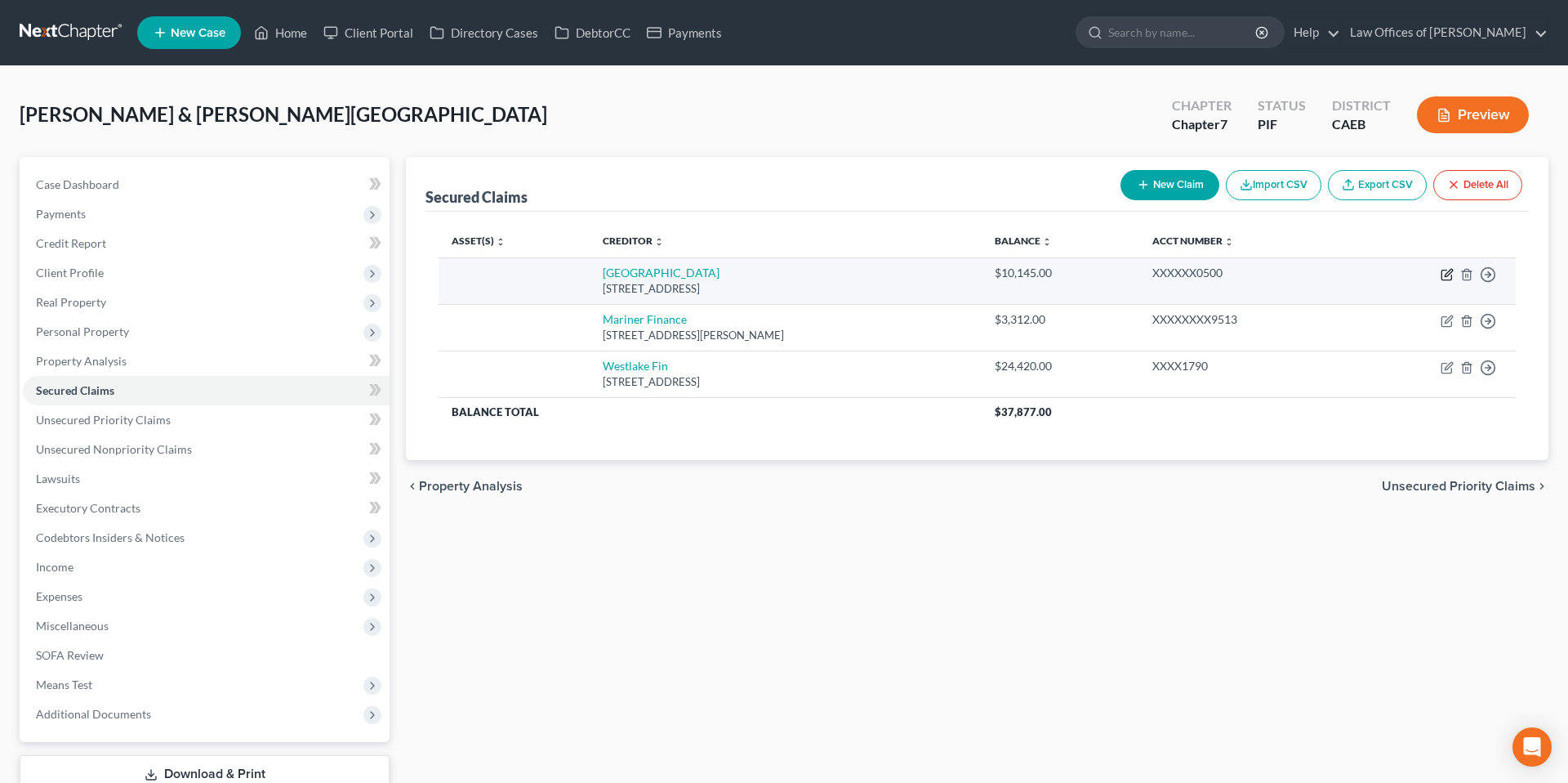
click at [1083, 273] on icon "button" at bounding box center [1449, 273] width 7 height 7
select select "4"
select select "0"
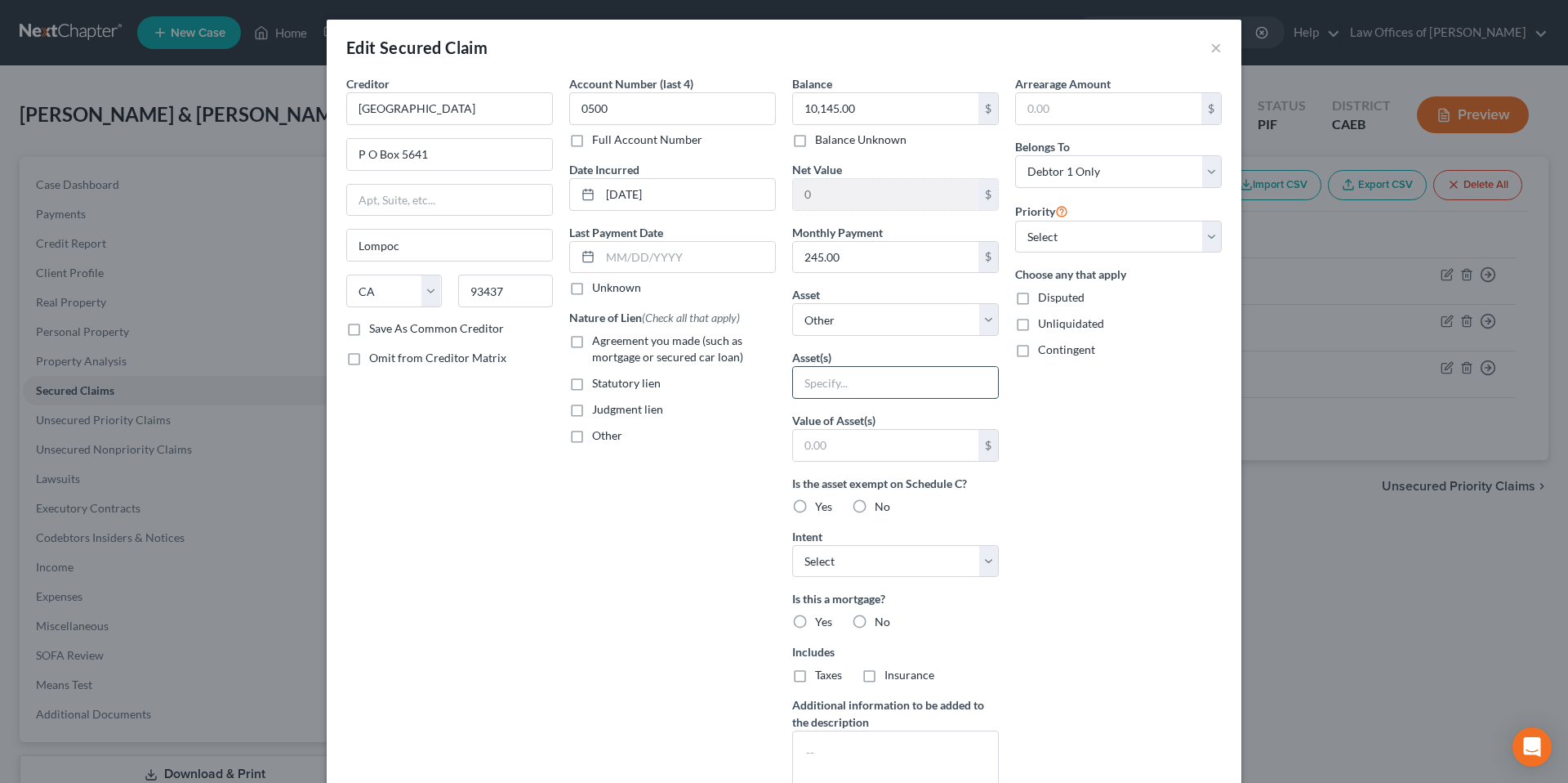
click at [863, 390] on input "text" at bounding box center [896, 383] width 205 height 31
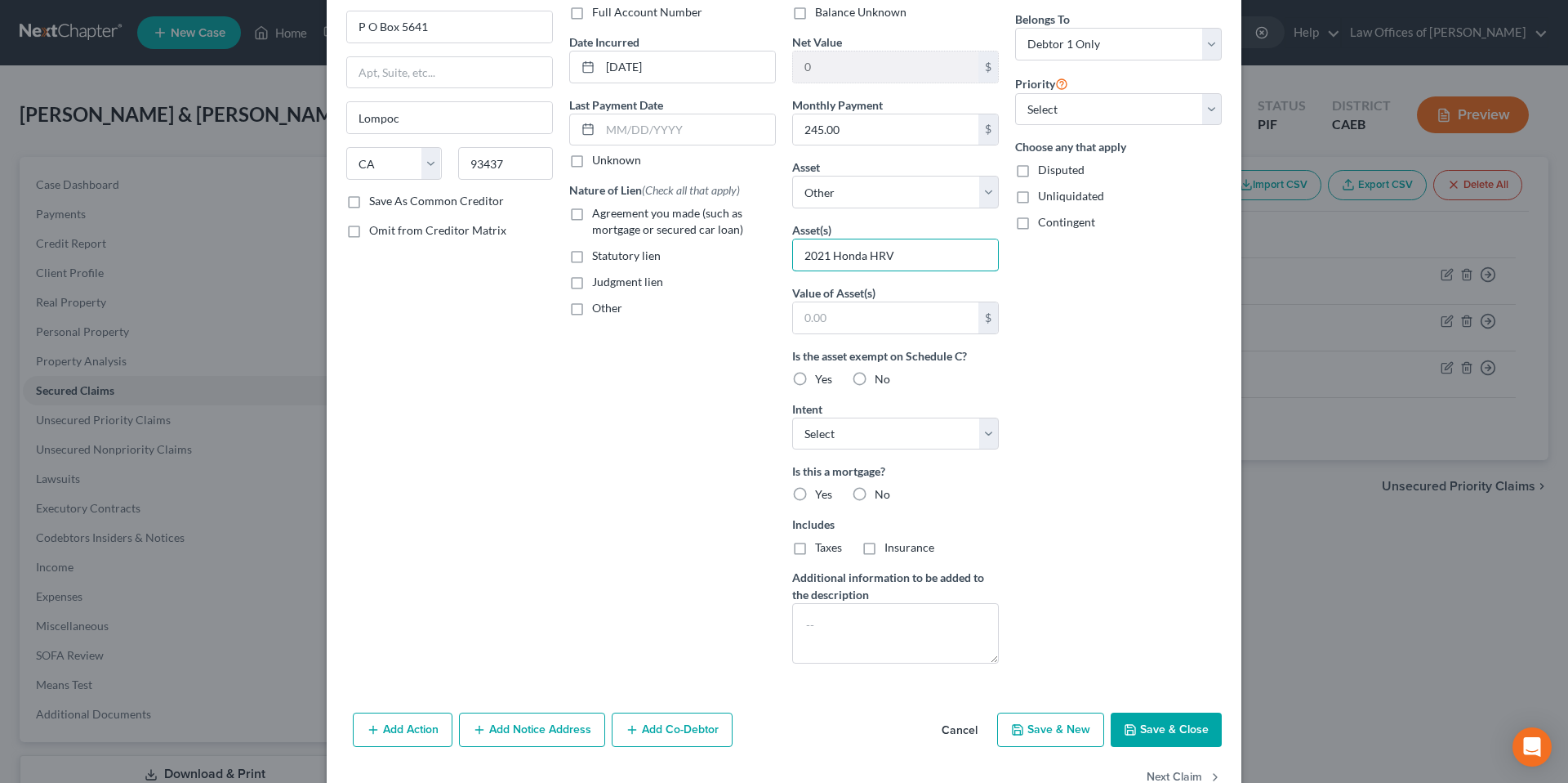
scroll to position [171, 0]
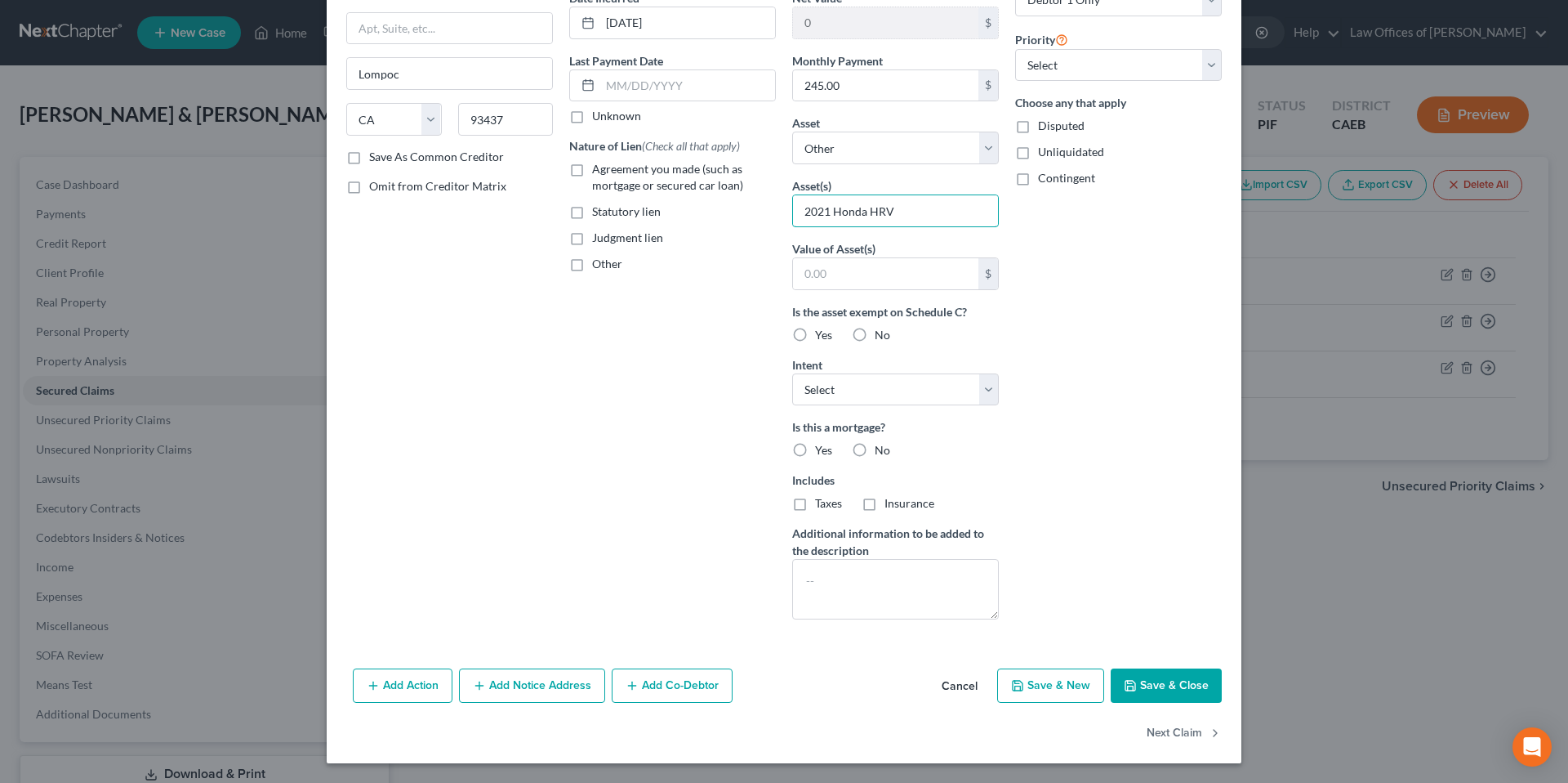
type input "2021 Honda HRV"
click at [1083, 694] on button "Save & Close" at bounding box center [1166, 686] width 111 height 35
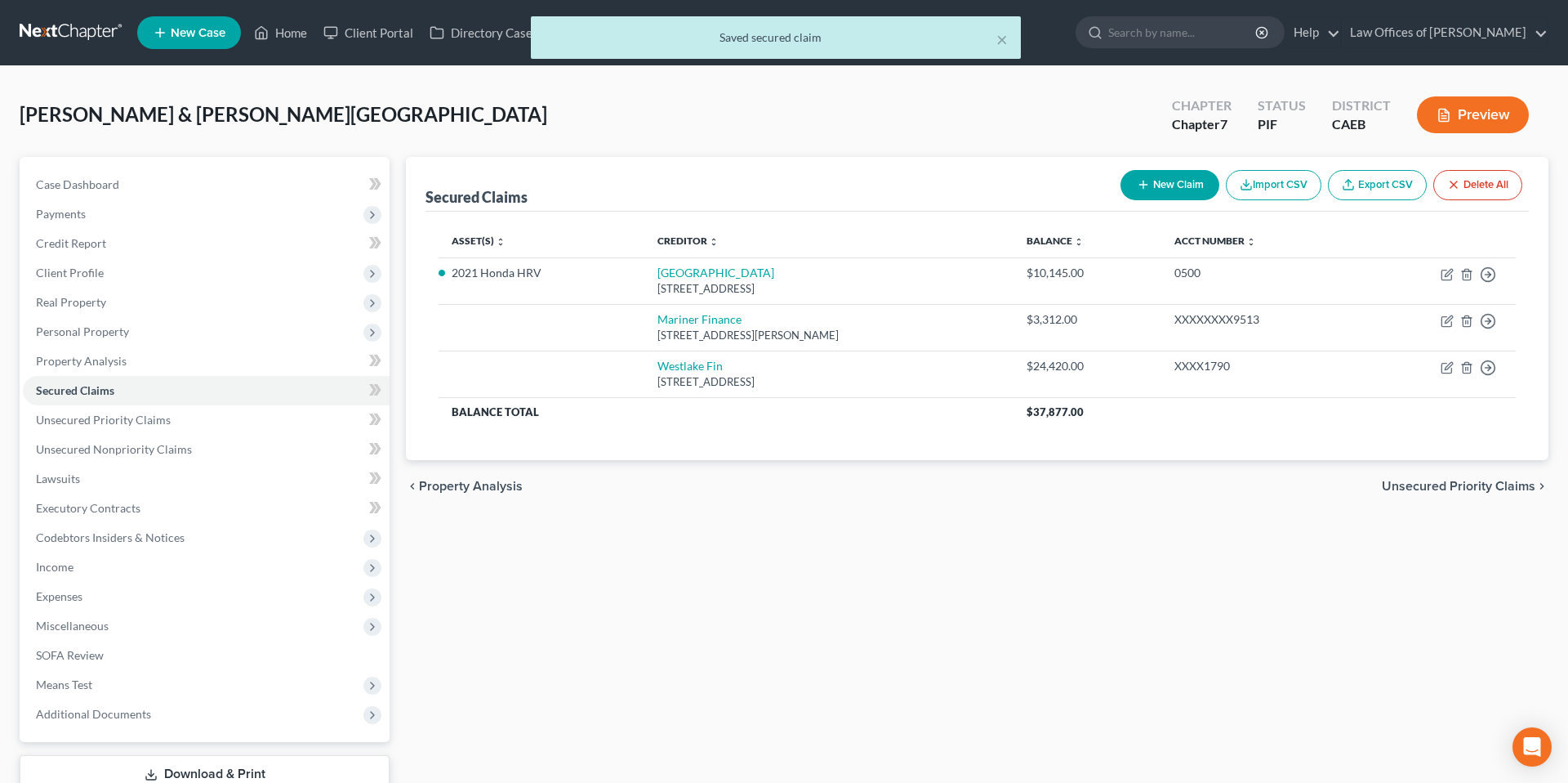
scroll to position [14, 0]
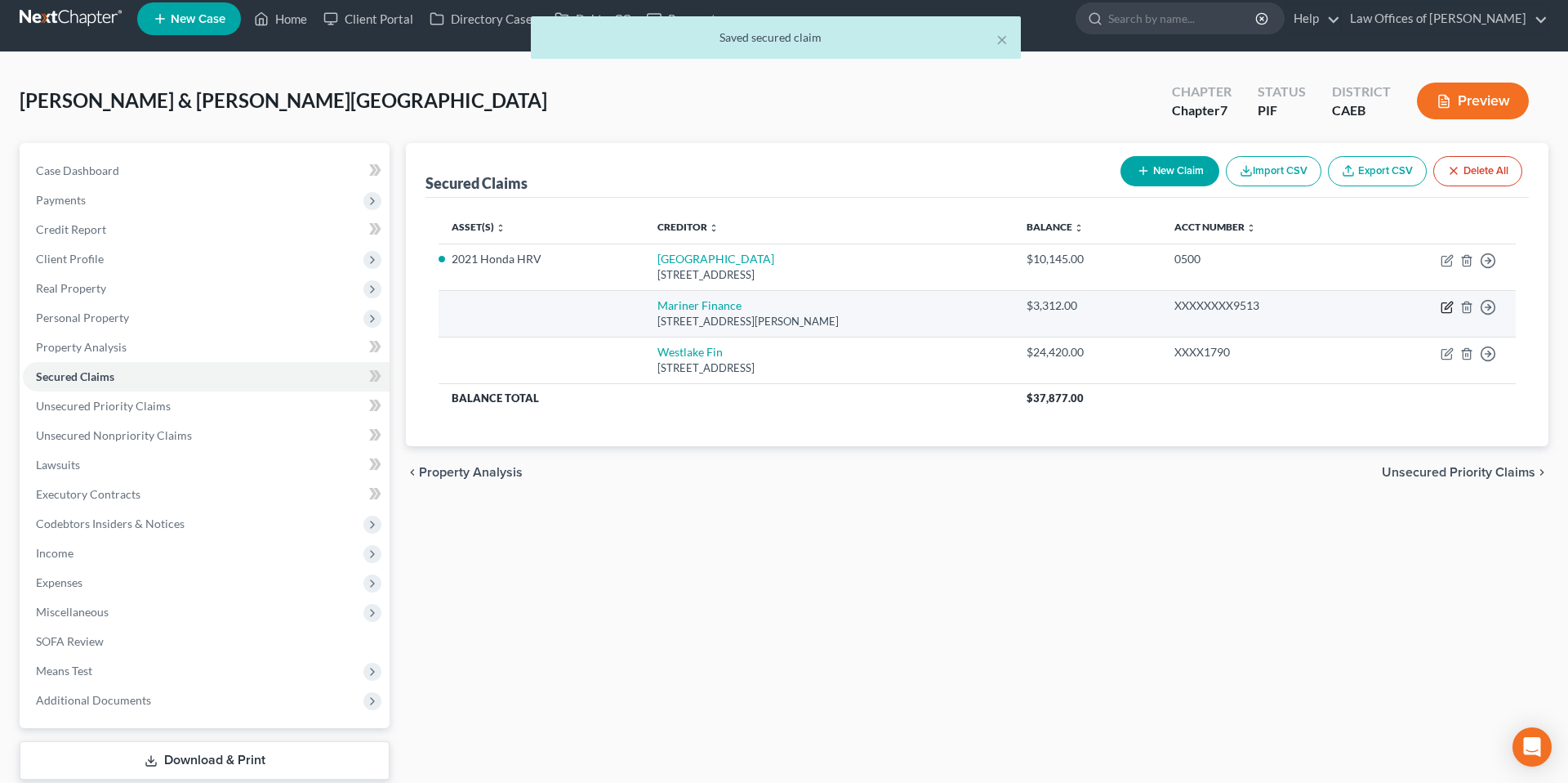
click at [1083, 310] on icon "button" at bounding box center [1448, 307] width 13 height 13
select select "21"
select select "0"
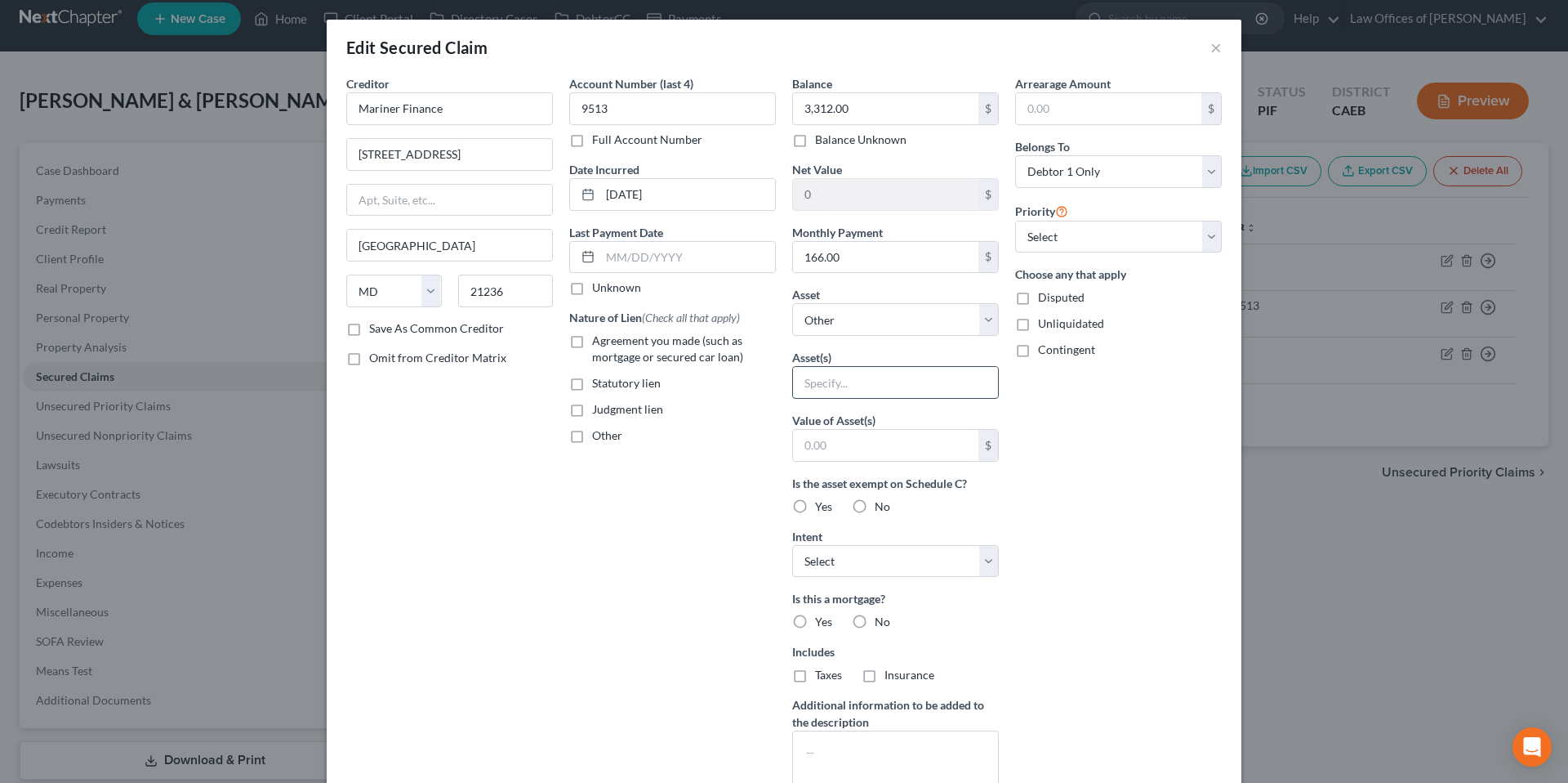
click at [889, 390] on input "text" at bounding box center [896, 383] width 205 height 31
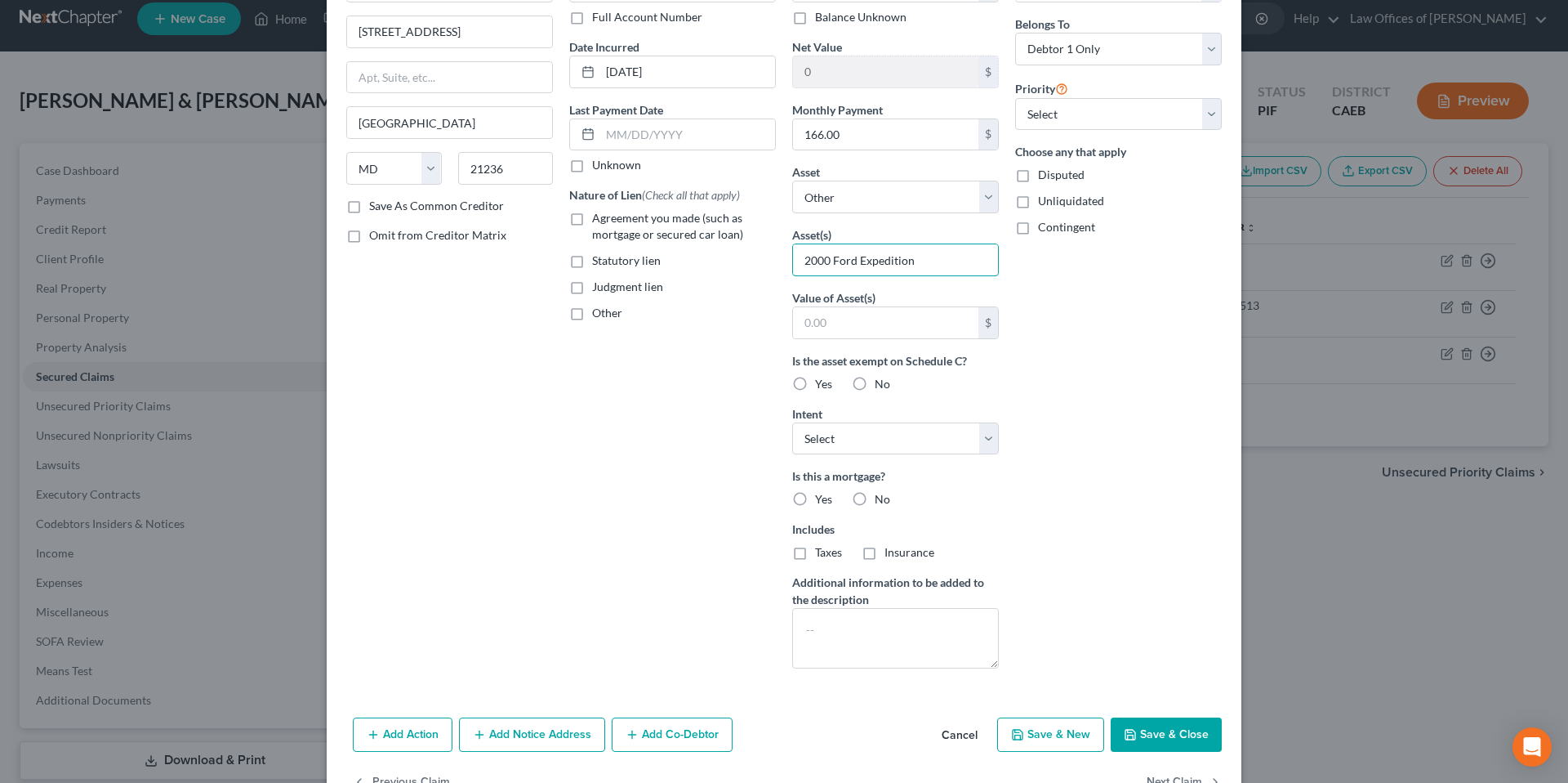
scroll to position [171, 0]
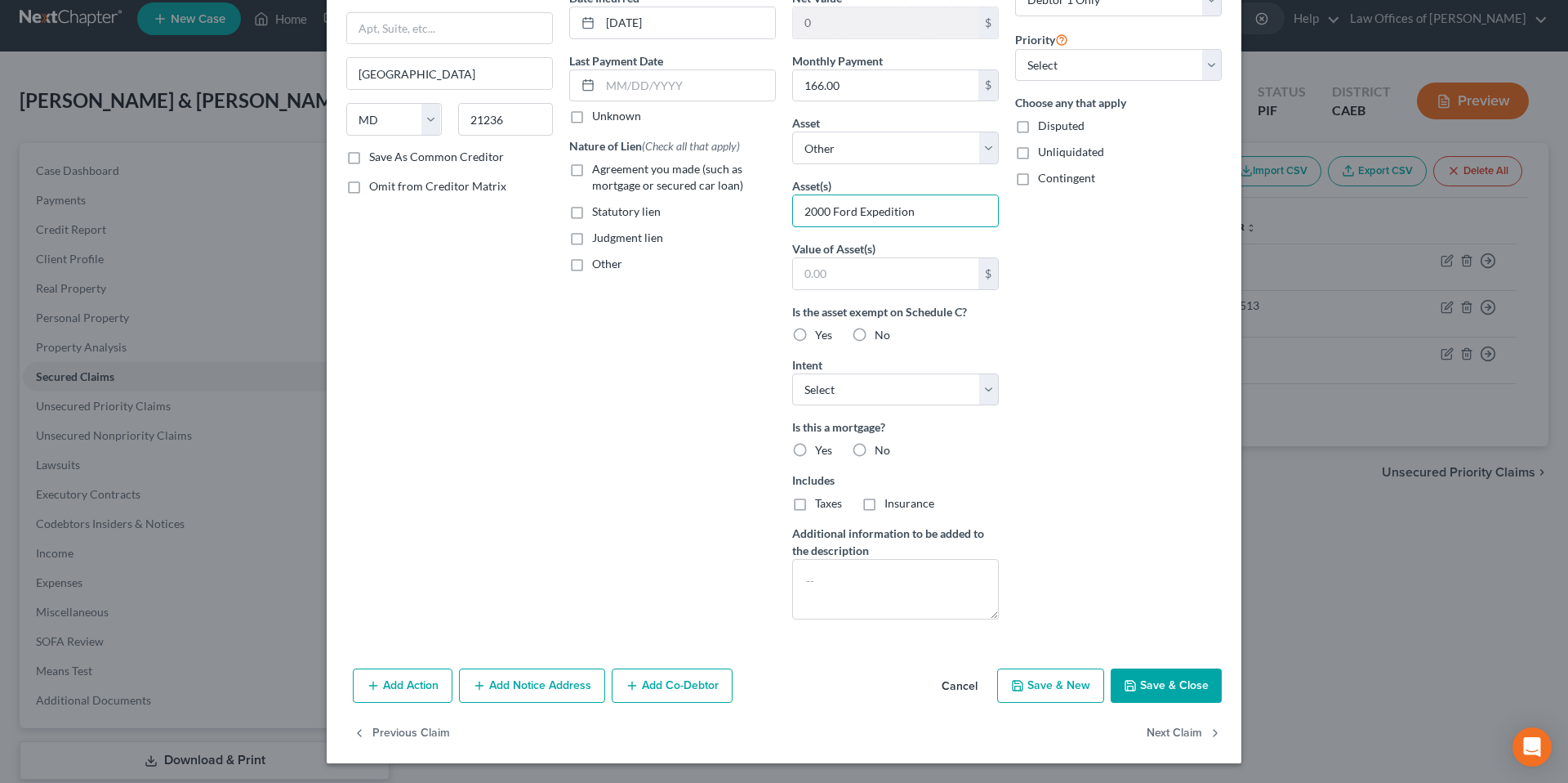
type input "2000 Ford Expedition"
drag, startPoint x: 1159, startPoint y: 694, endPoint x: 520, endPoint y: 380, distance: 712.0
click at [1083, 694] on button "Save & Close" at bounding box center [1166, 686] width 111 height 35
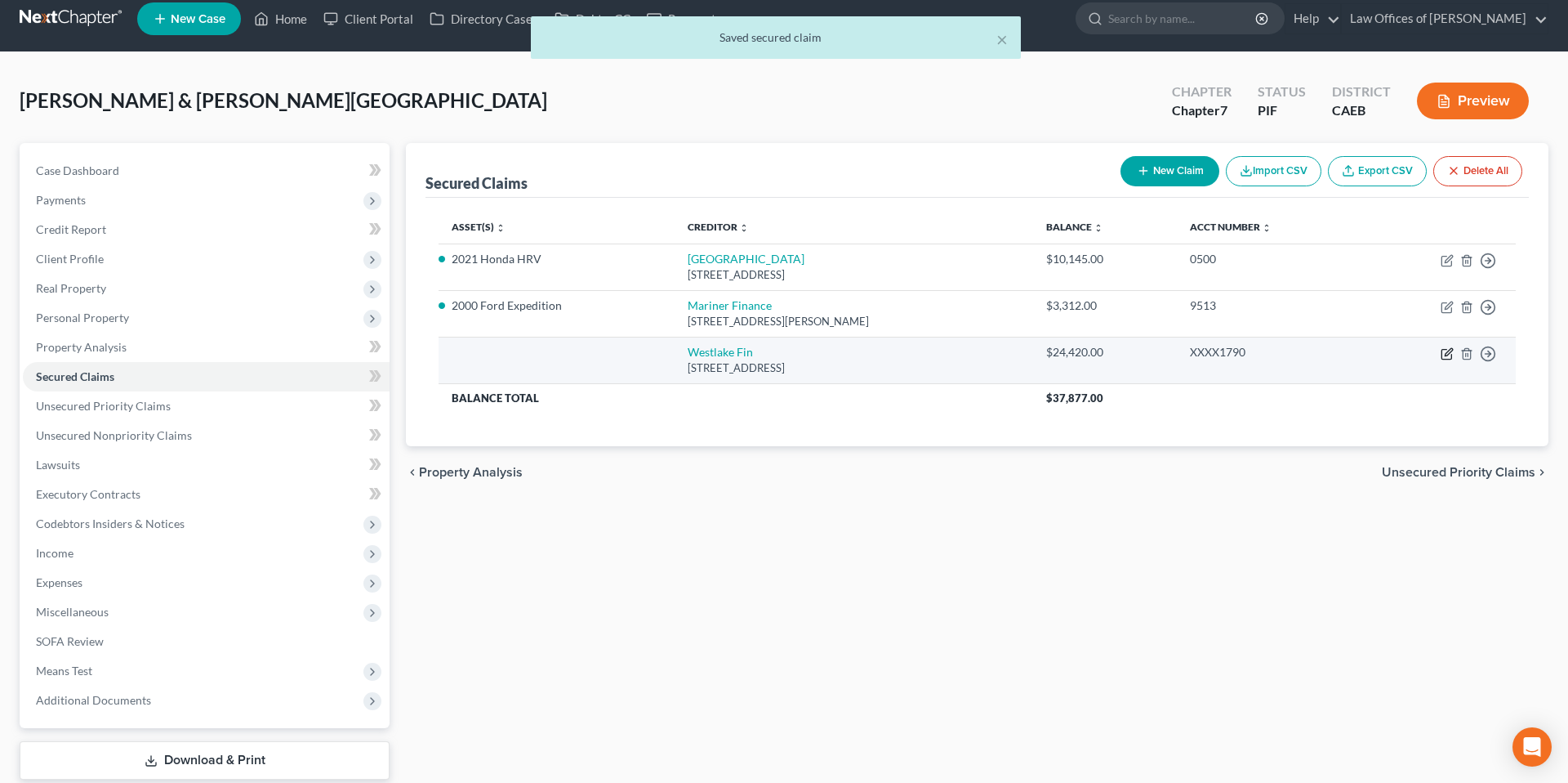
click at [1083, 353] on icon "button" at bounding box center [1449, 352] width 7 height 7
select select "4"
select select "0"
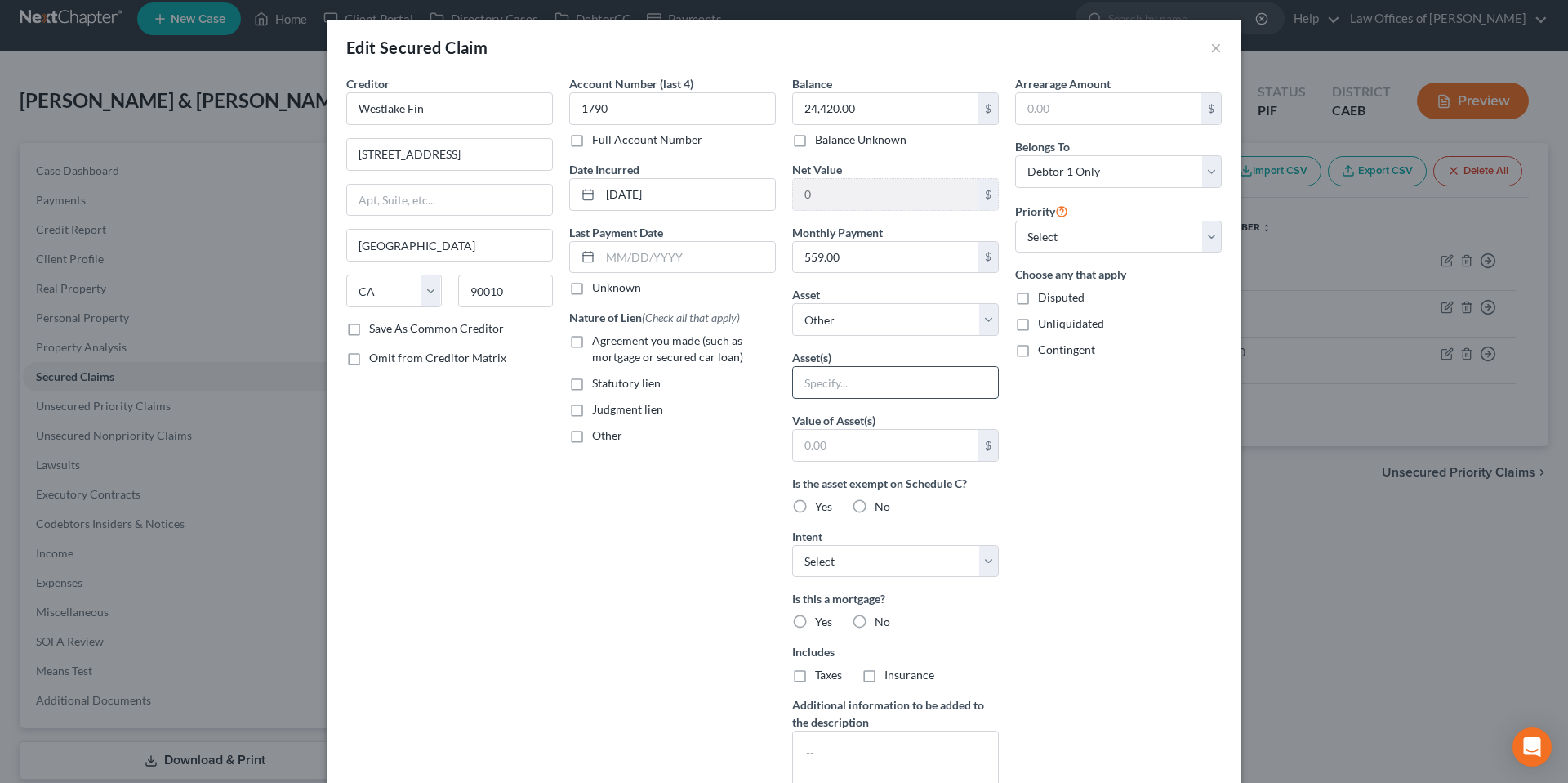
click at [869, 389] on input "text" at bounding box center [896, 383] width 205 height 31
type input "T"
click at [805, 380] on input "Toyota Highlander" at bounding box center [896, 383] width 205 height 31
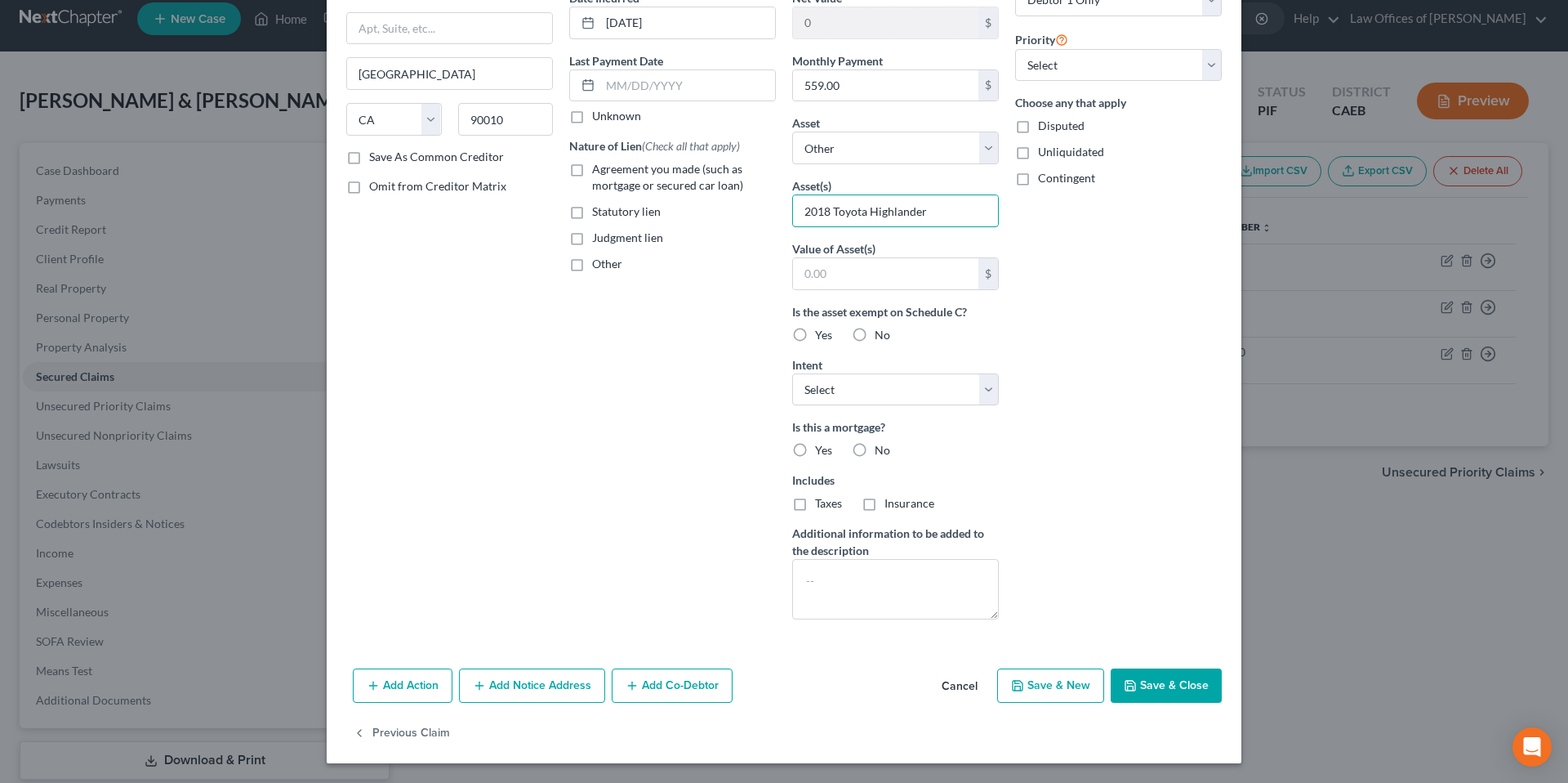
type input "2018 Toyota Highlander"
click at [1083, 687] on button "Save & Close" at bounding box center [1166, 686] width 111 height 35
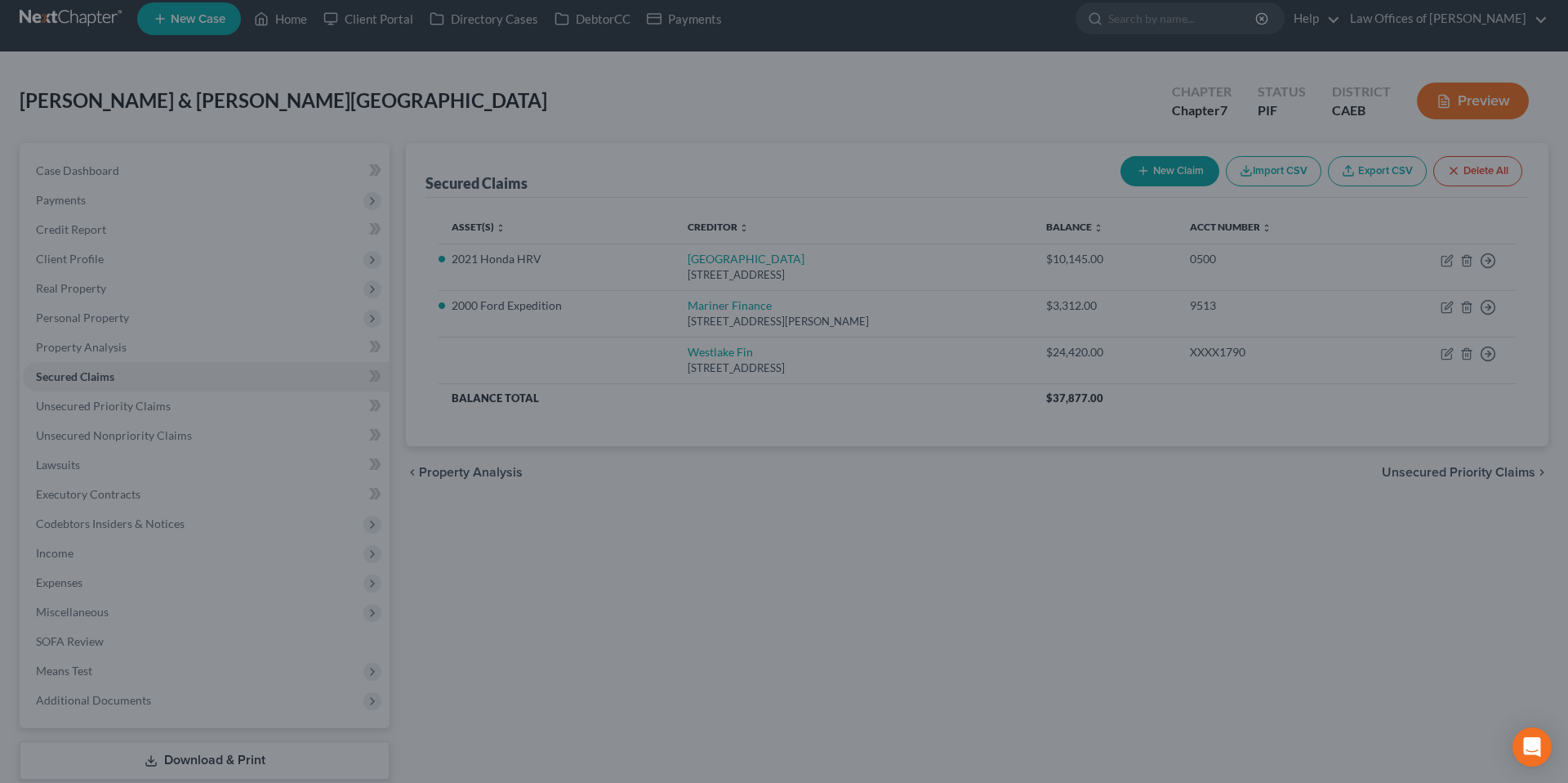
scroll to position [0, 0]
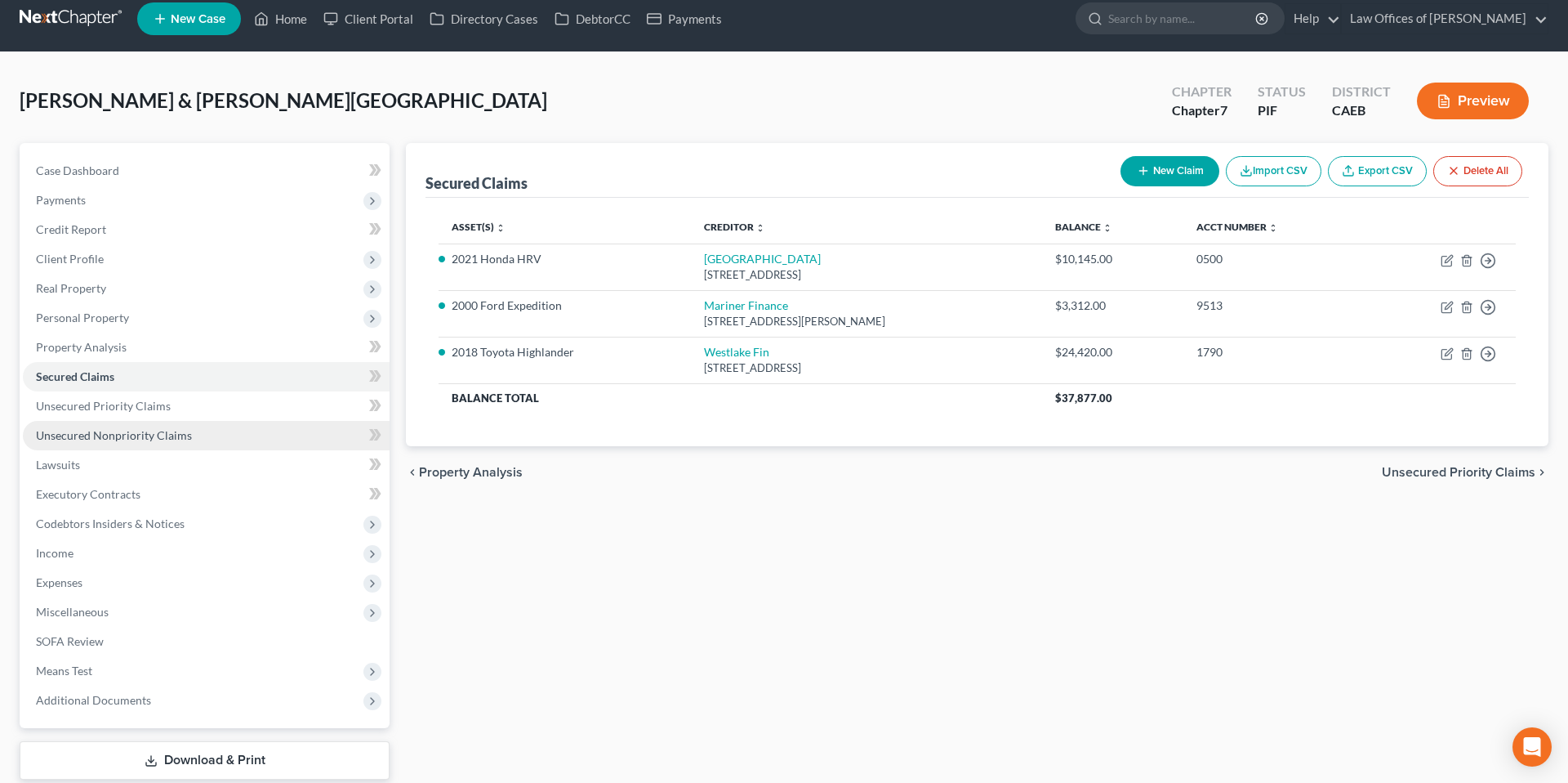
click at [159, 431] on span "Unsecured Nonpriority Claims" at bounding box center [114, 435] width 156 height 14
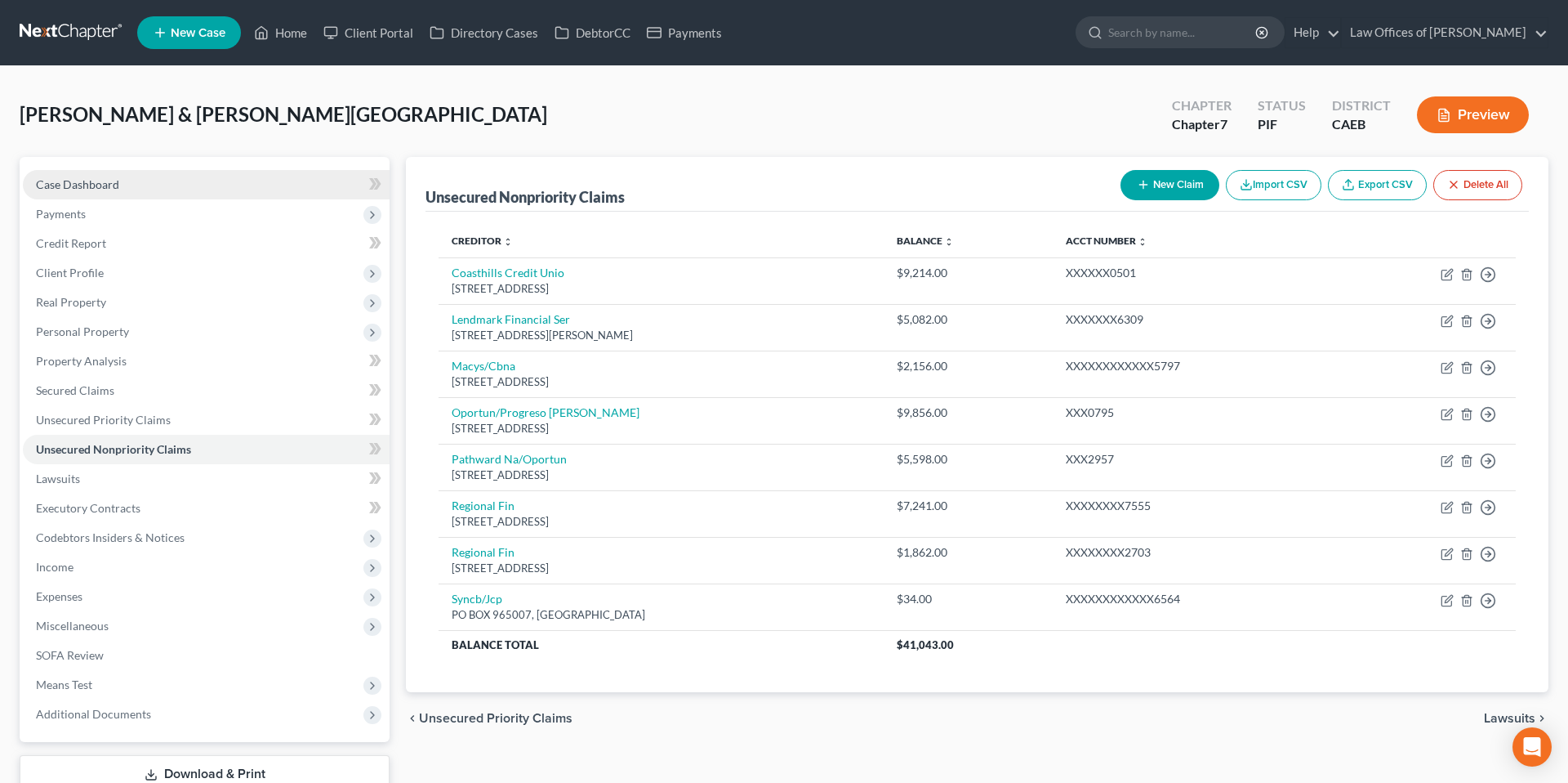
click at [194, 192] on link "Case Dashboard" at bounding box center [207, 184] width 367 height 30
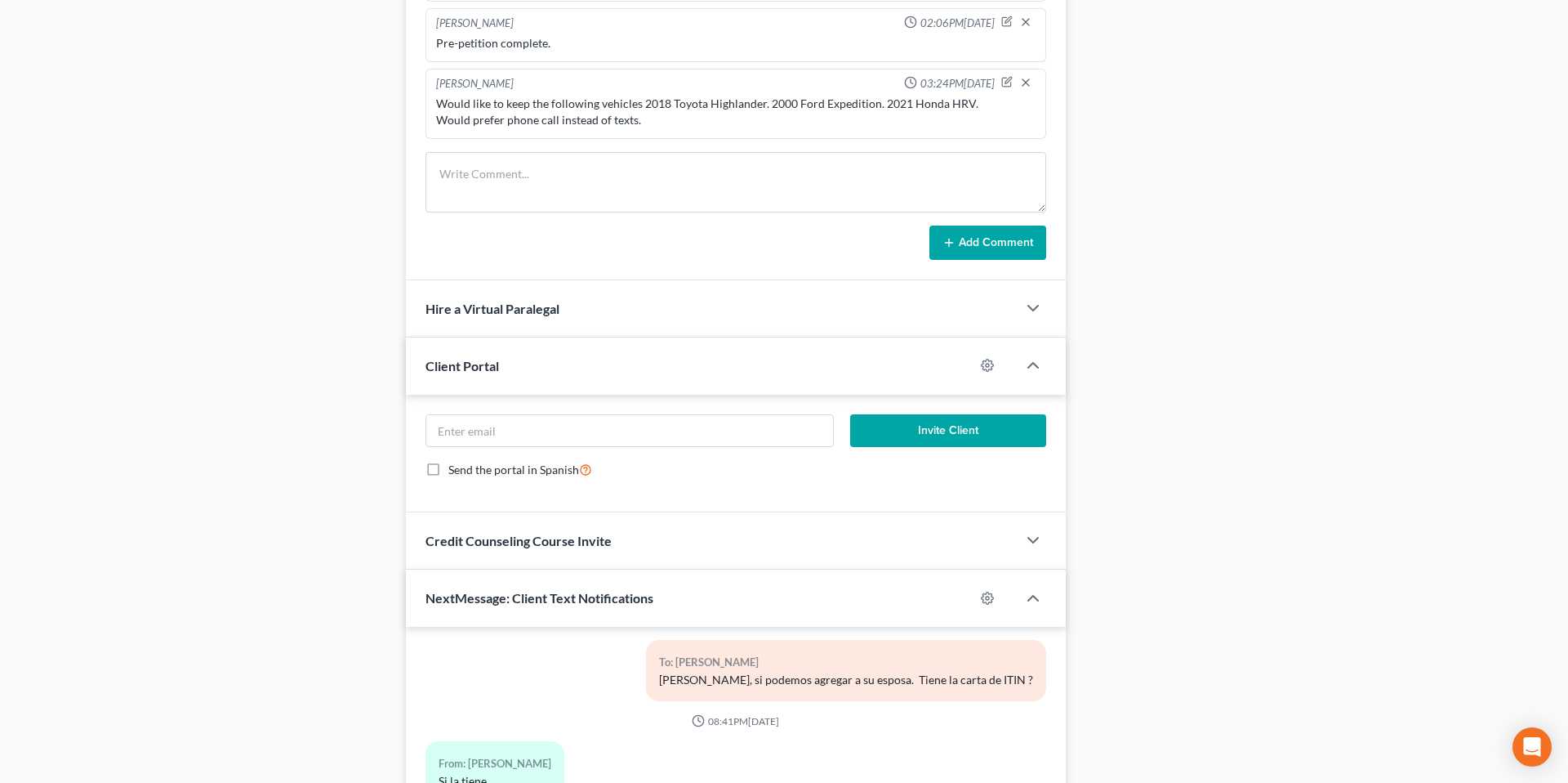
scroll to position [1134, 0]
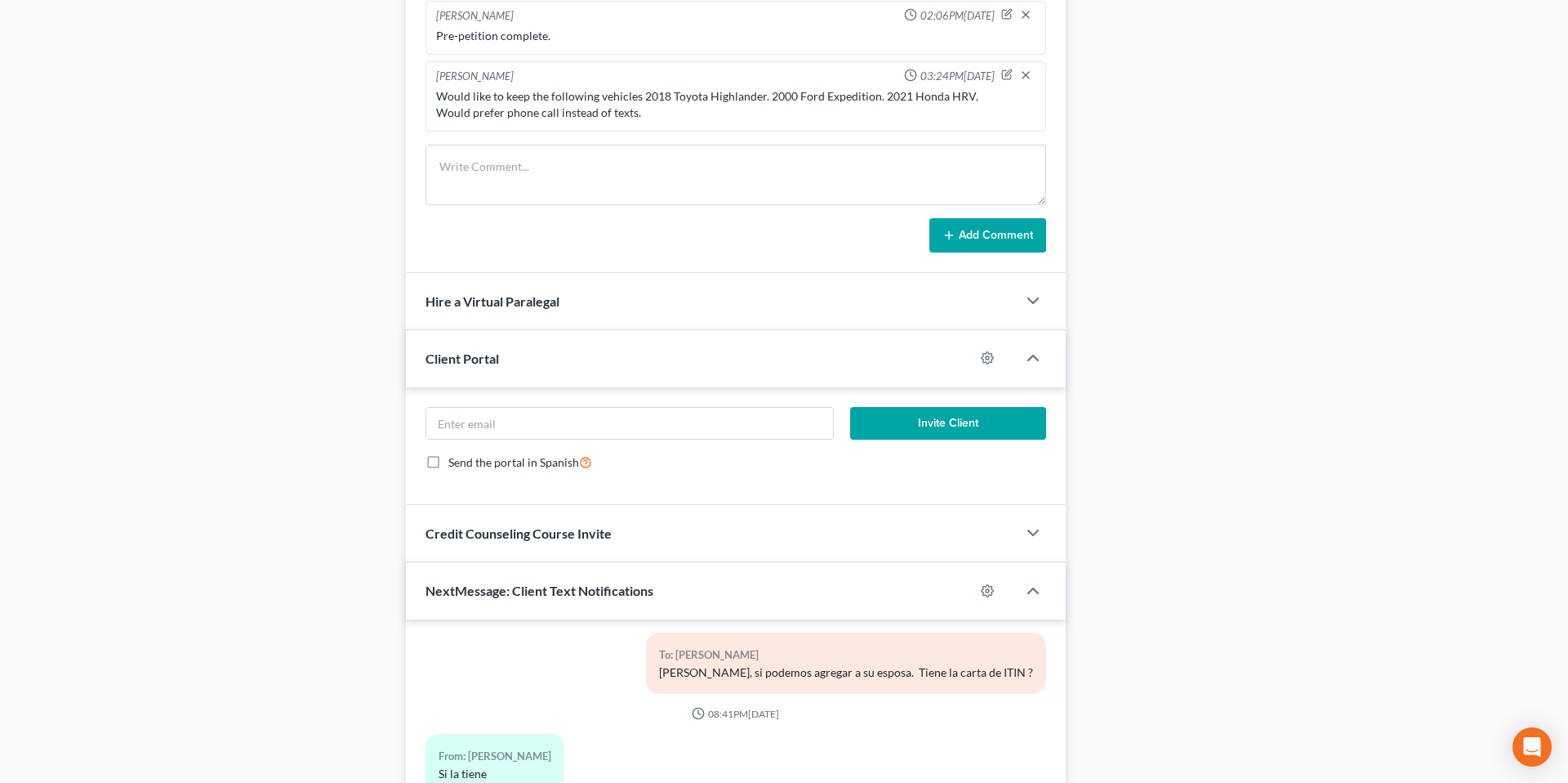
click at [387, 154] on div "Case Dashboard Payments Invoices Payments Payments Credit Report Client Profile" at bounding box center [204, 4] width 386 height 1964
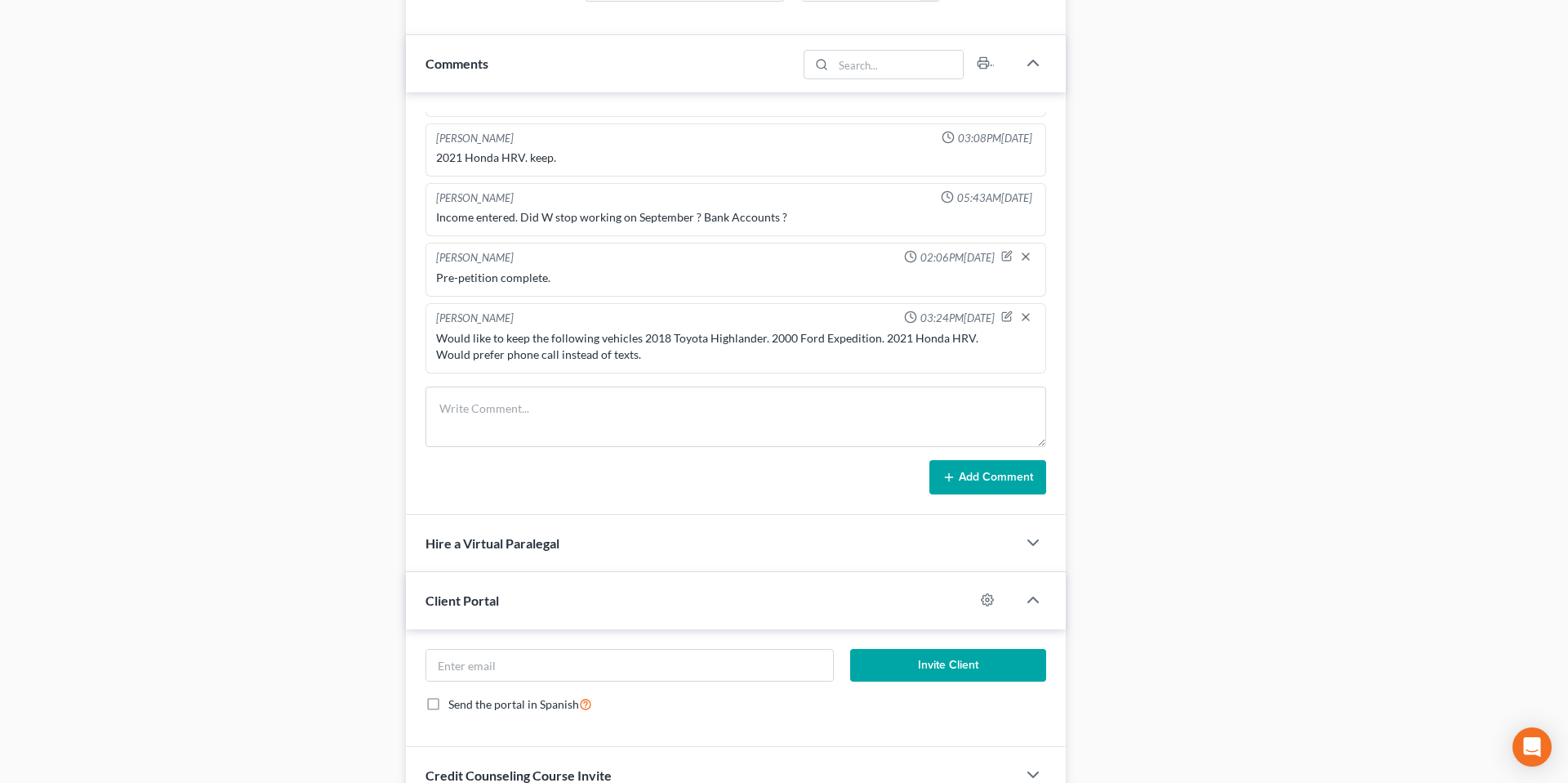
scroll to position [906, 0]
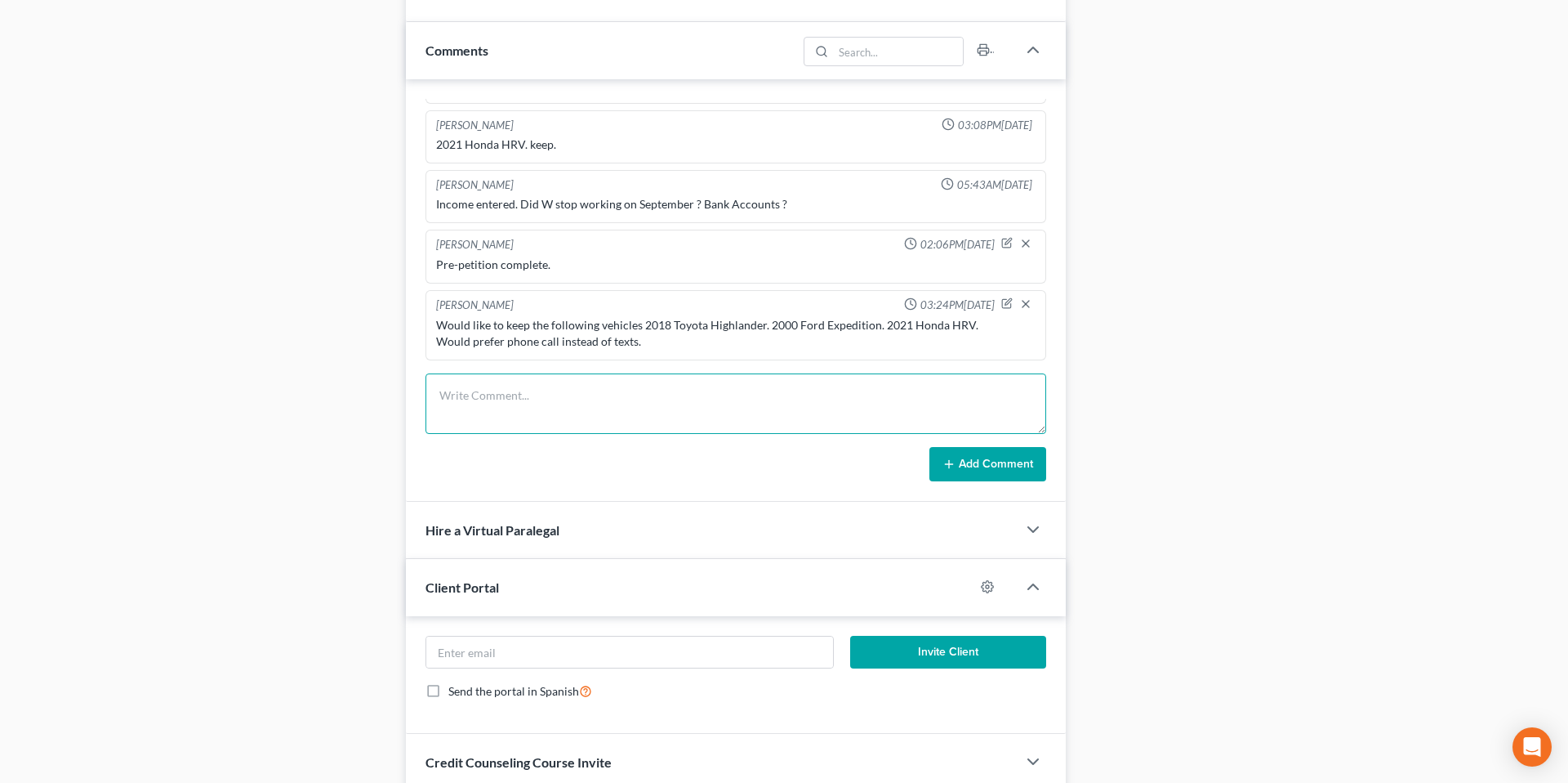
click at [586, 398] on textarea at bounding box center [736, 403] width 621 height 60
type textarea "Confirmed all his creditors."
click at [1036, 471] on button "Add Comment" at bounding box center [988, 464] width 117 height 35
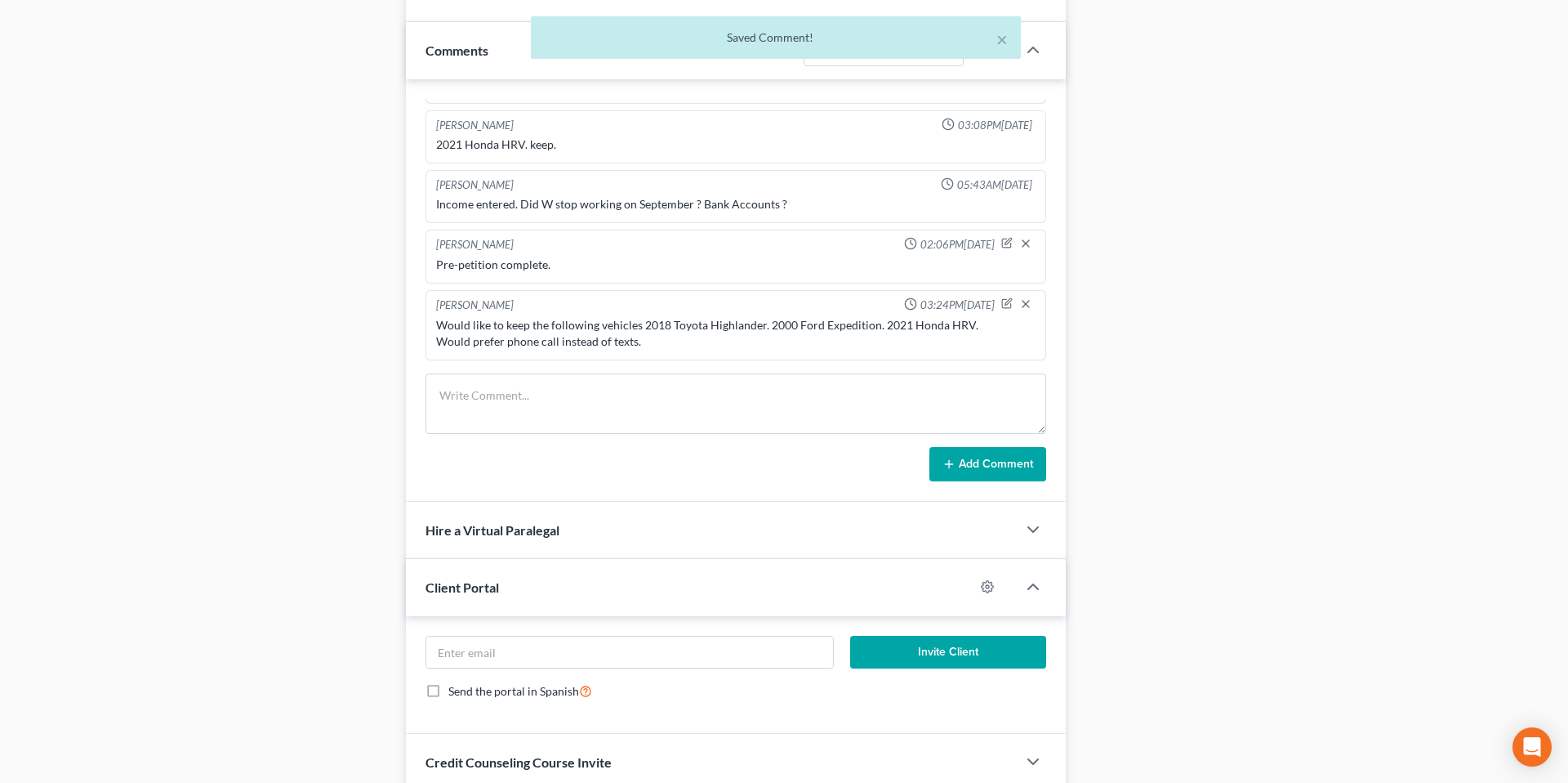
scroll to position [168, 0]
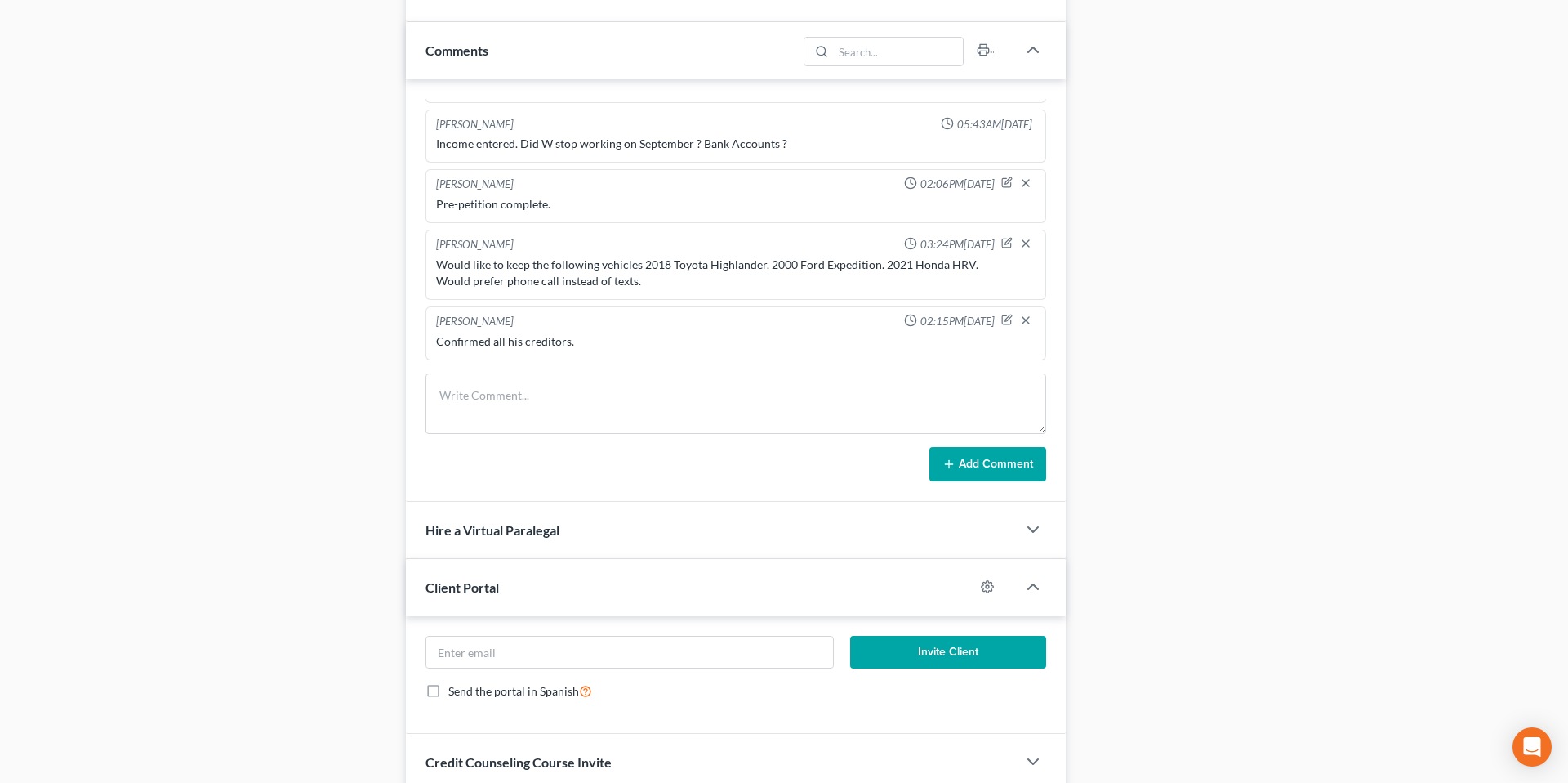
click at [324, 191] on div "Case Dashboard Payments Invoices Payments Payments Credit Report Client Profile" at bounding box center [204, 233] width 386 height 1964
click at [389, 229] on div "Case Dashboard Payments Invoices Payments Payments Credit Report Client Profile" at bounding box center [204, 233] width 386 height 1964
click at [394, 148] on div "Case Dashboard Payments Invoices Payments Payments Credit Report Client Profile" at bounding box center [204, 233] width 386 height 1964
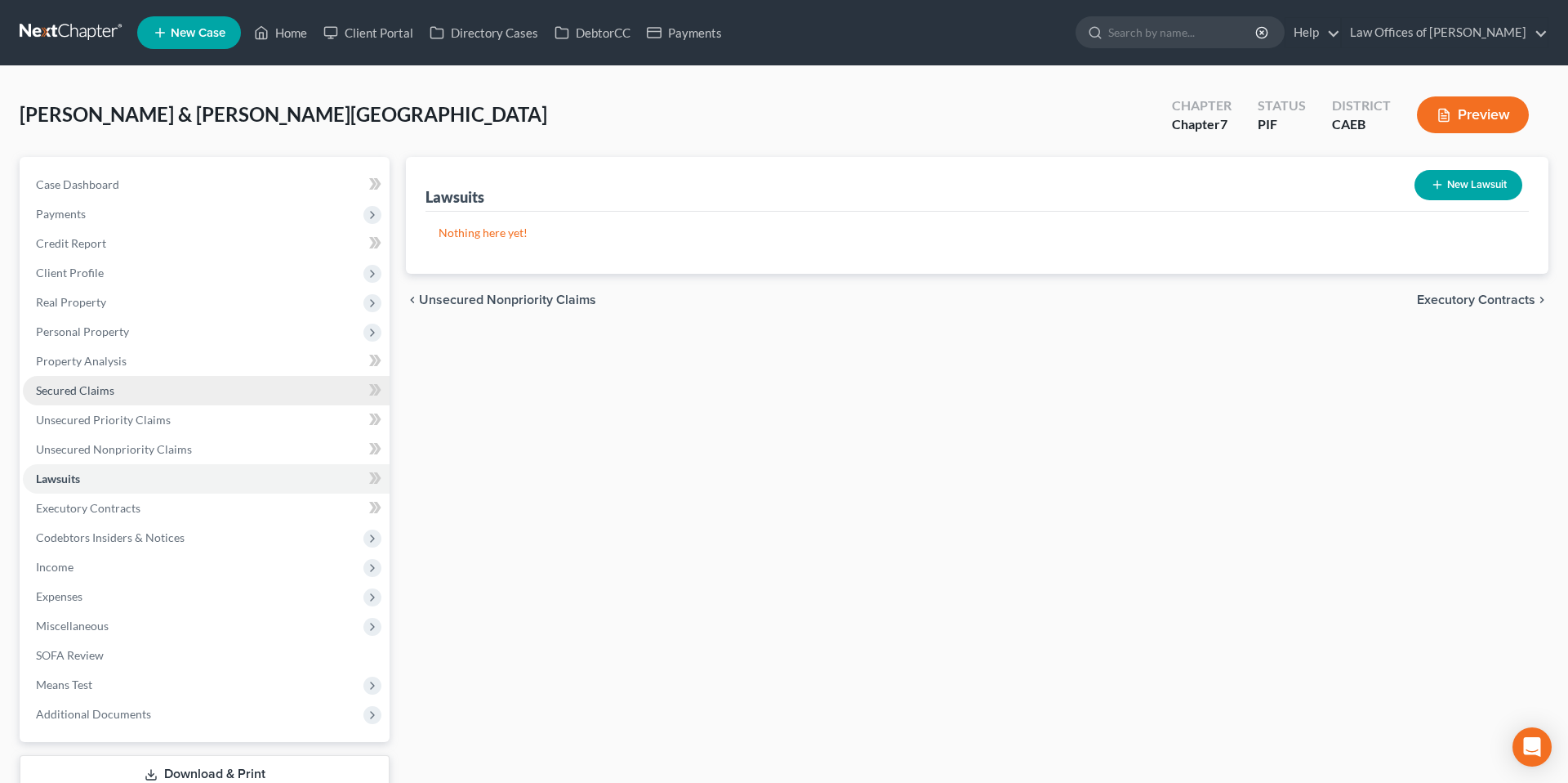
click at [92, 387] on span "Secured Claims" at bounding box center [75, 389] width 78 height 14
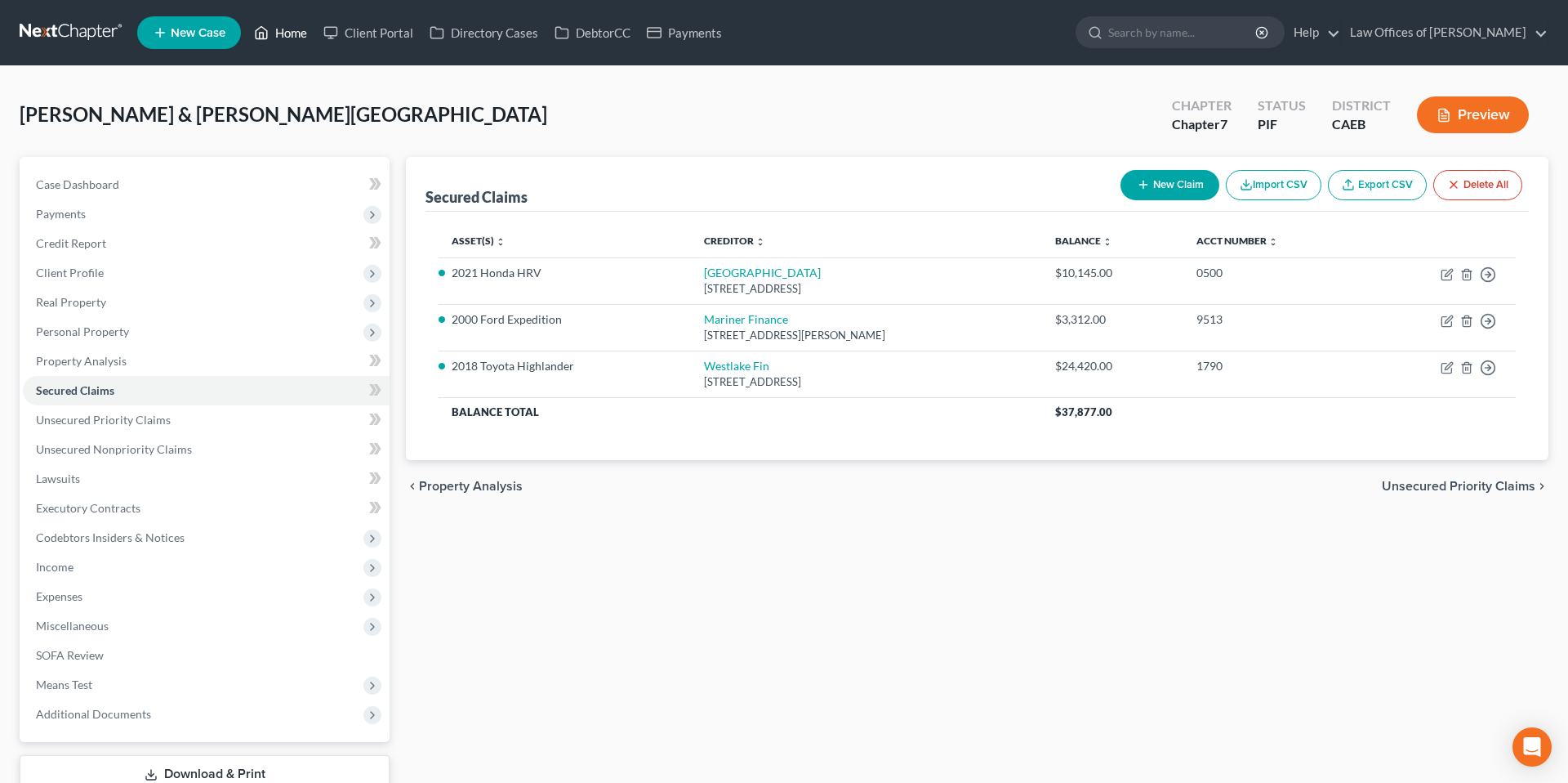
click at [299, 35] on link "Home" at bounding box center [281, 33] width 69 height 30
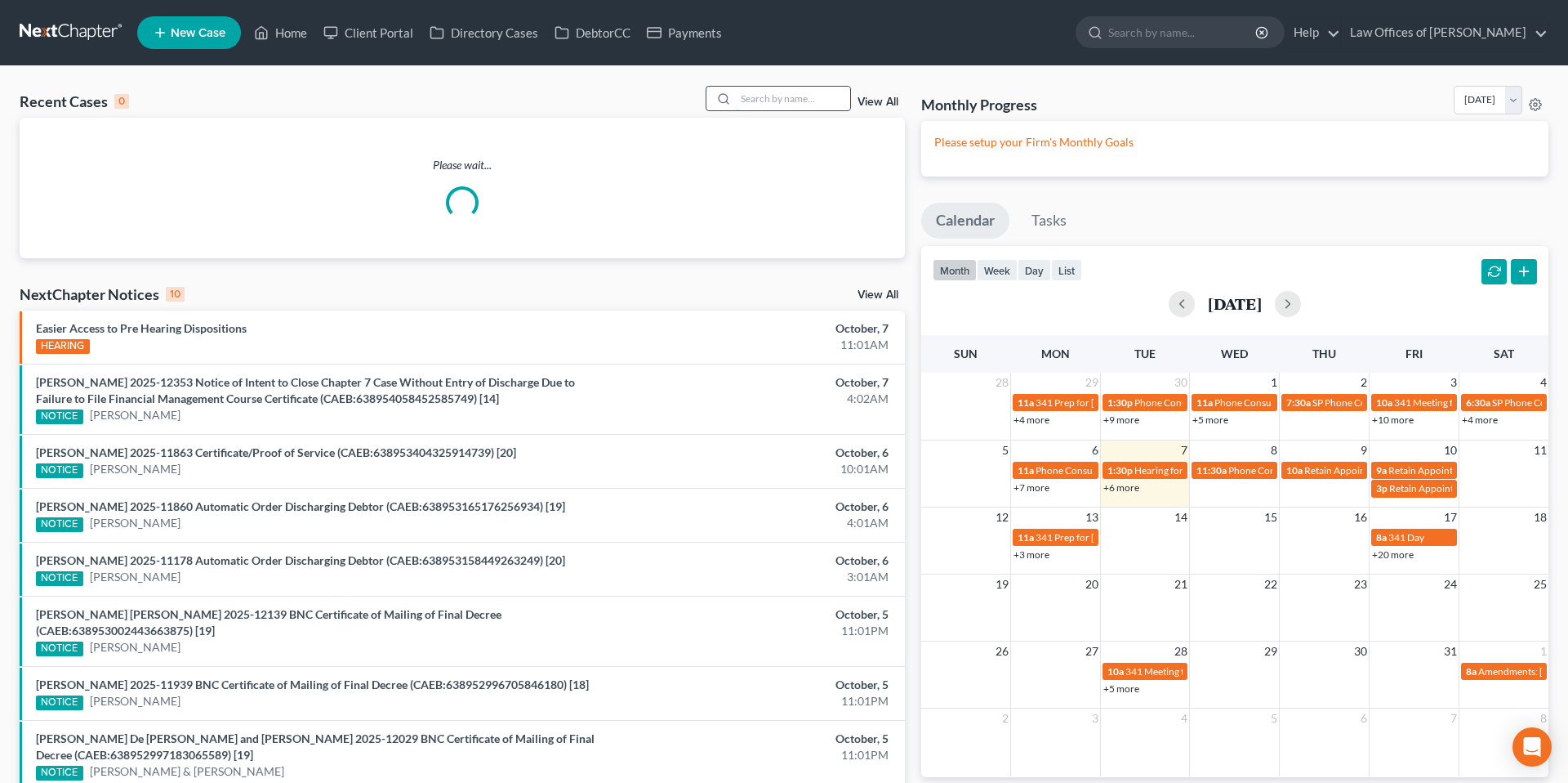
drag, startPoint x: 758, startPoint y: 104, endPoint x: 771, endPoint y: 104, distance: 13.0
click at [760, 104] on input "search" at bounding box center [793, 98] width 114 height 24
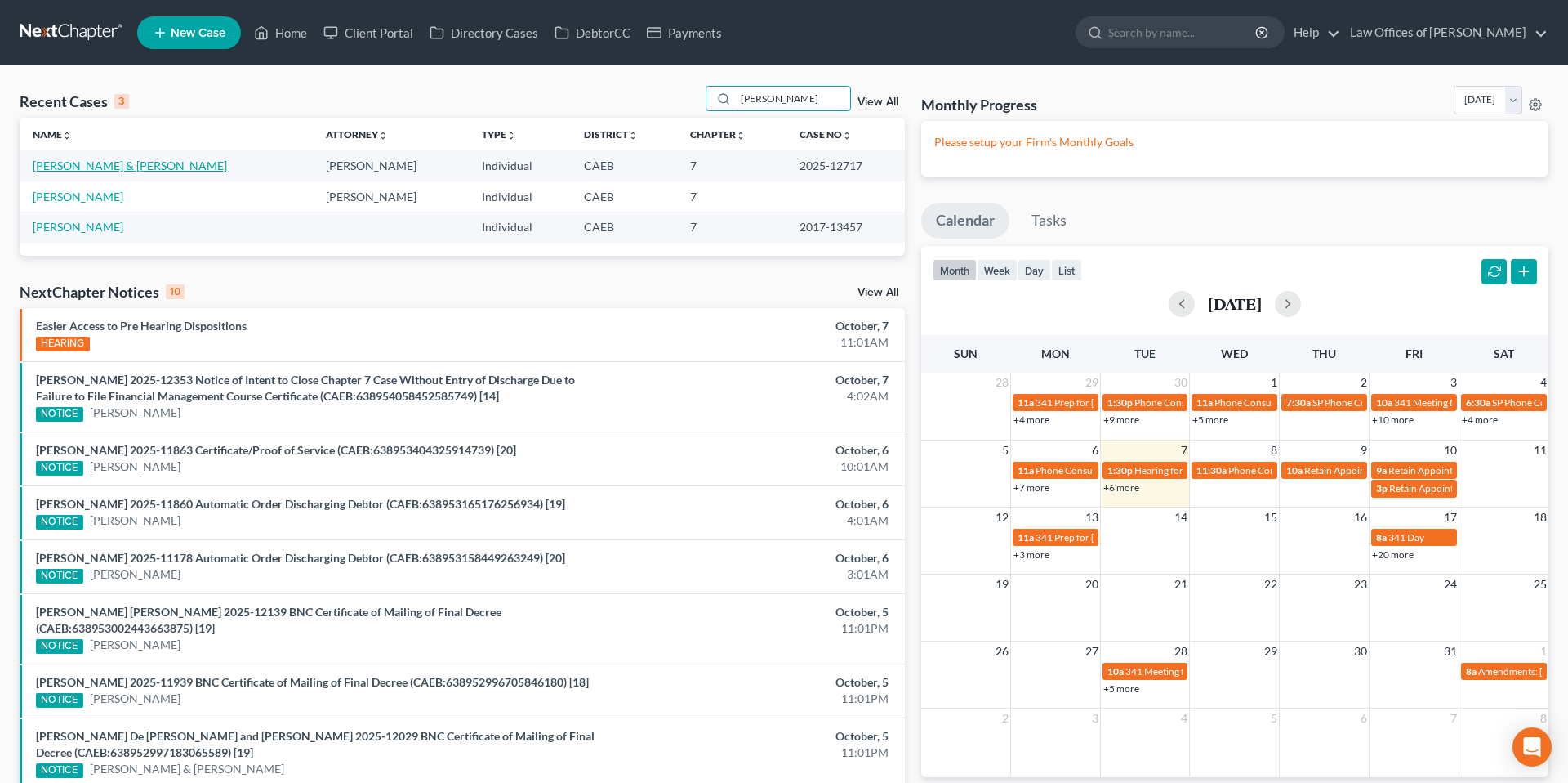
type input "[PERSON_NAME]"
click at [99, 162] on link "[PERSON_NAME] & [PERSON_NAME]" at bounding box center [130, 165] width 194 height 14
select select "6"
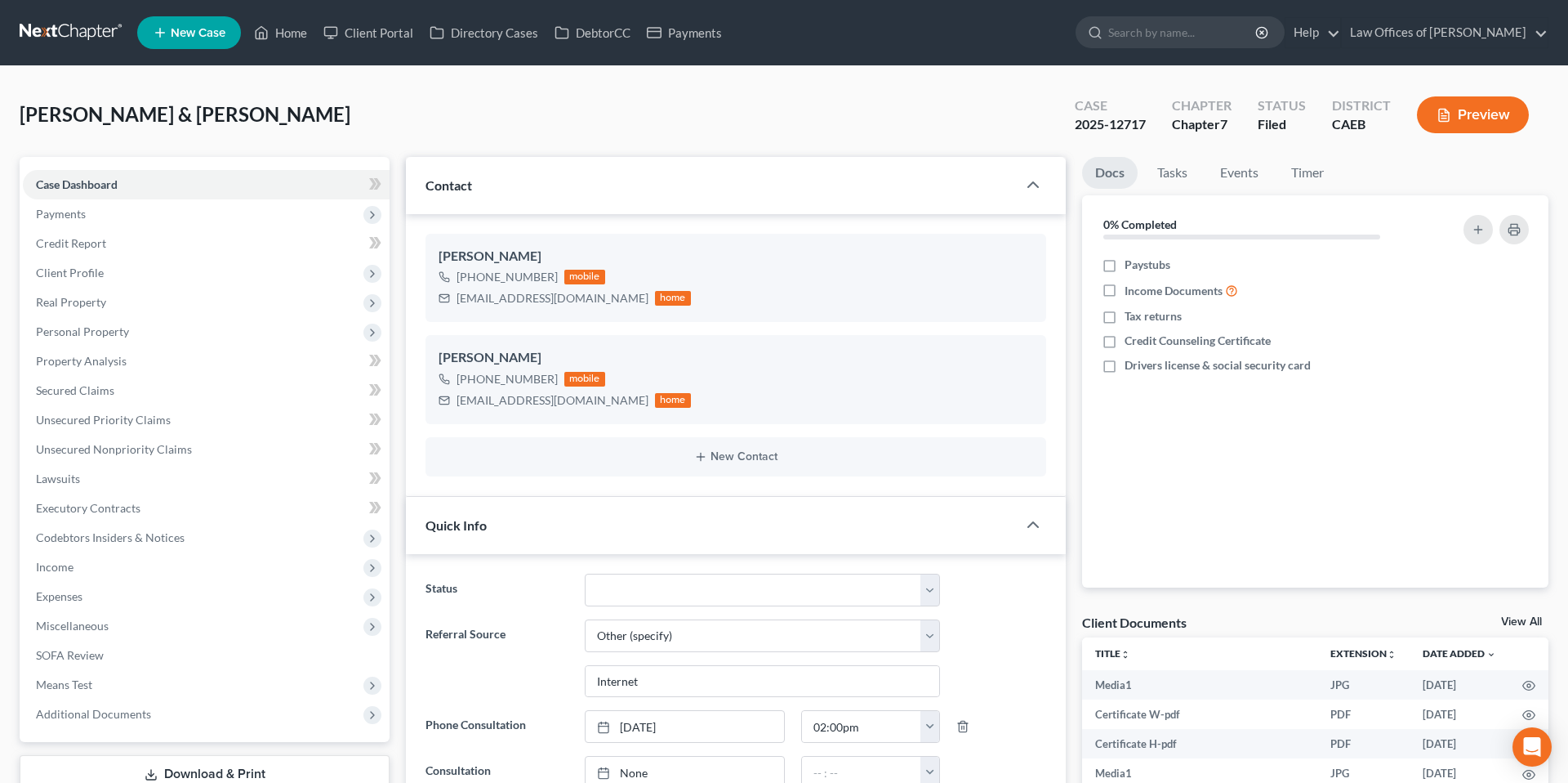
scroll to position [9272, 0]
click at [297, 33] on link "Home" at bounding box center [281, 33] width 69 height 30
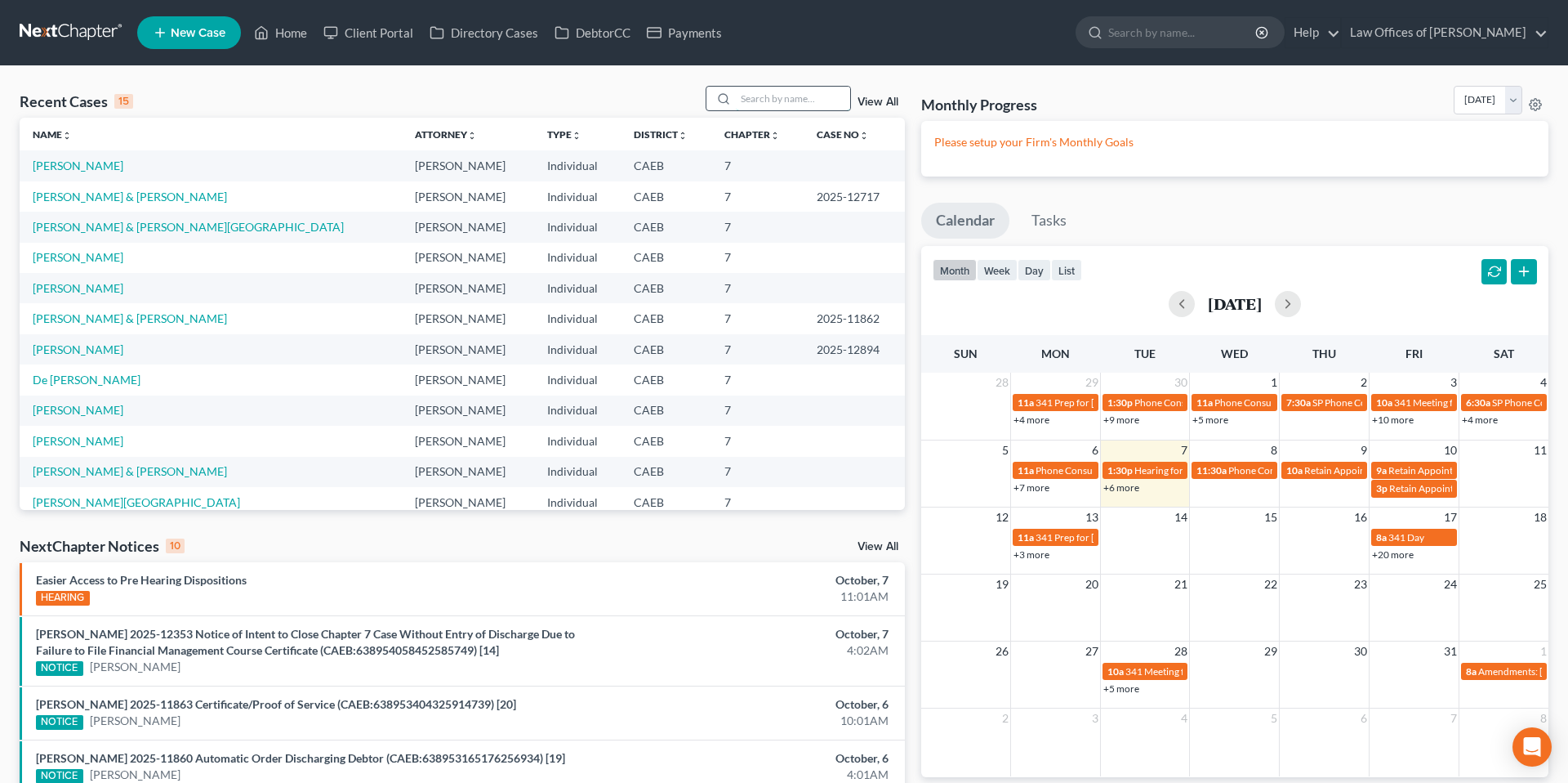
click at [775, 92] on input "search" at bounding box center [793, 98] width 114 height 24
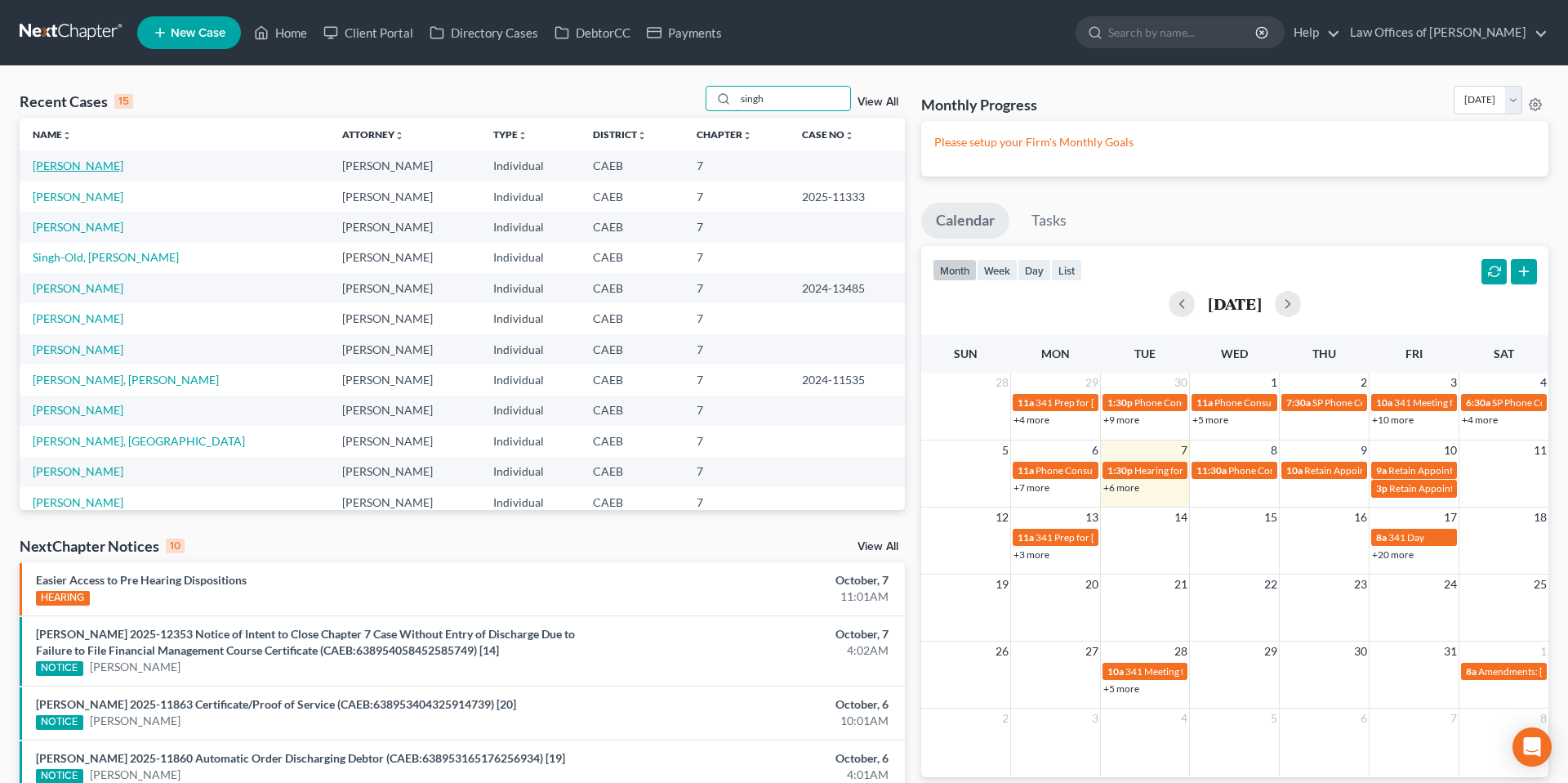
type input "singh"
click at [58, 166] on link "[PERSON_NAME]" at bounding box center [78, 165] width 91 height 14
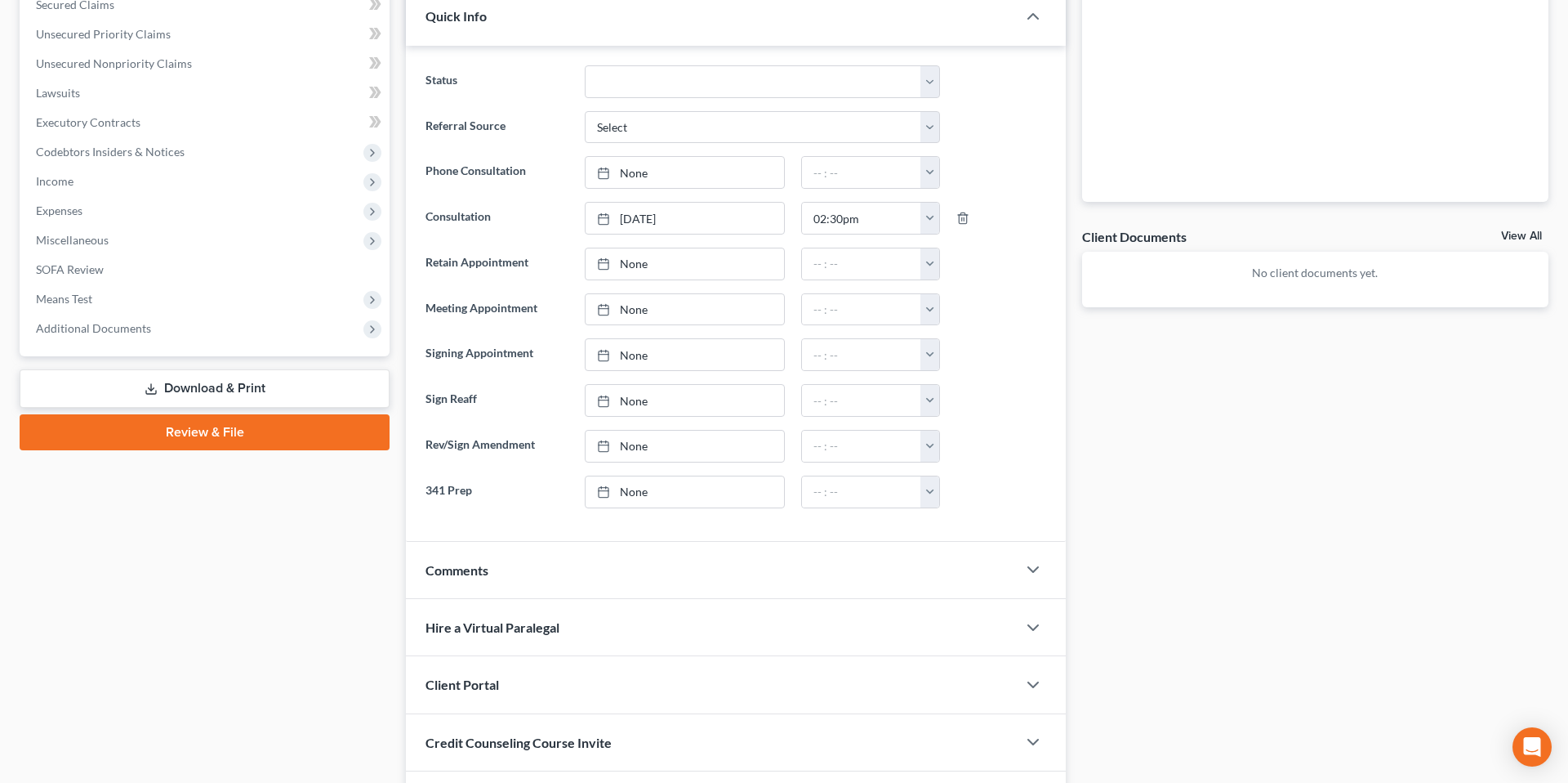
scroll to position [363, 0]
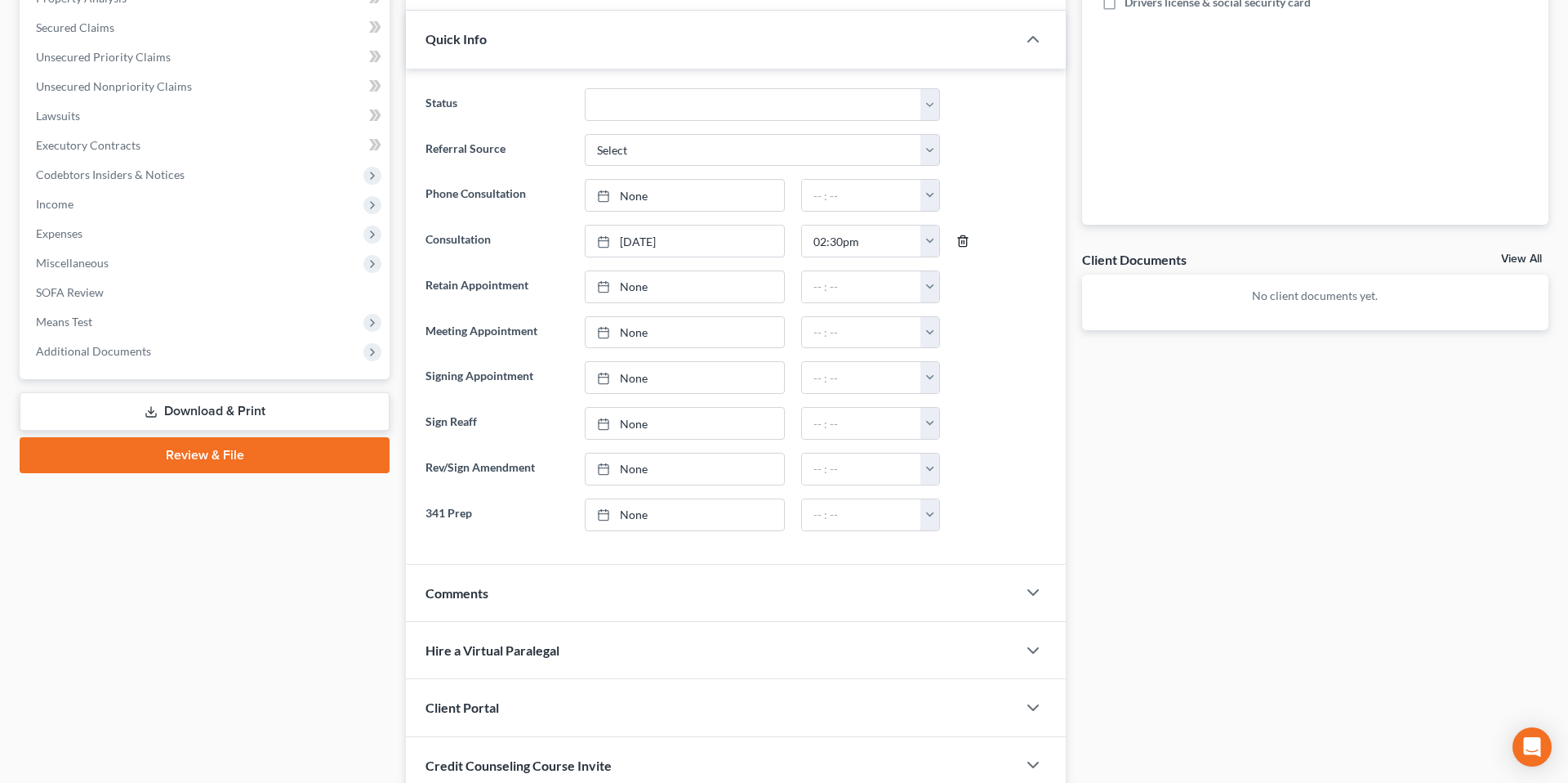
click at [962, 238] on polyline "button" at bounding box center [963, 238] width 10 height 0
click at [709, 251] on link "None" at bounding box center [685, 241] width 198 height 31
click at [927, 235] on button "button" at bounding box center [929, 241] width 19 height 31
click at [972, 344] on link "11:00am" at bounding box center [965, 342] width 91 height 28
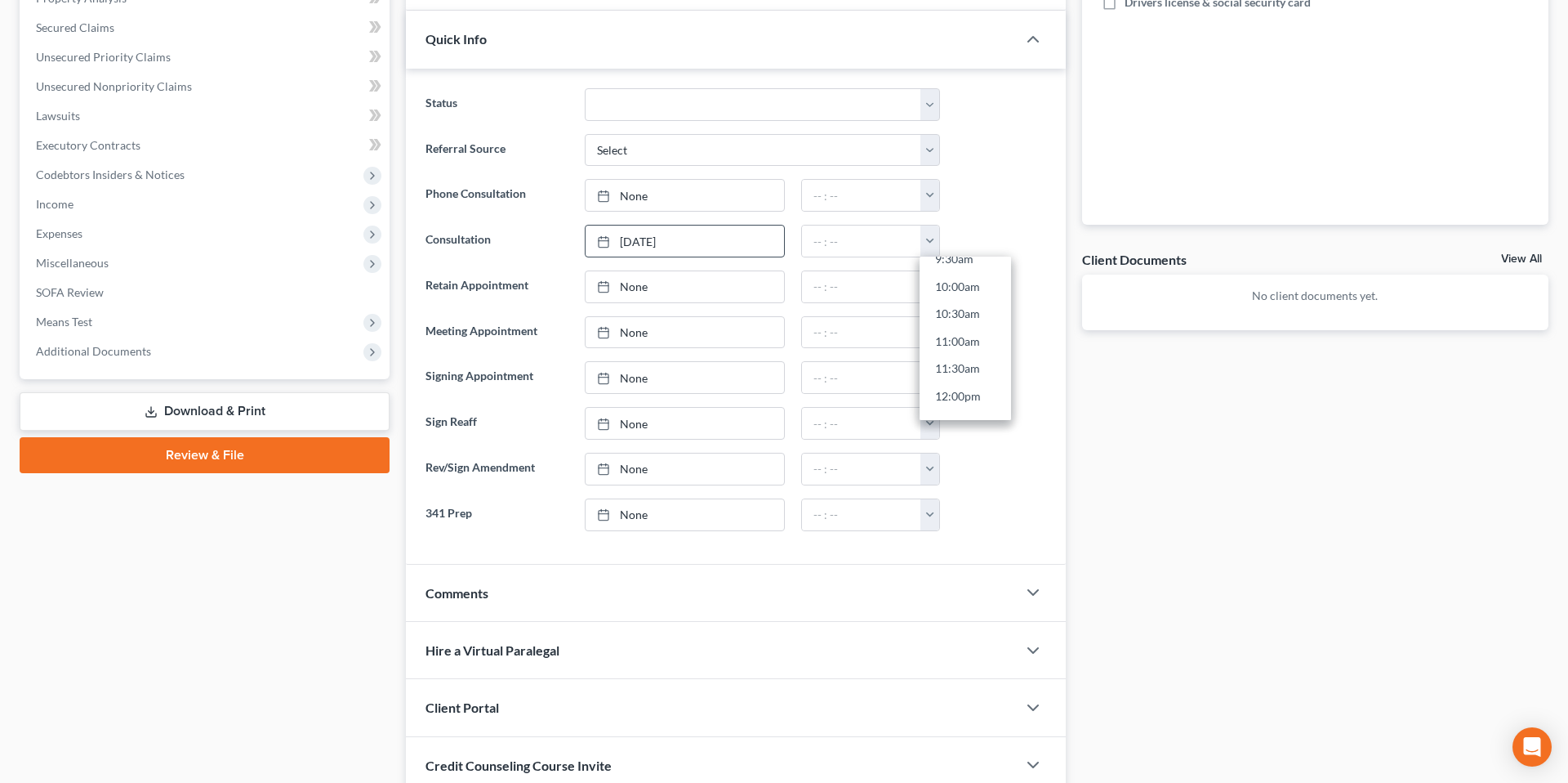
type input "11:00am"
click at [997, 221] on ng-include "Status Cancelled/Refund Closed Consultation Declined Discharged Filed Income Ch…" at bounding box center [736, 310] width 621 height 443
drag, startPoint x: 1061, startPoint y: 128, endPoint x: 435, endPoint y: 84, distance: 627.5
click at [1061, 128] on div "Status Cancelled/Refund Closed Consultation Declined Discharged Filed Income Ch…" at bounding box center [736, 316] width 660 height 496
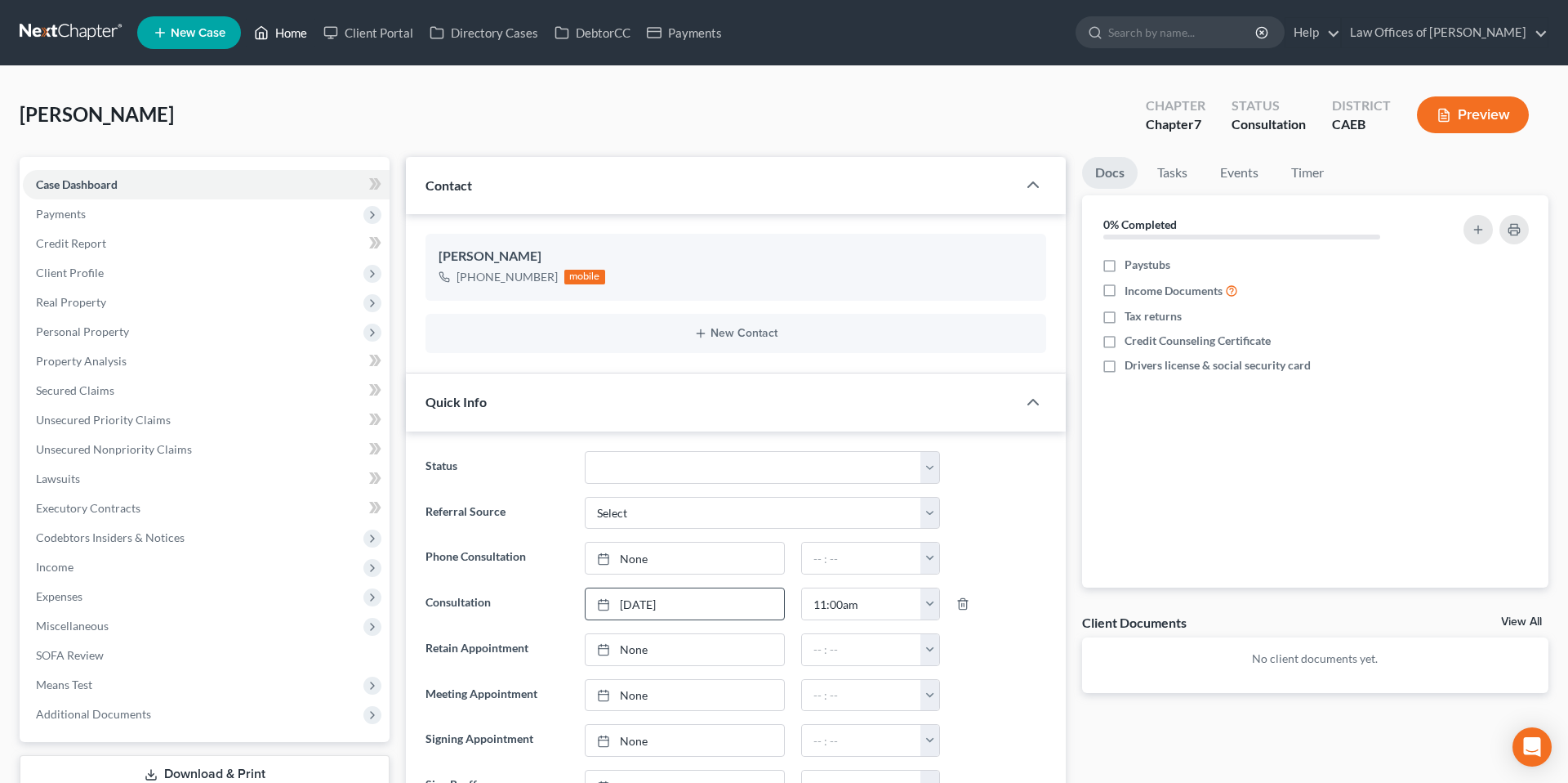
drag, startPoint x: 295, startPoint y: 35, endPoint x: 421, endPoint y: 82, distance: 134.5
click at [295, 35] on link "Home" at bounding box center [281, 33] width 69 height 30
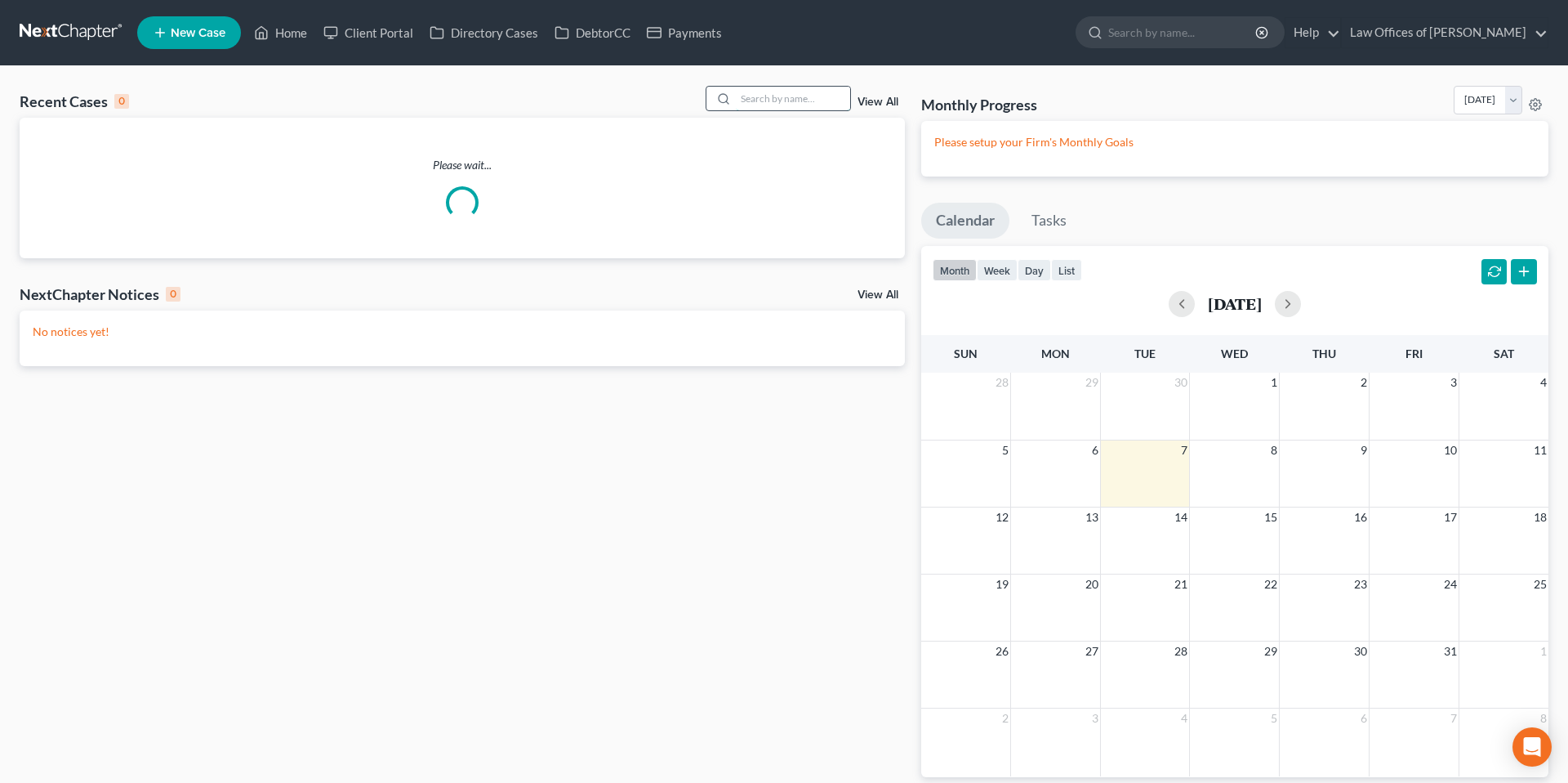
click at [792, 105] on input "search" at bounding box center [793, 98] width 114 height 24
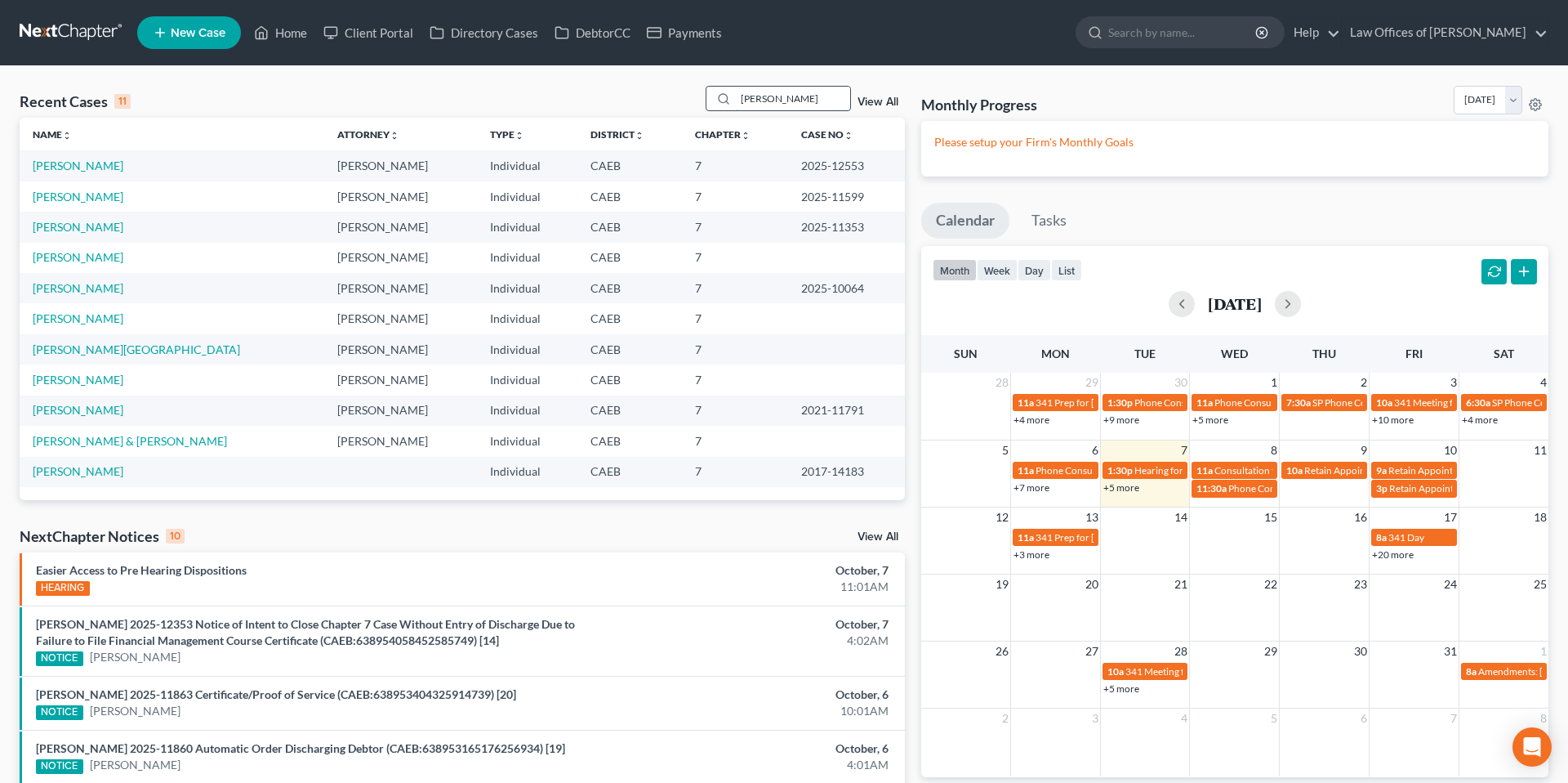
click at [776, 95] on input "[PERSON_NAME]" at bounding box center [793, 98] width 114 height 24
type input "[PERSON_NAME]"
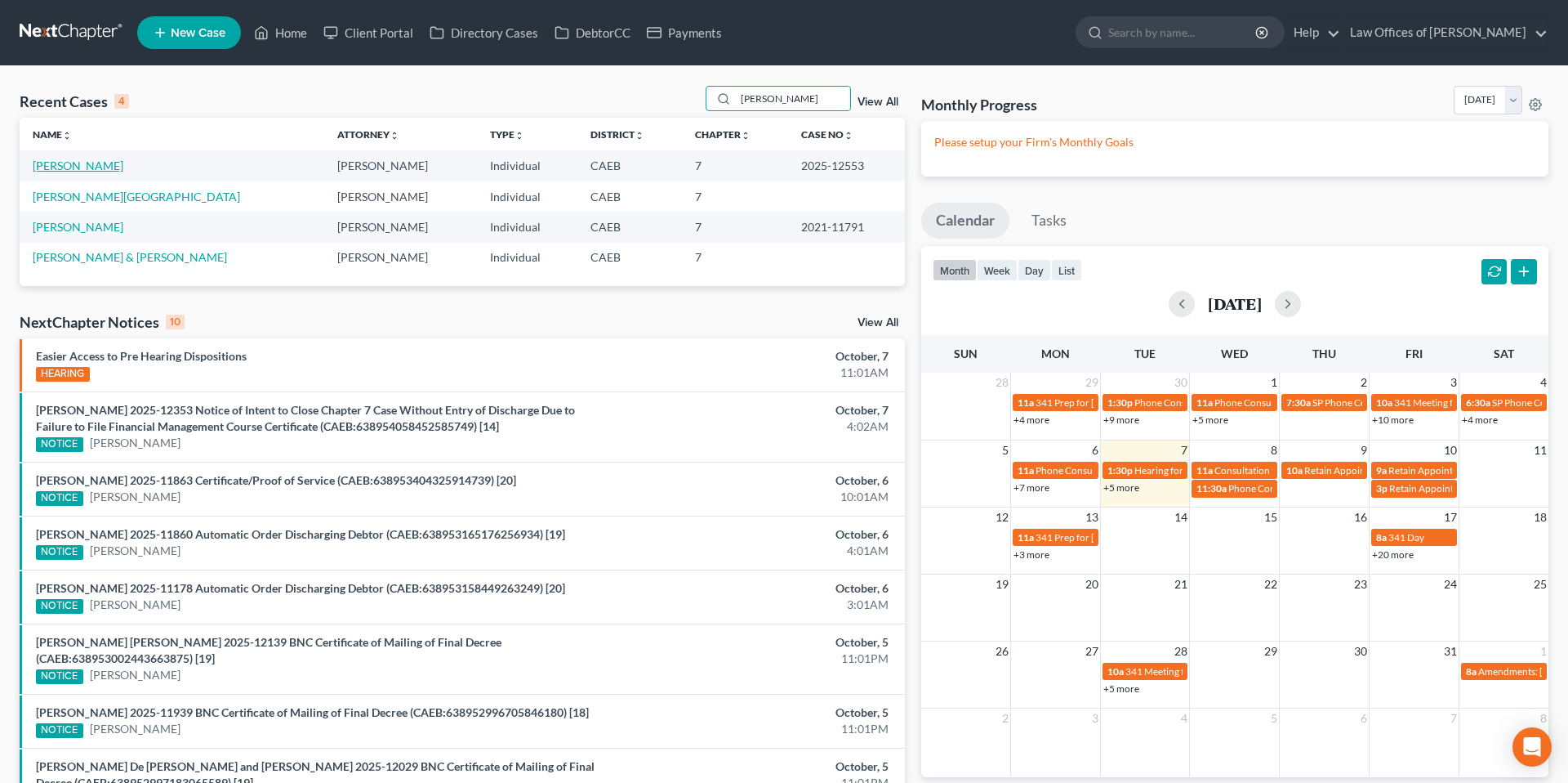
click at [91, 168] on link "[PERSON_NAME]" at bounding box center [78, 165] width 91 height 14
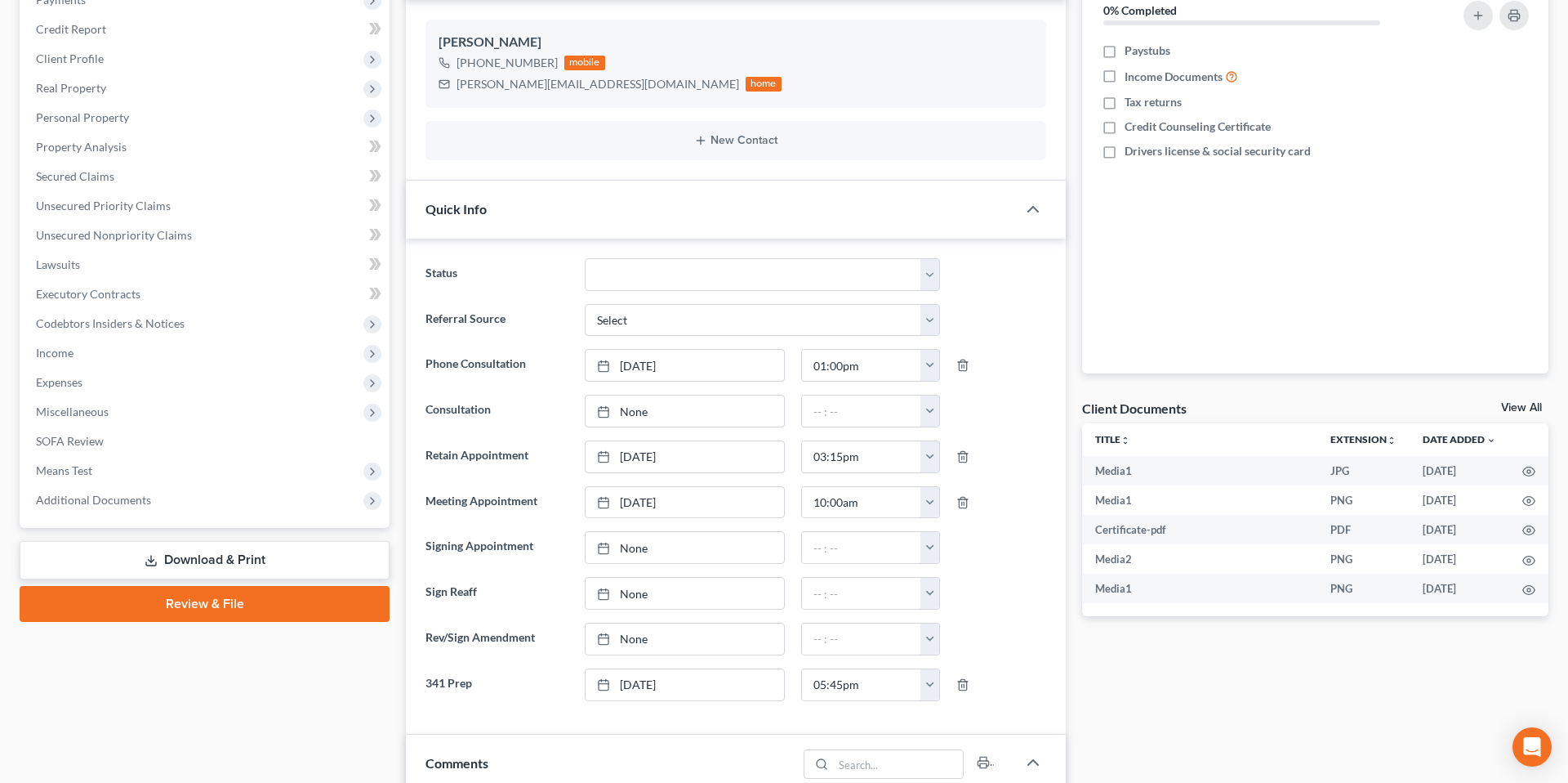
scroll to position [235, 0]
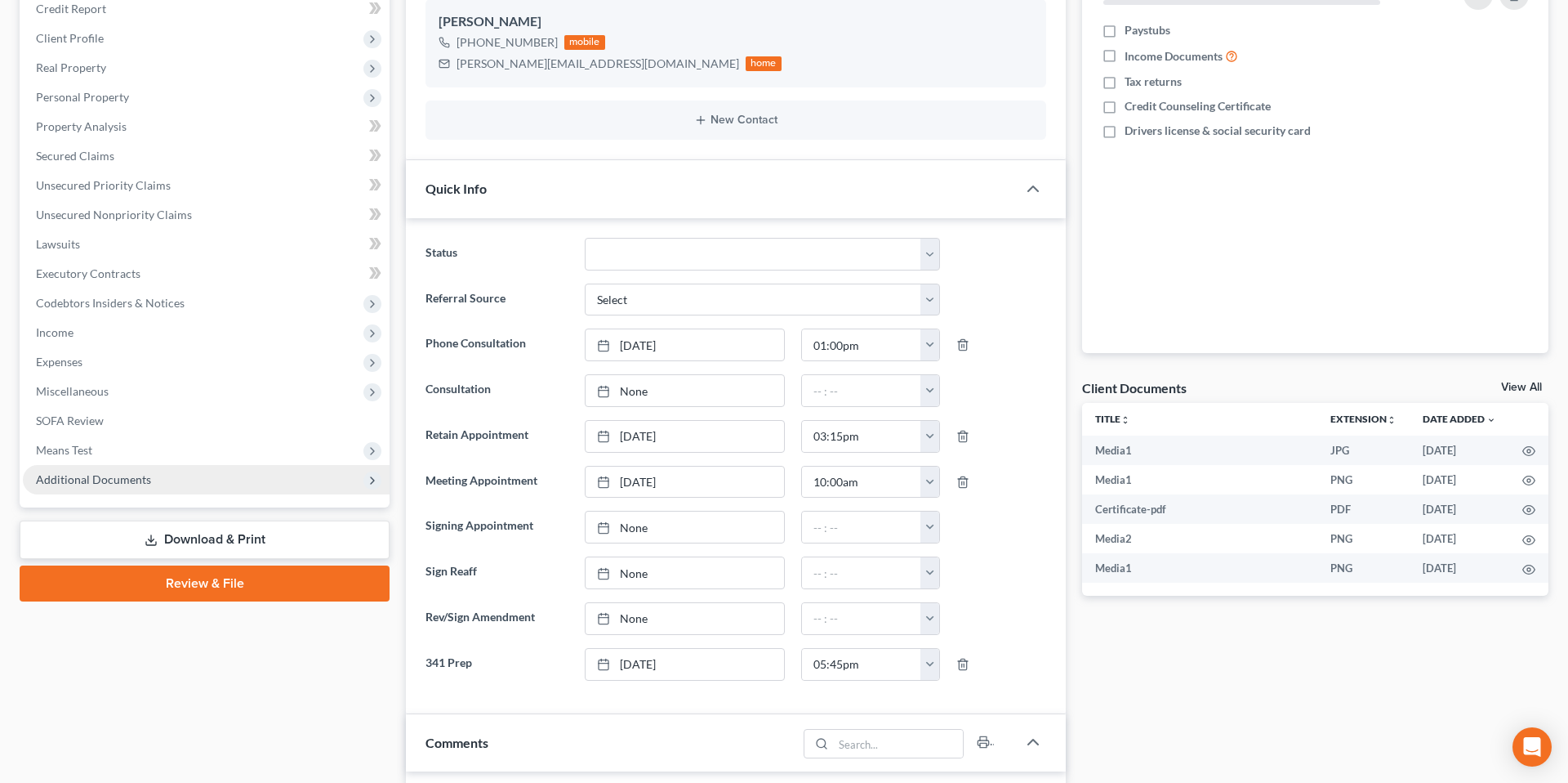
click at [105, 482] on span "Additional Documents" at bounding box center [94, 479] width 115 height 14
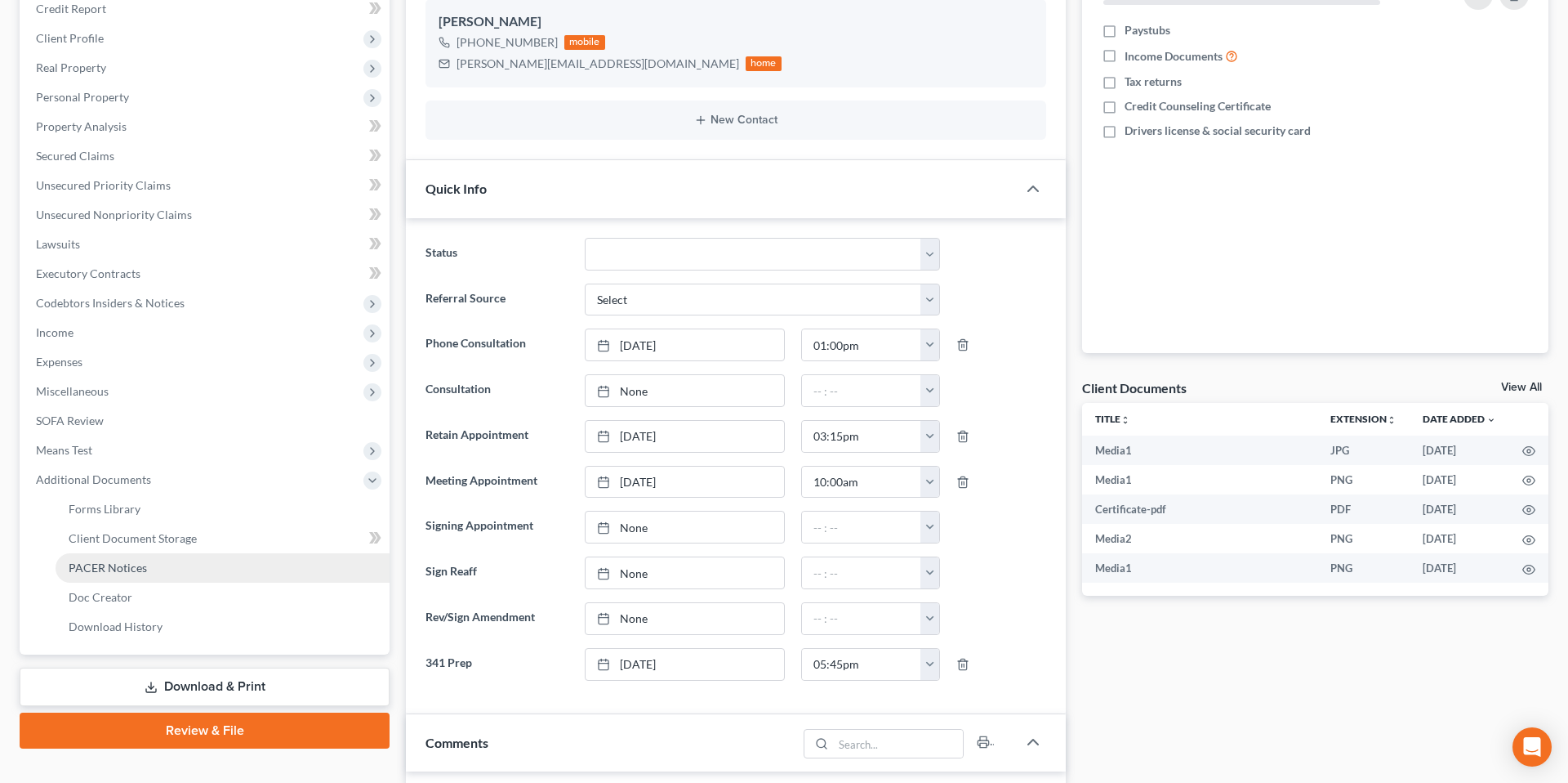
click at [124, 569] on span "PACER Notices" at bounding box center [107, 567] width 78 height 14
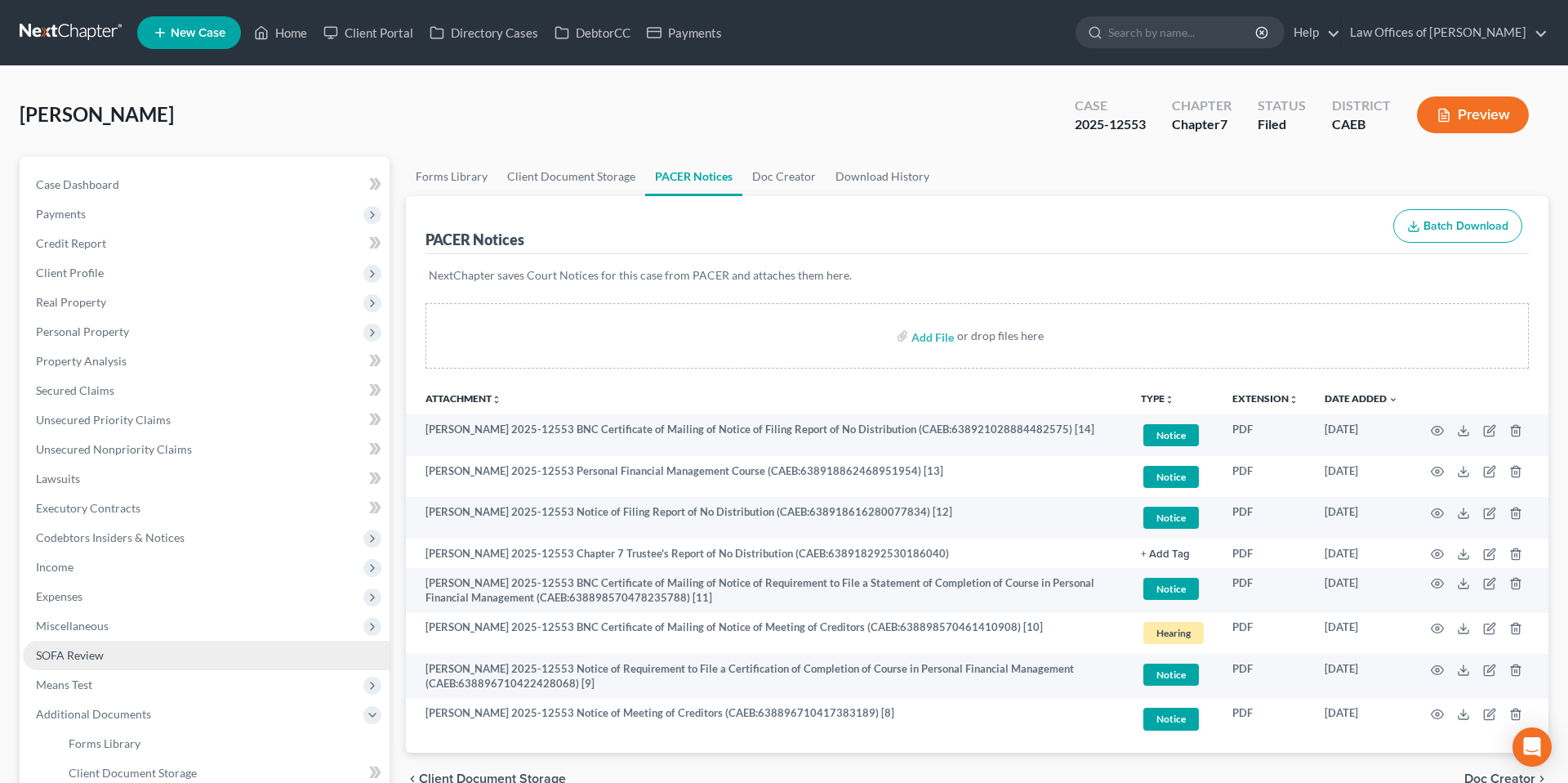
scroll to position [189, 0]
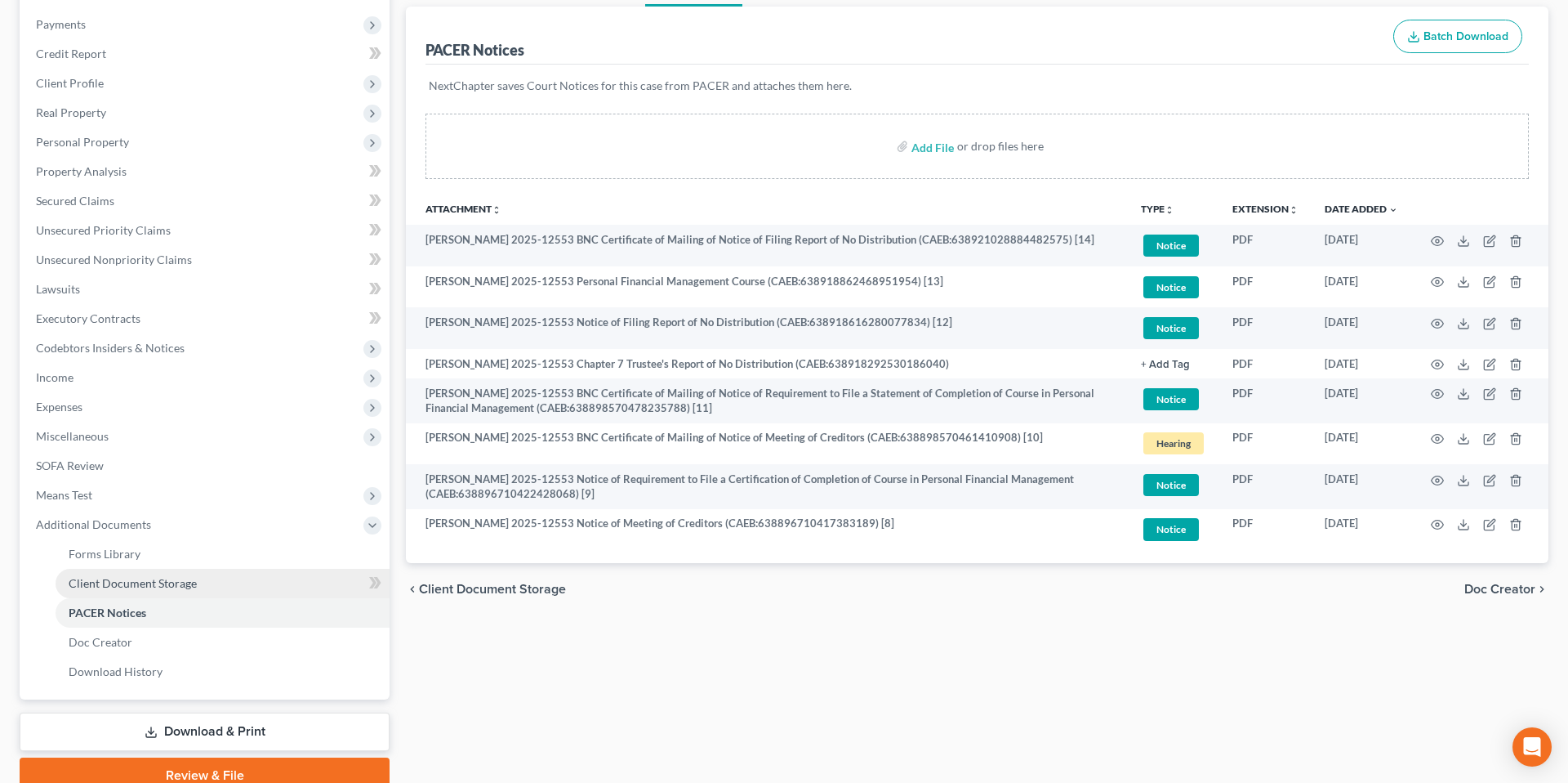
click at [154, 578] on span "Client Document Storage" at bounding box center [133, 583] width 128 height 14
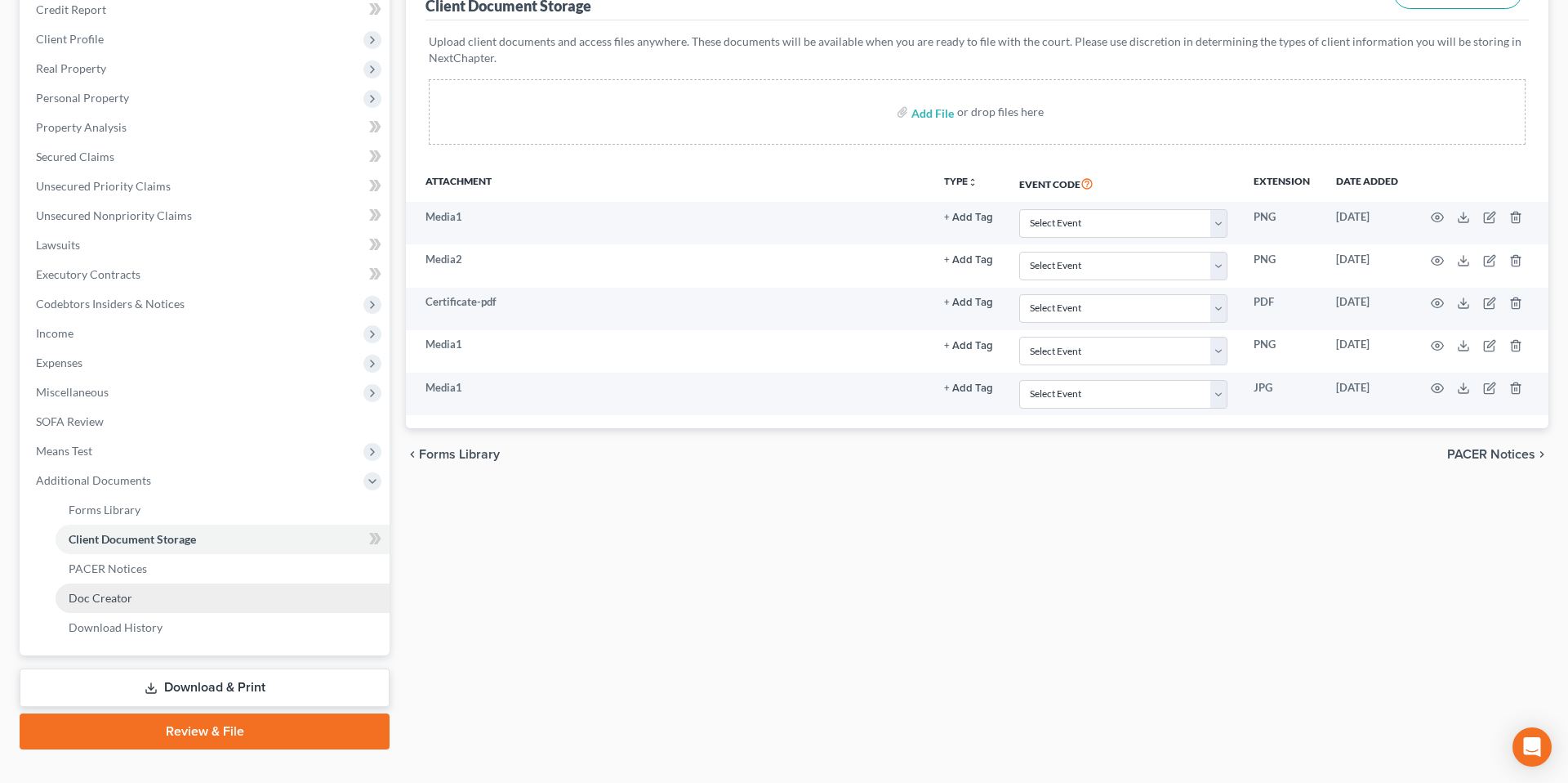
scroll to position [255, 0]
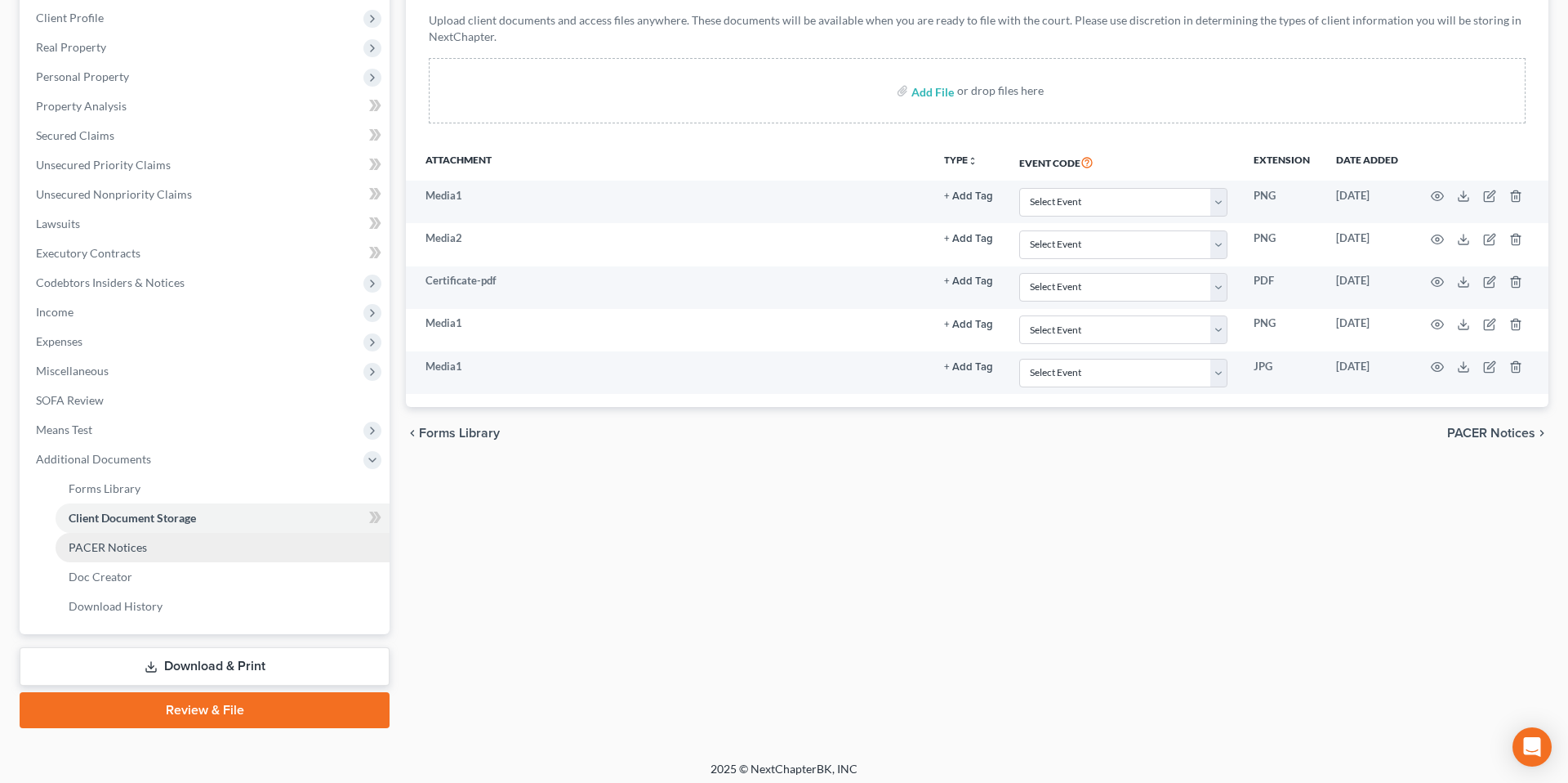
click at [138, 538] on link "PACER Notices" at bounding box center [222, 548] width 334 height 30
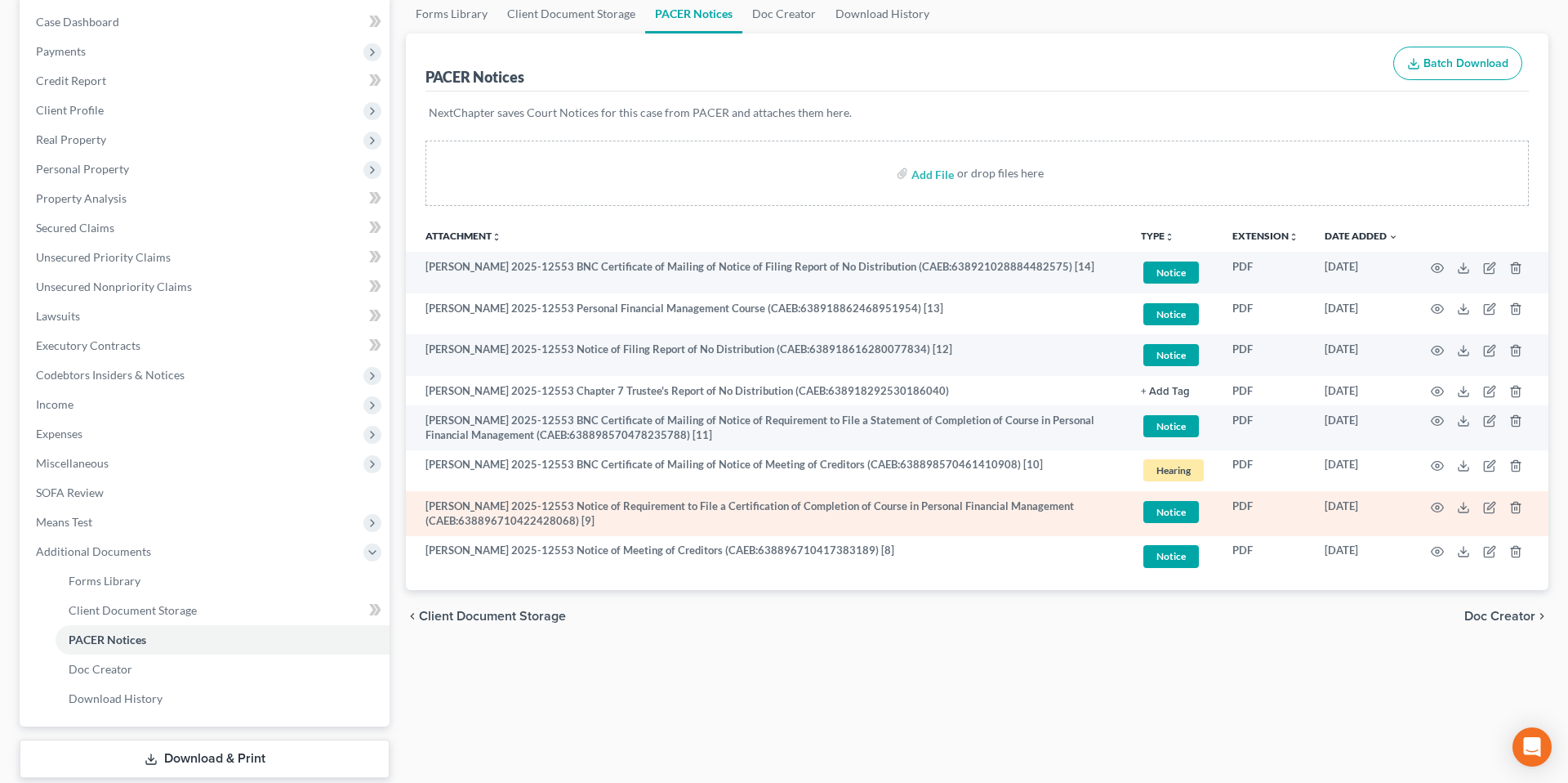
scroll to position [165, 0]
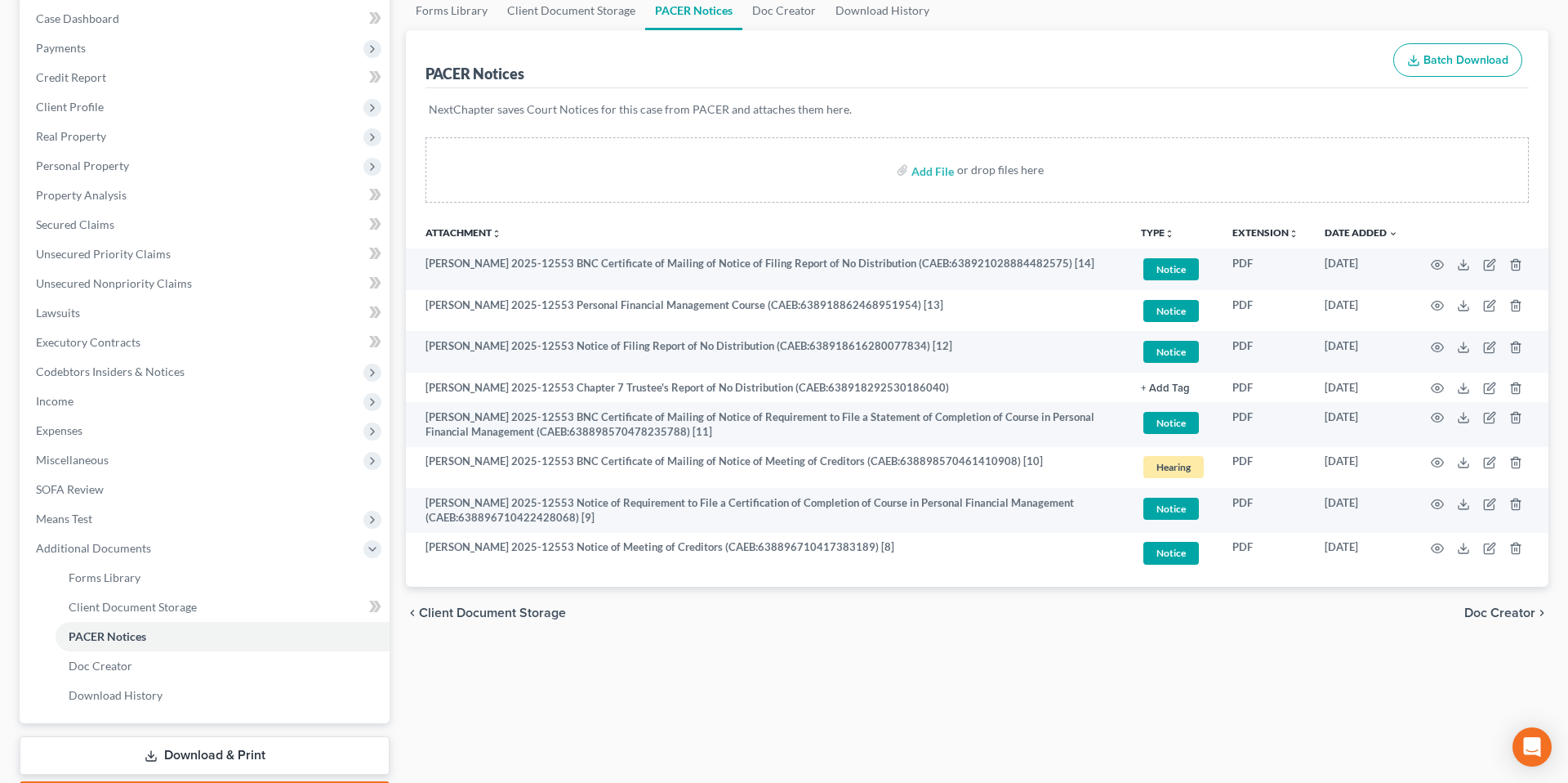
click at [394, 371] on div "Case Dashboard Payments Invoices Payments Payments Credit Report Client Profile" at bounding box center [204, 403] width 386 height 826
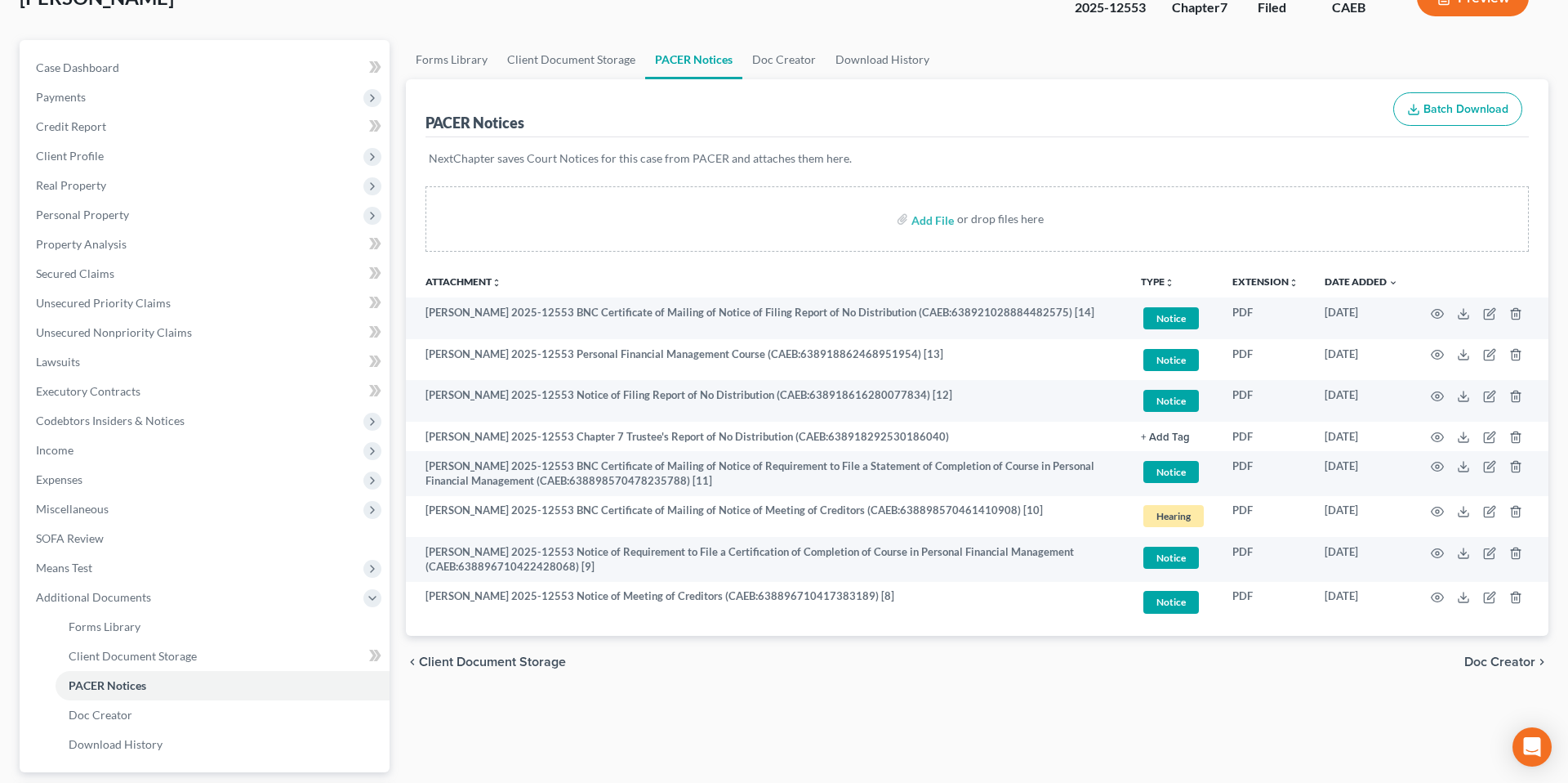
scroll to position [263, 0]
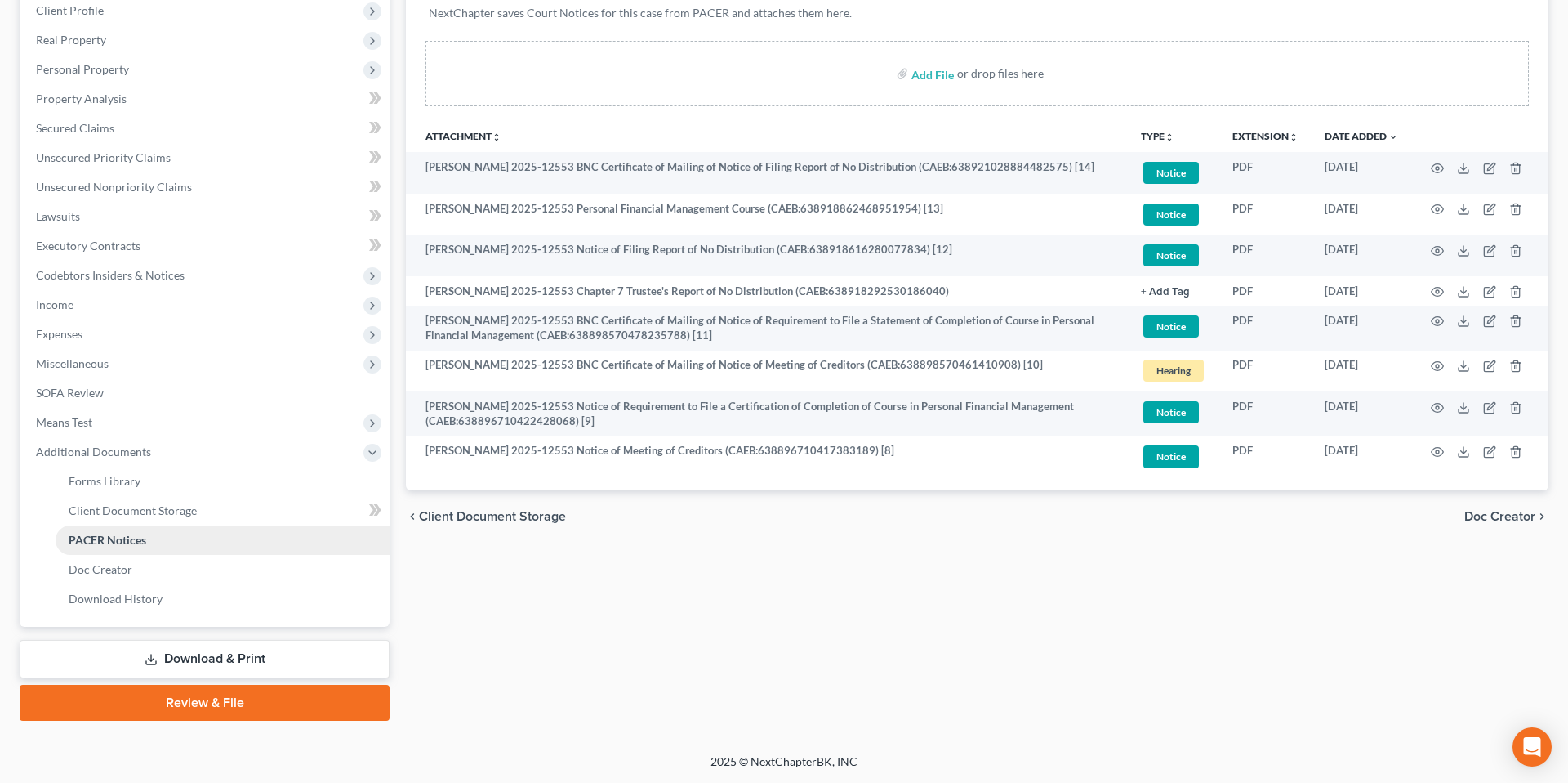
click at [141, 539] on span "PACER Notices" at bounding box center [107, 539] width 77 height 14
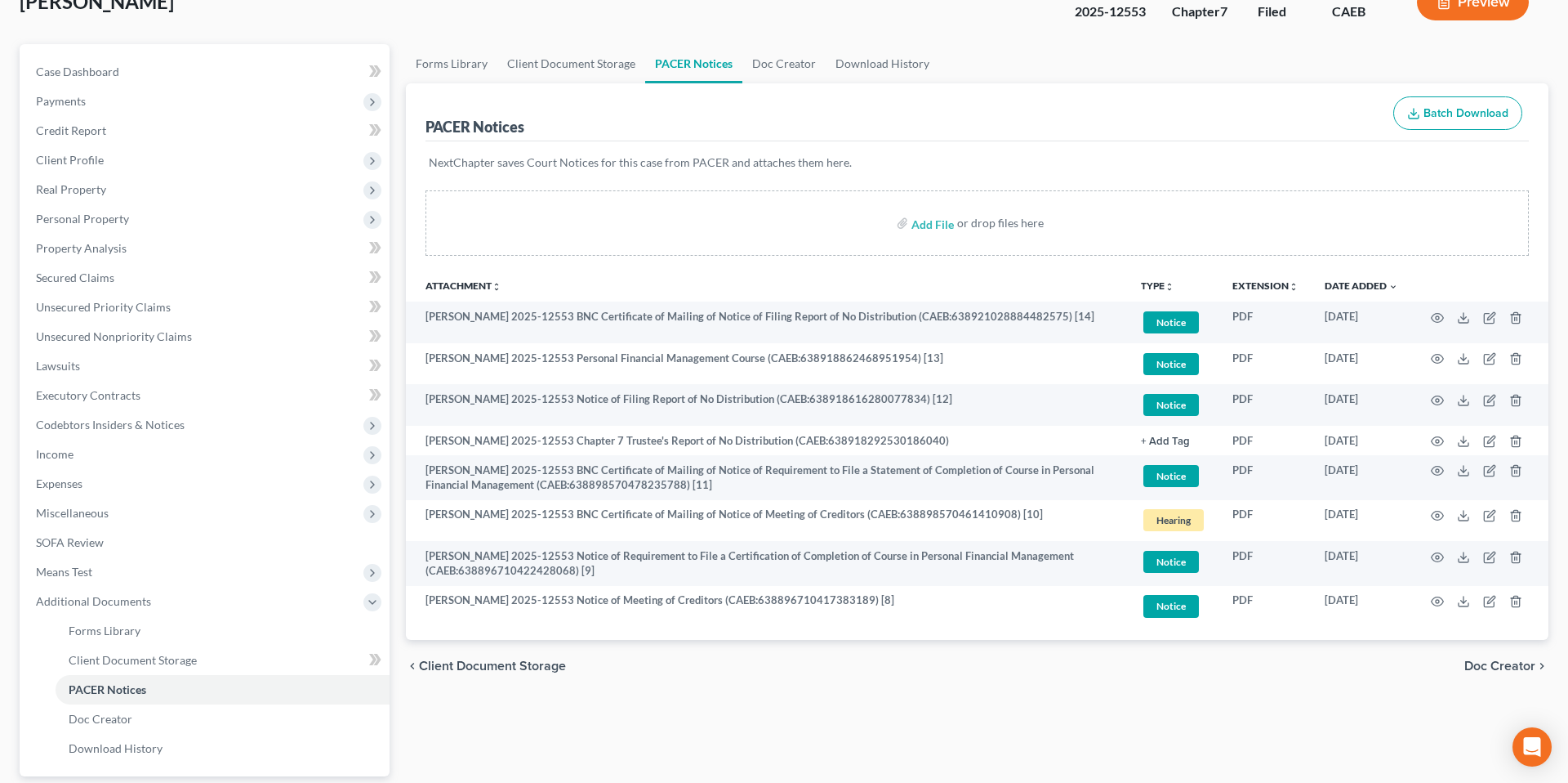
scroll to position [0, 0]
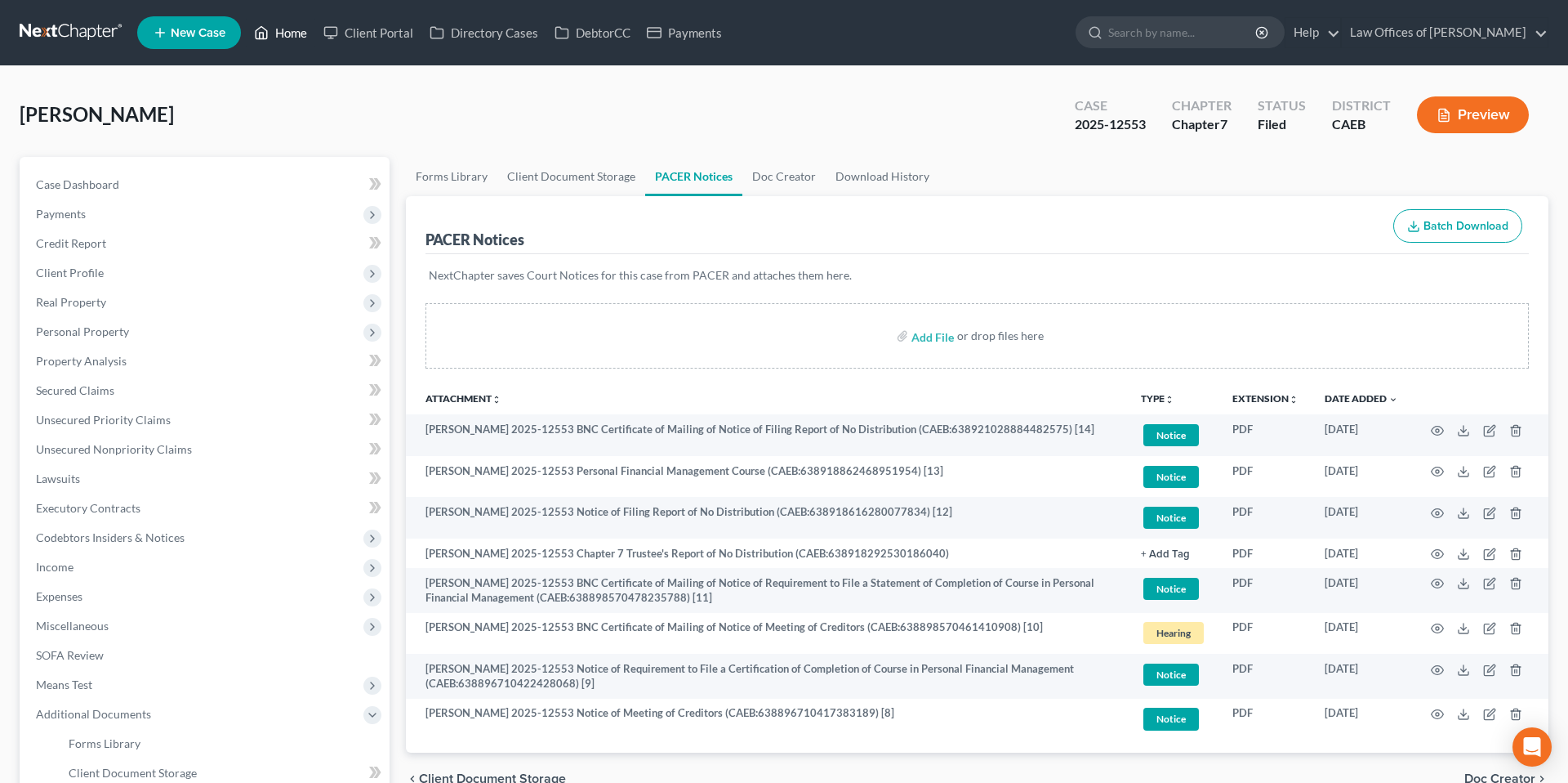
click at [285, 41] on link "Home" at bounding box center [281, 33] width 69 height 30
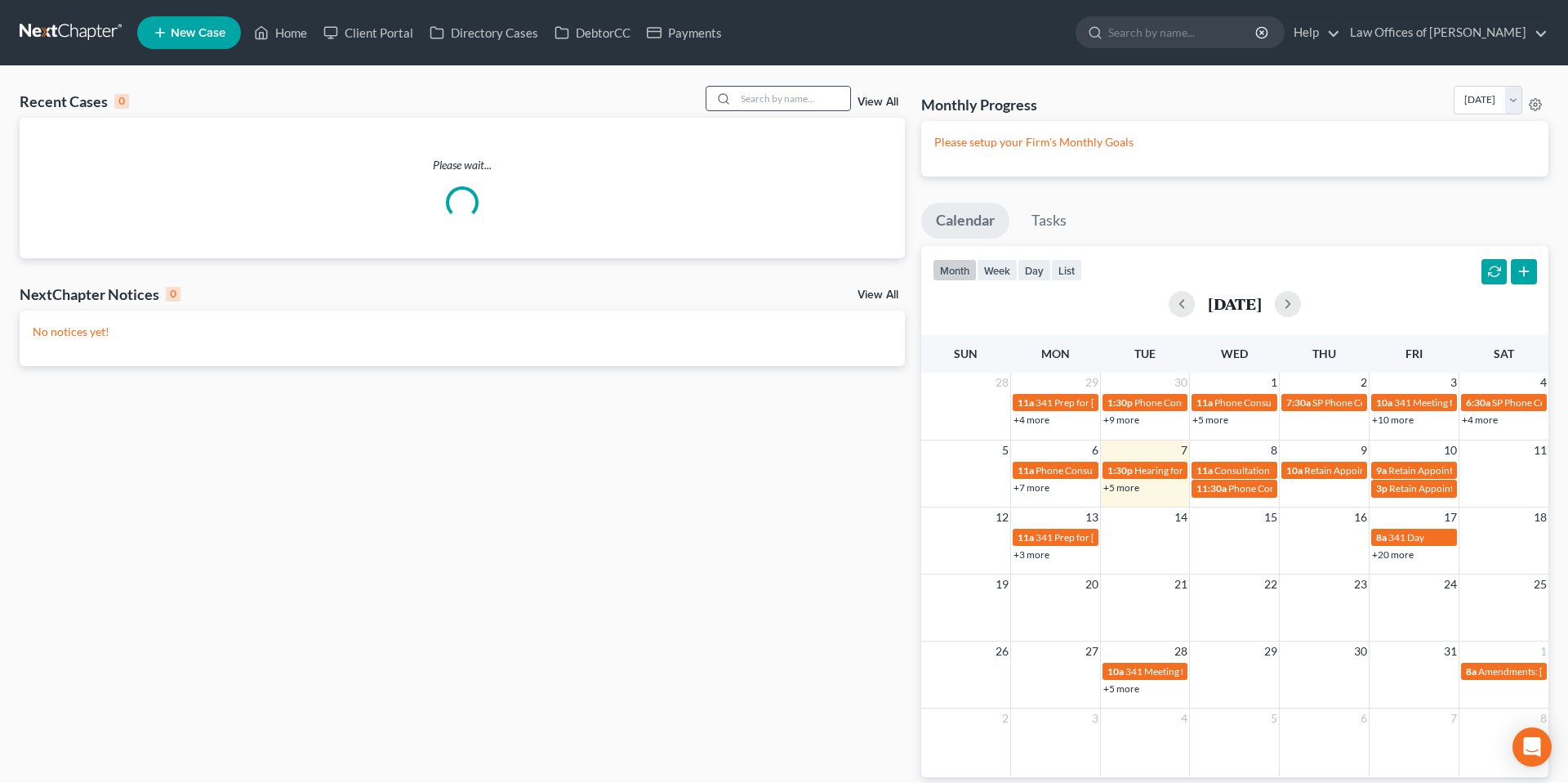
click at [764, 95] on input "search" at bounding box center [793, 98] width 114 height 24
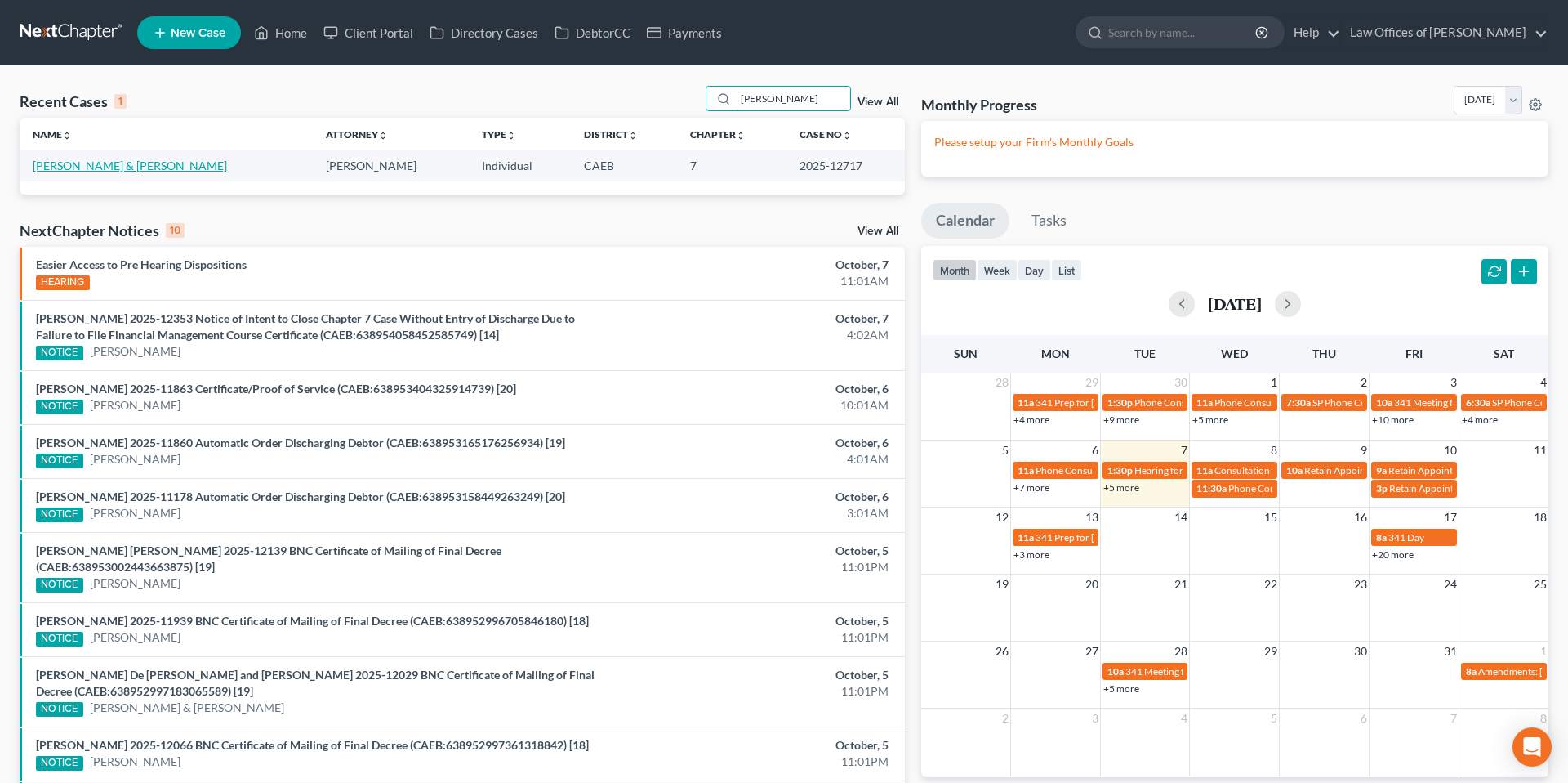
type input "[PERSON_NAME]"
click at [107, 168] on link "[PERSON_NAME] & [PERSON_NAME]" at bounding box center [130, 165] width 194 height 14
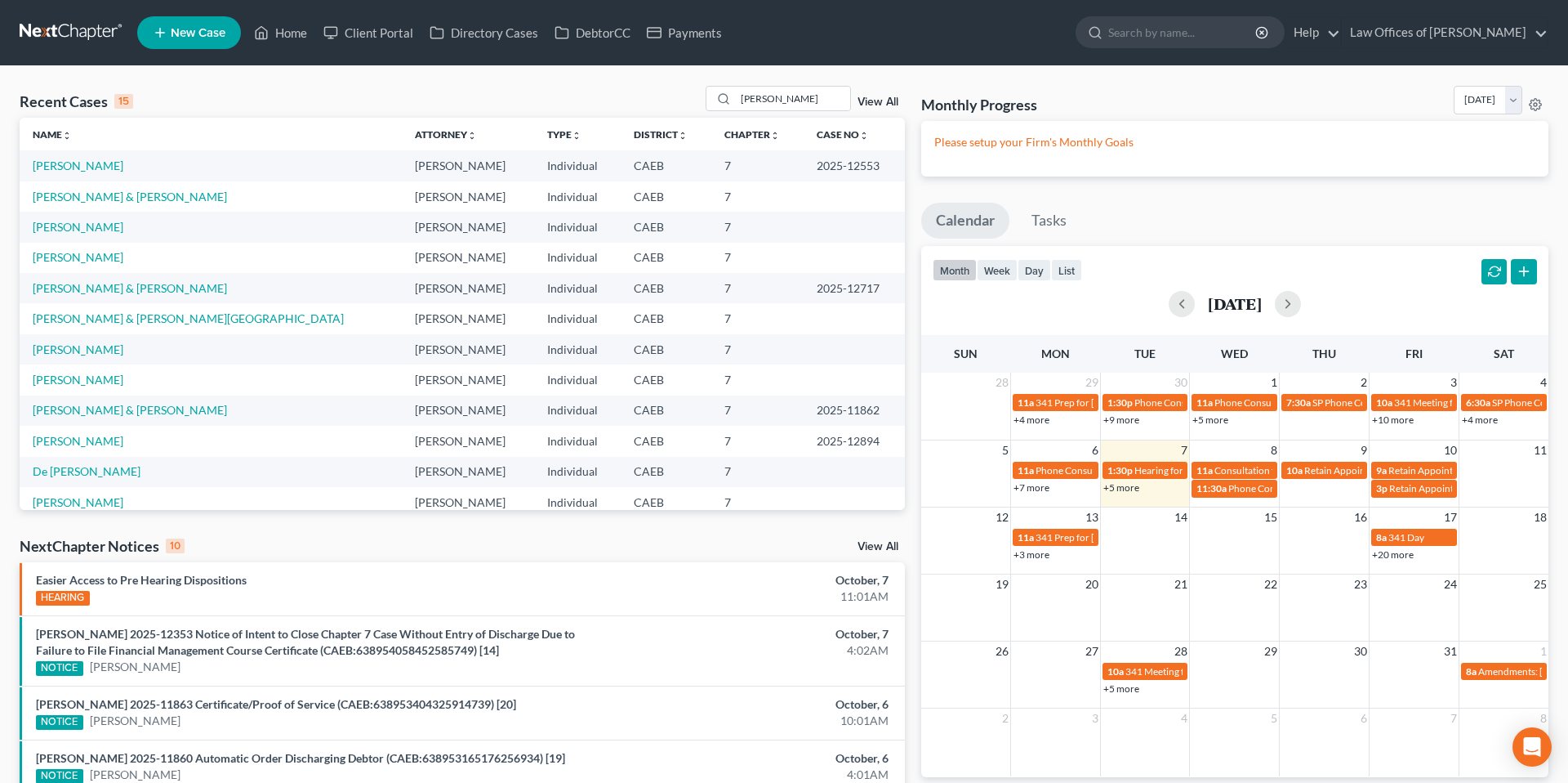
select select "6"
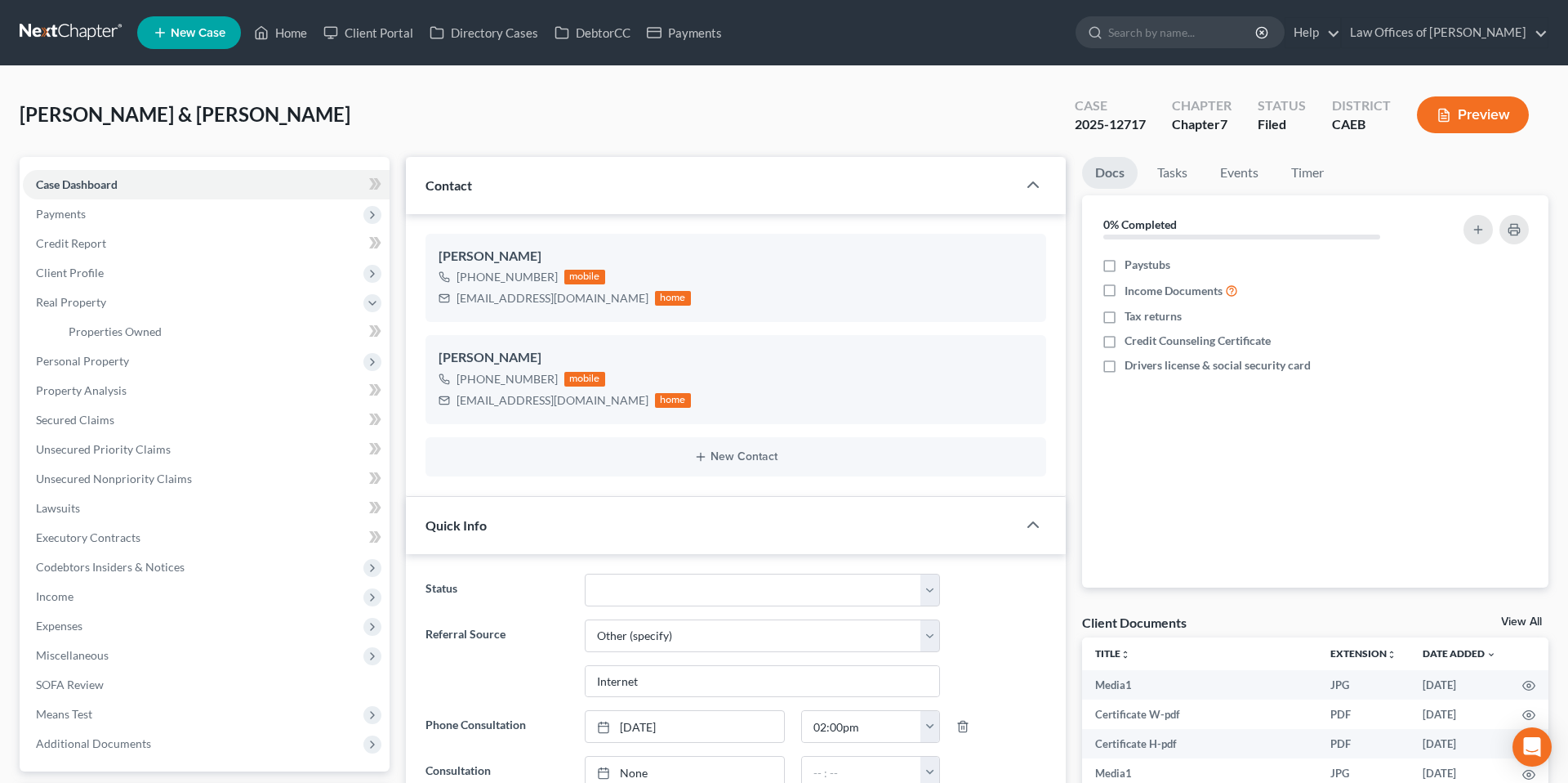
click at [23, 116] on div "[PERSON_NAME] & [PERSON_NAME] Upgraded Case 2025-12717 Chapter Chapter 7 Status…" at bounding box center [784, 121] width 1529 height 71
click at [93, 273] on span "Client Profile" at bounding box center [70, 273] width 67 height 14
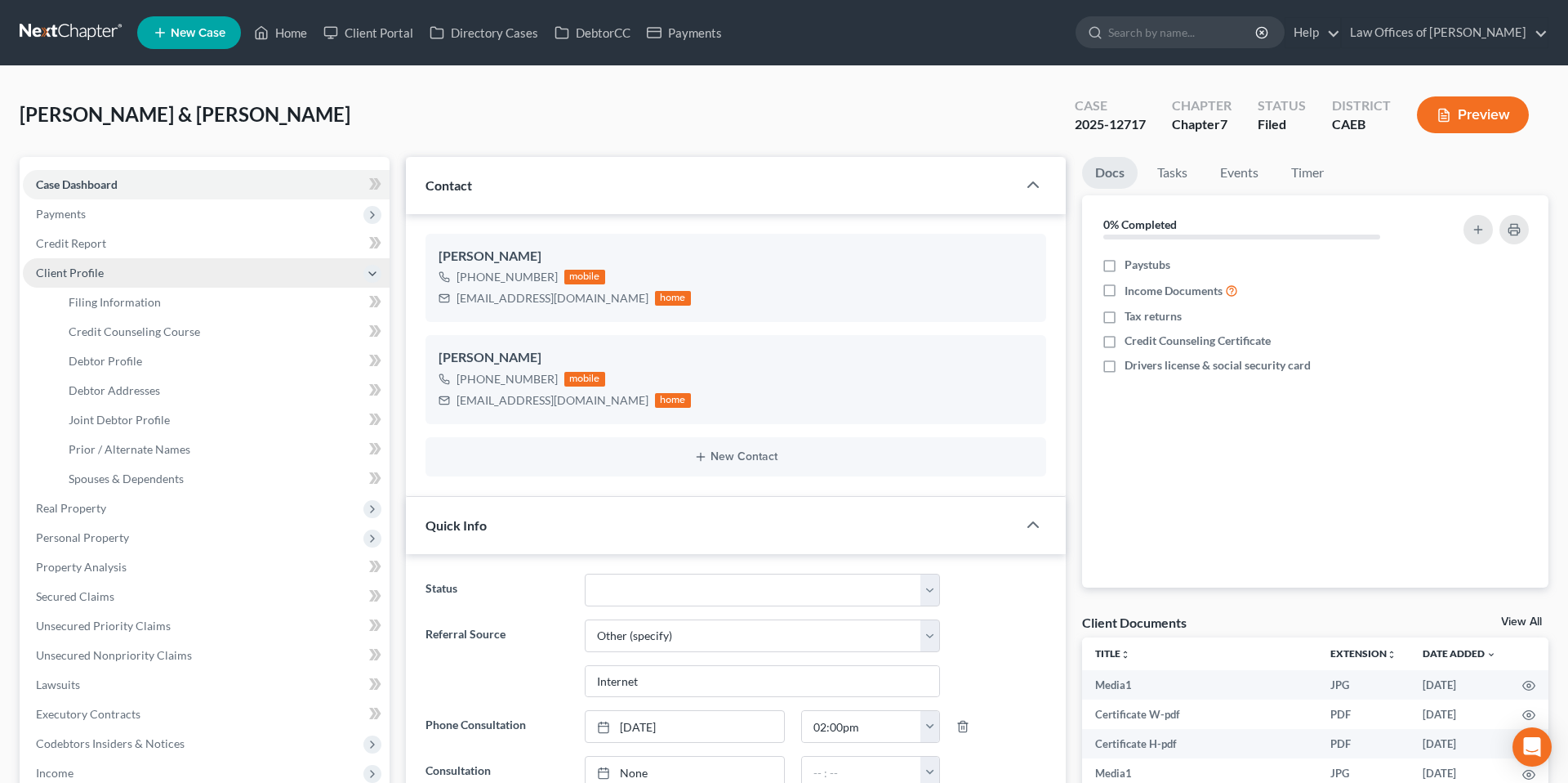
click at [73, 269] on span "Client Profile" at bounding box center [70, 273] width 67 height 14
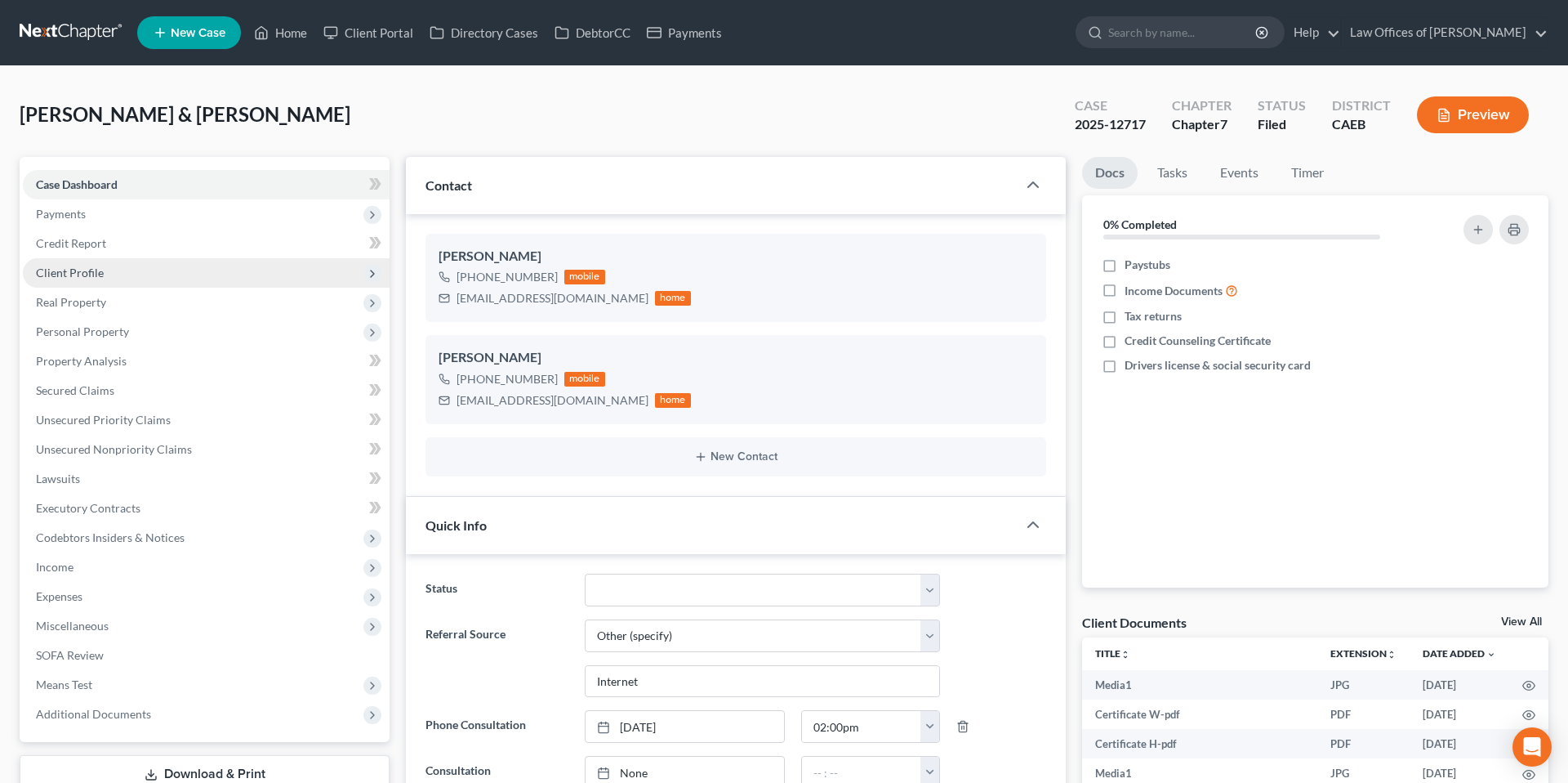
scroll to position [3, 0]
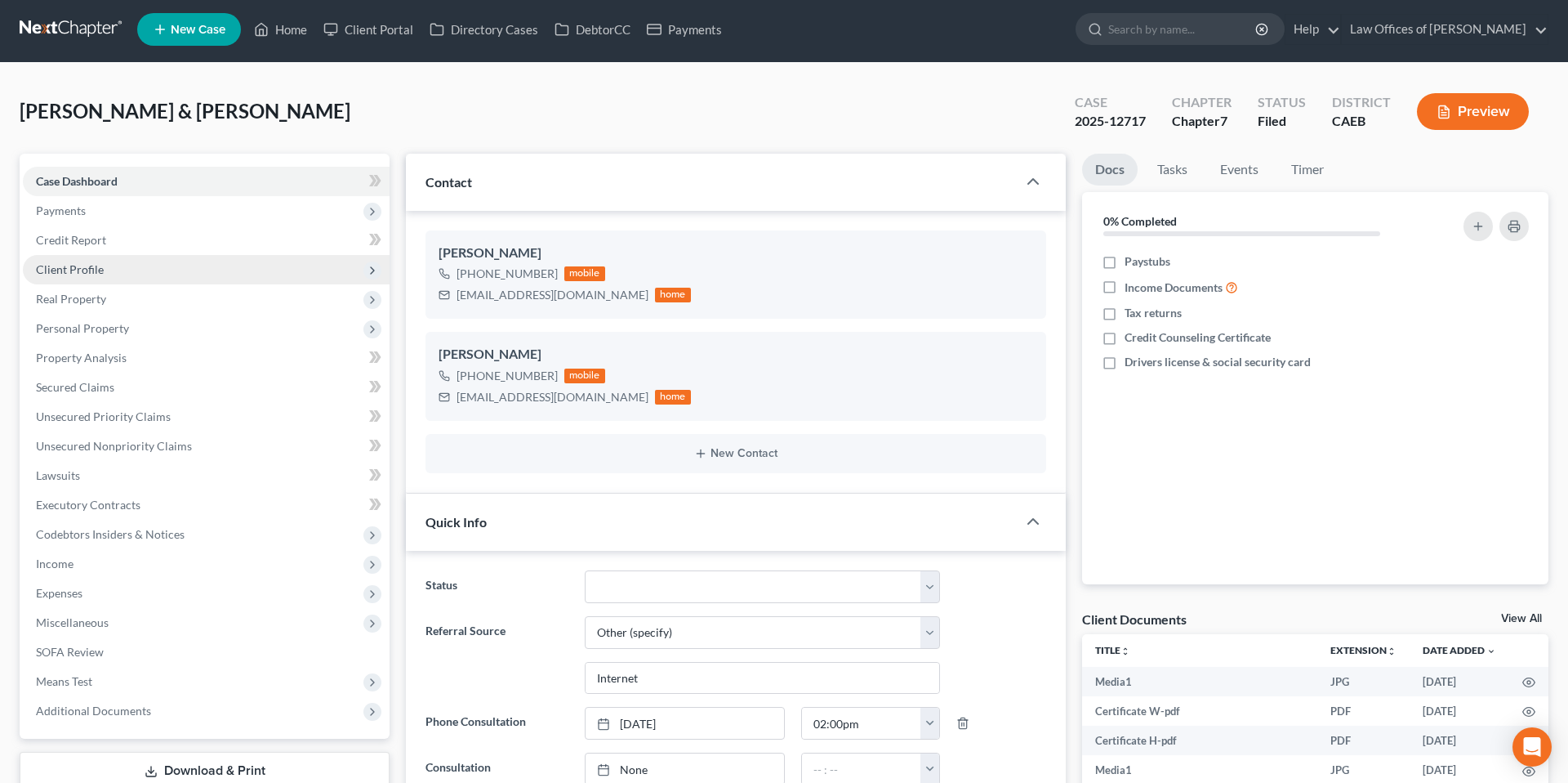
click at [73, 269] on span "Client Profile" at bounding box center [70, 269] width 67 height 14
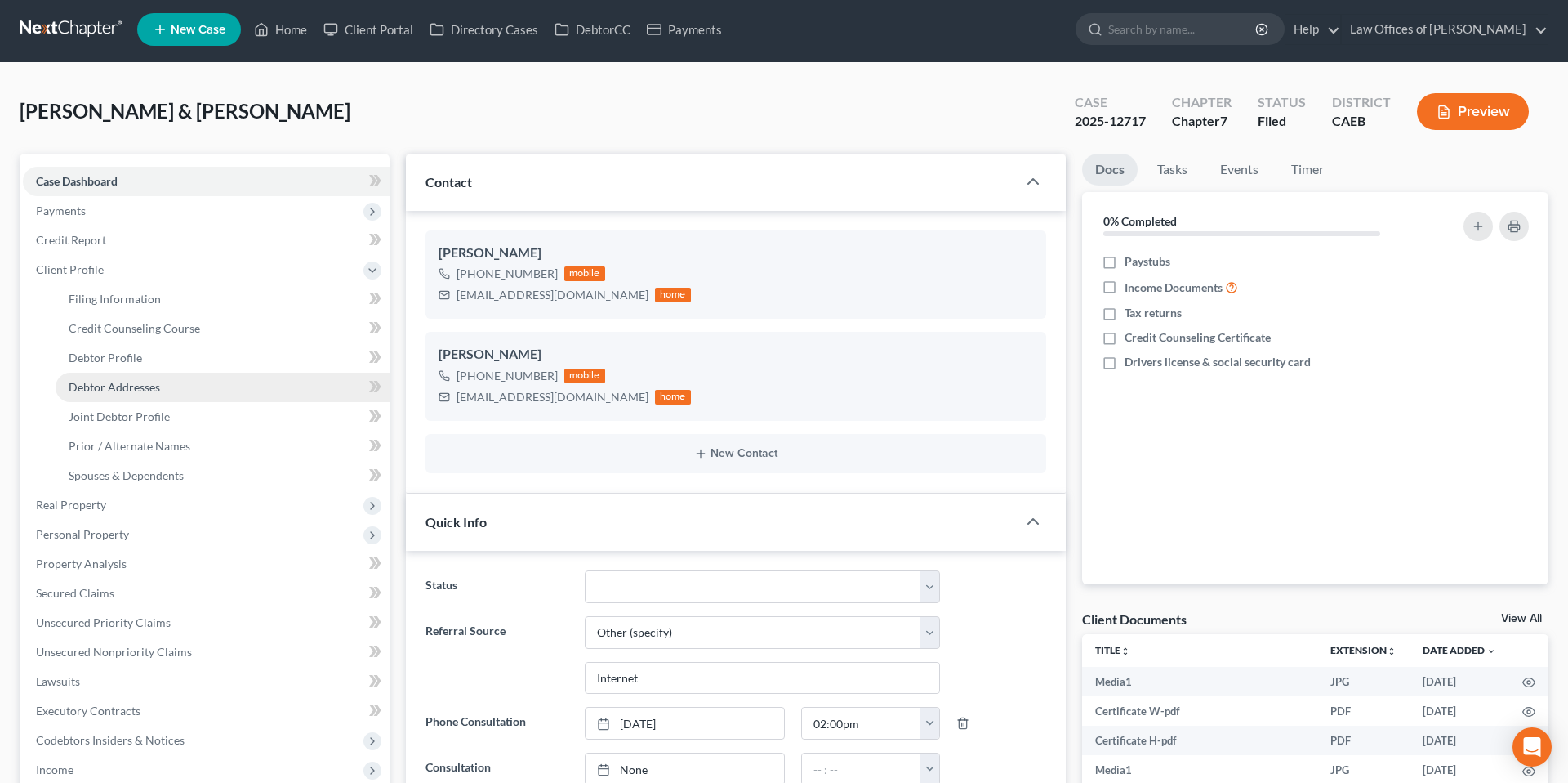
scroll to position [4, 0]
click at [117, 353] on span "Debtor Profile" at bounding box center [105, 357] width 73 height 14
click at [140, 379] on span "Debtor Addresses" at bounding box center [114, 385] width 91 height 14
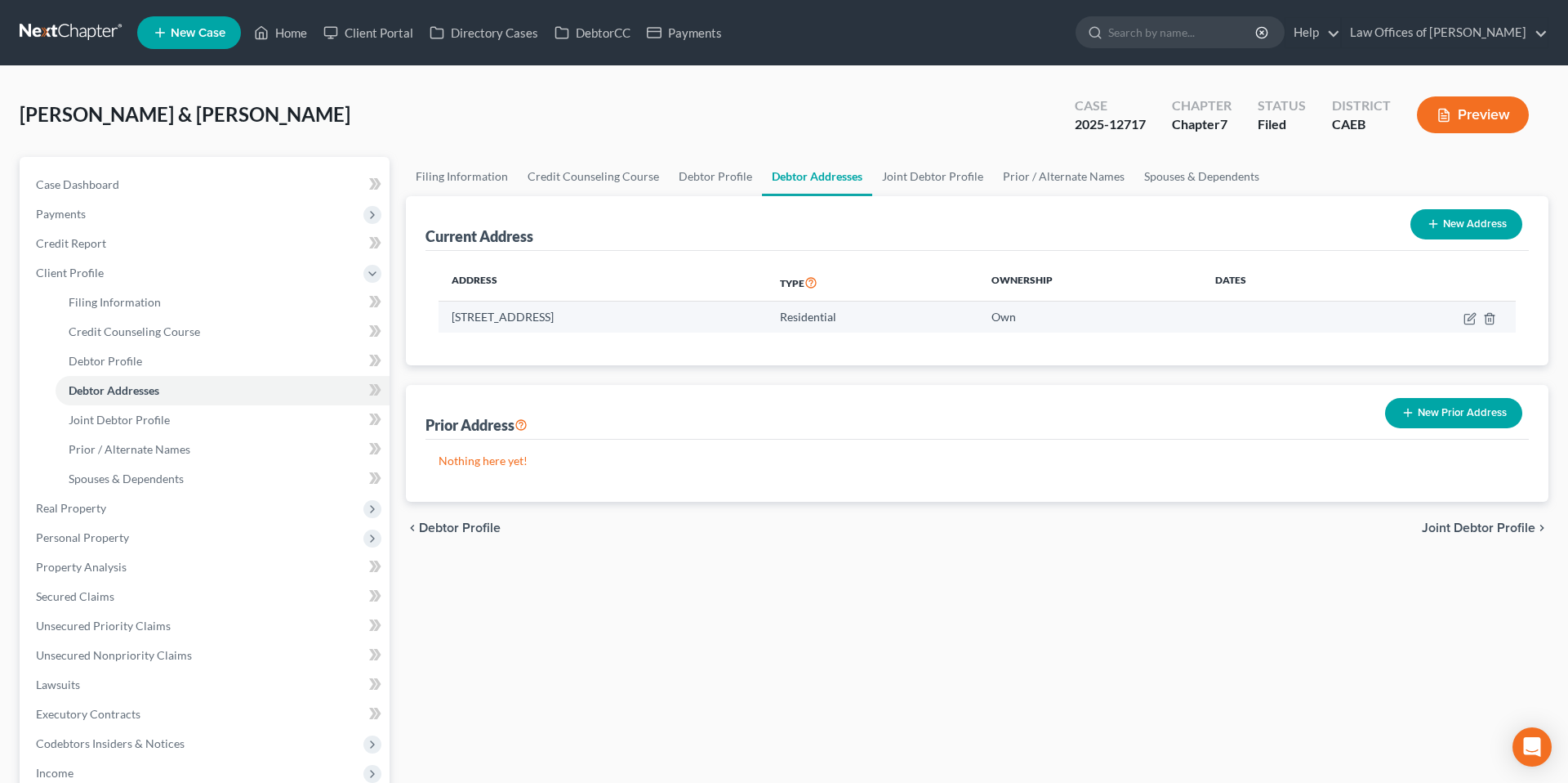
drag, startPoint x: 676, startPoint y: 316, endPoint x: 450, endPoint y: 315, distance: 226.0
click at [450, 315] on td "[STREET_ADDRESS]" at bounding box center [603, 317] width 328 height 31
copy td "[STREET_ADDRESS]"
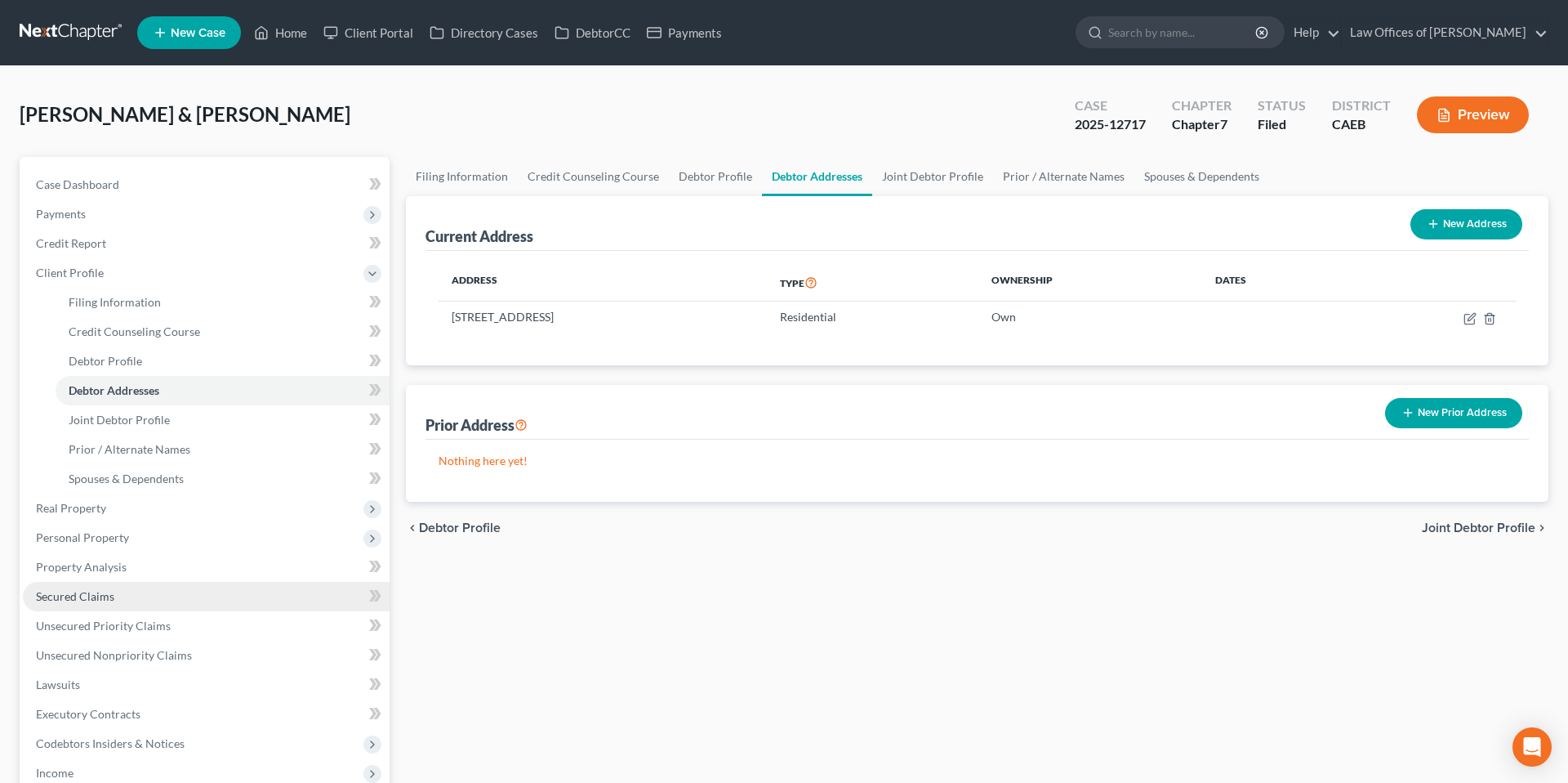
click at [71, 600] on span "Secured Claims" at bounding box center [75, 596] width 78 height 14
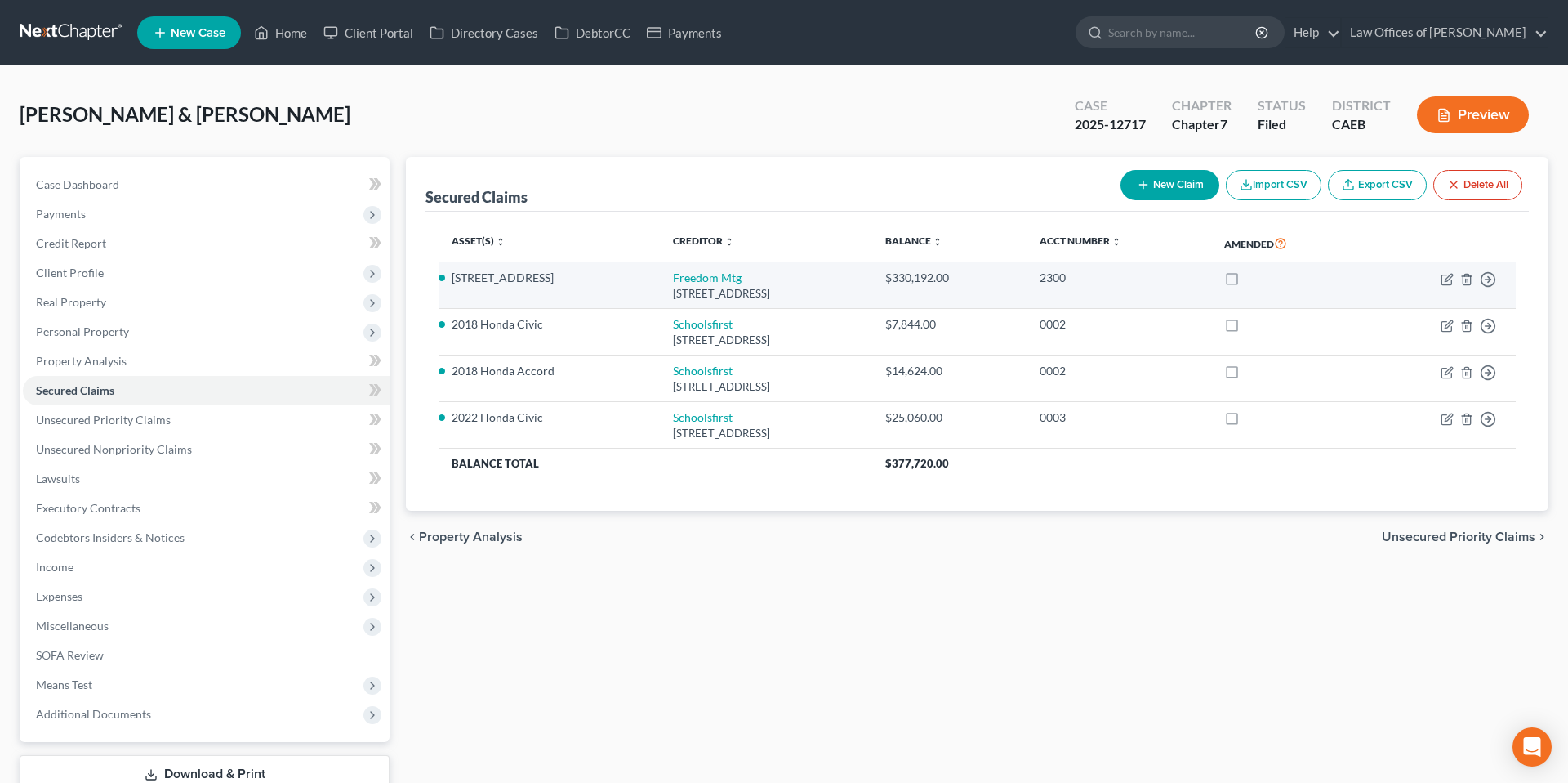
drag, startPoint x: 631, startPoint y: 273, endPoint x: 880, endPoint y: 297, distance: 250.2
click at [872, 297] on td "Freedom Mtg [STREET_ADDRESS]" at bounding box center [765, 286] width 212 height 47
copy td "Freedom Mtg [STREET_ADDRESS]"
